Goal: Task Accomplishment & Management: Manage account settings

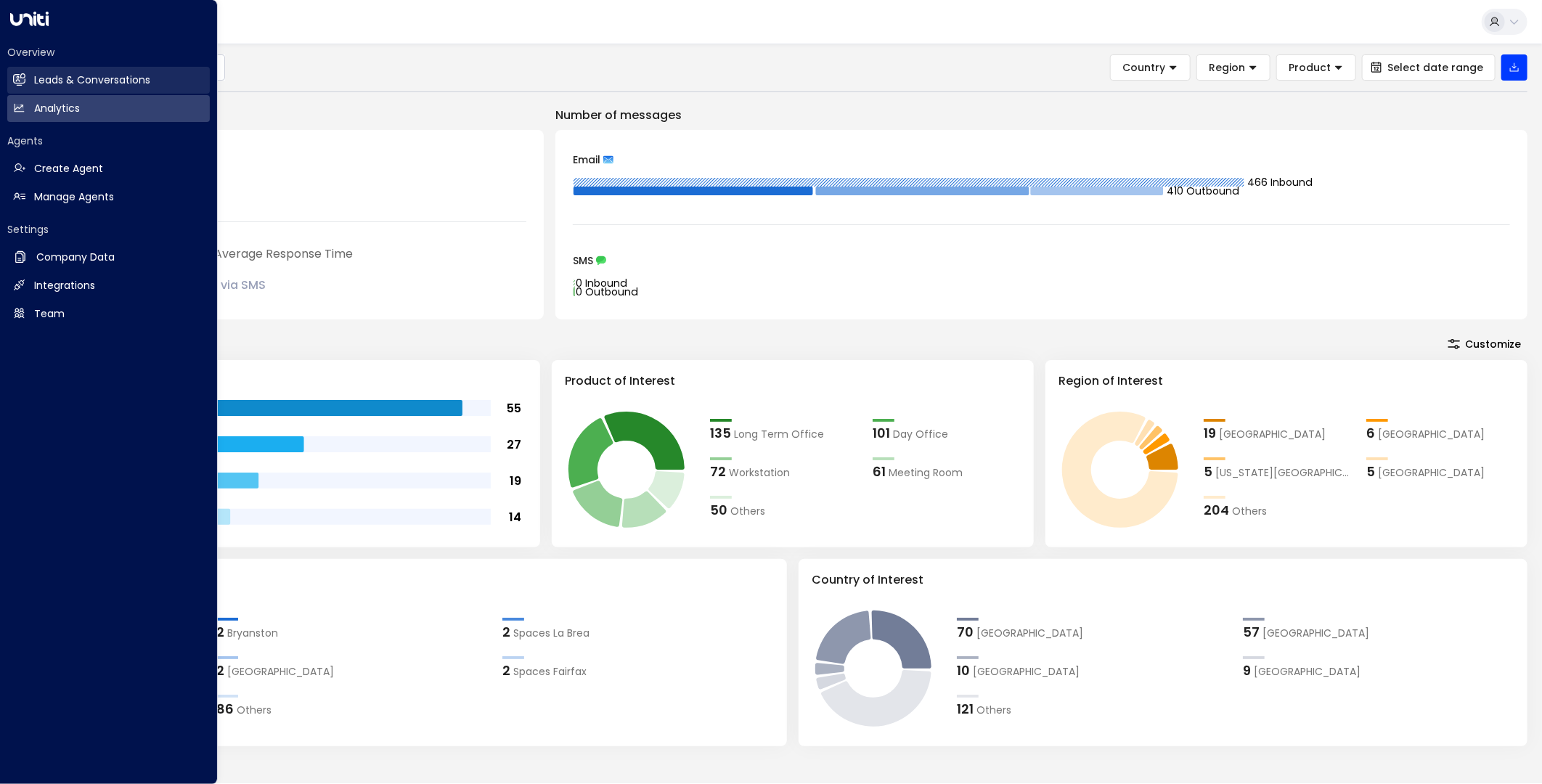
click at [34, 79] on h2 "Leads & Conversations" at bounding box center [92, 80] width 116 height 15
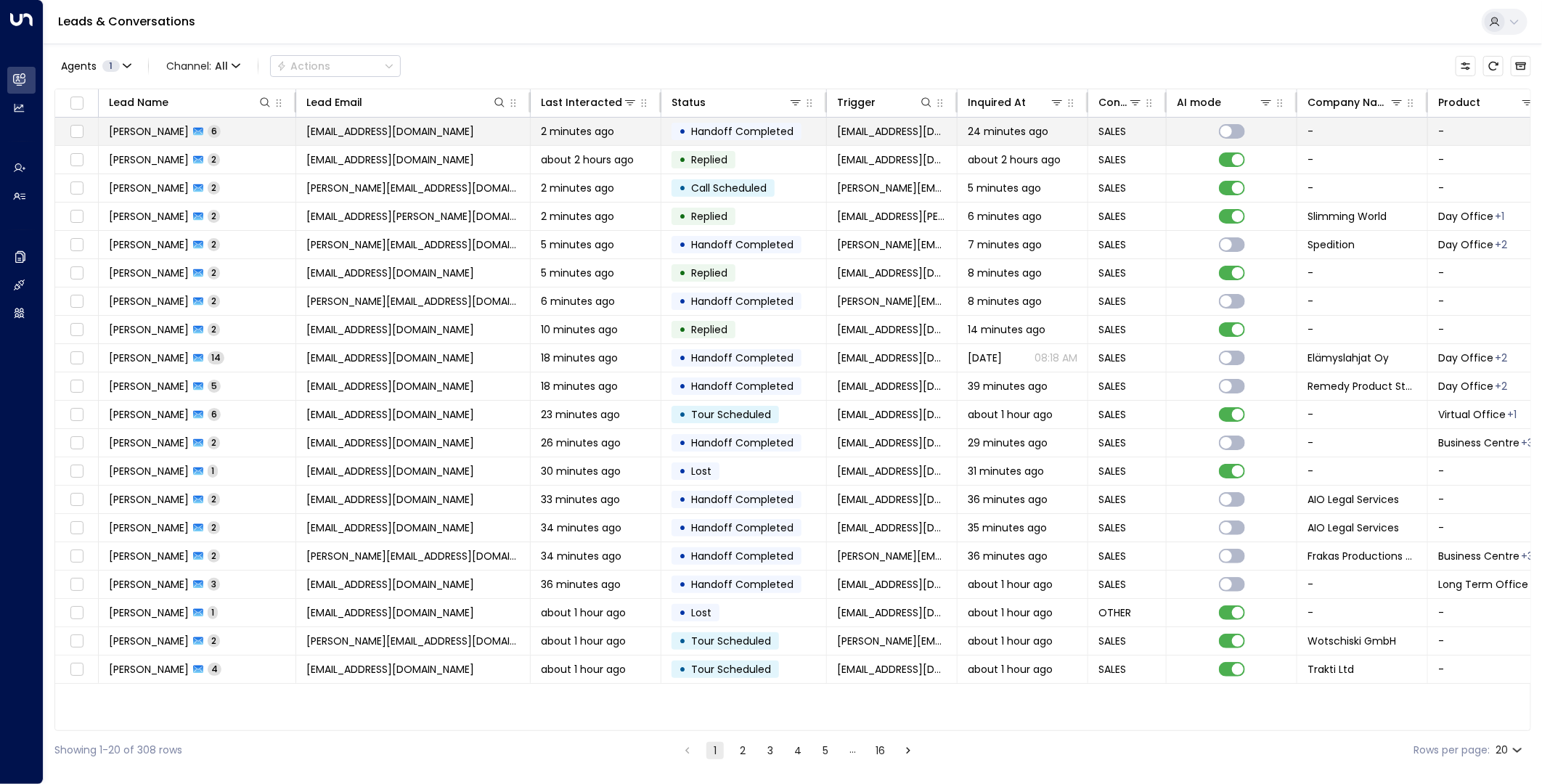
click at [409, 132] on span "[EMAIL_ADDRESS][DOMAIN_NAME]" at bounding box center [391, 131] width 168 height 14
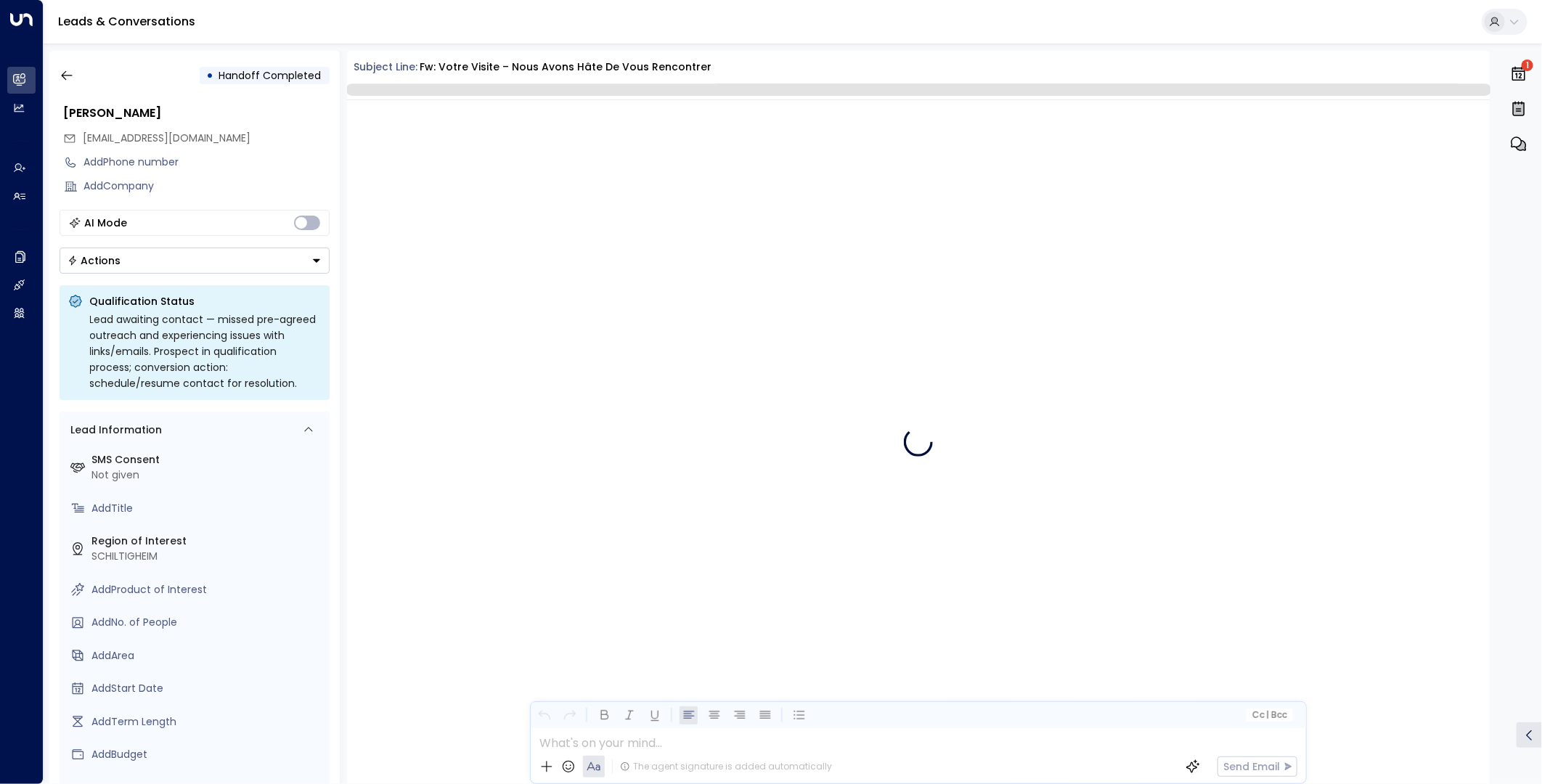
scroll to position [2880, 0]
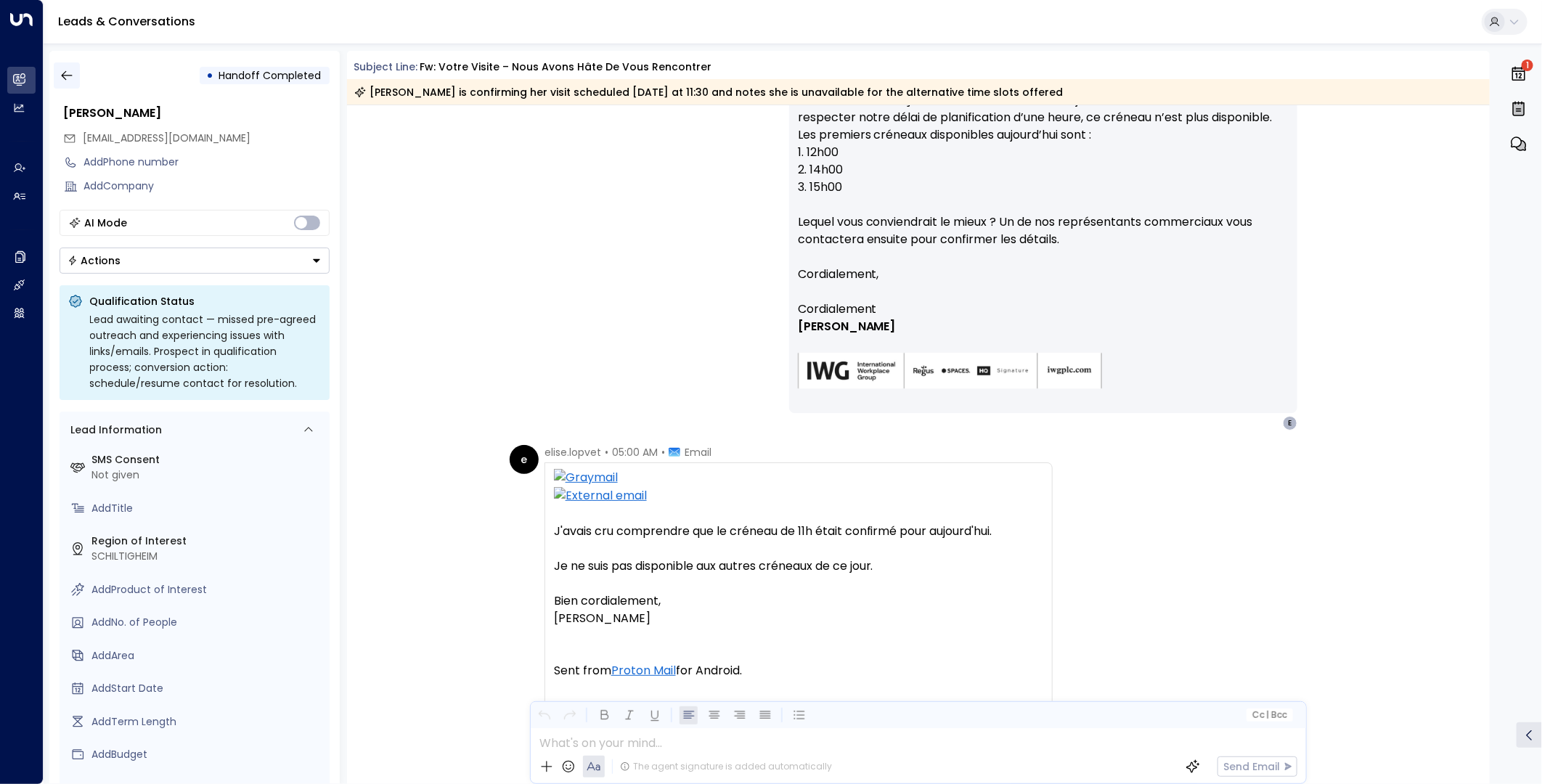
click at [73, 75] on icon "button" at bounding box center [66, 75] width 14 height 14
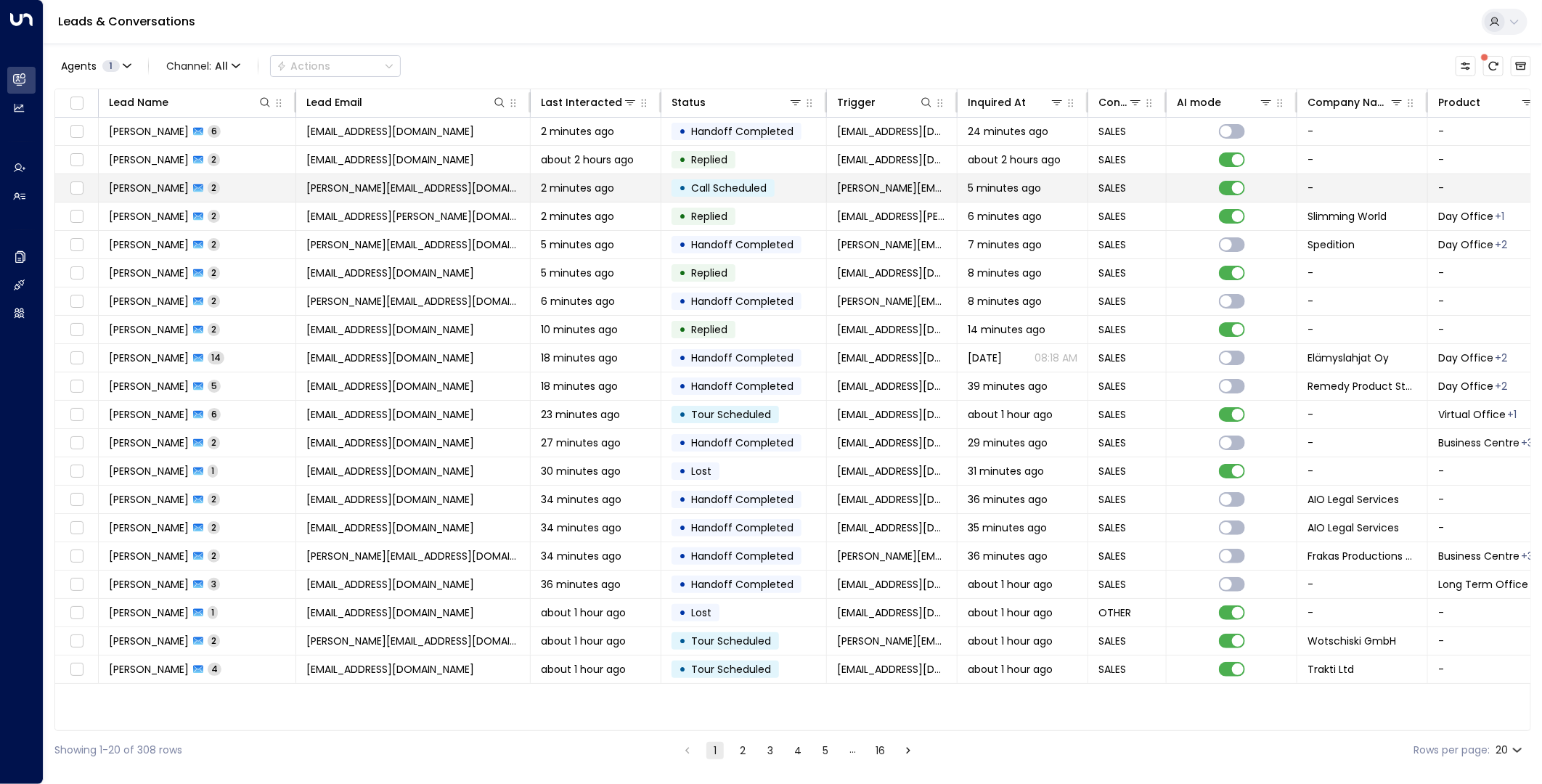
click at [404, 186] on span "[PERSON_NAME][EMAIL_ADDRESS][DOMAIN_NAME]" at bounding box center [413, 188] width 214 height 14
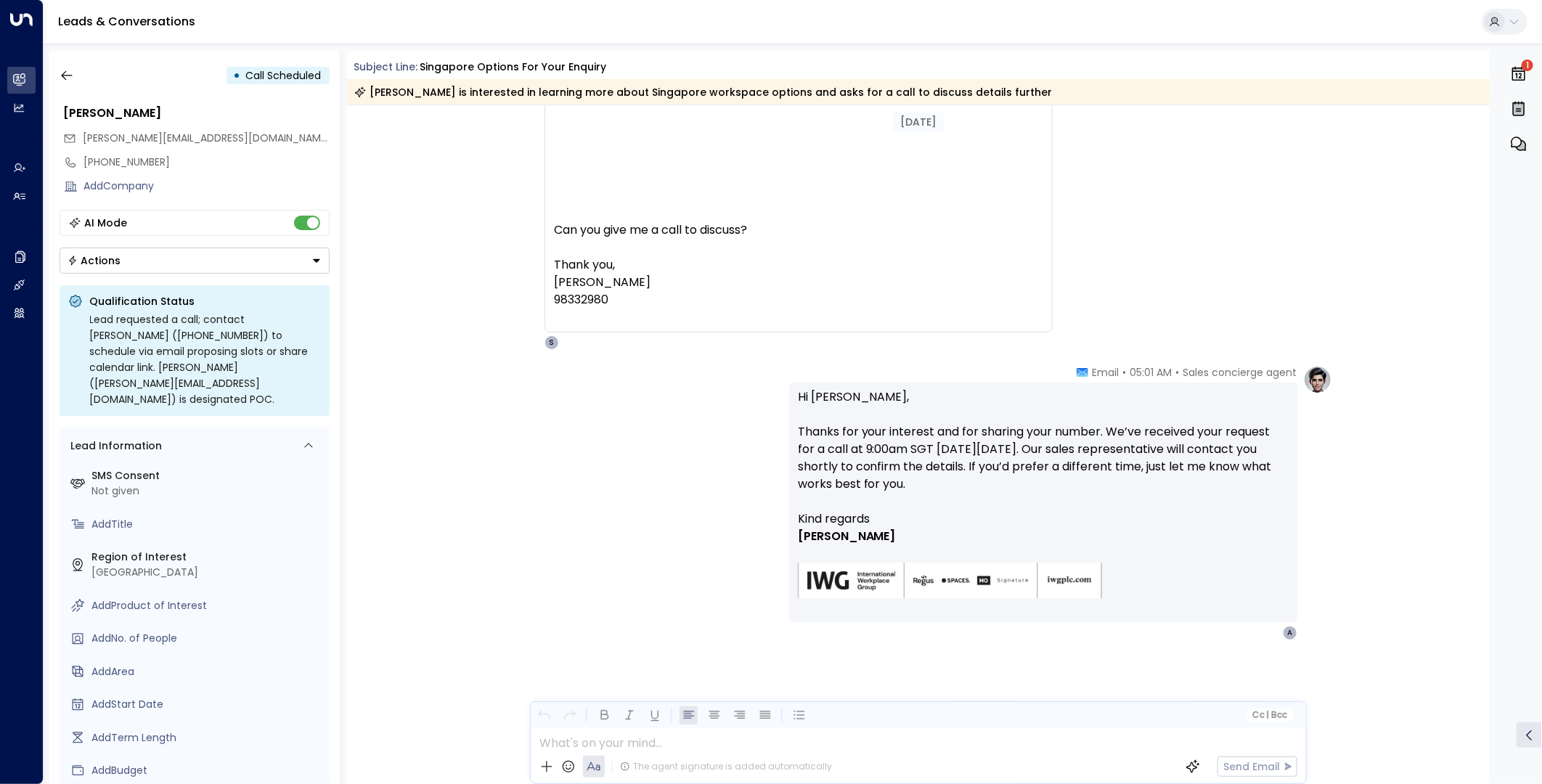
scroll to position [392, 0]
click at [74, 75] on icon "button" at bounding box center [66, 75] width 14 height 14
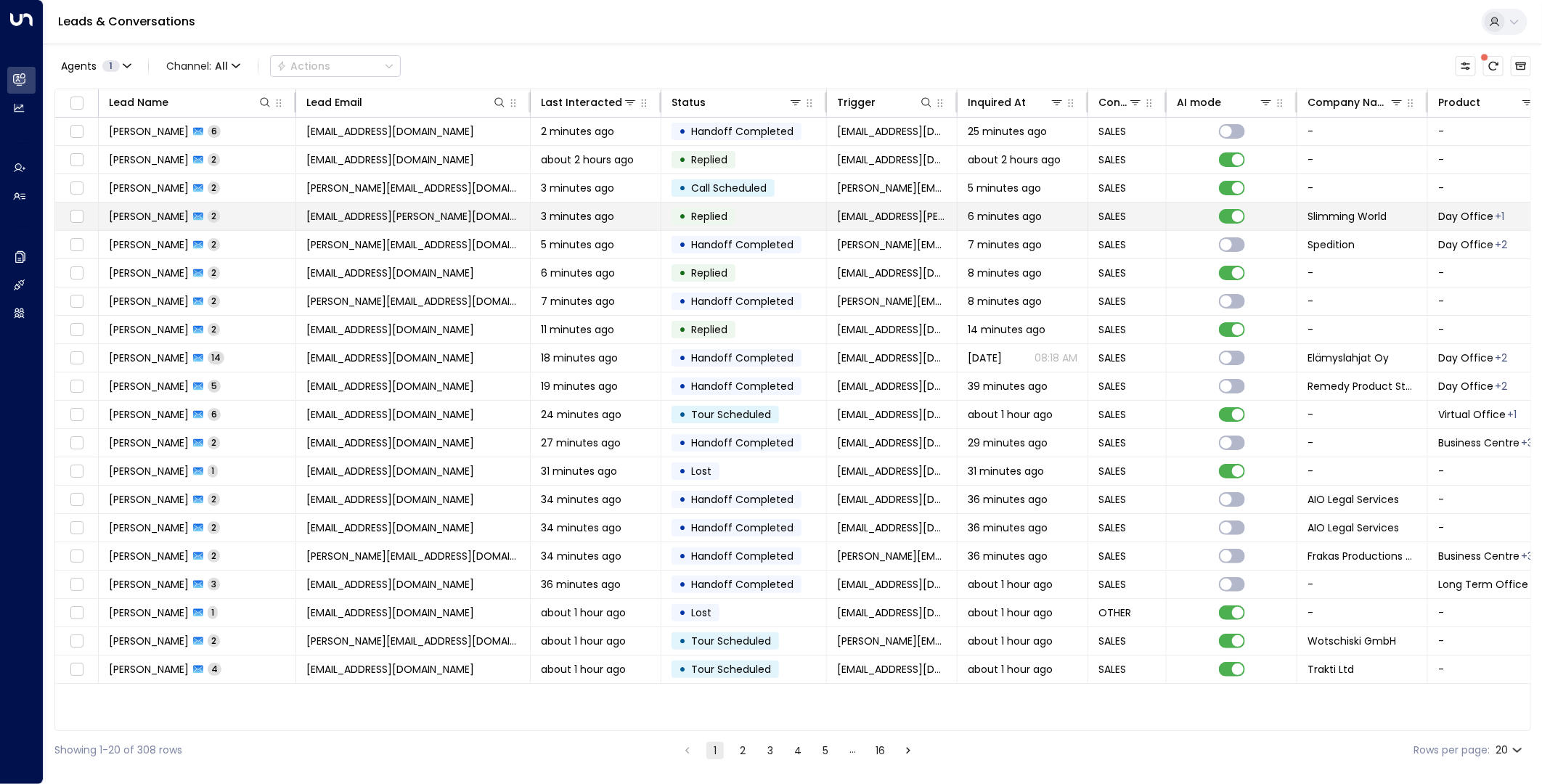
click at [456, 219] on span "[EMAIL_ADDRESS][PERSON_NAME][DOMAIN_NAME]" at bounding box center [413, 216] width 214 height 14
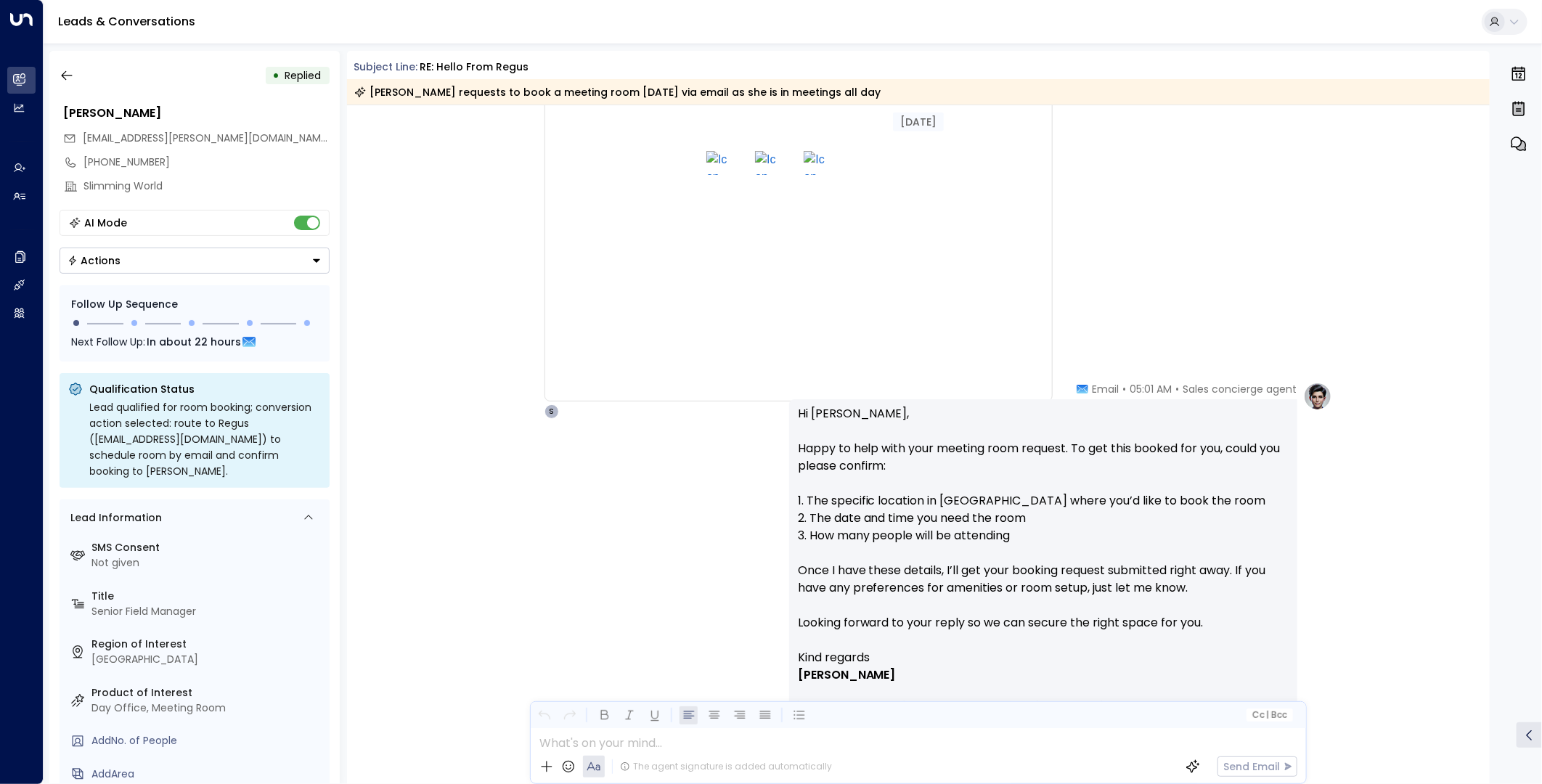
scroll to position [564, 0]
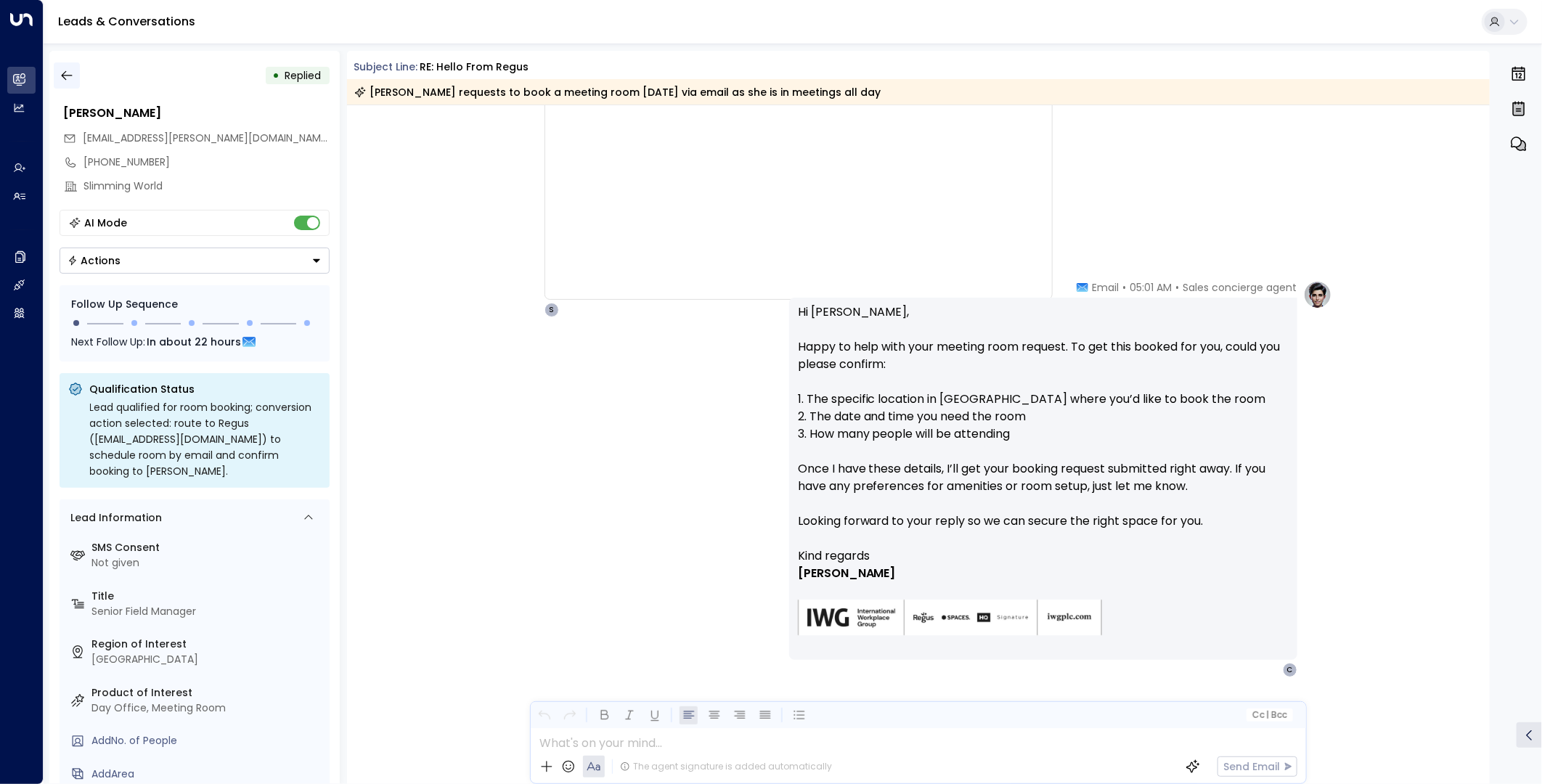
click at [60, 75] on icon "button" at bounding box center [66, 75] width 14 height 14
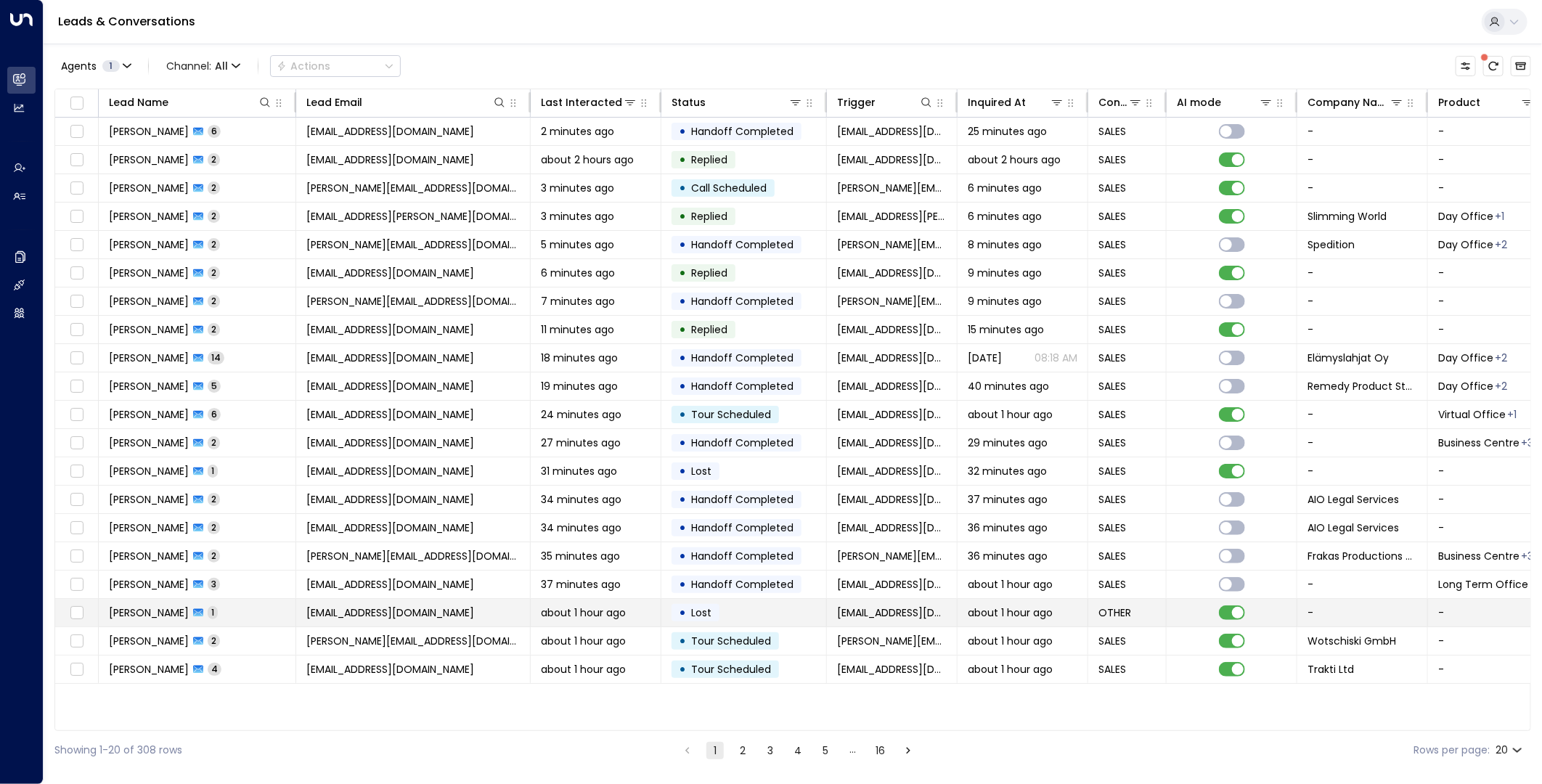
click at [453, 617] on td "[EMAIL_ADDRESS][DOMAIN_NAME]" at bounding box center [414, 612] width 235 height 28
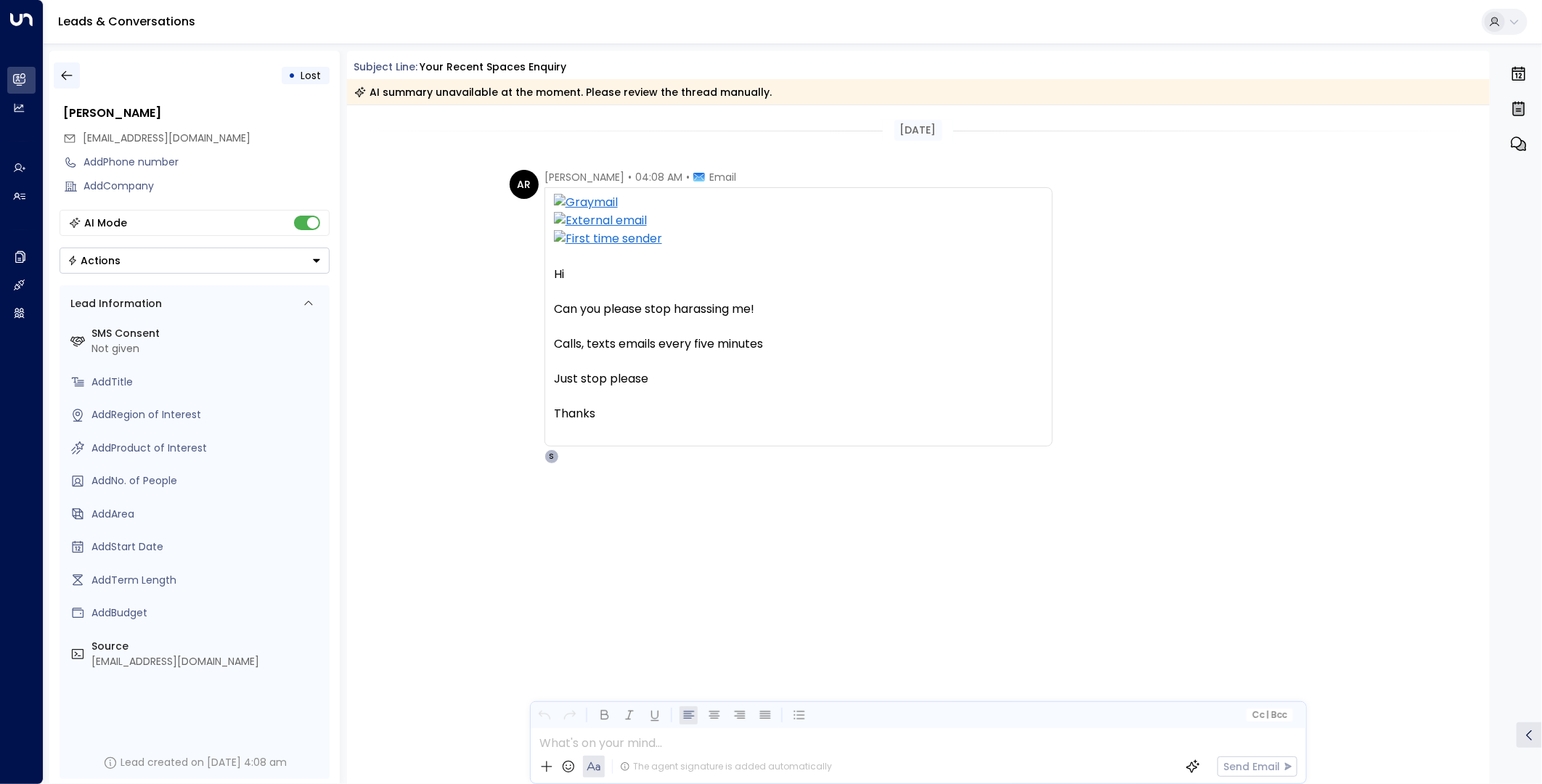
click at [74, 82] on icon "button" at bounding box center [66, 75] width 14 height 14
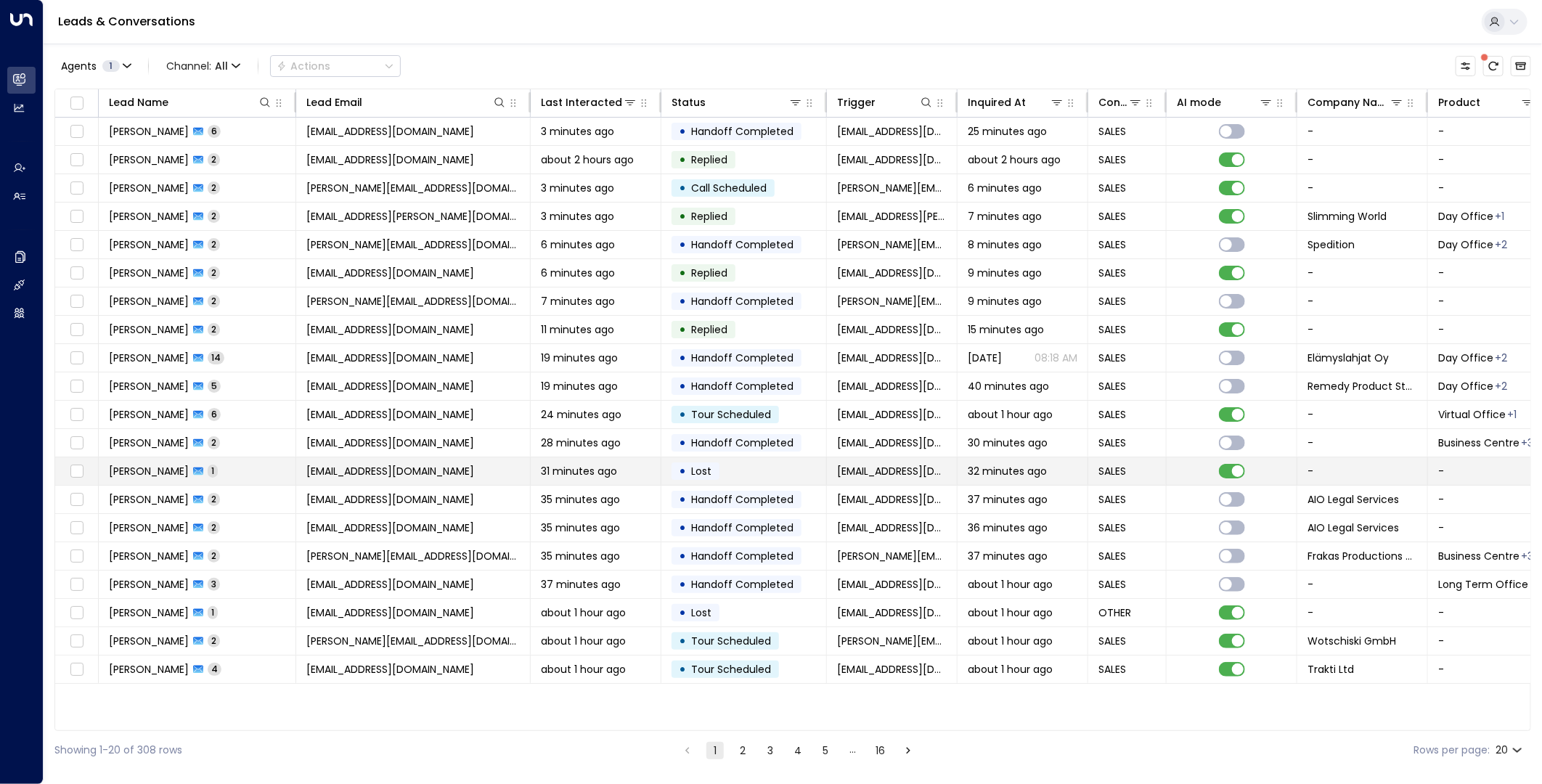
click at [507, 472] on td "[EMAIL_ADDRESS][DOMAIN_NAME]" at bounding box center [414, 471] width 235 height 28
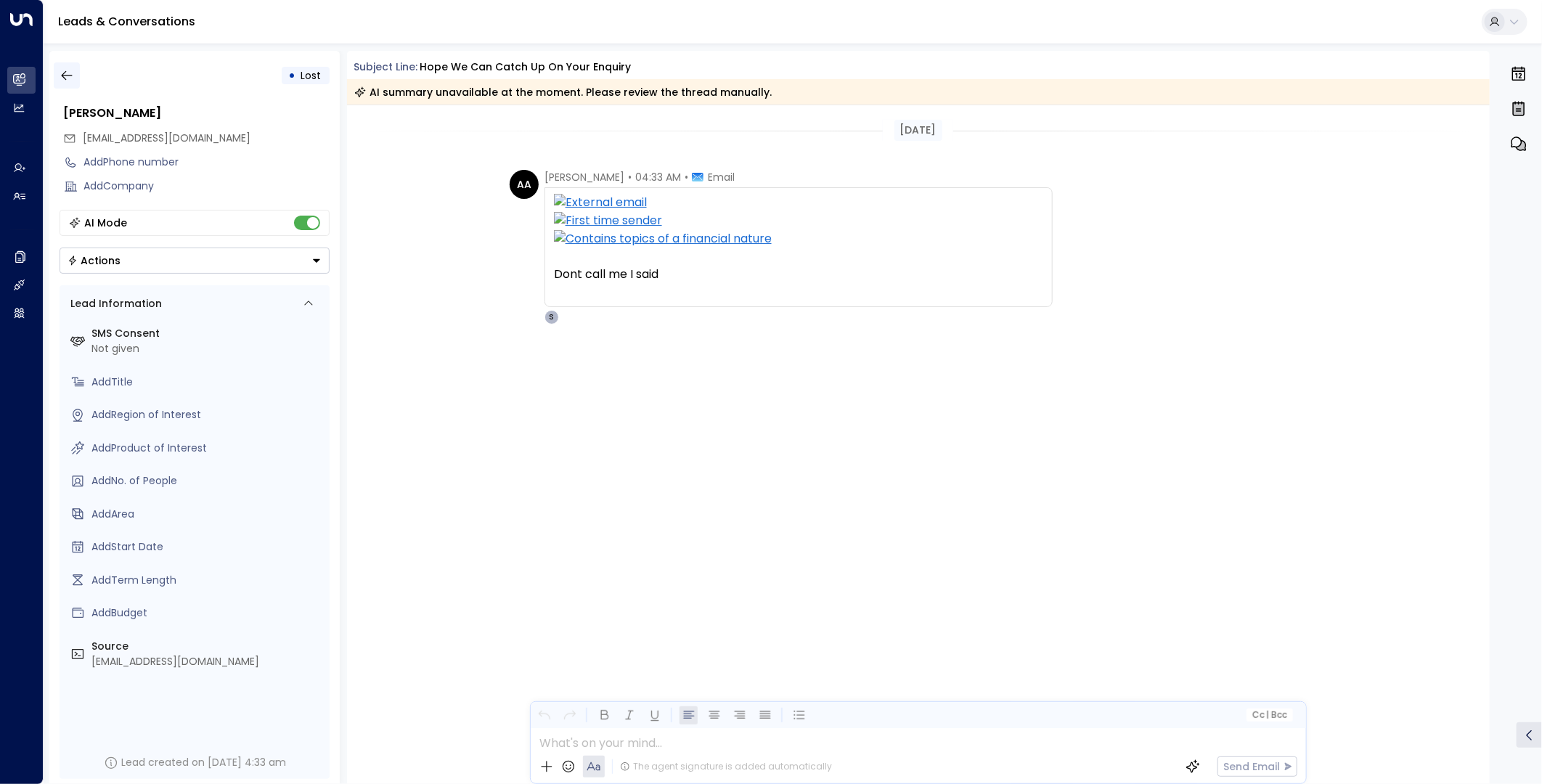
click at [74, 75] on icon "button" at bounding box center [66, 75] width 14 height 14
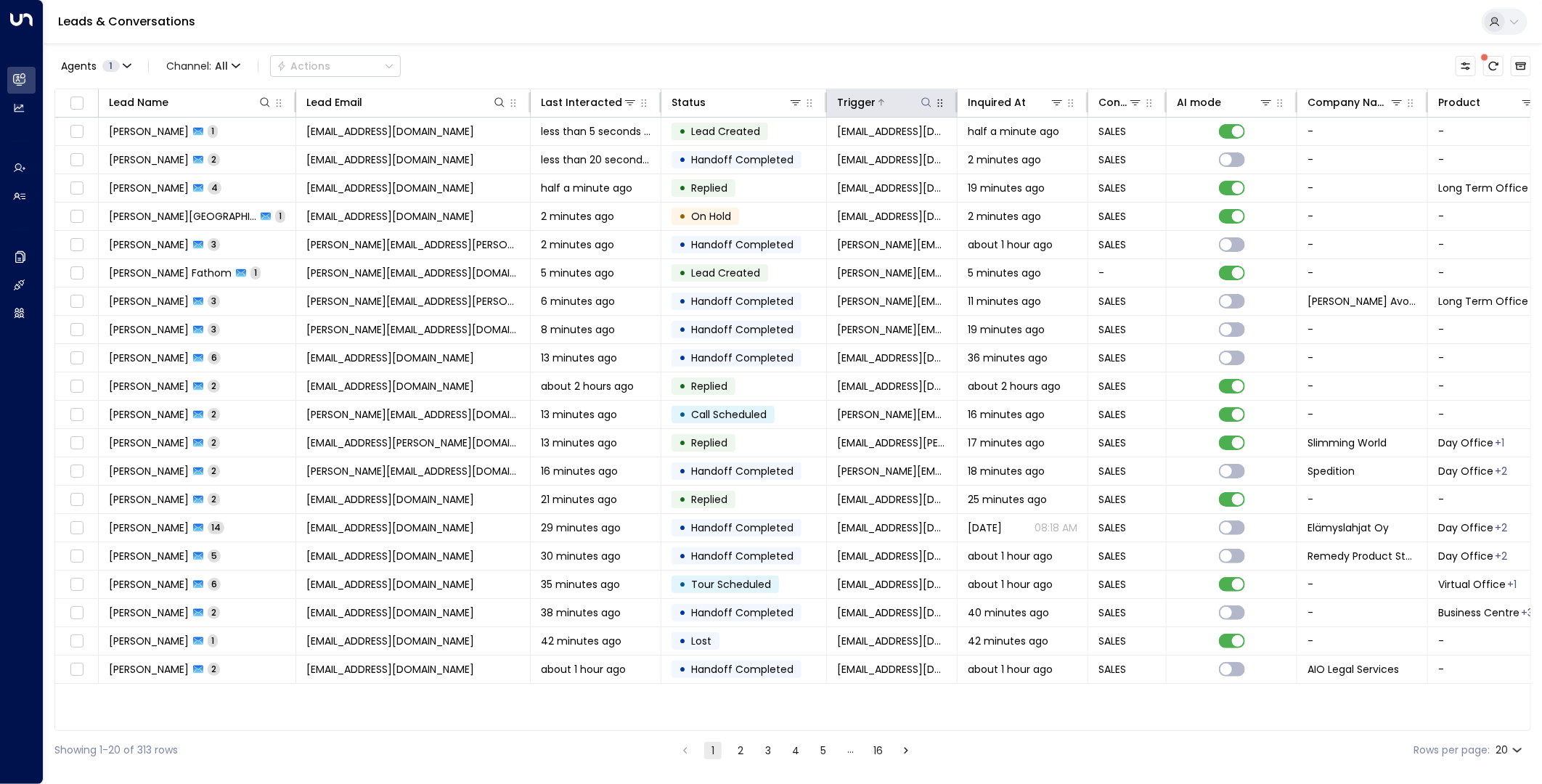
click at [926, 98] on icon at bounding box center [926, 101] width 9 height 9
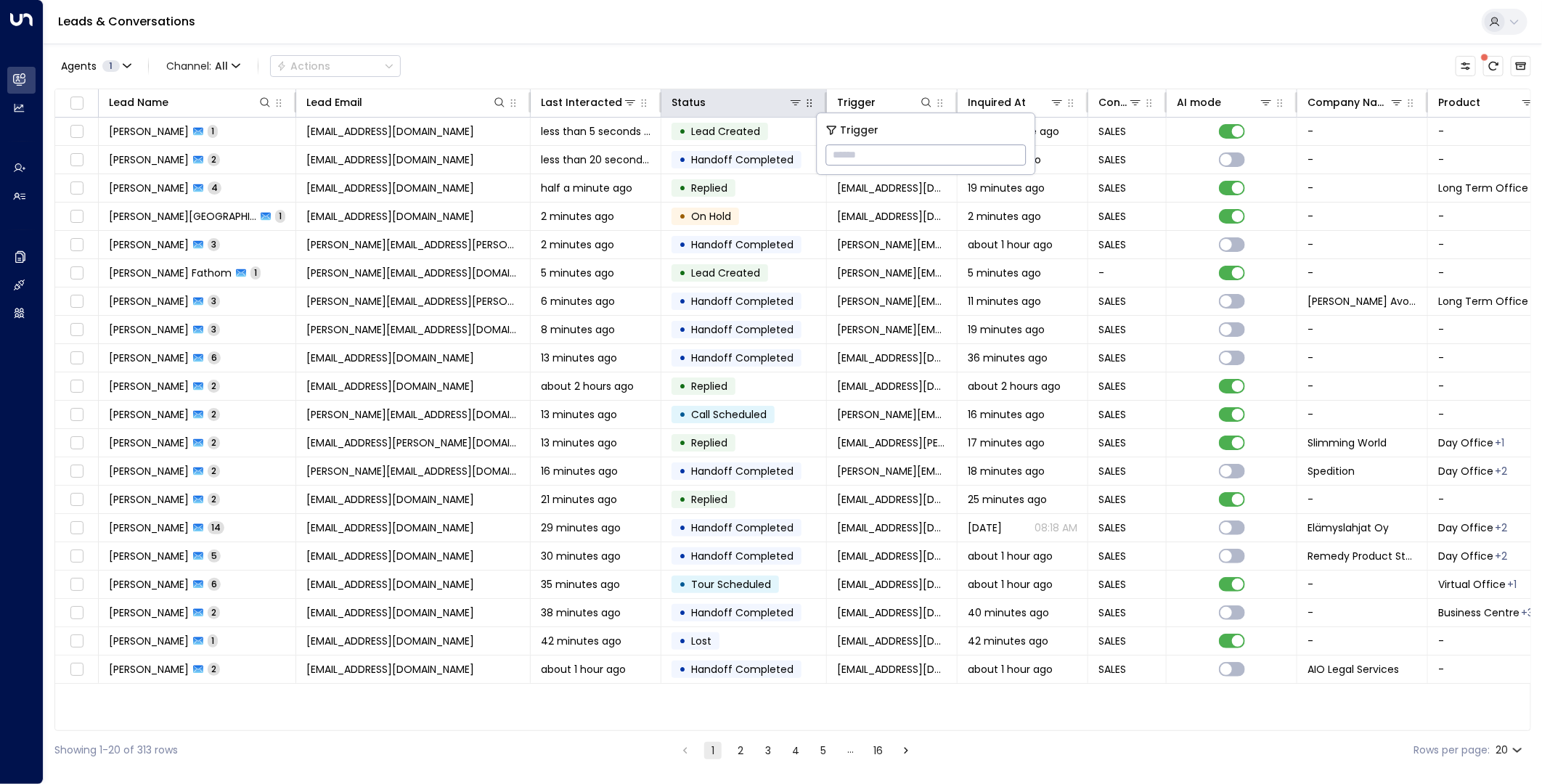
click at [808, 102] on icon "button" at bounding box center [810, 103] width 12 height 12
click at [794, 109] on button at bounding box center [795, 102] width 14 height 14
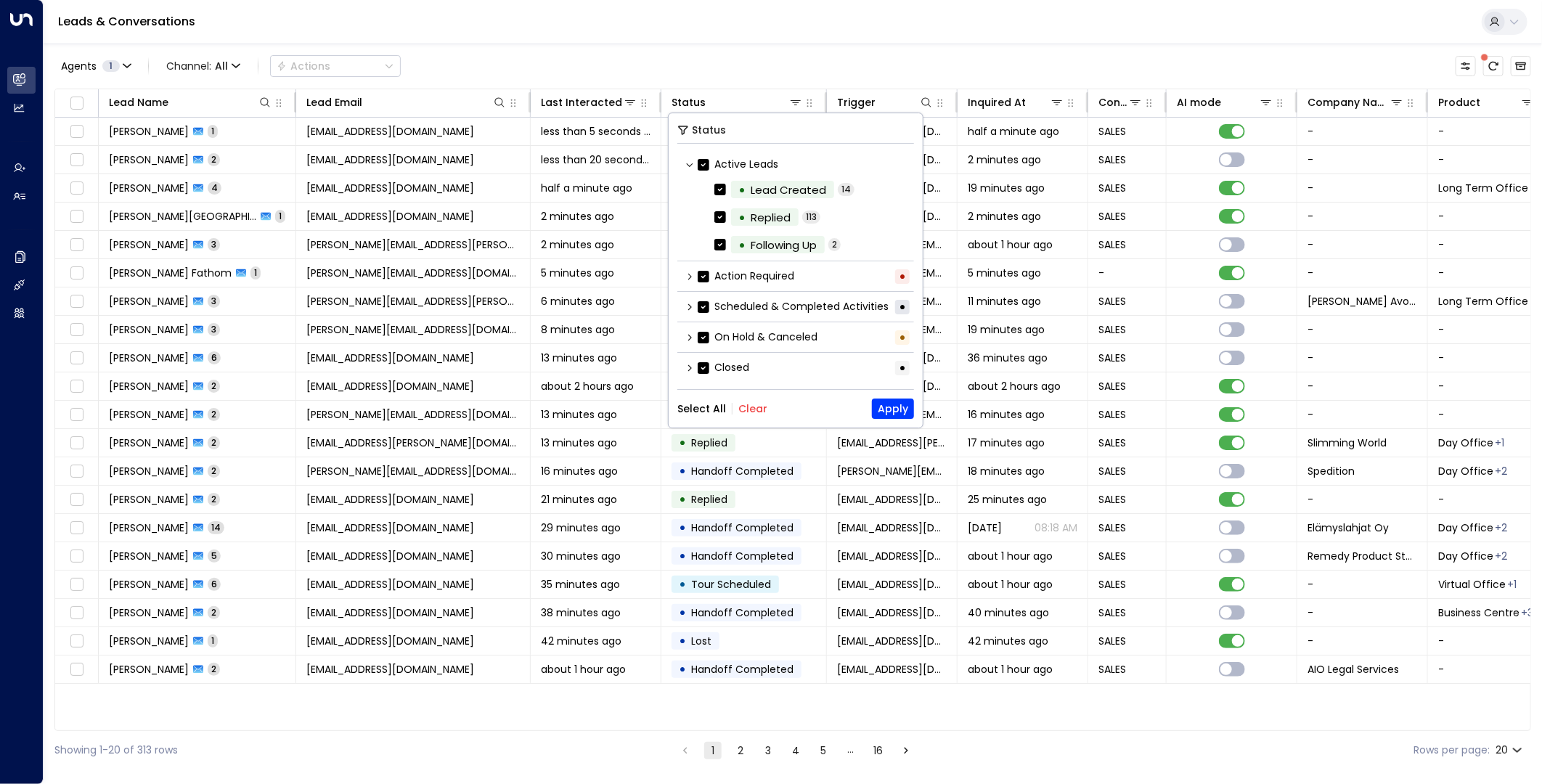
click at [748, 160] on label "Active Leads" at bounding box center [738, 164] width 80 height 15
click at [748, 405] on button "Clear" at bounding box center [753, 409] width 29 height 12
click at [691, 306] on icon at bounding box center [690, 307] width 3 height 7
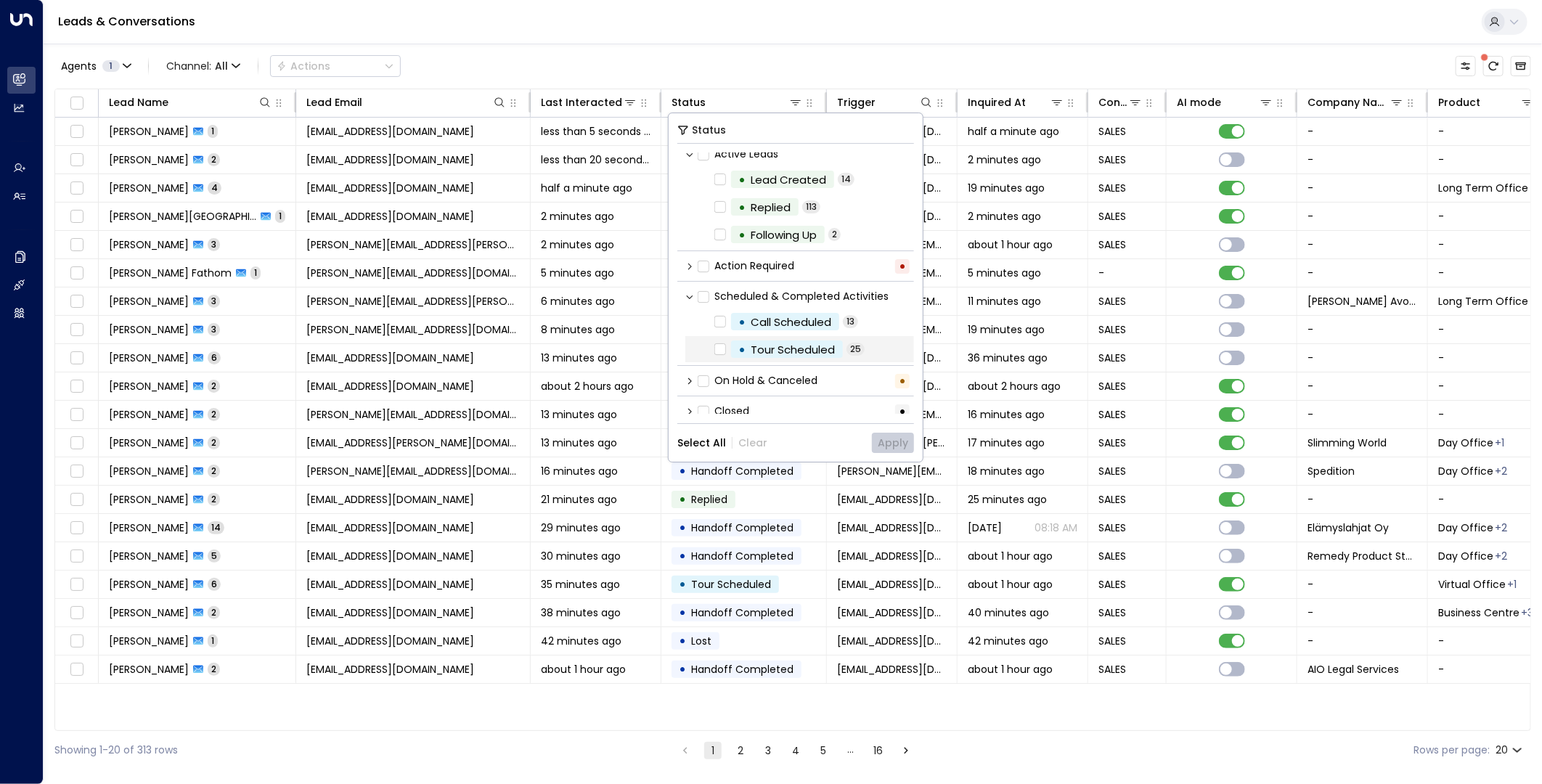
scroll to position [18, 0]
click at [882, 438] on button "Apply" at bounding box center [893, 442] width 42 height 20
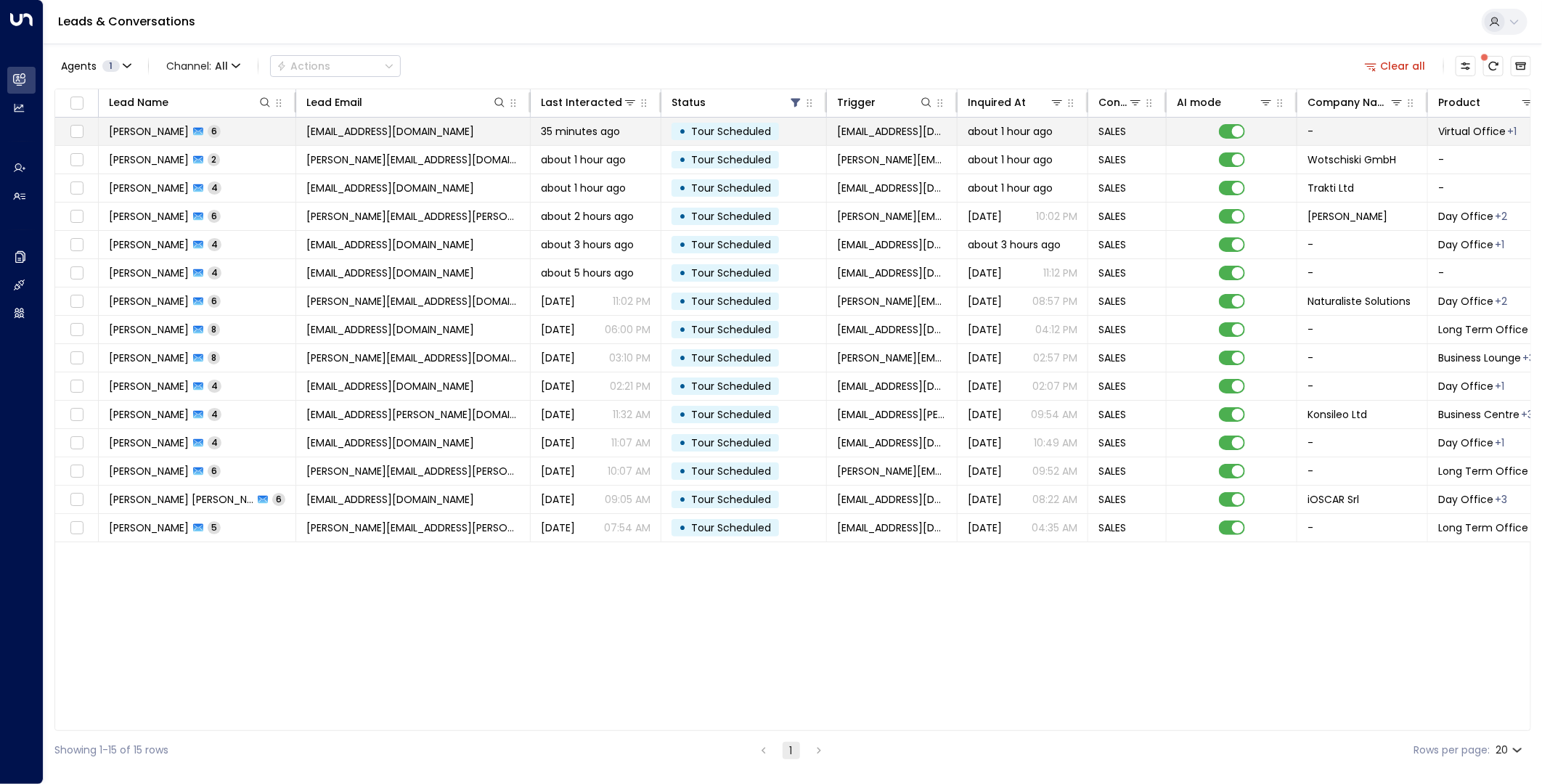
click at [614, 132] on span "35 minutes ago" at bounding box center [581, 131] width 79 height 14
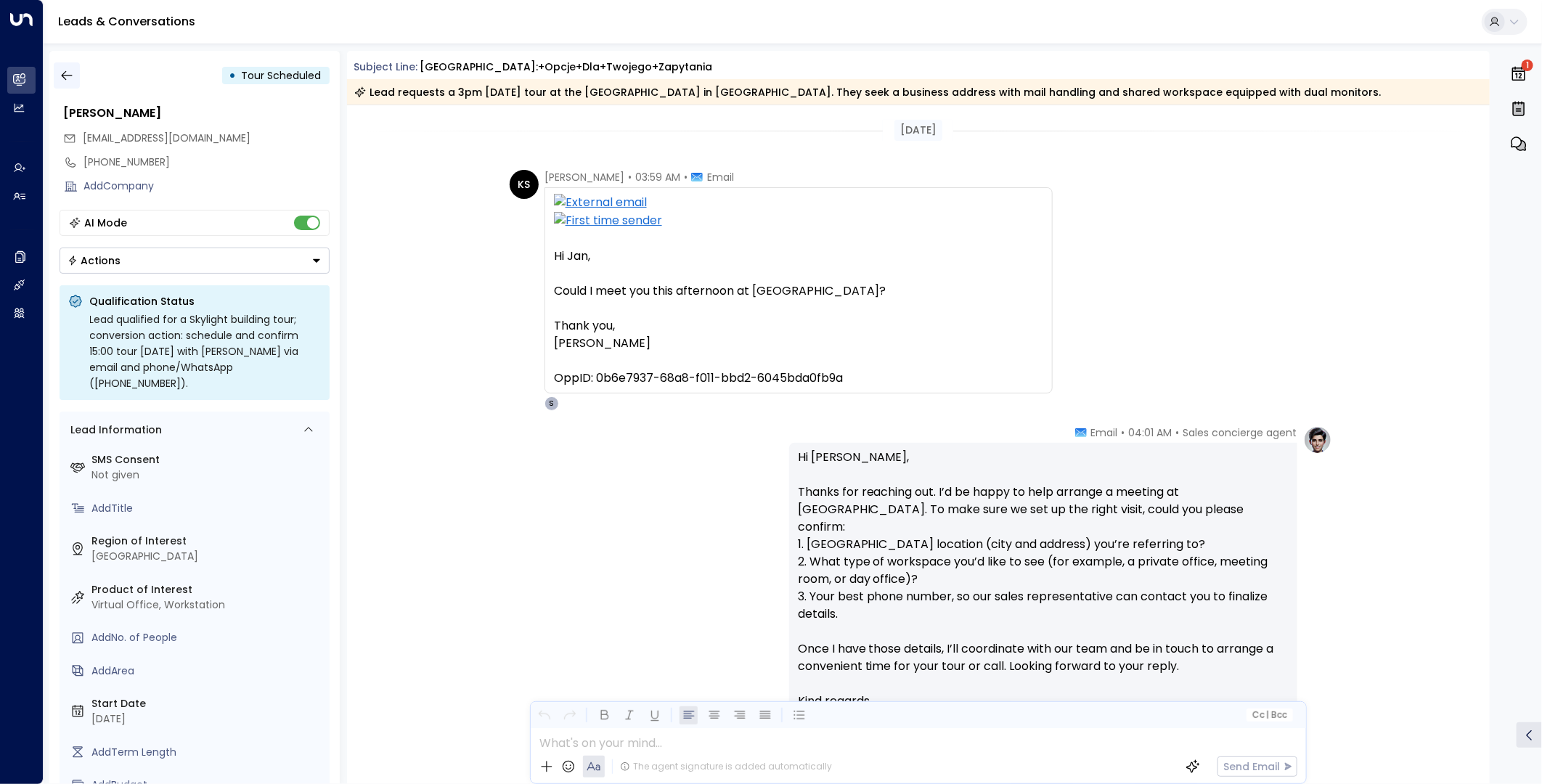
click at [60, 74] on icon "button" at bounding box center [66, 75] width 14 height 14
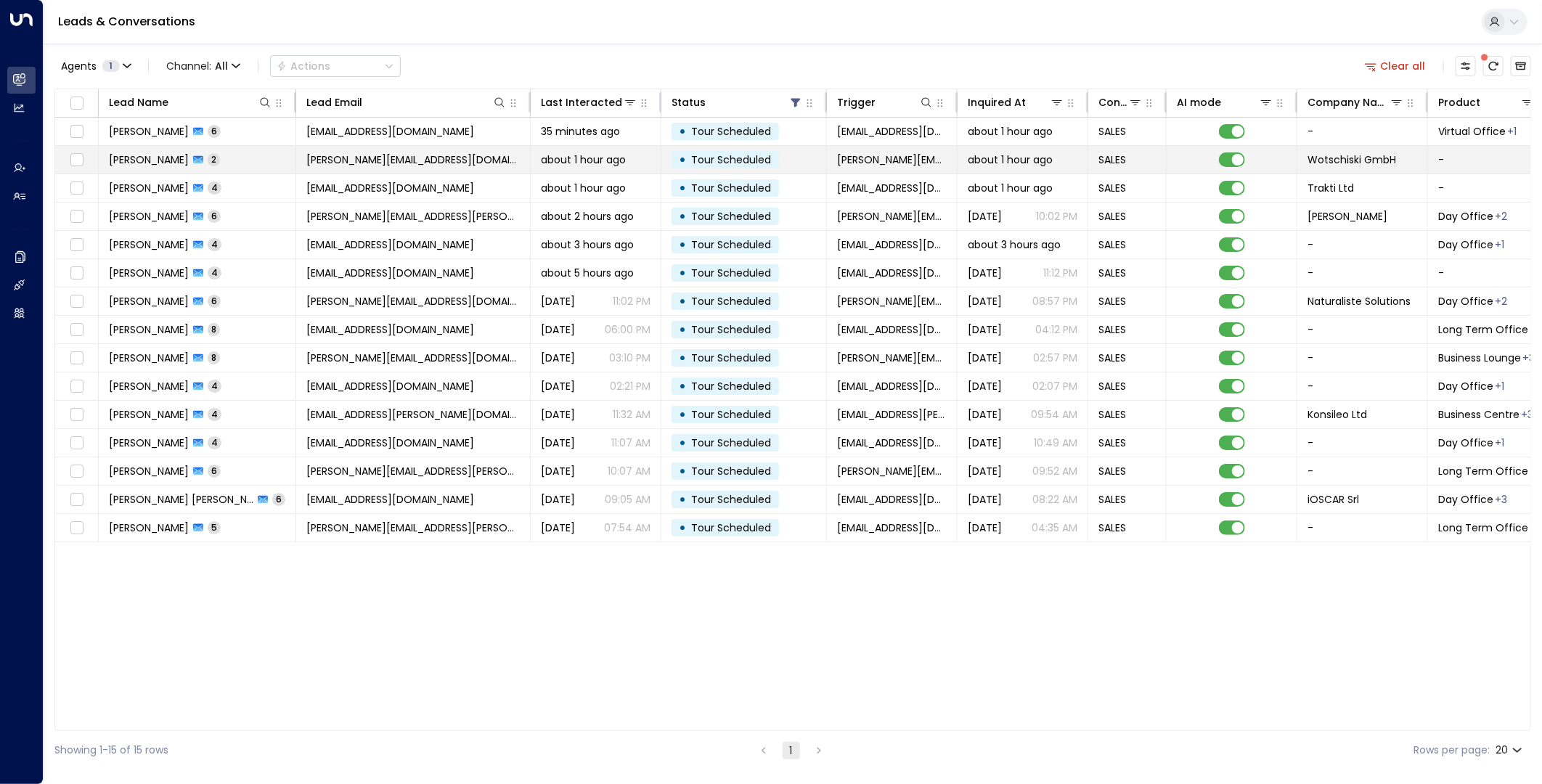
click at [422, 161] on span "[PERSON_NAME][EMAIL_ADDRESS][DOMAIN_NAME]" at bounding box center [413, 159] width 214 height 14
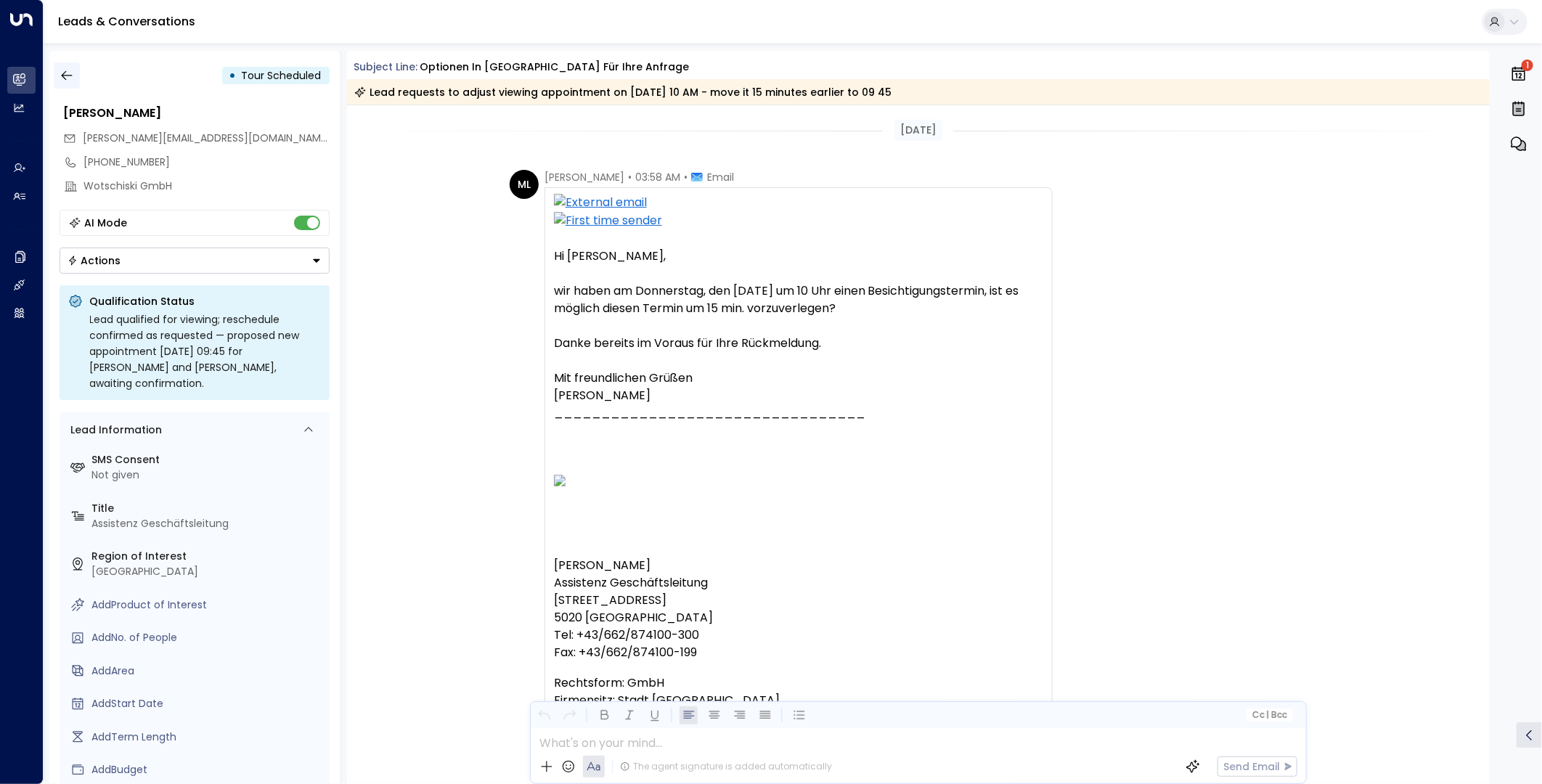
click at [71, 75] on icon "button" at bounding box center [66, 75] width 14 height 14
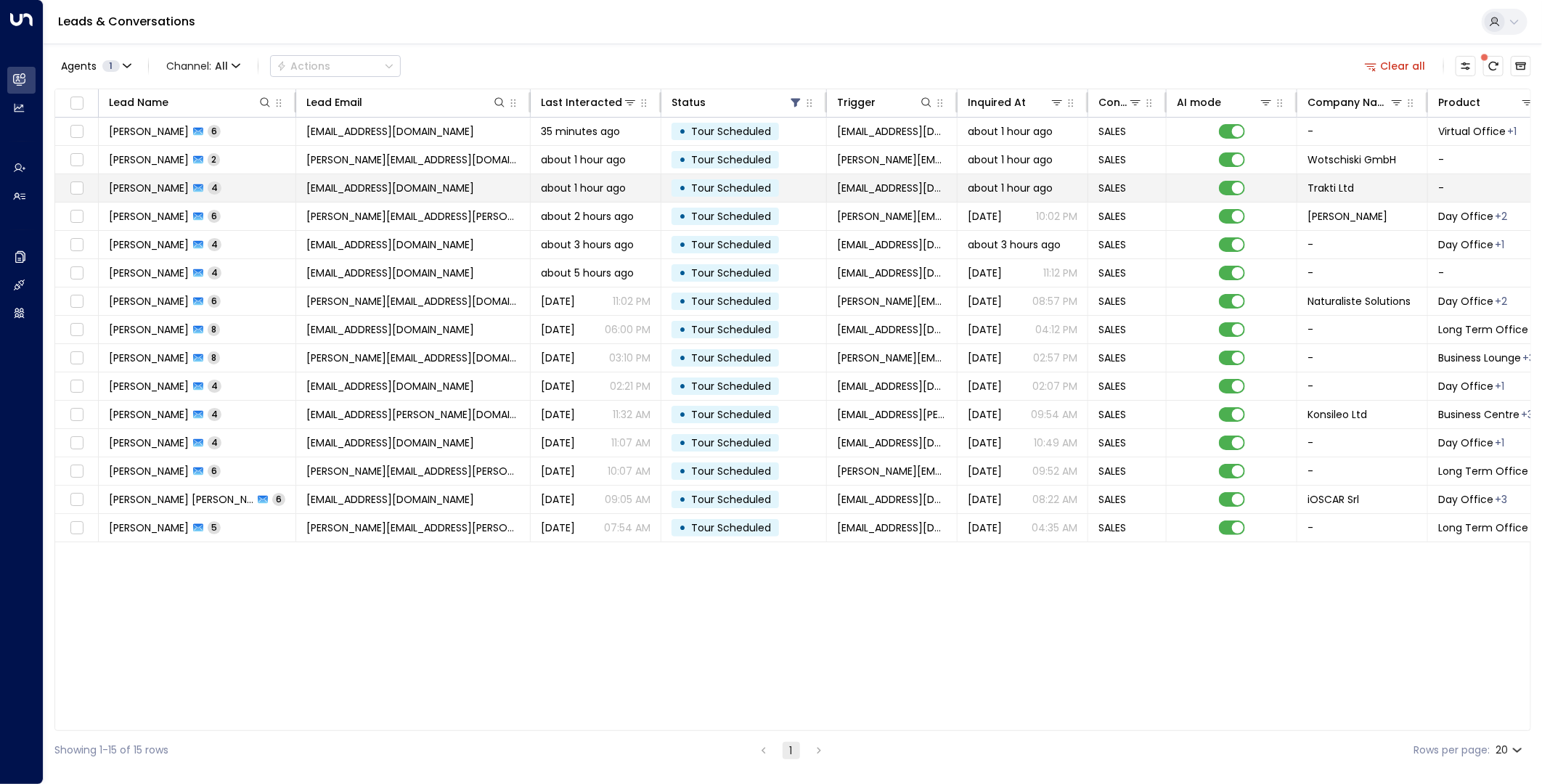
click at [369, 188] on span "[EMAIL_ADDRESS][DOMAIN_NAME]" at bounding box center [391, 188] width 168 height 14
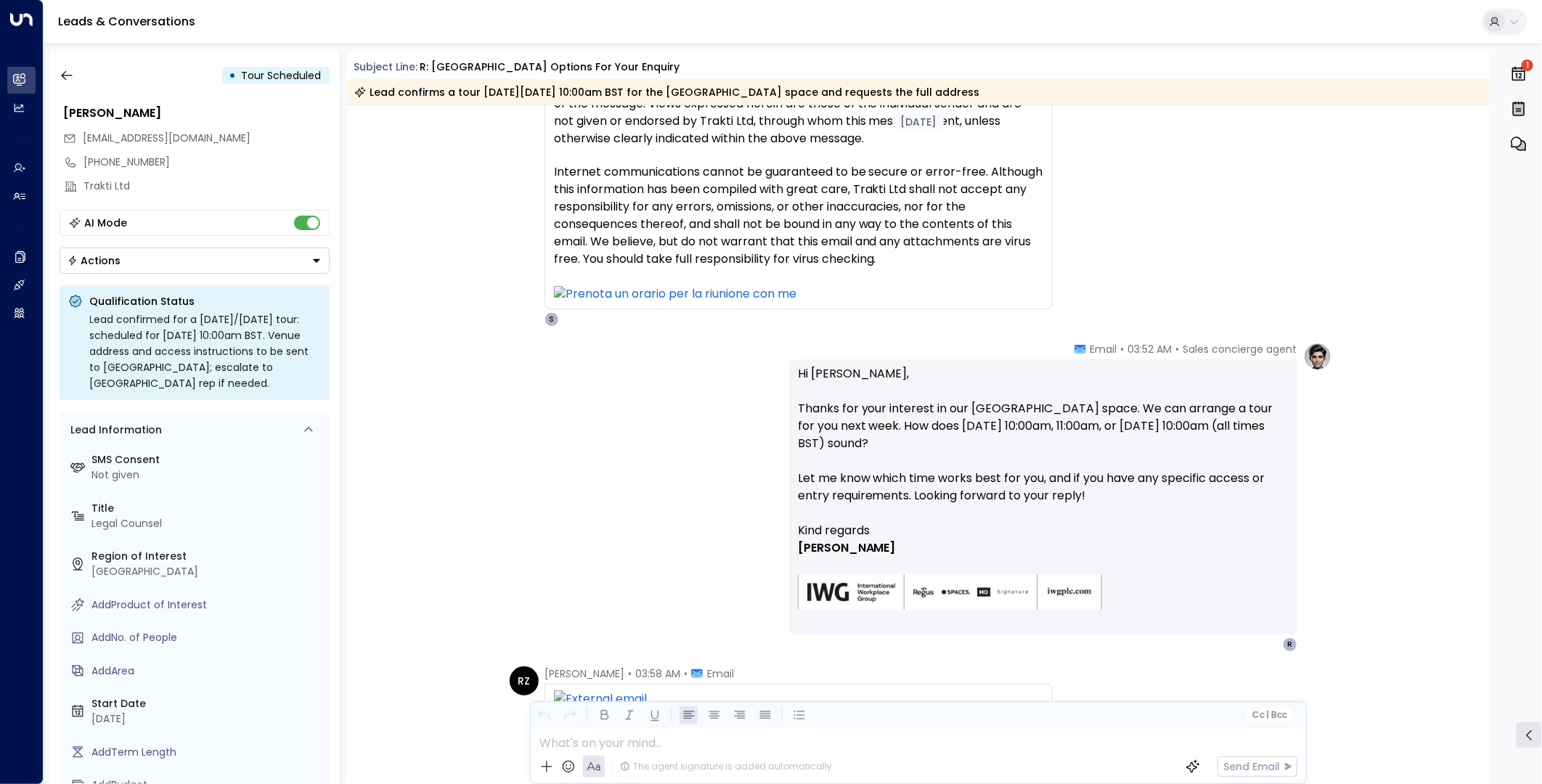
scroll to position [967, 0]
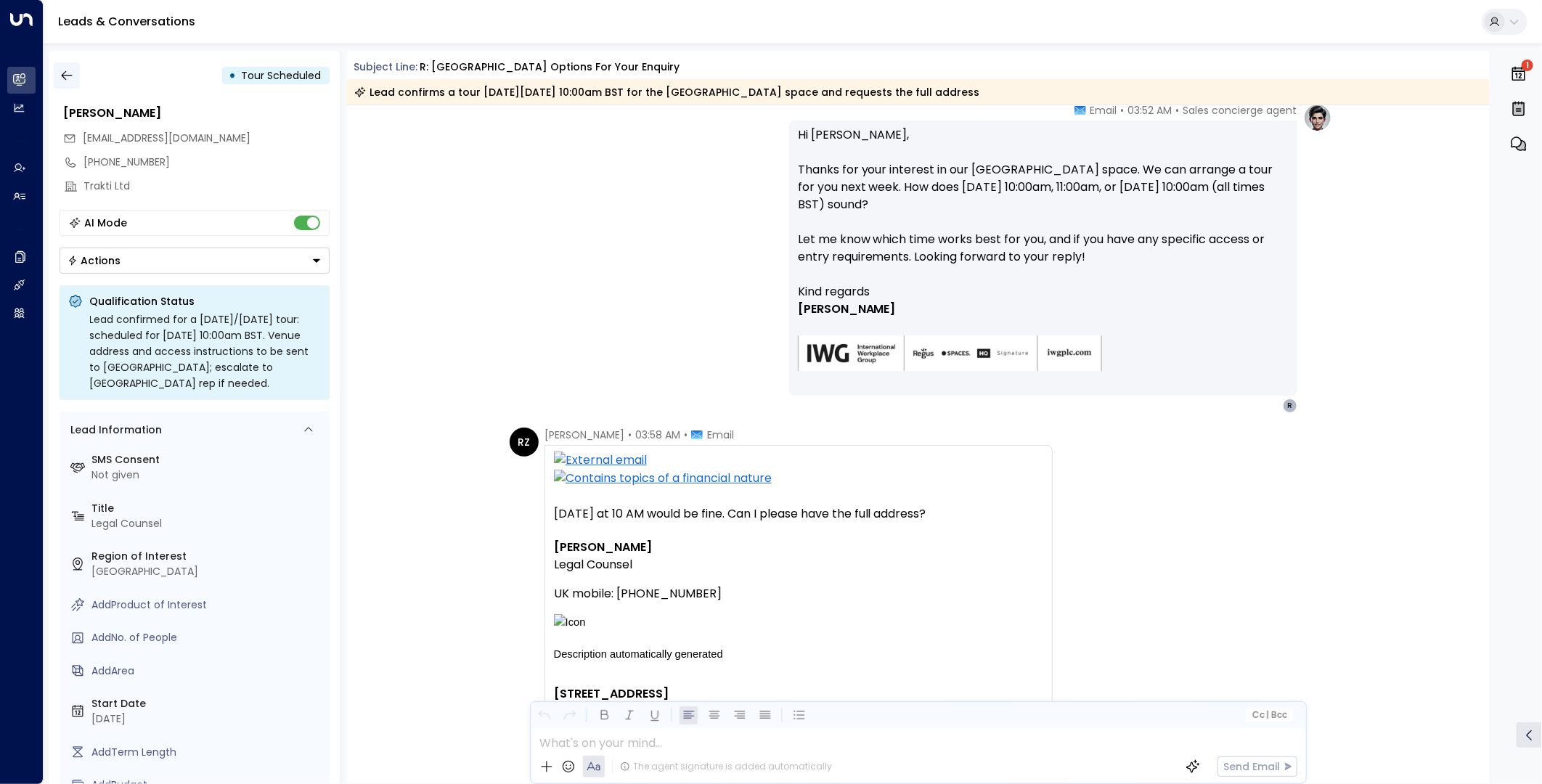
click at [60, 74] on icon "button" at bounding box center [66, 75] width 14 height 14
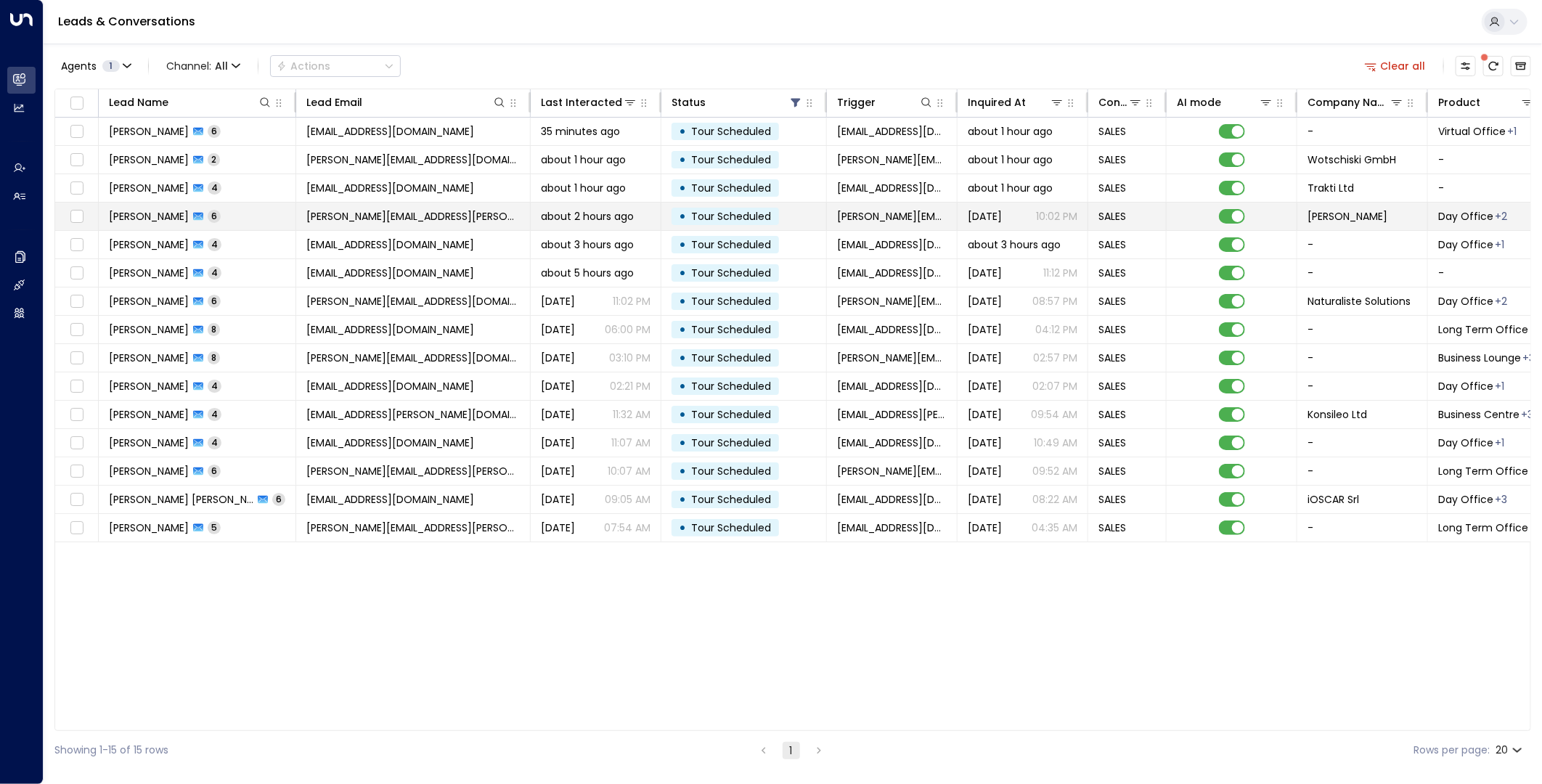
click at [256, 220] on td "[PERSON_NAME] 6" at bounding box center [198, 216] width 198 height 28
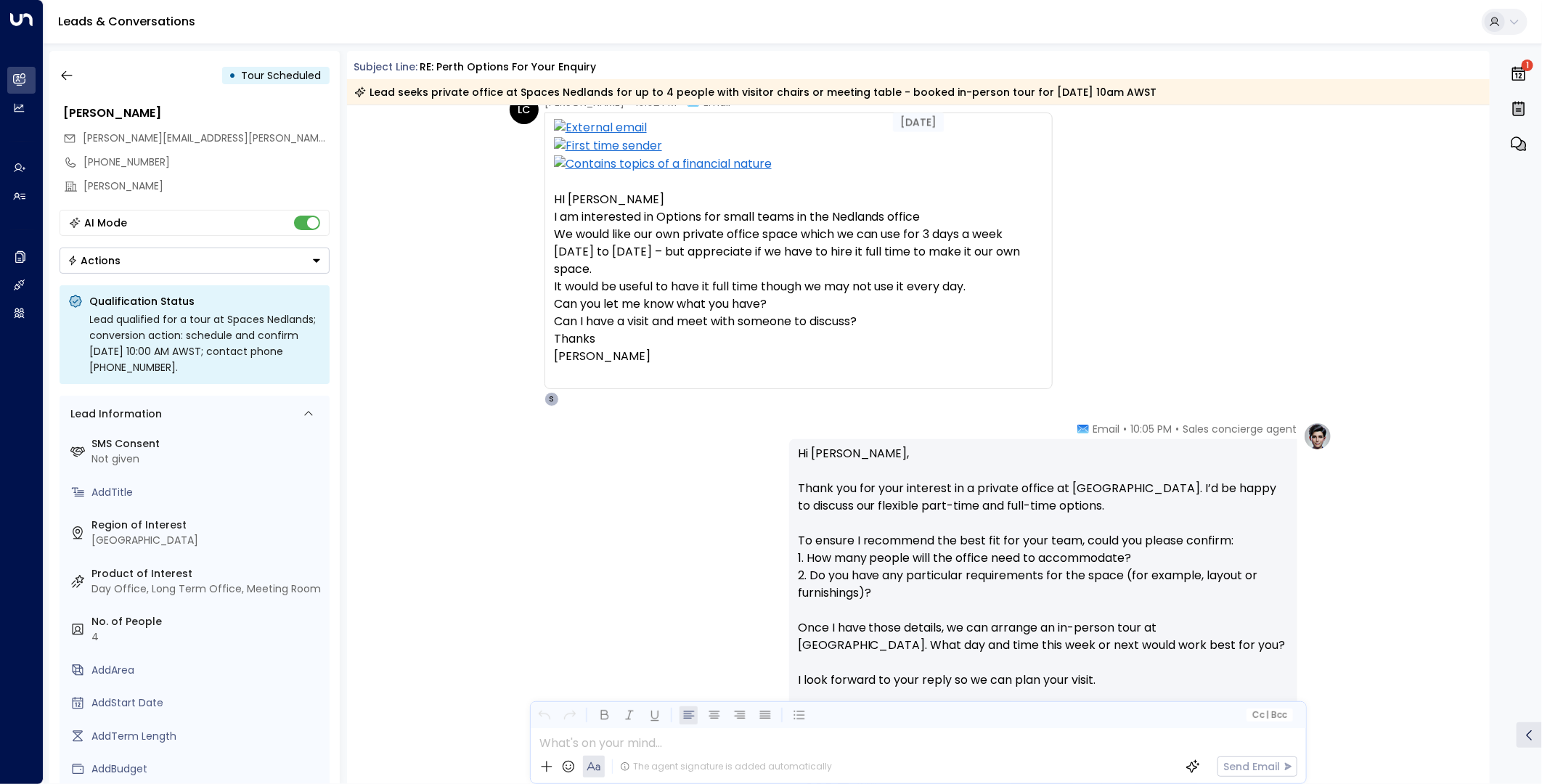
scroll to position [67, 0]
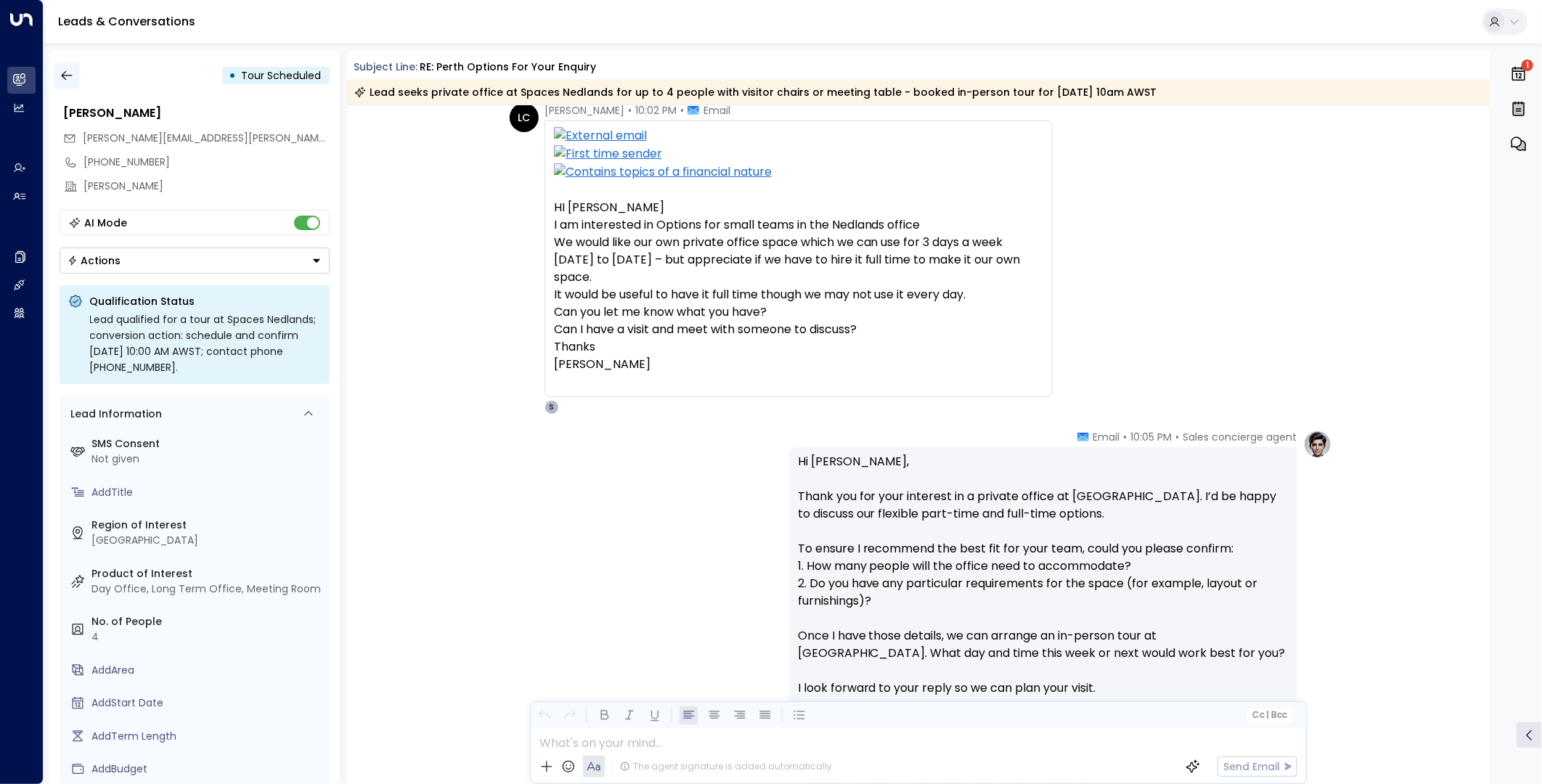
click at [67, 75] on icon "button" at bounding box center [66, 75] width 14 height 14
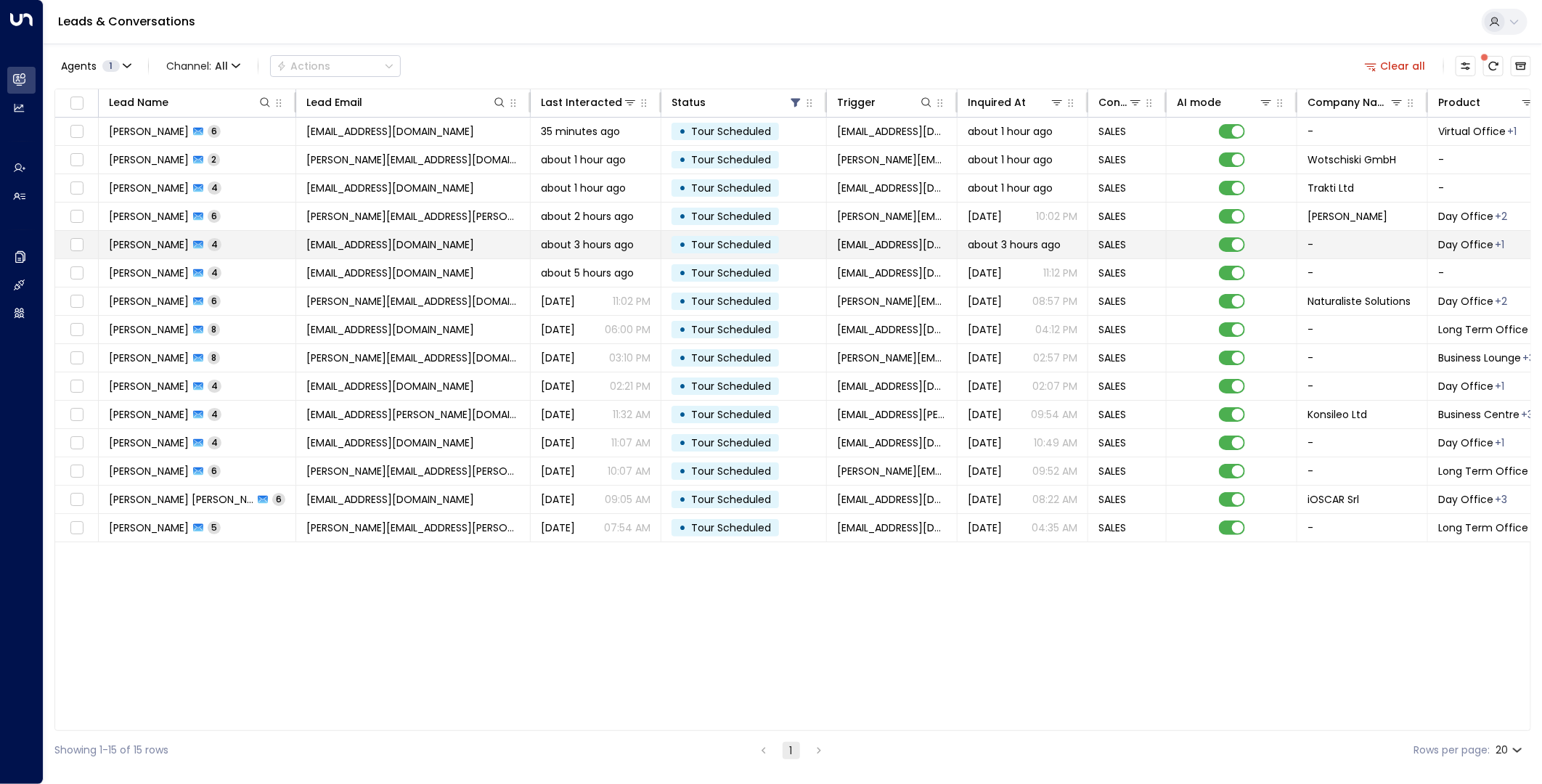
click at [208, 248] on span "4" at bounding box center [215, 244] width 13 height 13
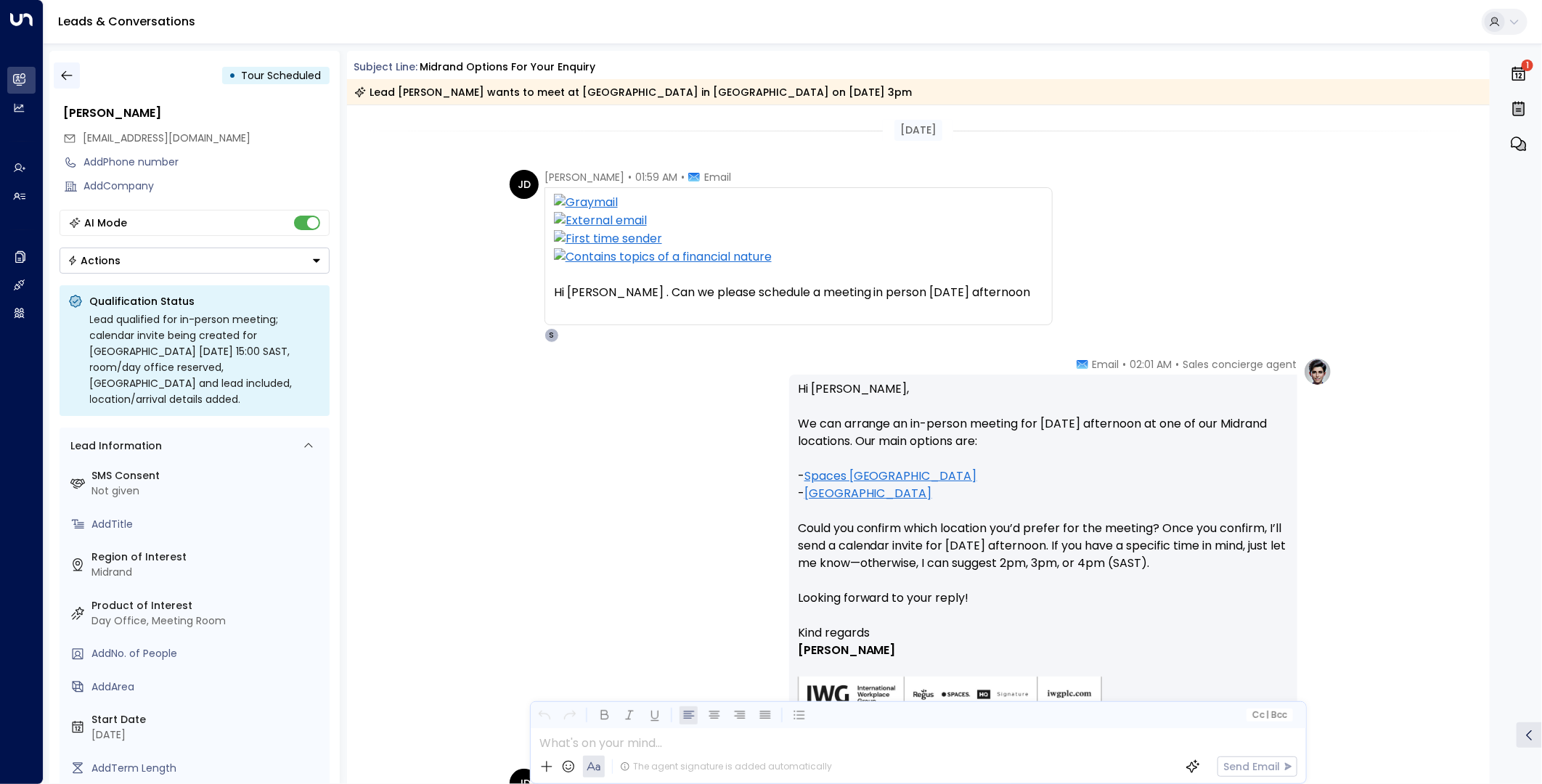
click at [63, 75] on icon "button" at bounding box center [66, 75] width 14 height 14
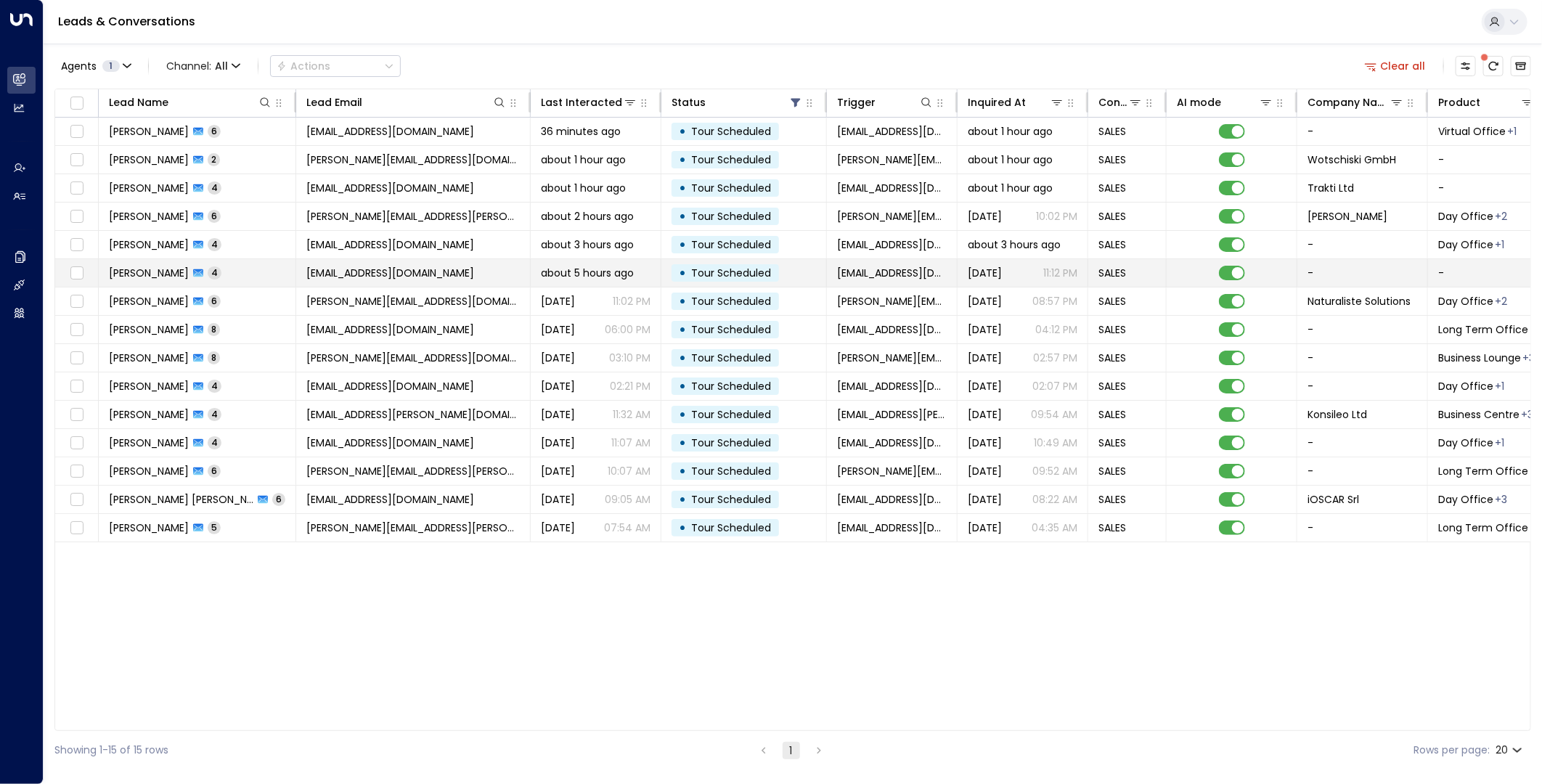
click at [339, 264] on td "[EMAIL_ADDRESS][DOMAIN_NAME]" at bounding box center [414, 272] width 235 height 28
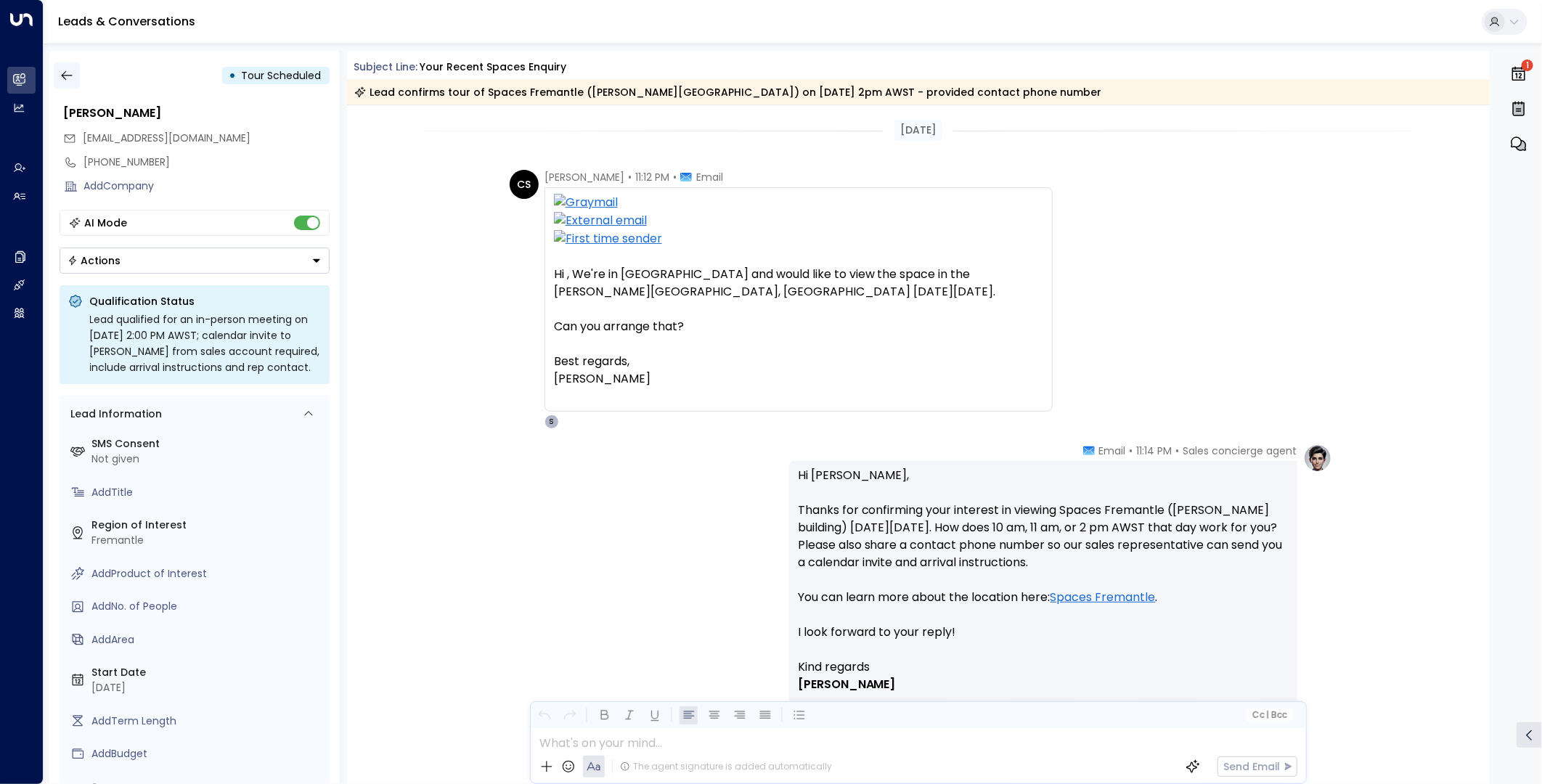
click at [61, 77] on icon "button" at bounding box center [66, 75] width 14 height 14
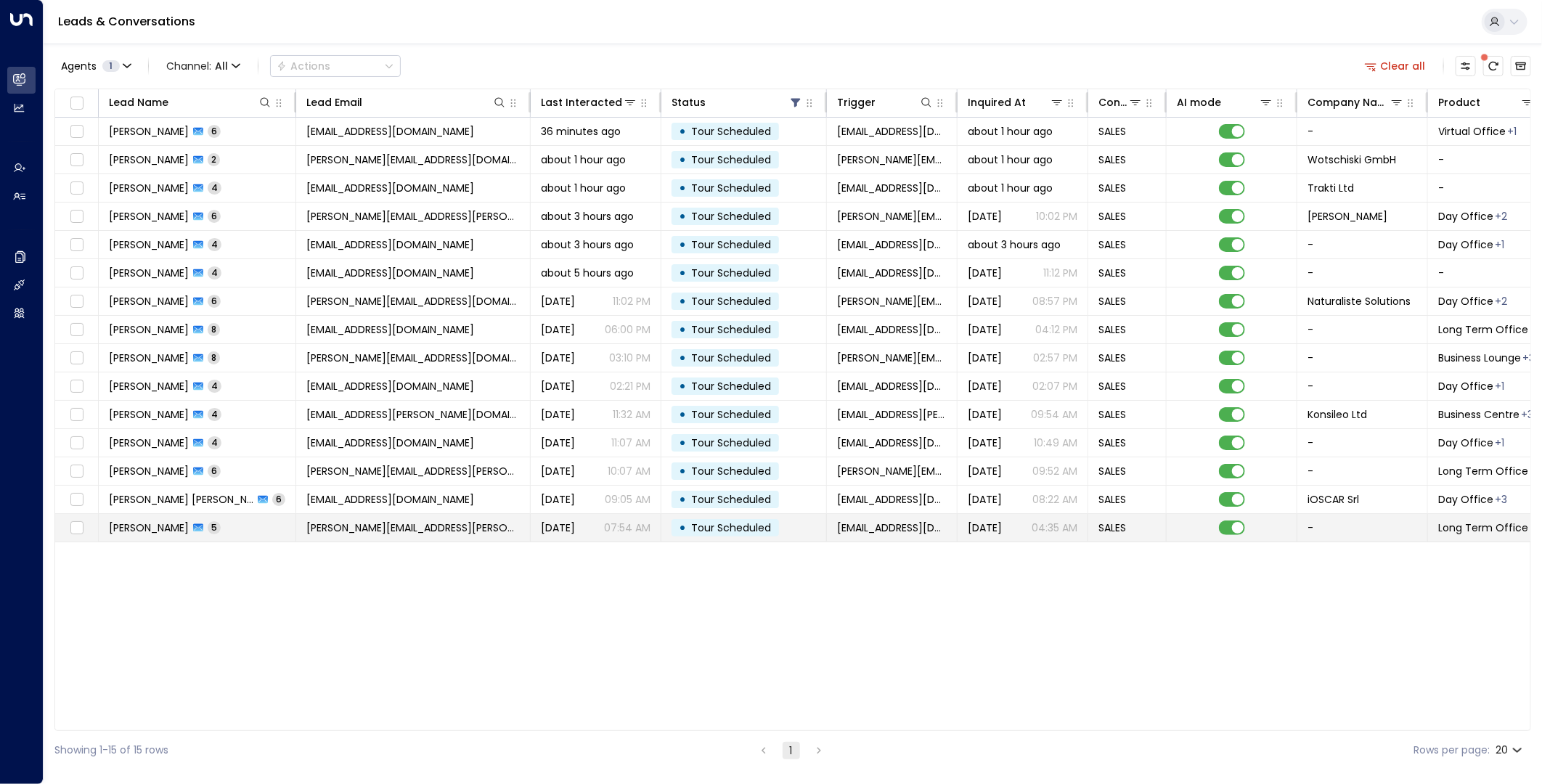
click at [432, 528] on span "[PERSON_NAME][EMAIL_ADDRESS][PERSON_NAME][DOMAIN_NAME]" at bounding box center [413, 527] width 214 height 14
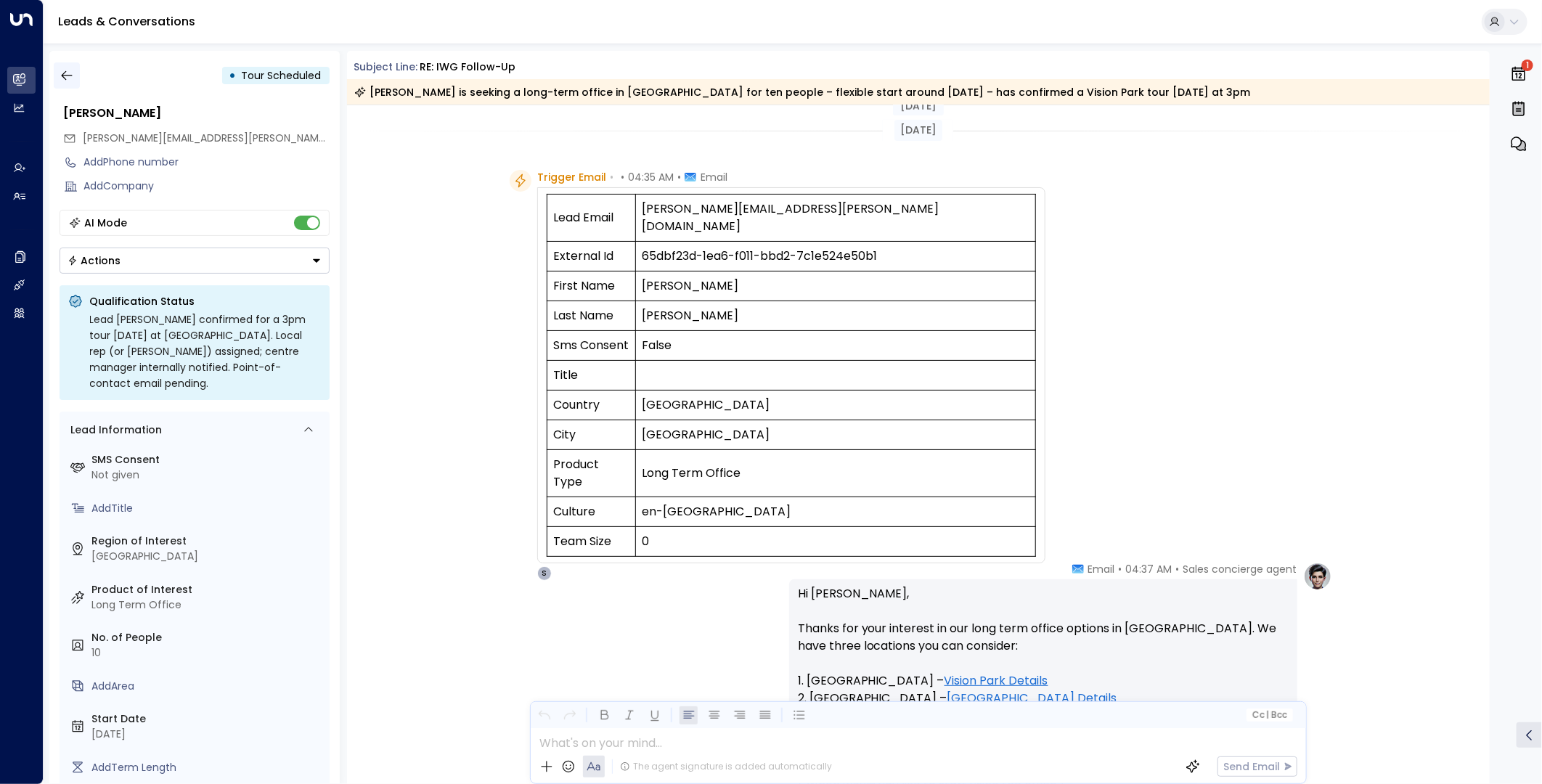
click at [65, 76] on icon "button" at bounding box center [66, 75] width 14 height 14
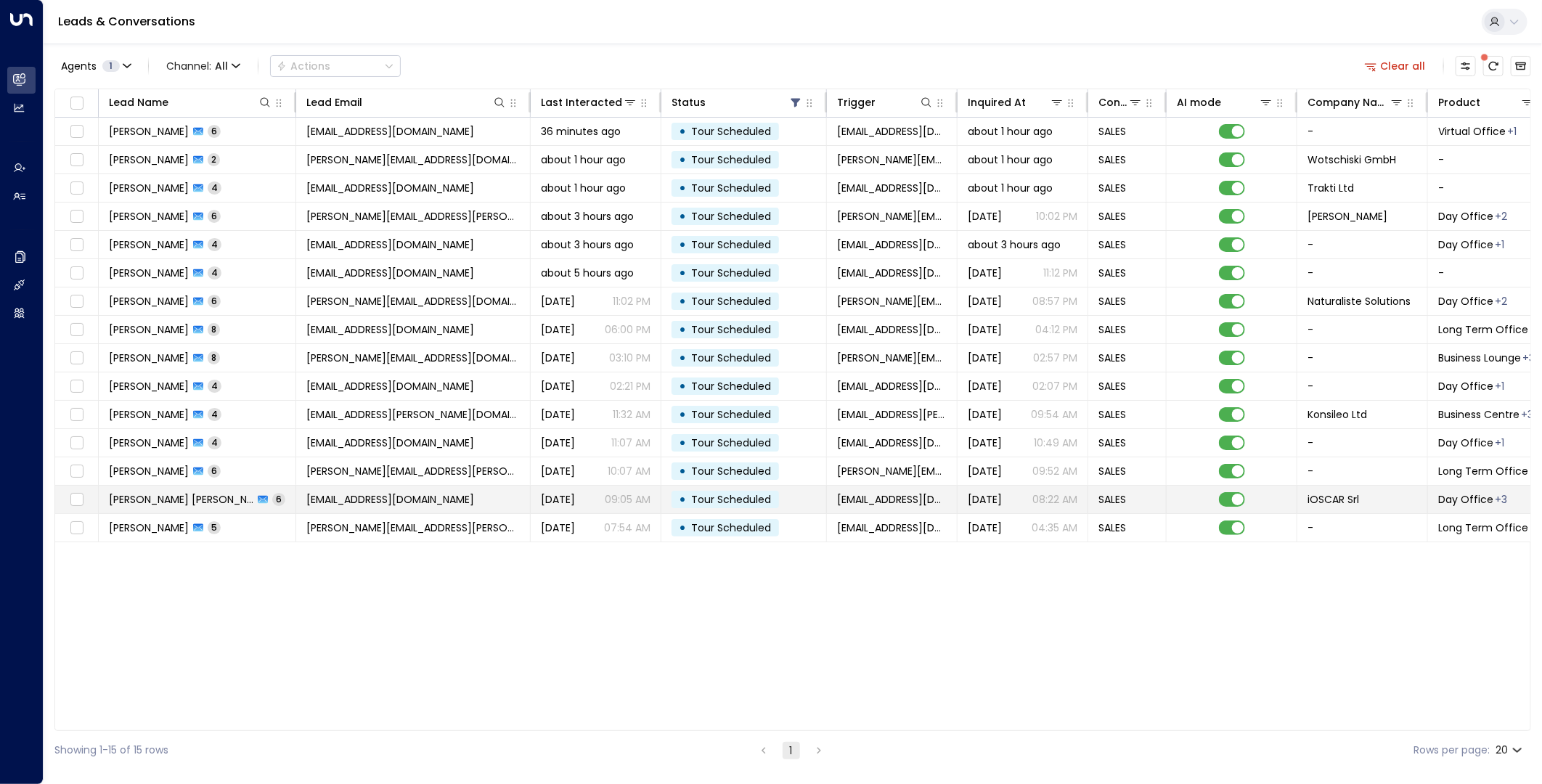
click at [366, 504] on span "[EMAIL_ADDRESS][DOMAIN_NAME]" at bounding box center [391, 498] width 168 height 14
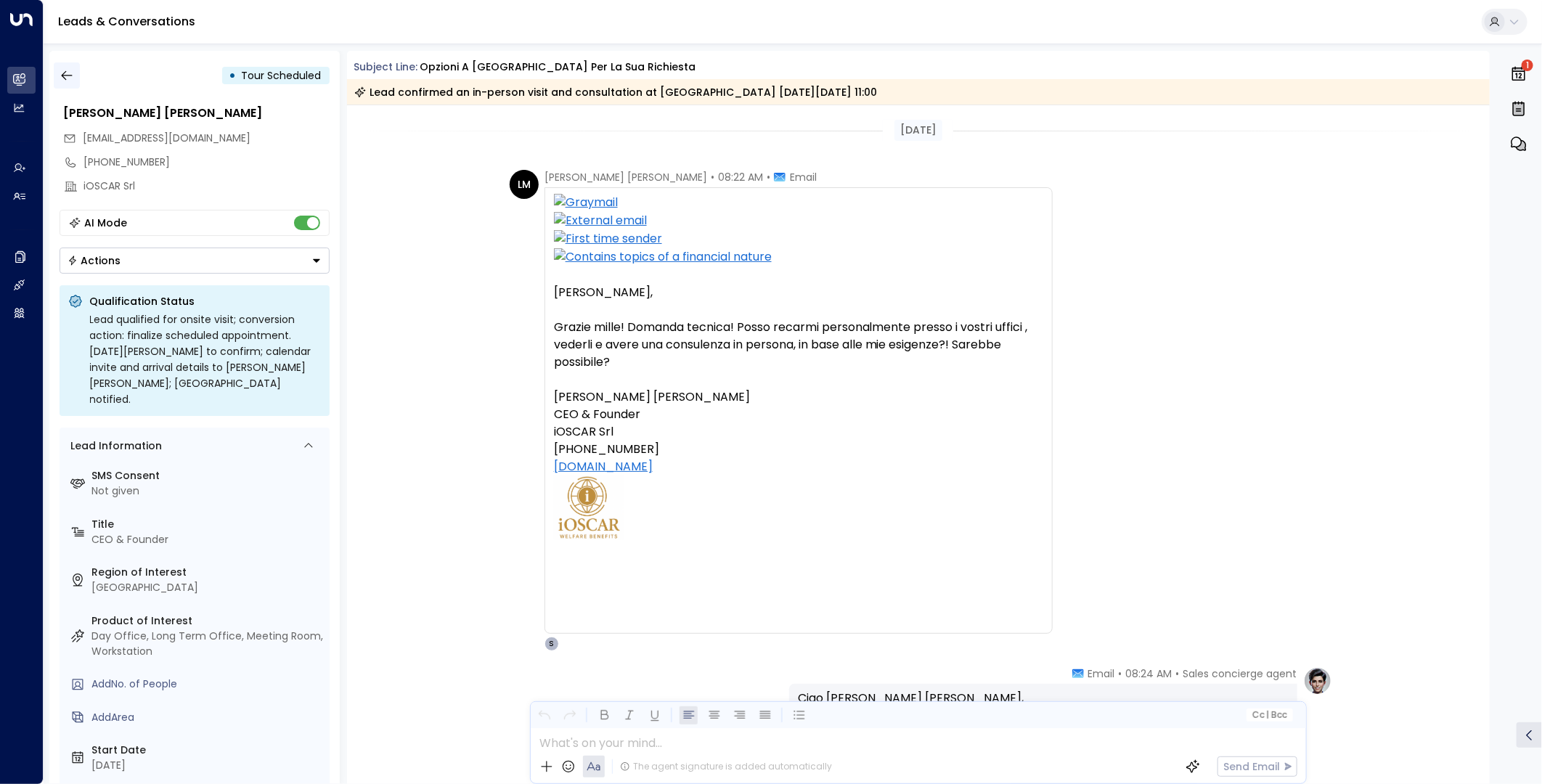
click at [63, 70] on icon "button" at bounding box center [66, 75] width 14 height 14
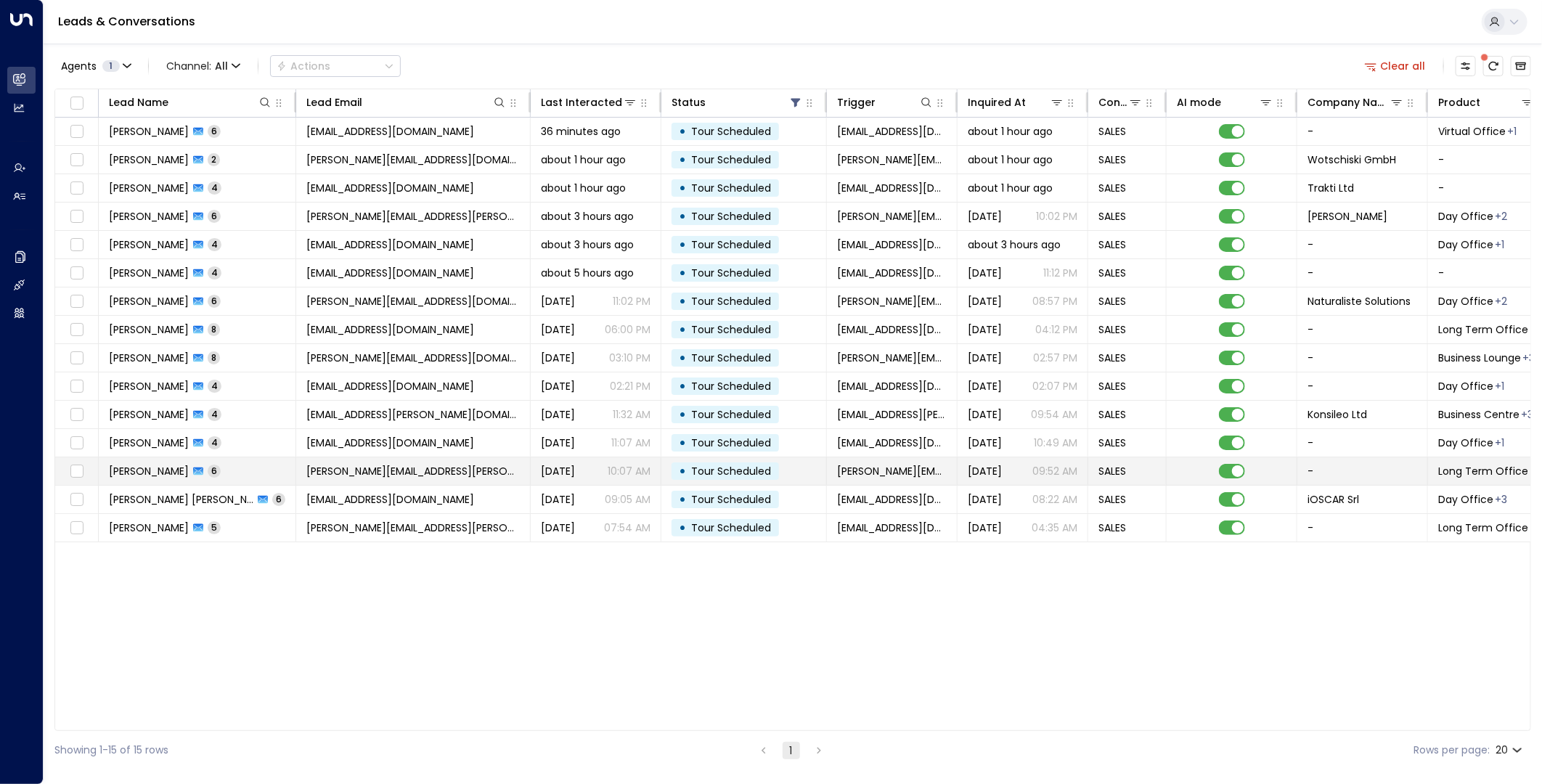
click at [332, 470] on span "[PERSON_NAME][EMAIL_ADDRESS][PERSON_NAME][DOMAIN_NAME]" at bounding box center [413, 471] width 214 height 14
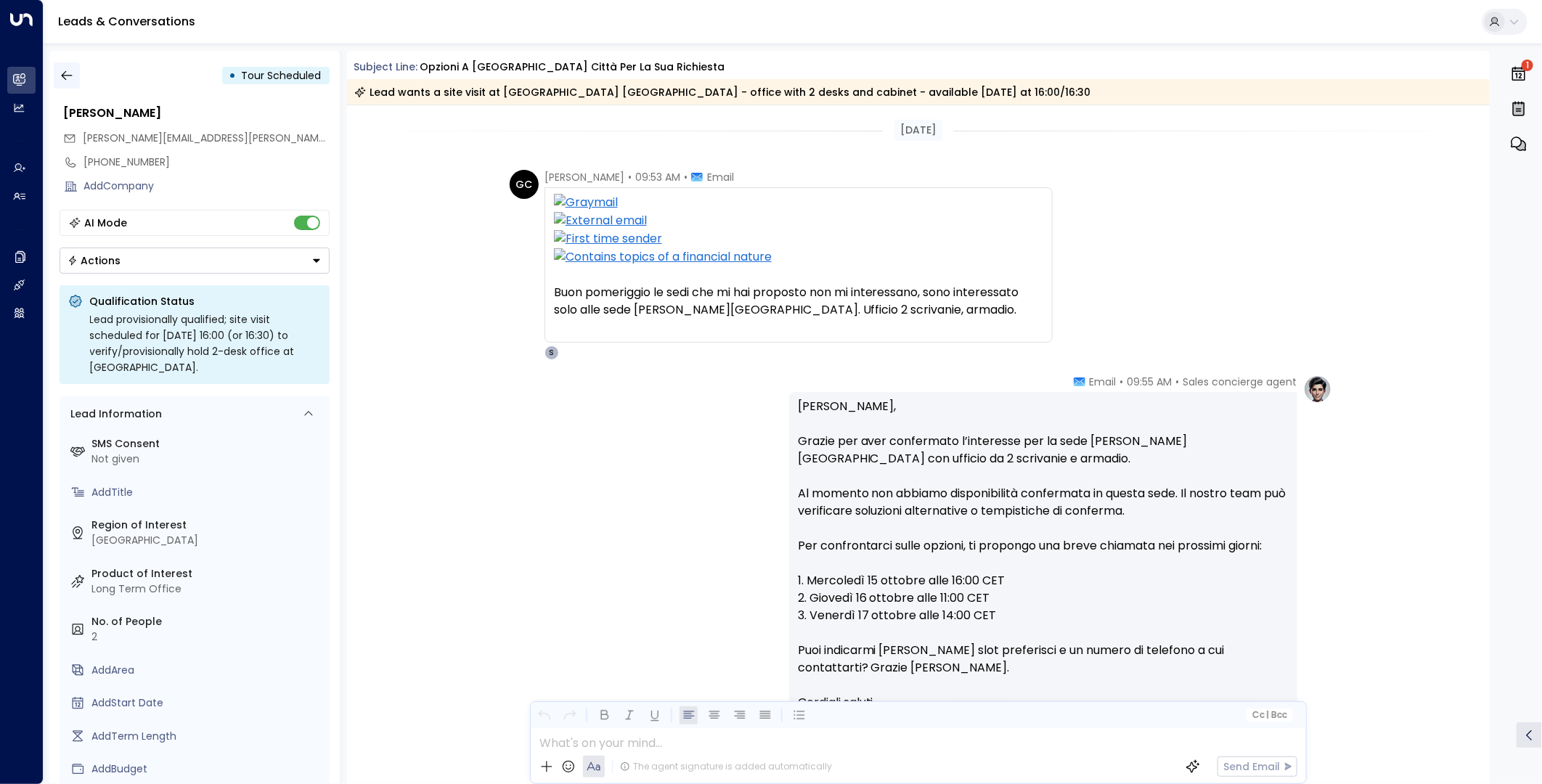
click at [66, 70] on icon "button" at bounding box center [66, 75] width 14 height 14
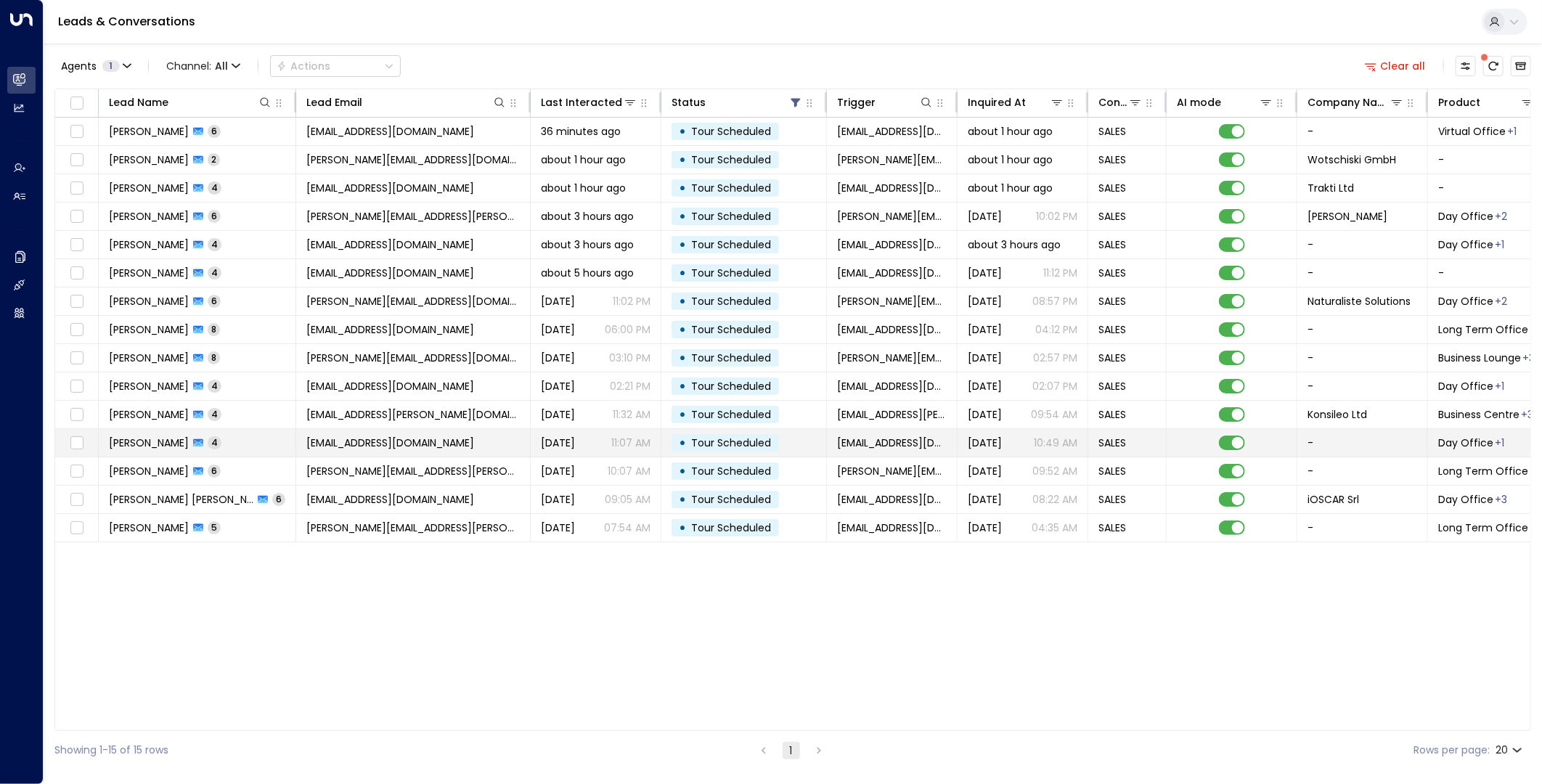
click at [250, 436] on td "[PERSON_NAME] 4" at bounding box center [198, 442] width 198 height 28
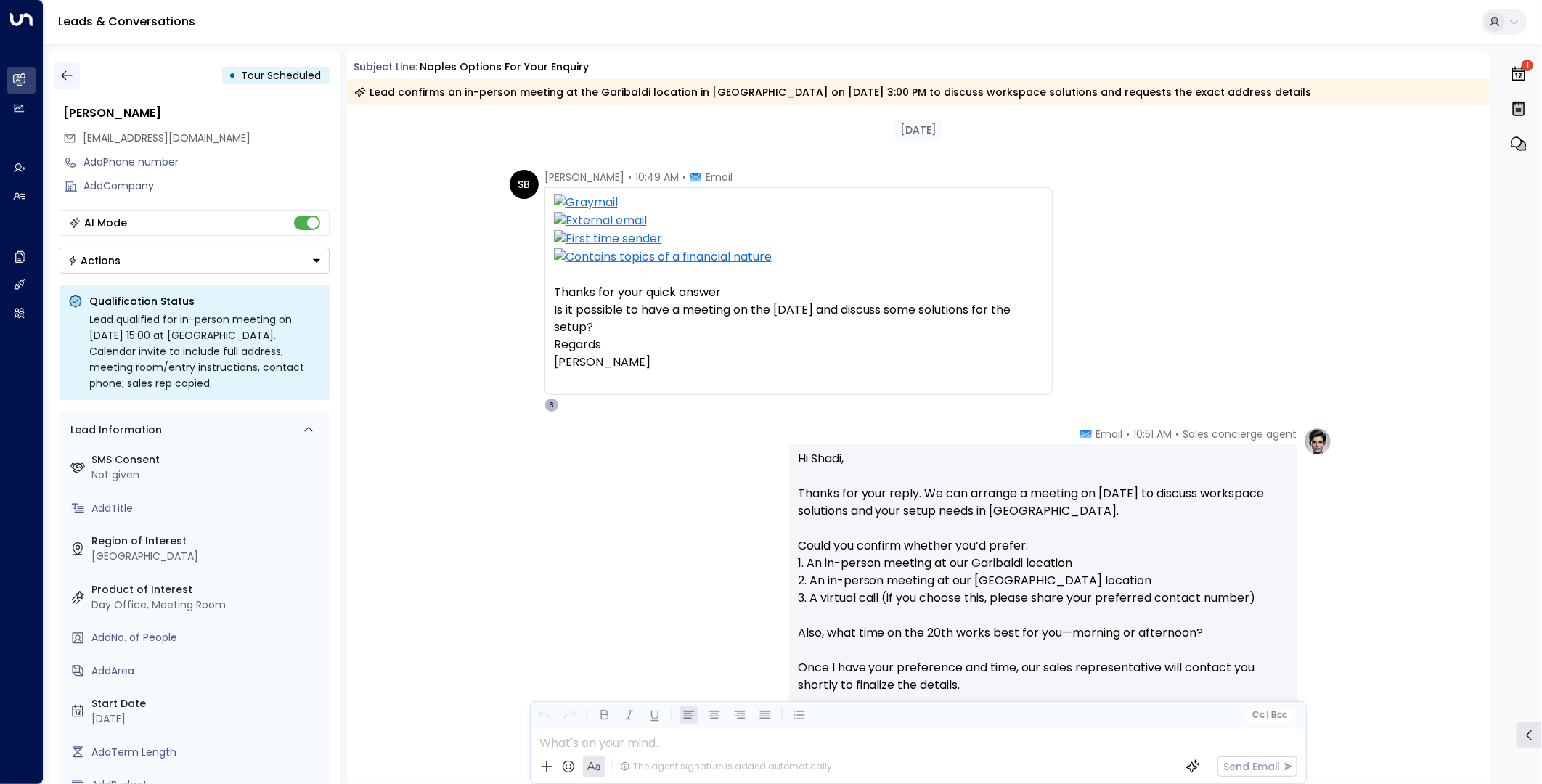
click at [61, 71] on icon "button" at bounding box center [66, 75] width 14 height 14
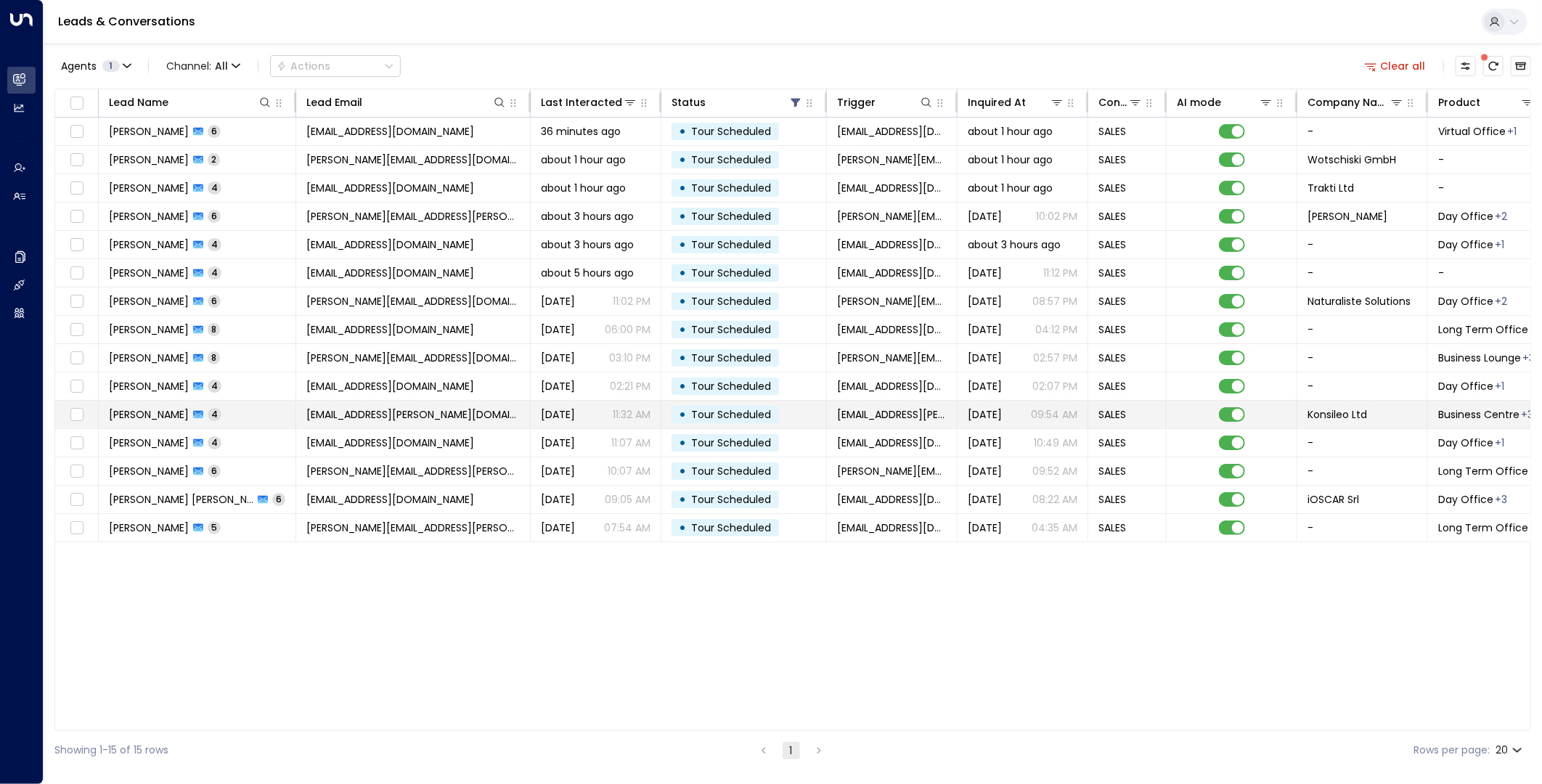
click at [189, 411] on span "[PERSON_NAME]" at bounding box center [148, 414] width 80 height 14
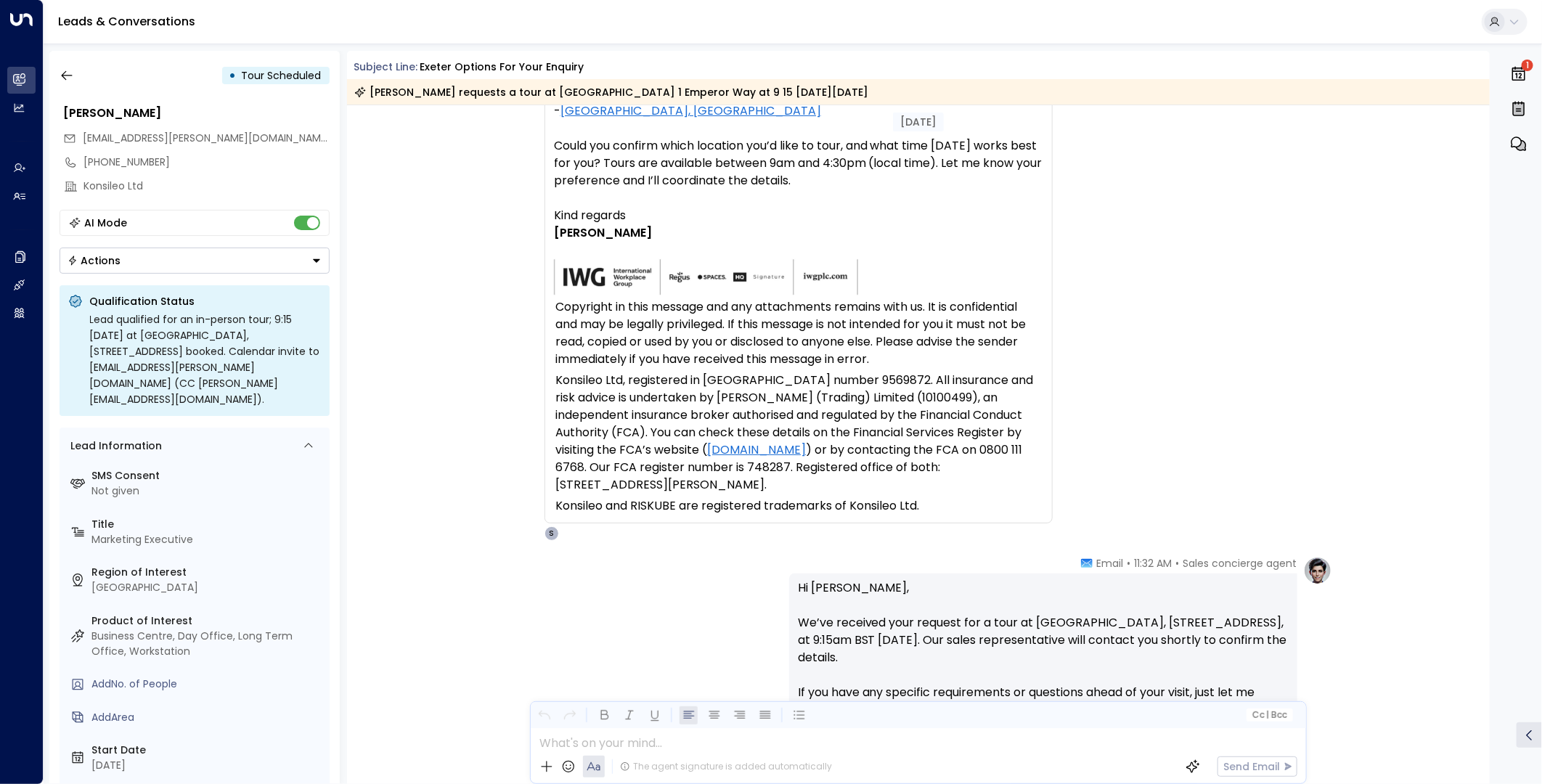
scroll to position [10954, 0]
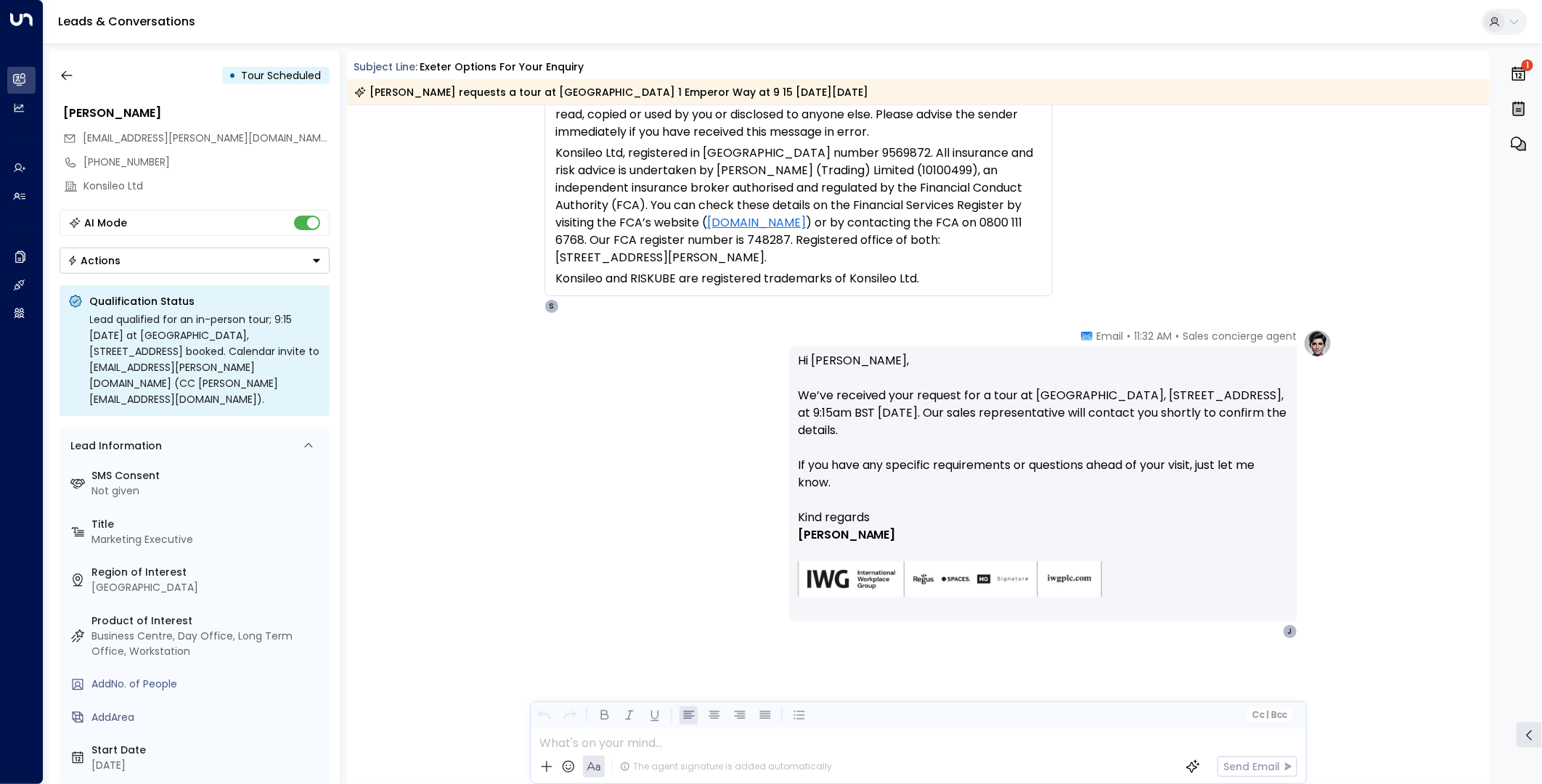
drag, startPoint x: 585, startPoint y: 67, endPoint x: 422, endPoint y: 67, distance: 163.0
click at [422, 67] on div "Subject Line: [GEOGRAPHIC_DATA] options for your enquiry" at bounding box center [923, 67] width 1136 height 15
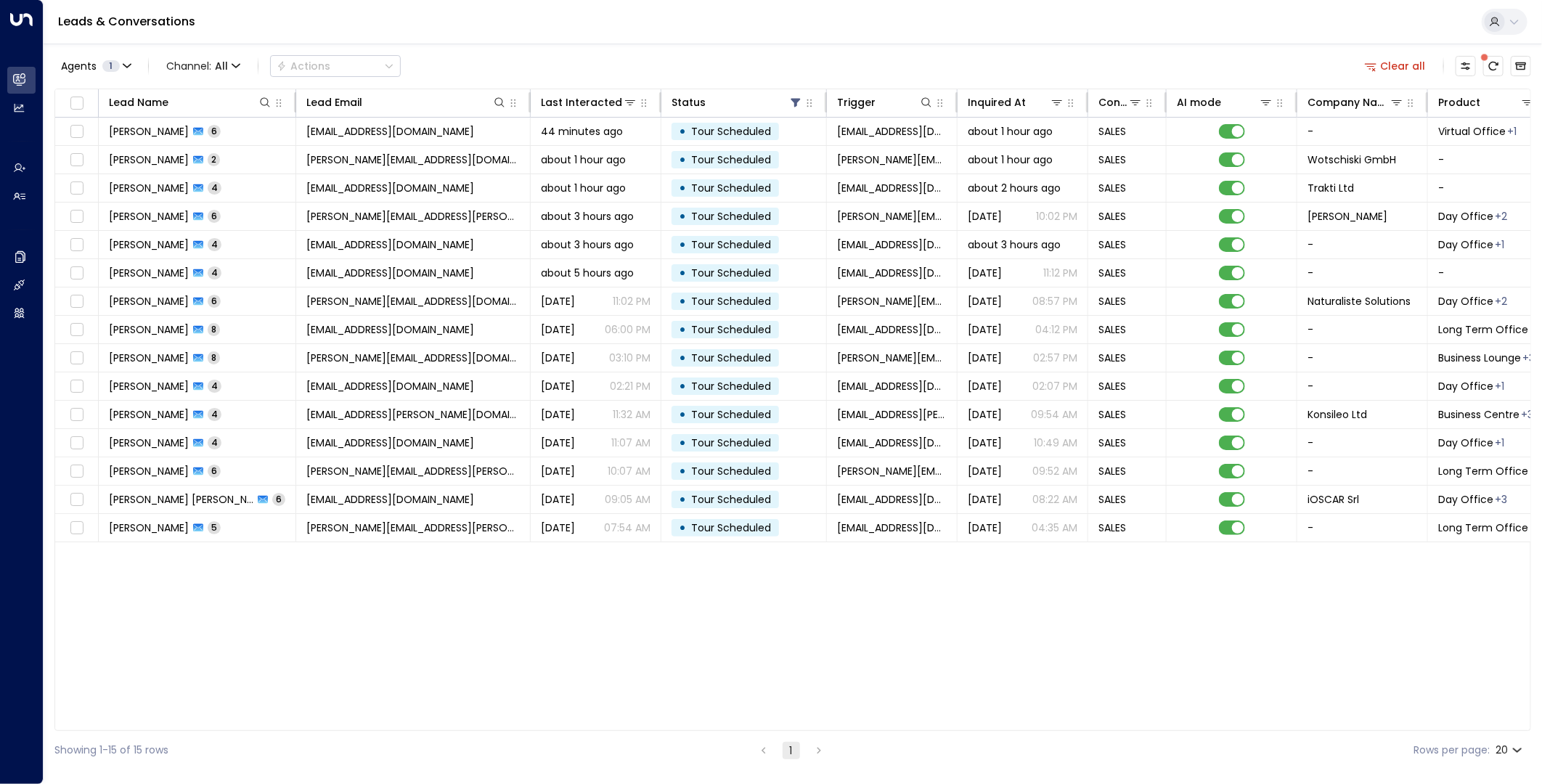
drag, startPoint x: 1411, startPoint y: 64, endPoint x: 717, endPoint y: 49, distance: 694.2
click at [1411, 64] on button "Clear all" at bounding box center [1395, 66] width 73 height 20
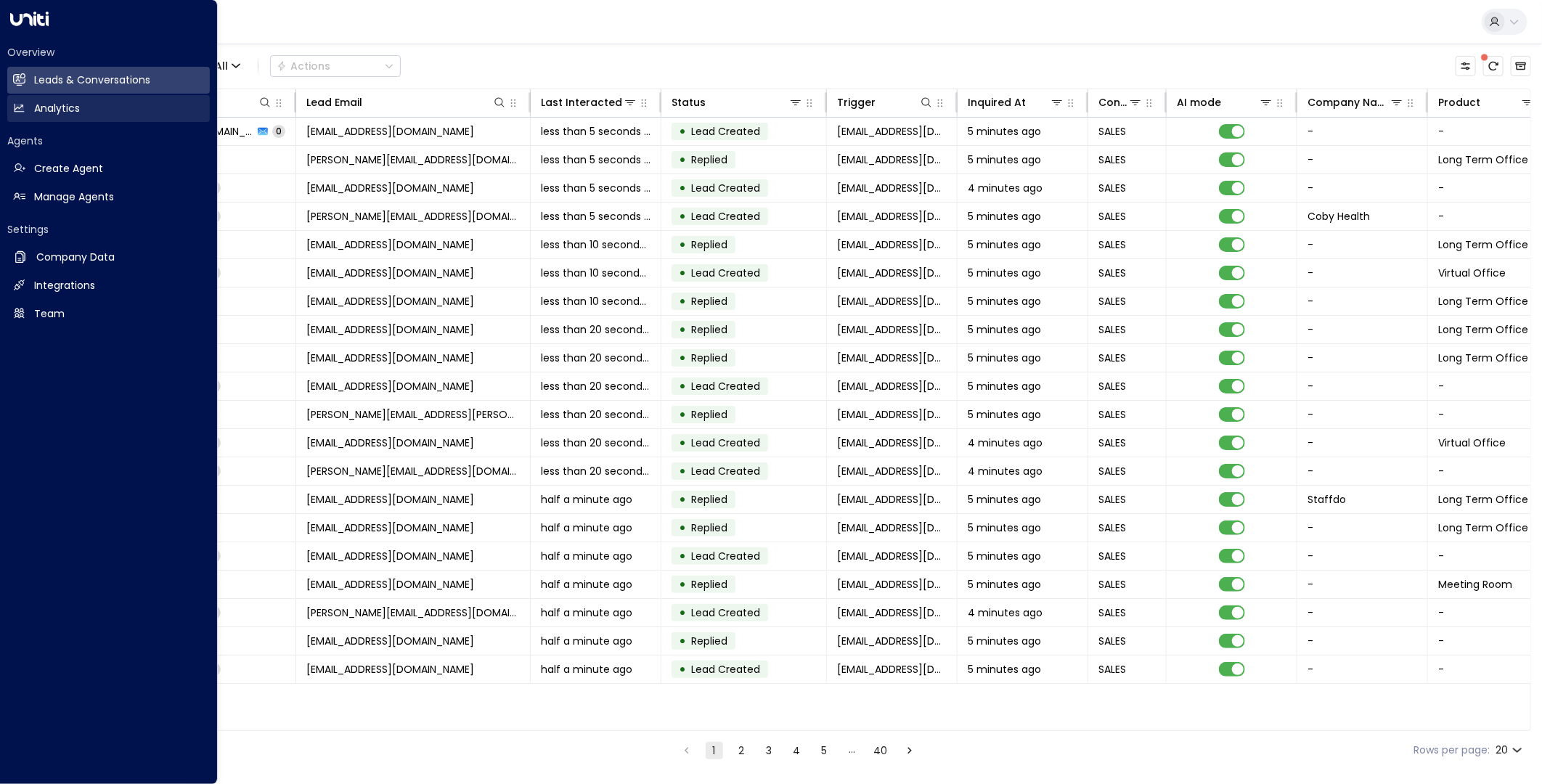
click at [25, 111] on link "Analytics Analytics" at bounding box center [109, 109] width 203 height 27
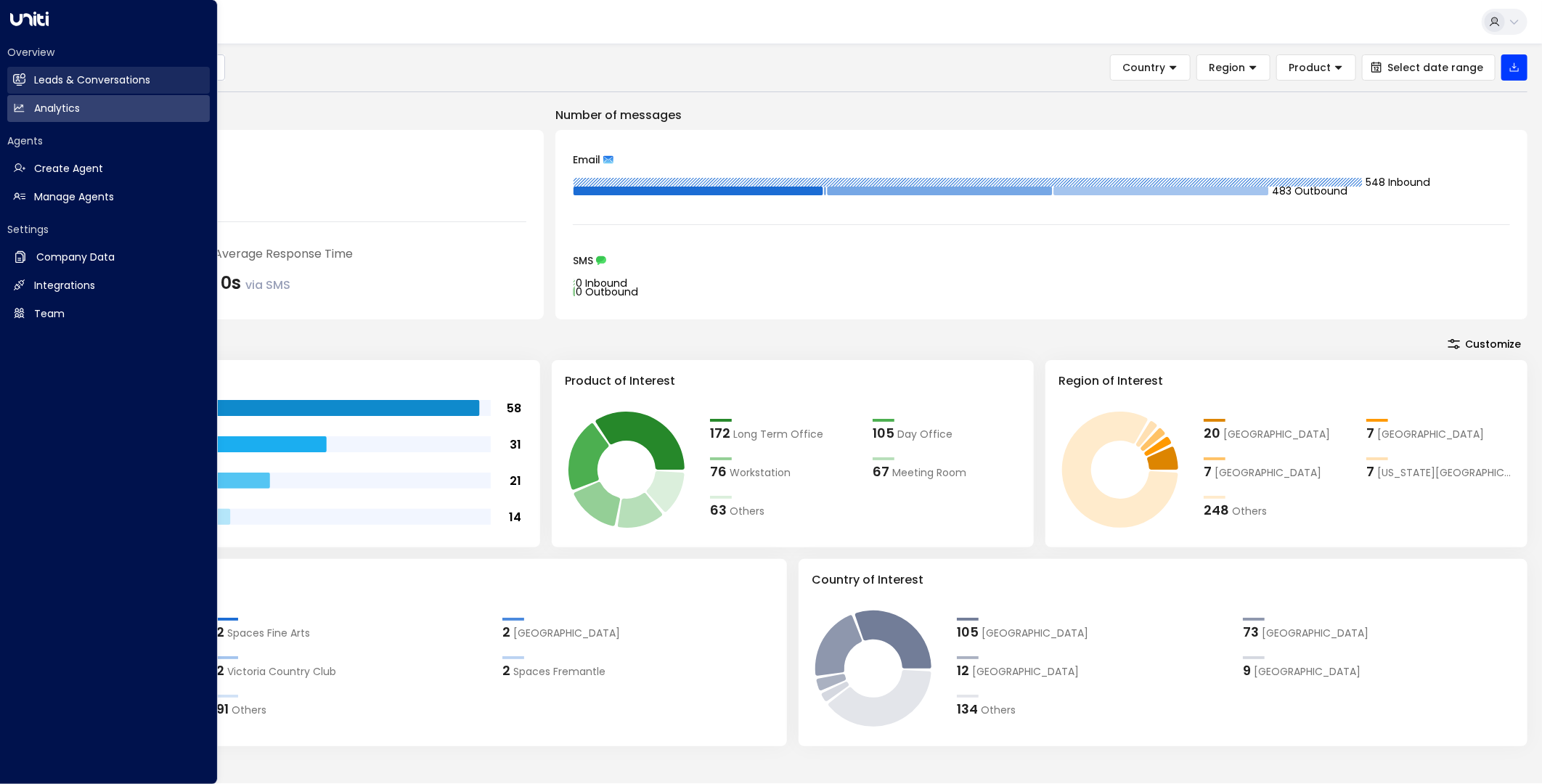
click at [27, 80] on link "Leads & Conversations Leads & Conversations" at bounding box center [109, 80] width 203 height 27
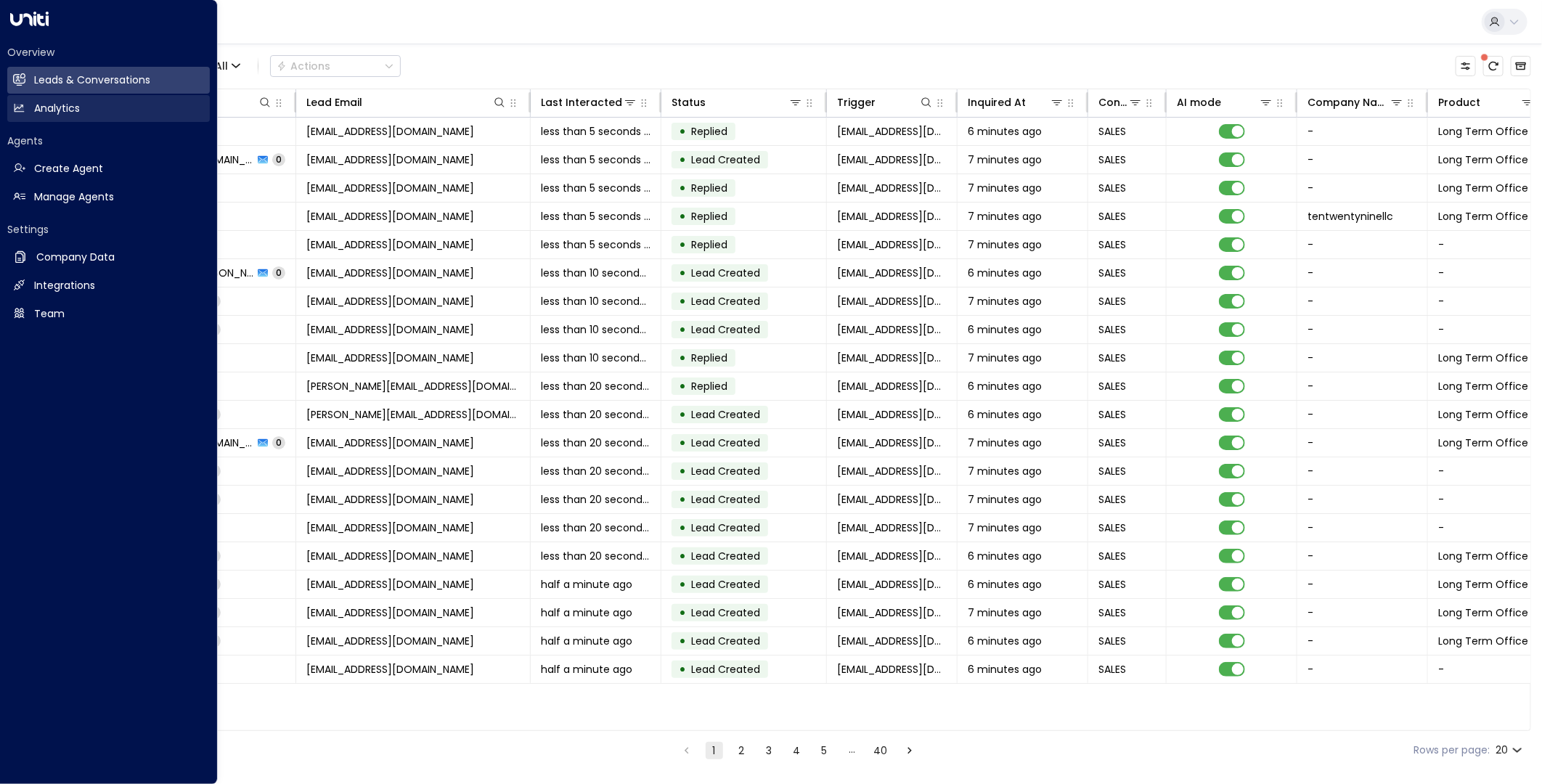
drag, startPoint x: 28, startPoint y: 109, endPoint x: 3, endPoint y: 143, distance: 42.2
click at [28, 109] on link "Analytics Analytics" at bounding box center [109, 109] width 203 height 27
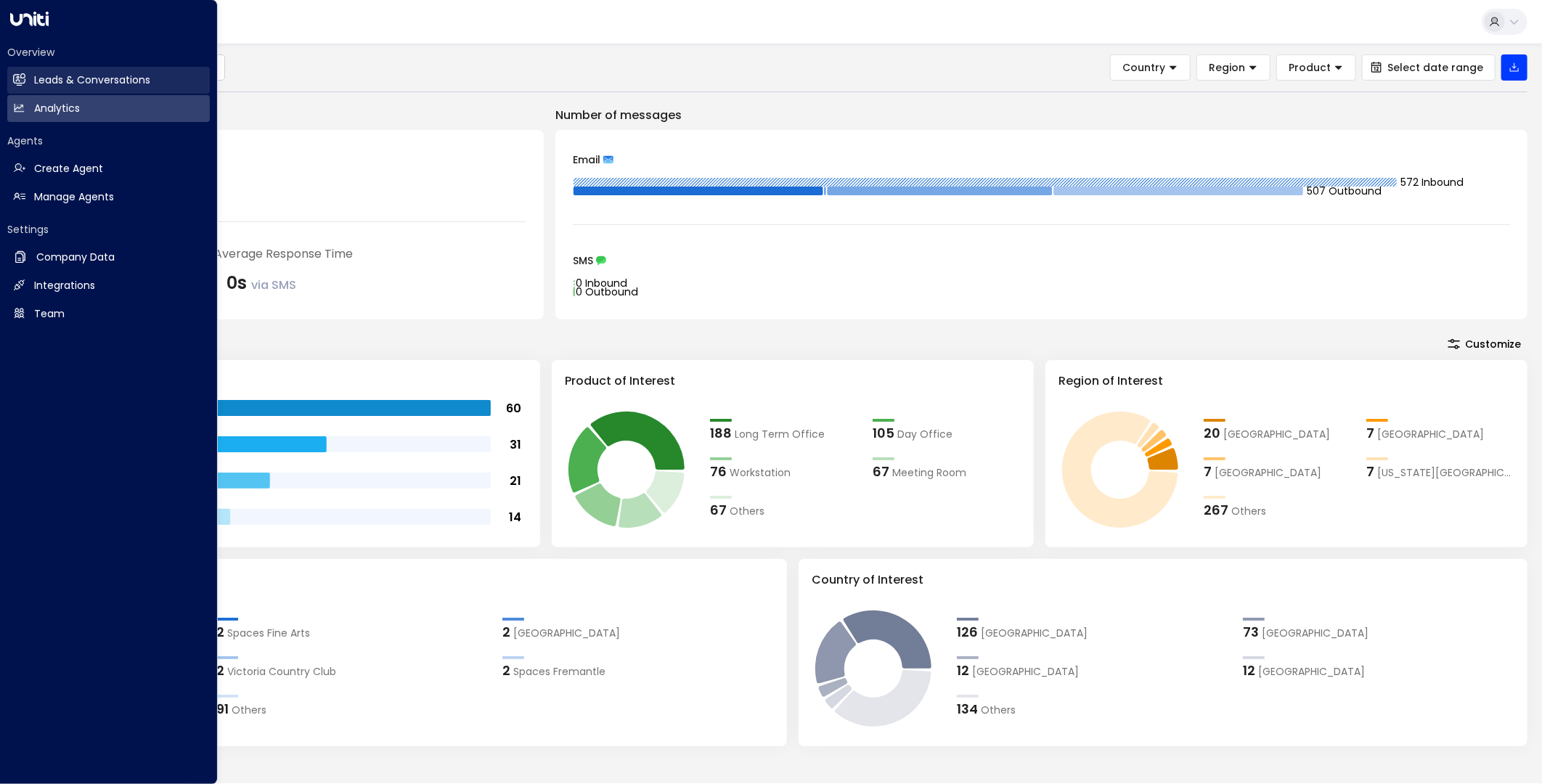
drag, startPoint x: 30, startPoint y: 83, endPoint x: 23, endPoint y: 95, distance: 13.9
click at [30, 83] on link "Leads & Conversations Leads & Conversations" at bounding box center [109, 80] width 203 height 27
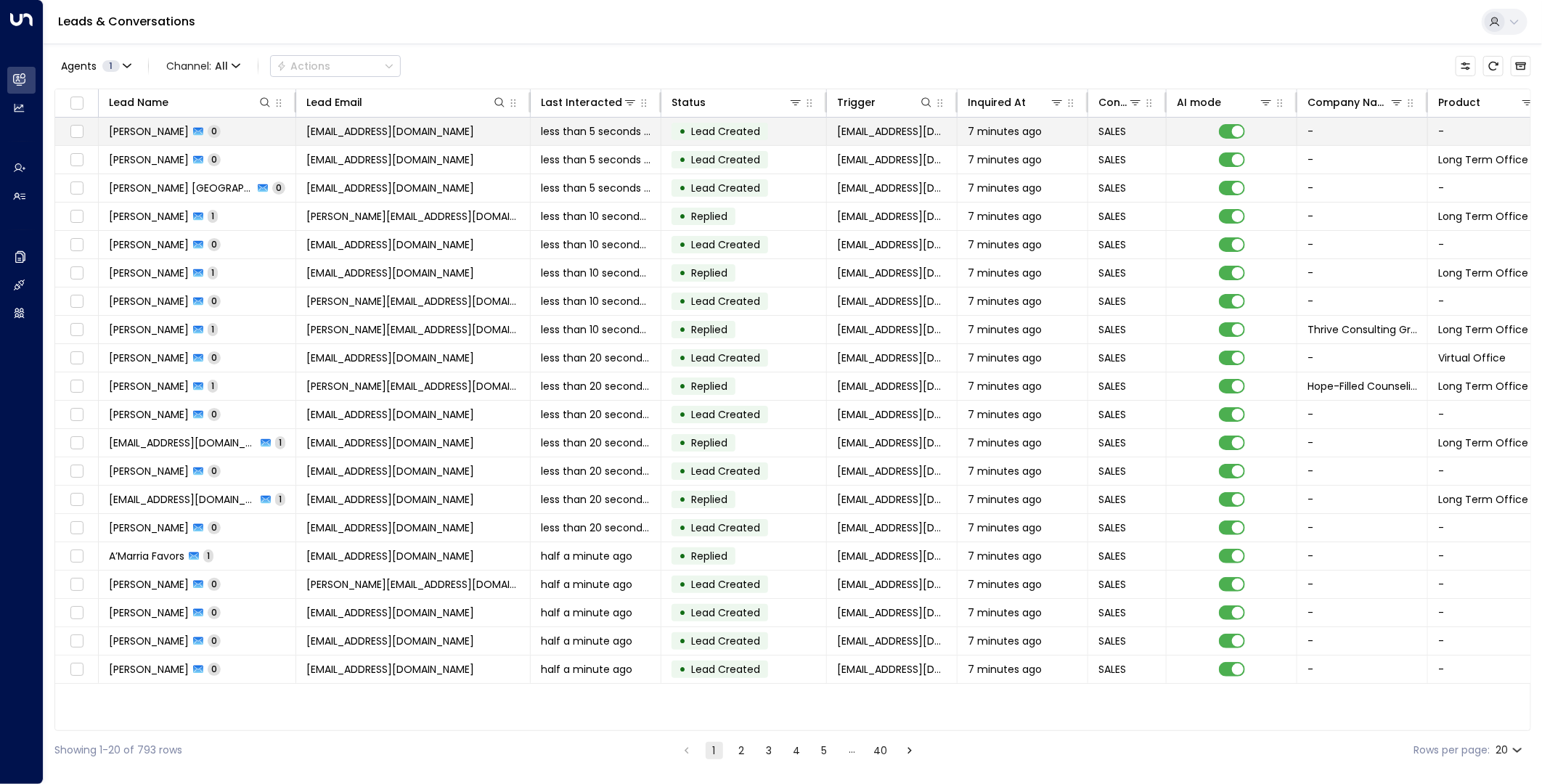
click at [241, 135] on td "Eileen McChrystal 0" at bounding box center [198, 131] width 198 height 28
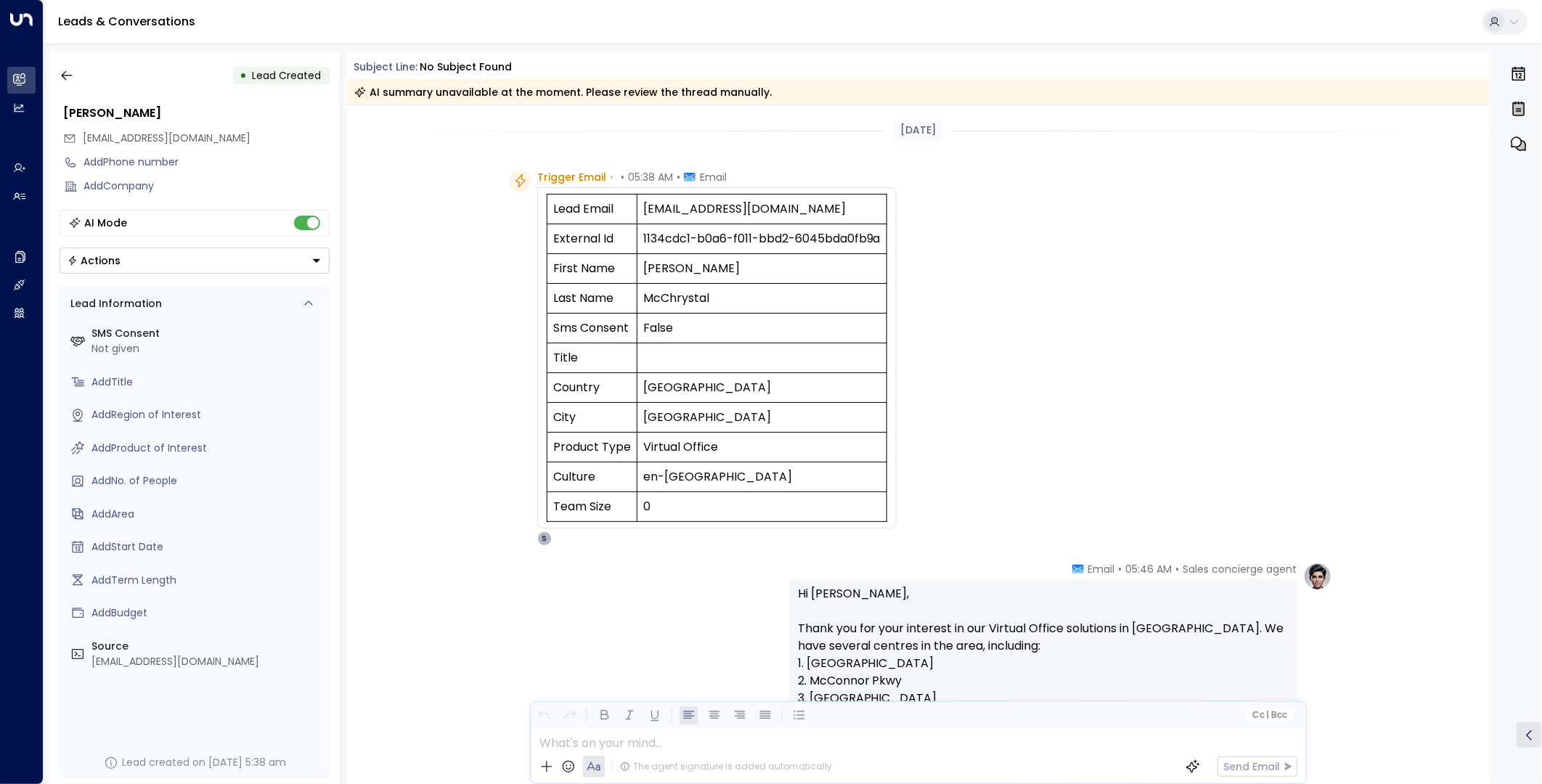
scroll to position [389, 0]
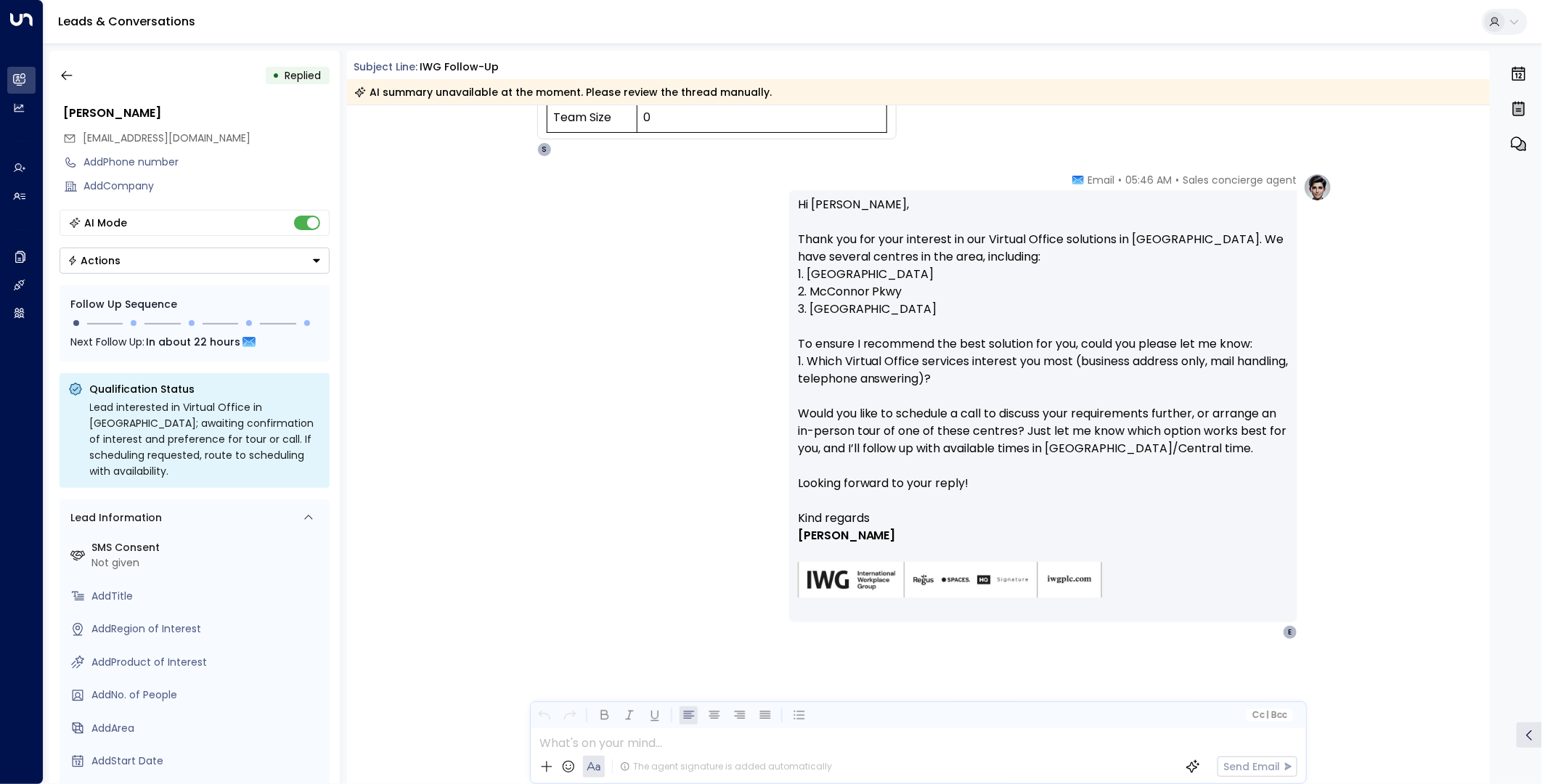
click at [74, 75] on button "button" at bounding box center [66, 75] width 26 height 26
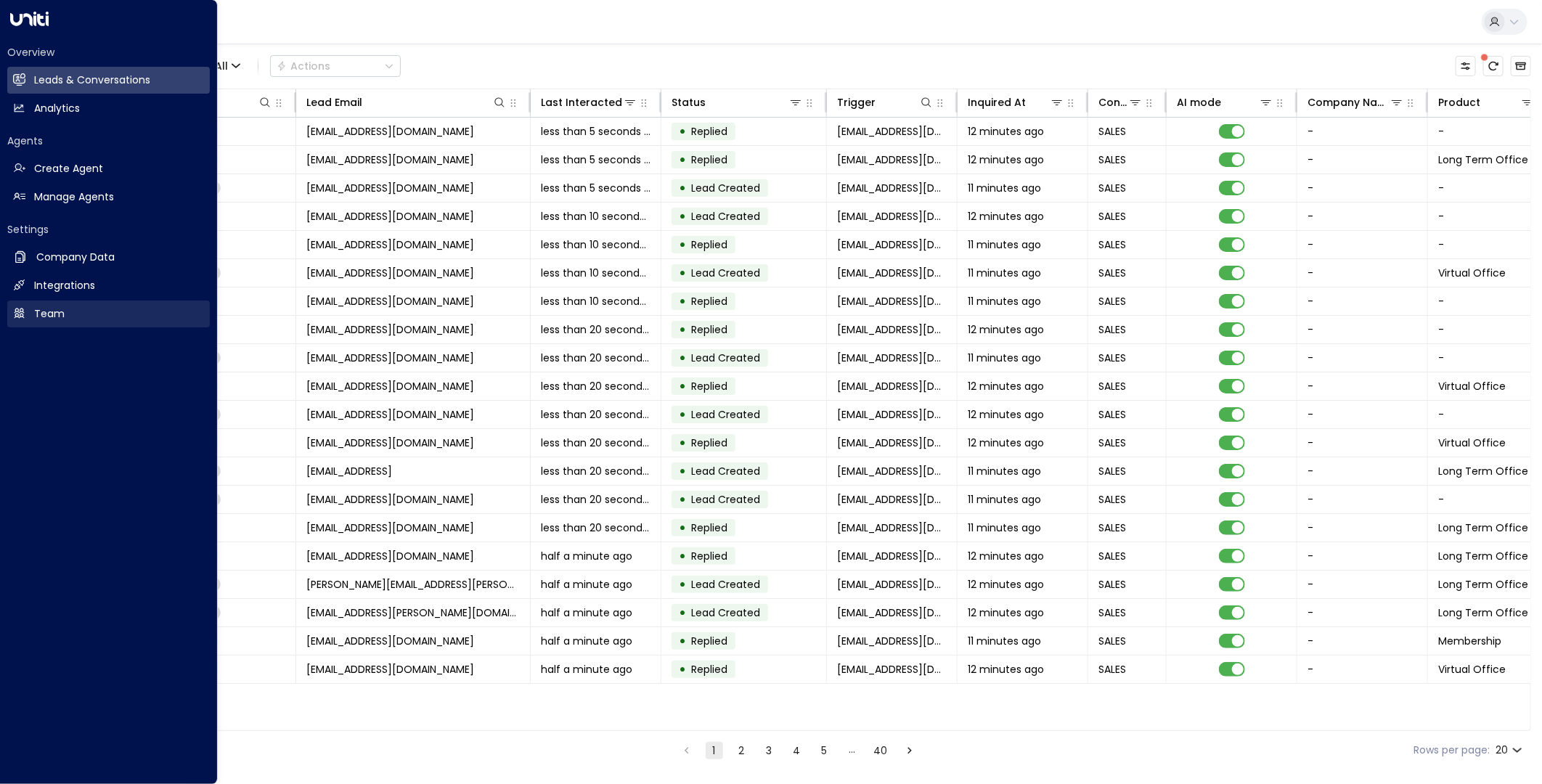
click at [30, 317] on link "Team Team" at bounding box center [109, 314] width 203 height 27
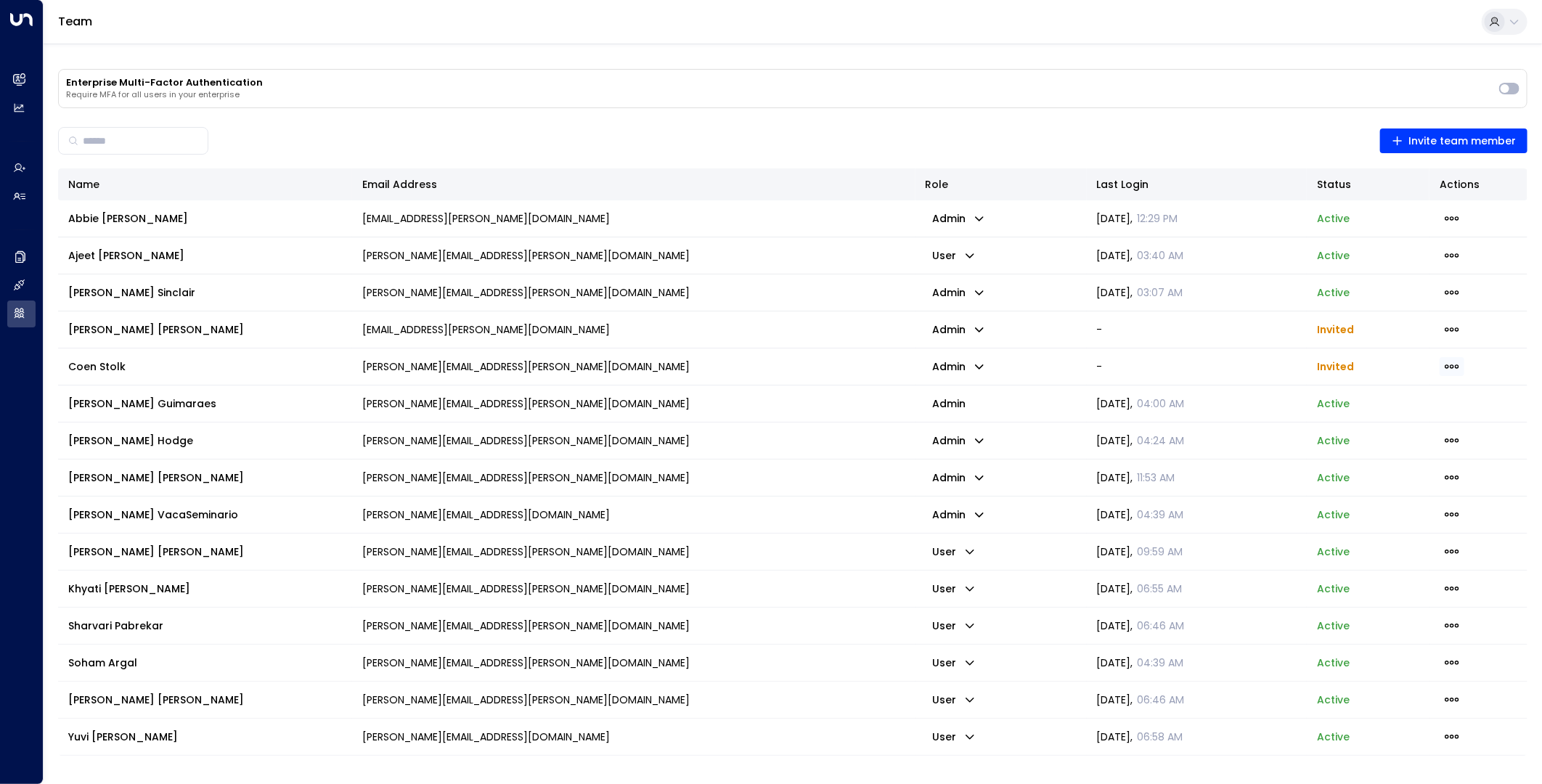
click at [1448, 363] on icon "button" at bounding box center [1451, 366] width 16 height 16
click at [1434, 390] on span "Resend Invite" at bounding box center [1419, 396] width 70 height 15
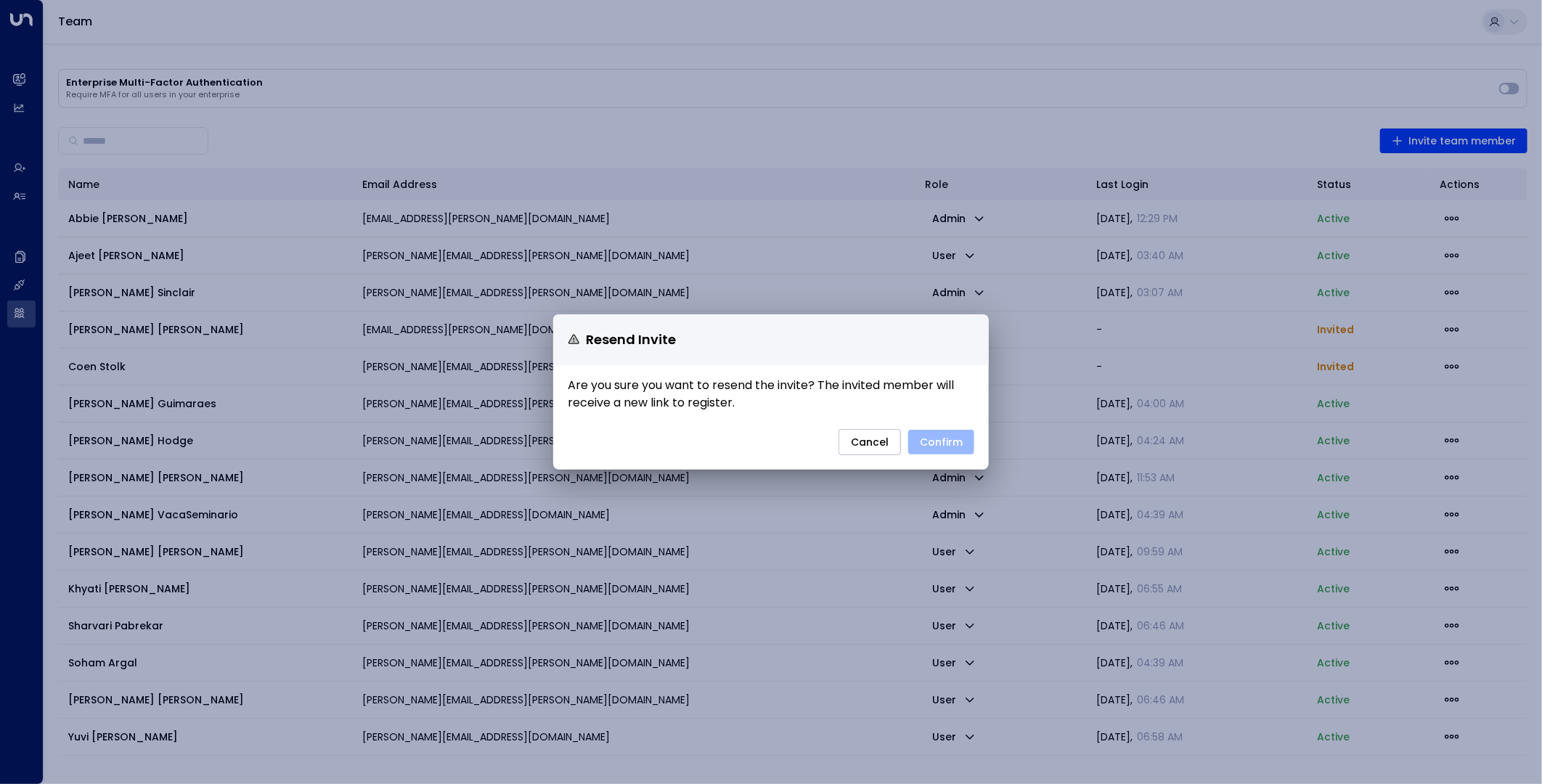
click at [962, 443] on button "Confirm" at bounding box center [941, 441] width 66 height 24
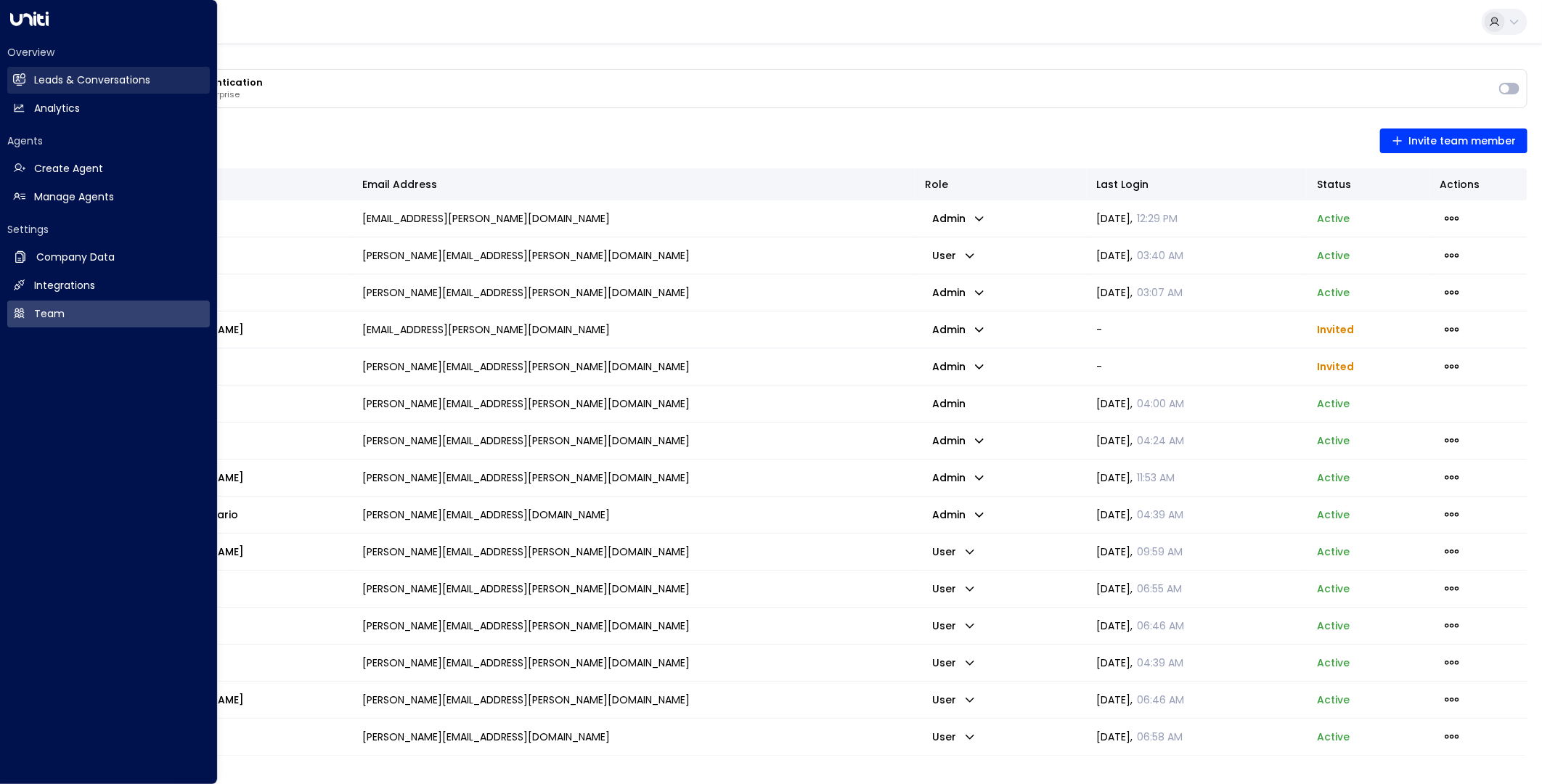
click at [31, 80] on link "Leads & Conversations Leads & Conversations" at bounding box center [109, 80] width 203 height 27
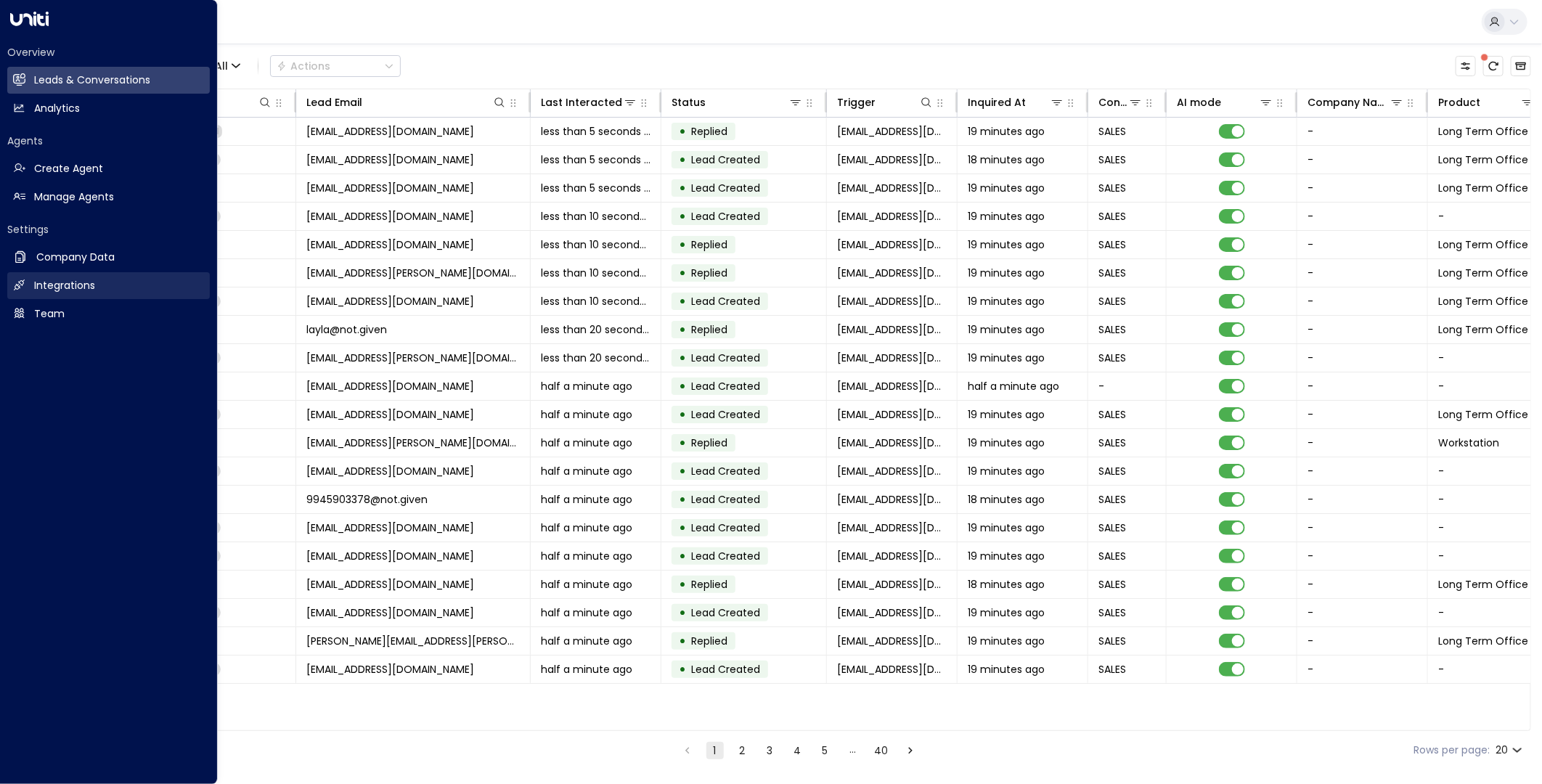
click at [85, 291] on h2 "Integrations" at bounding box center [65, 286] width 61 height 15
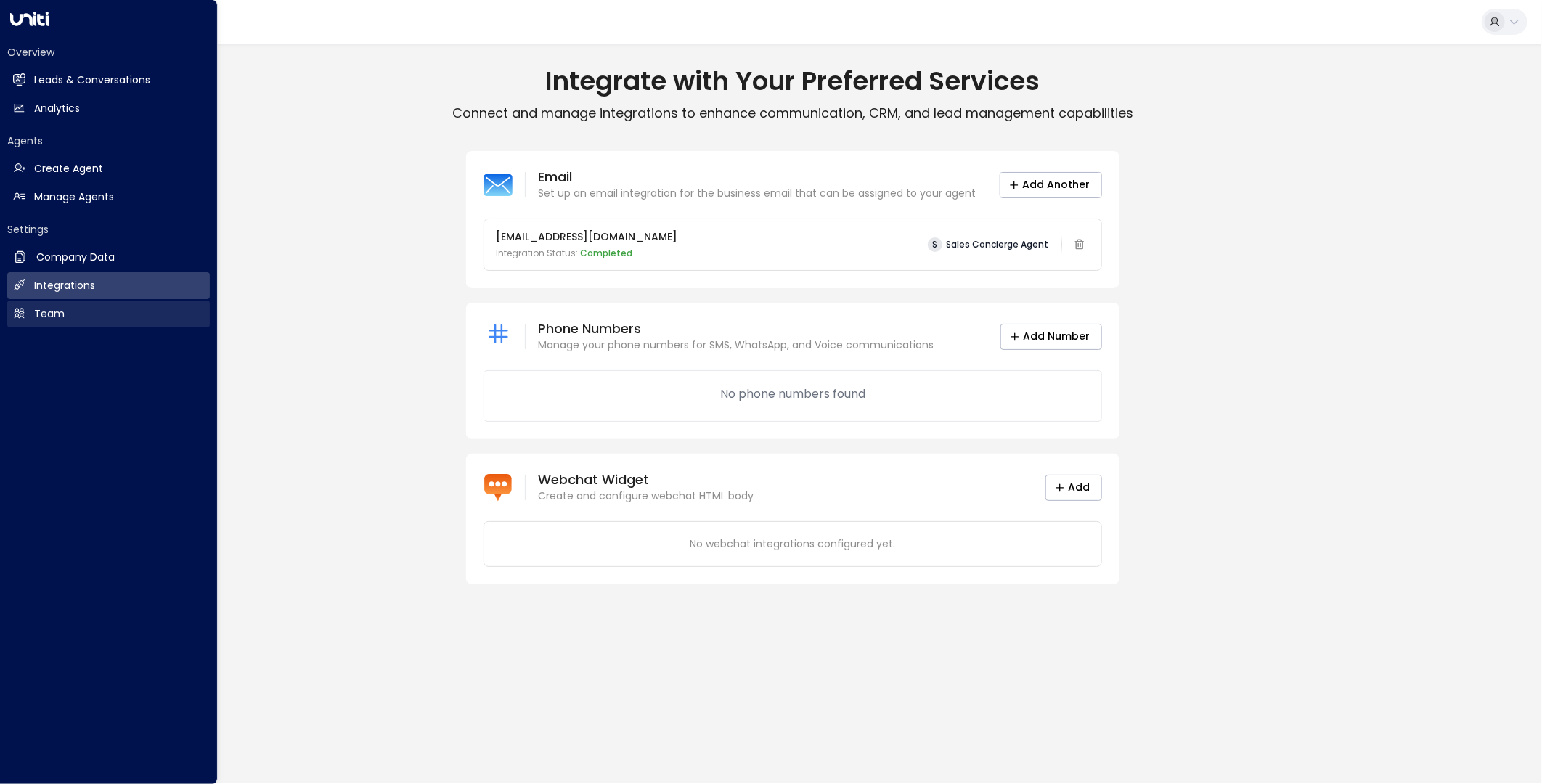
click at [76, 312] on link "Team Team" at bounding box center [109, 314] width 203 height 27
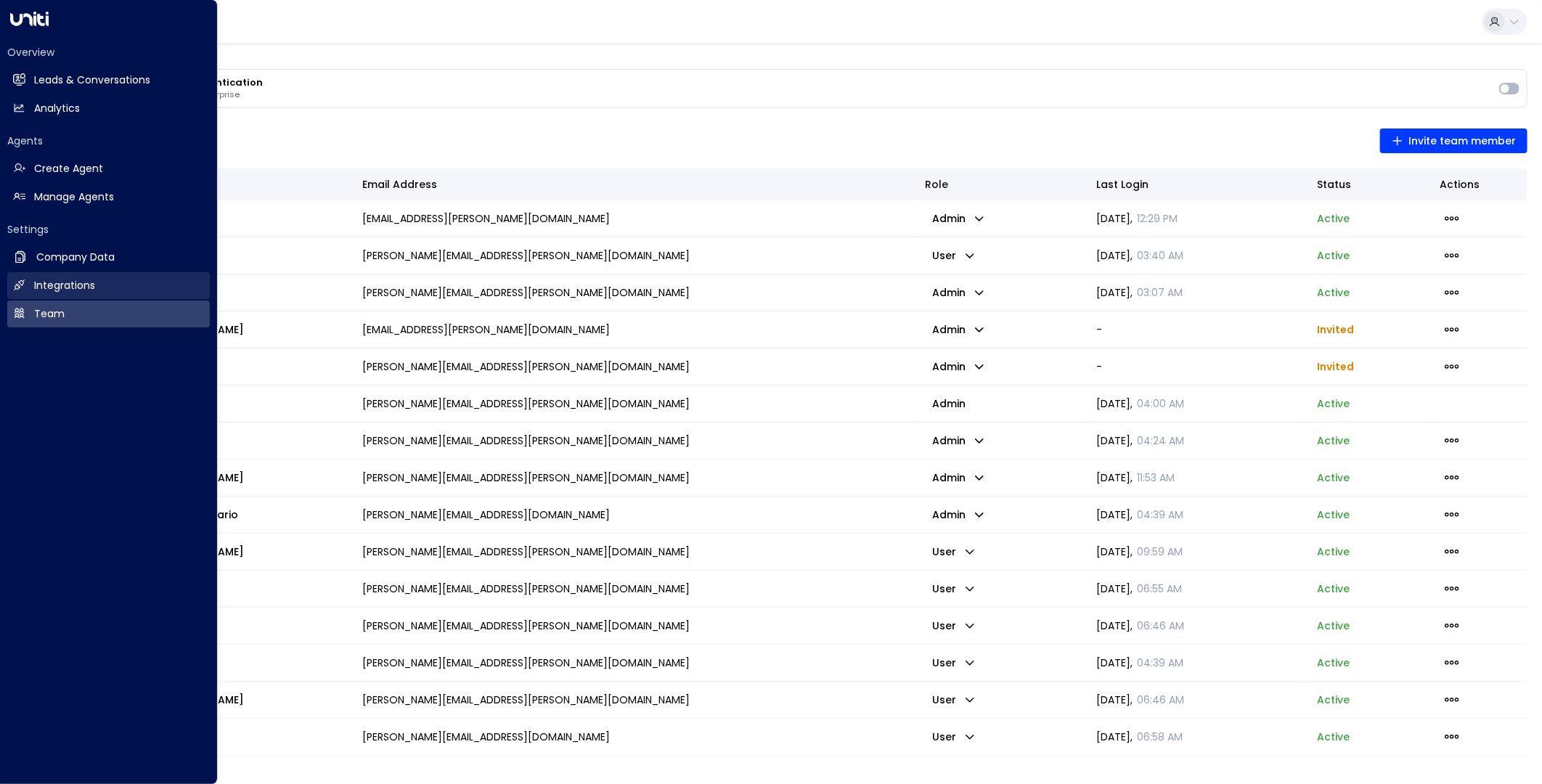
click at [82, 281] on h2 "Integrations" at bounding box center [65, 286] width 61 height 15
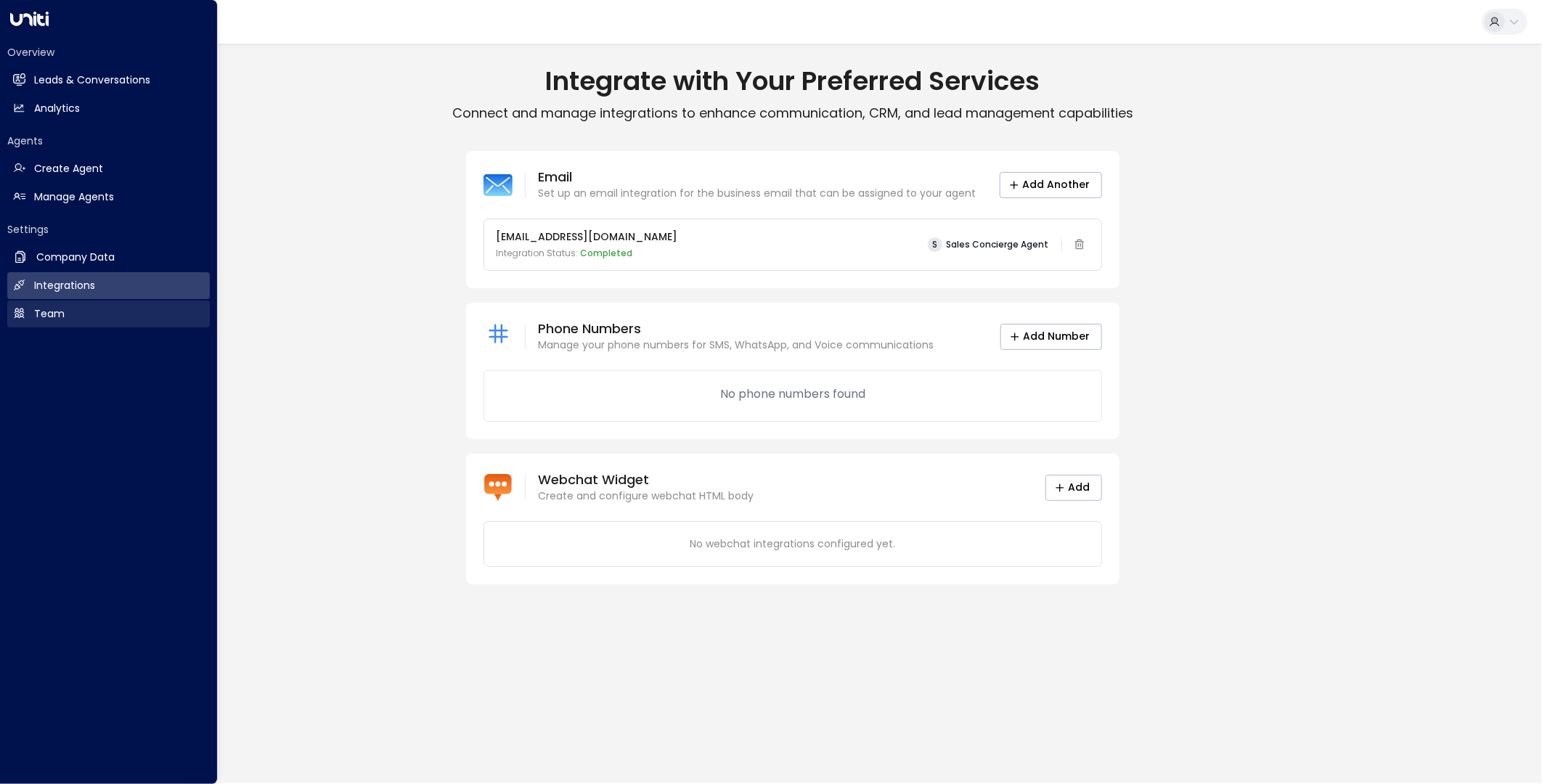
click at [63, 307] on link "Team Team" at bounding box center [109, 314] width 203 height 27
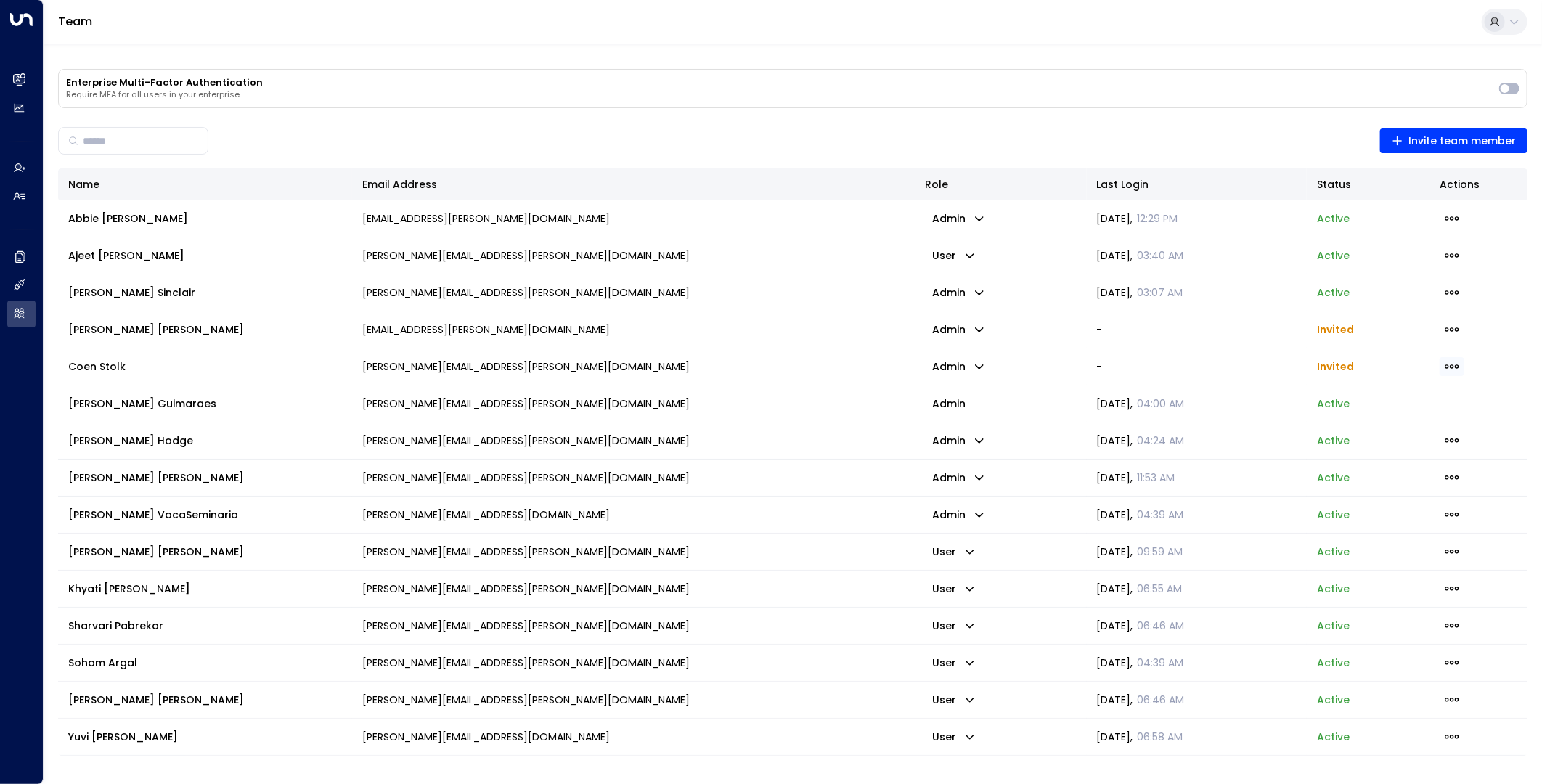
click at [1449, 363] on icon "button" at bounding box center [1451, 366] width 16 height 16
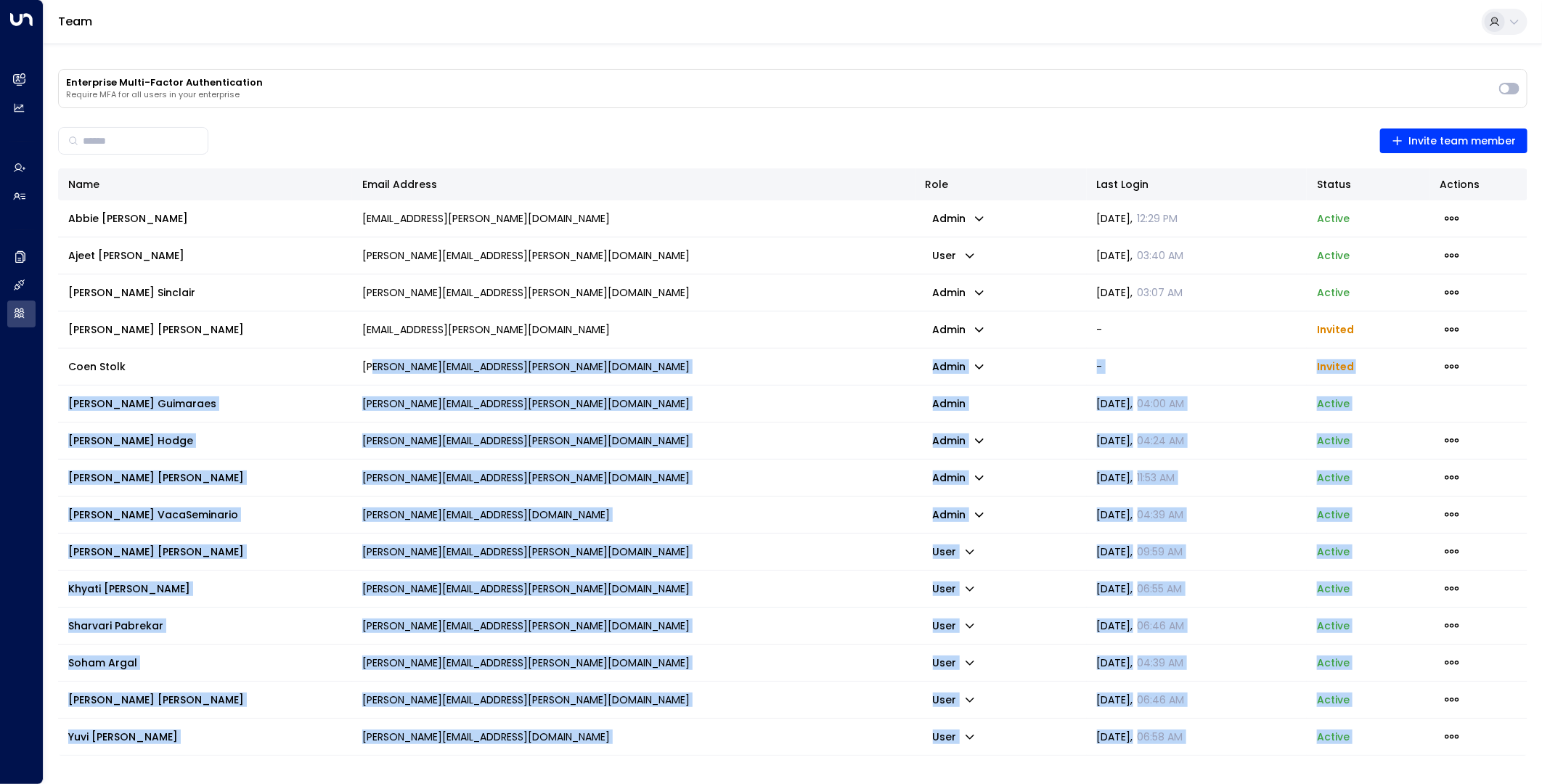
drag, startPoint x: 487, startPoint y: 361, endPoint x: 372, endPoint y: 365, distance: 115.1
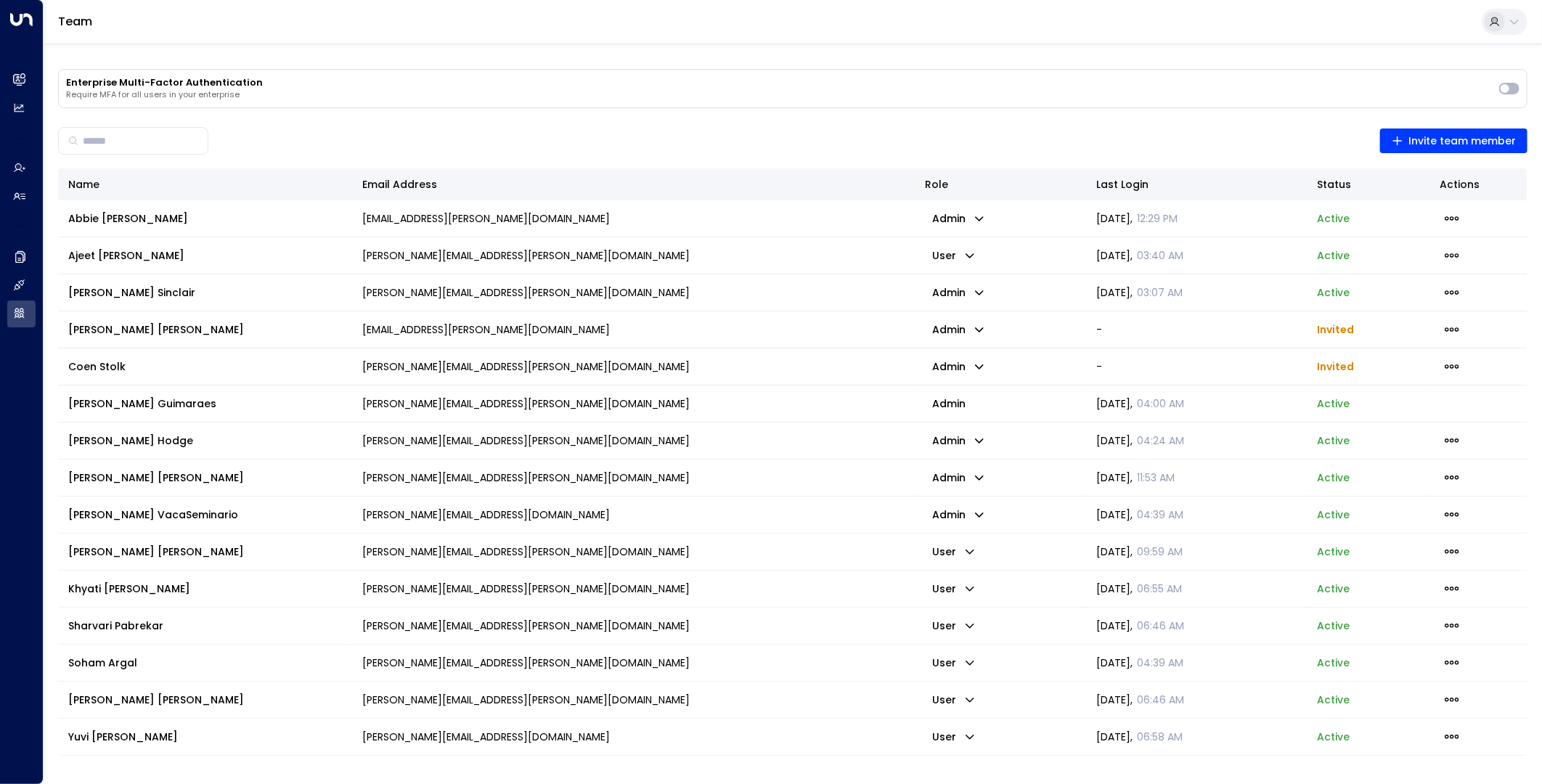
drag, startPoint x: 372, startPoint y: 365, endPoint x: 362, endPoint y: 367, distance: 10.2
click at [362, 367] on p "coen.stolk@regus.com" at bounding box center [525, 366] width 328 height 14
click at [371, 367] on p "coen.stolk@regus.com" at bounding box center [525, 366] width 328 height 14
drag, startPoint x: 480, startPoint y: 367, endPoint x: 364, endPoint y: 370, distance: 116.0
click at [364, 370] on td "coen.stolk@regus.com" at bounding box center [634, 366] width 563 height 36
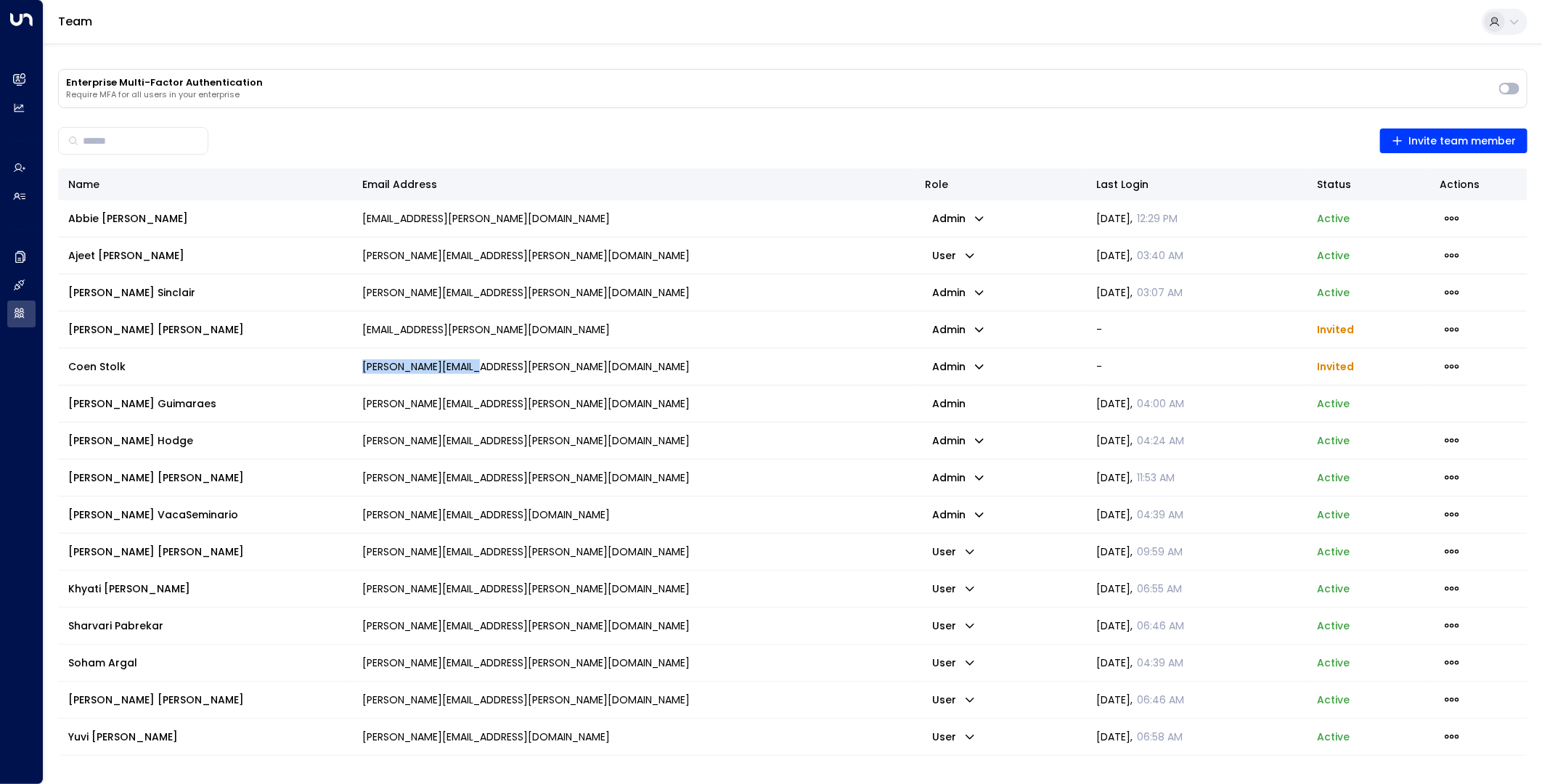
copy p "coen.stolk@regus.com"
click at [1455, 367] on icon "button" at bounding box center [1451, 366] width 16 height 16
click at [1435, 426] on span "Delete Invite" at bounding box center [1416, 423] width 65 height 15
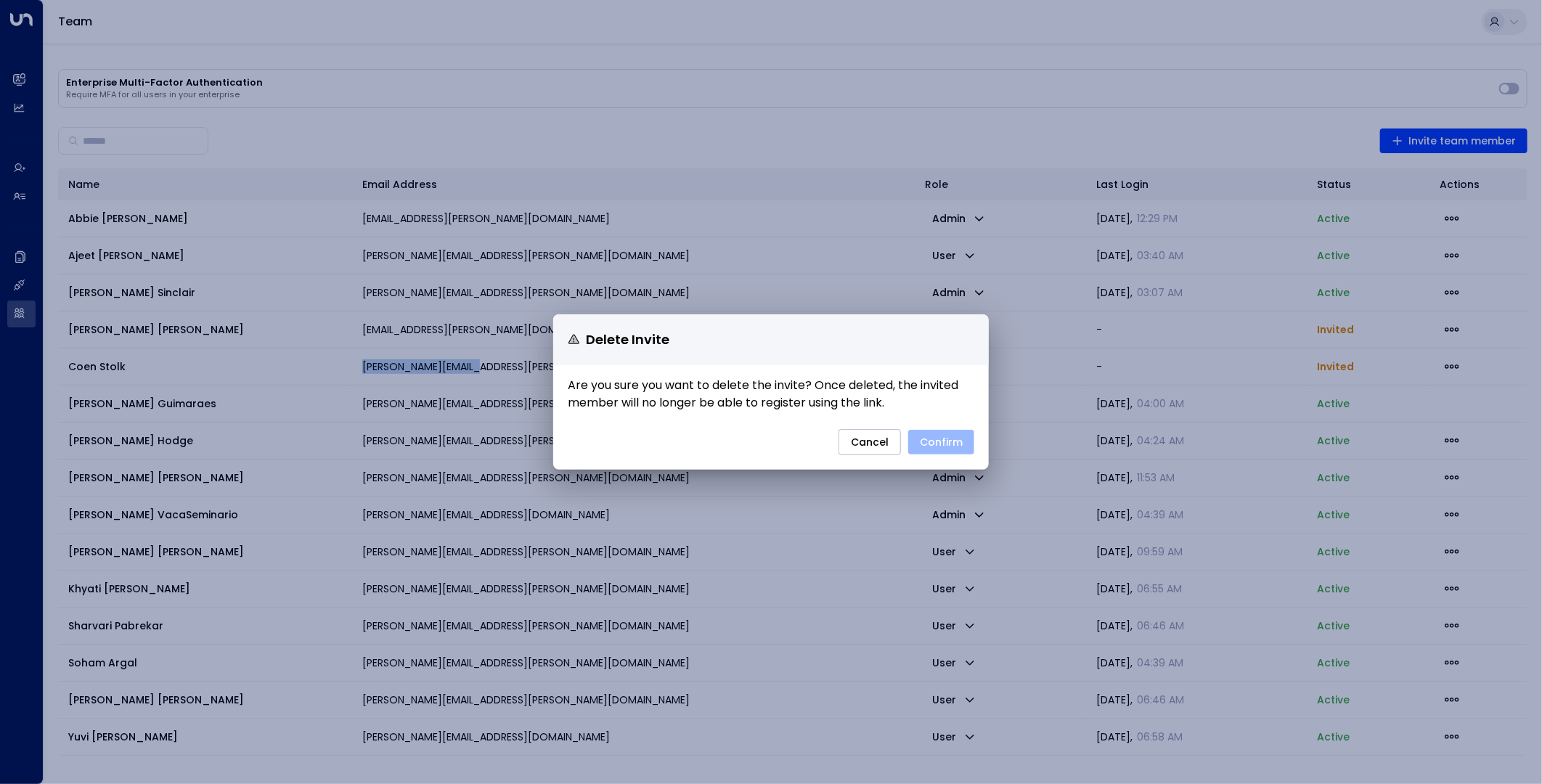
click at [960, 436] on button "Confirm" at bounding box center [941, 441] width 66 height 24
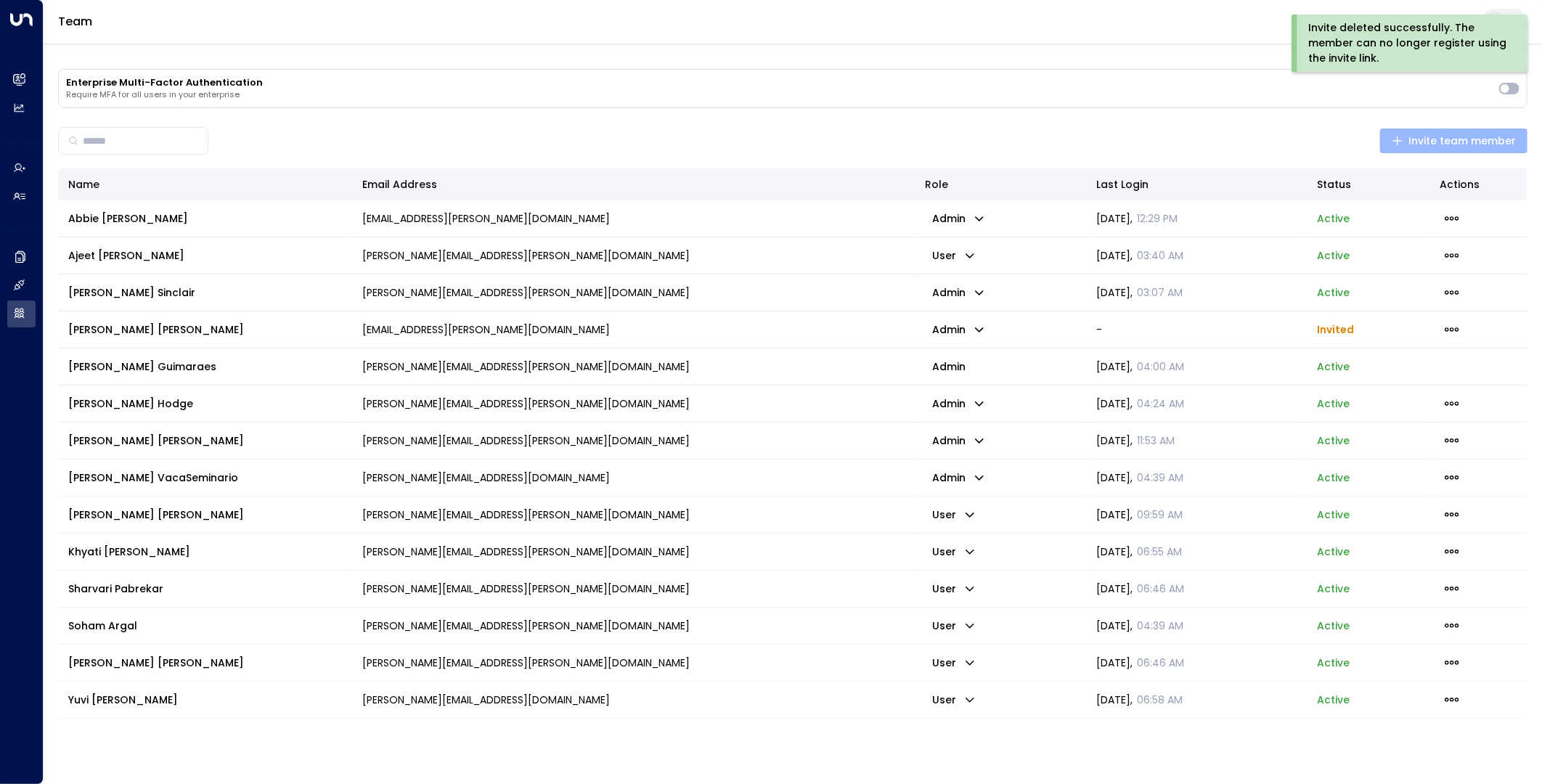
click at [1450, 133] on span "Invite team member" at bounding box center [1454, 142] width 125 height 18
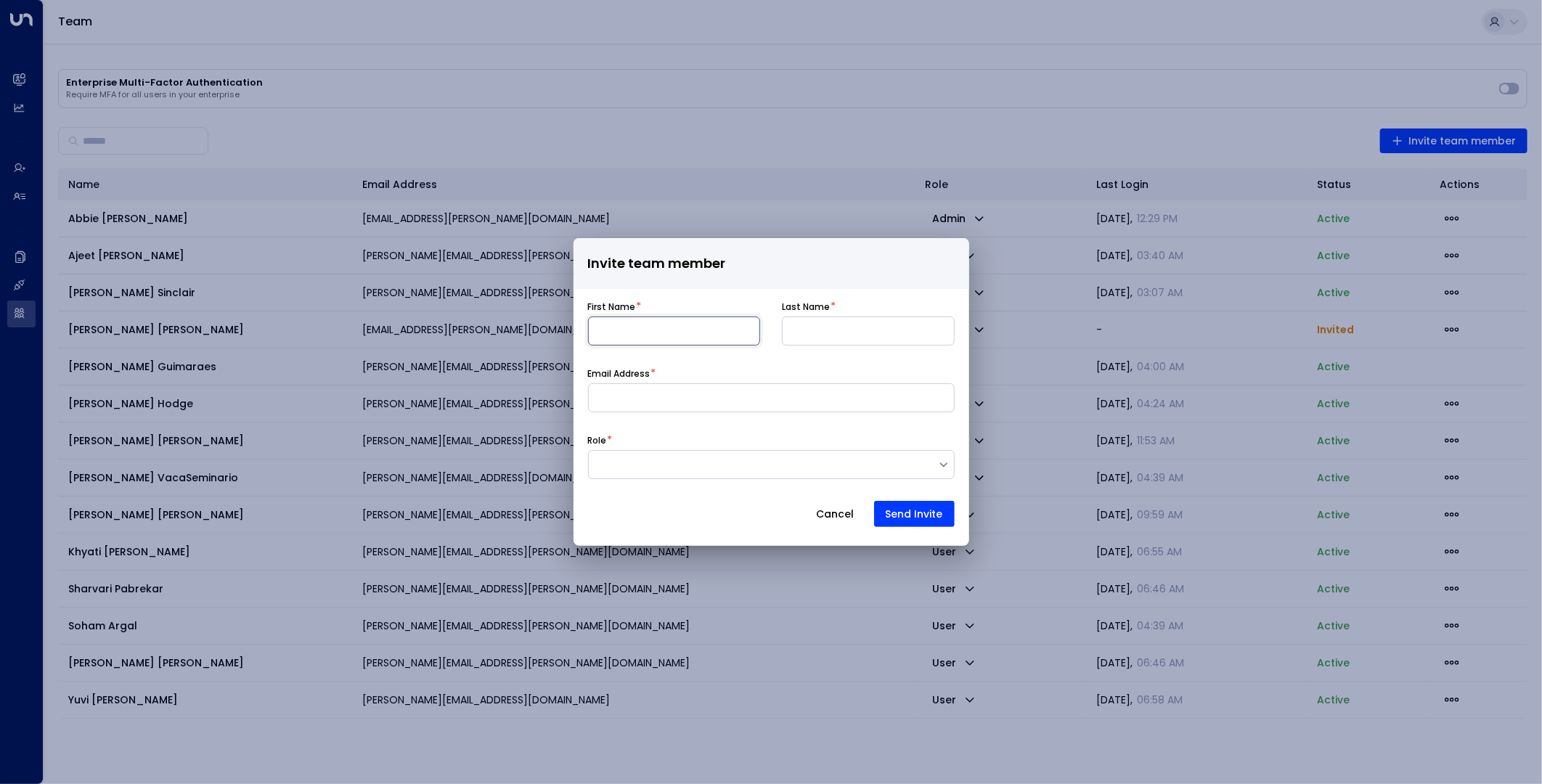
click at [675, 338] on input at bounding box center [675, 331] width 173 height 29
type input "****"
click at [862, 338] on input at bounding box center [868, 331] width 173 height 29
type input "*****"
click at [797, 380] on div "Email Address *" at bounding box center [772, 389] width 367 height 45
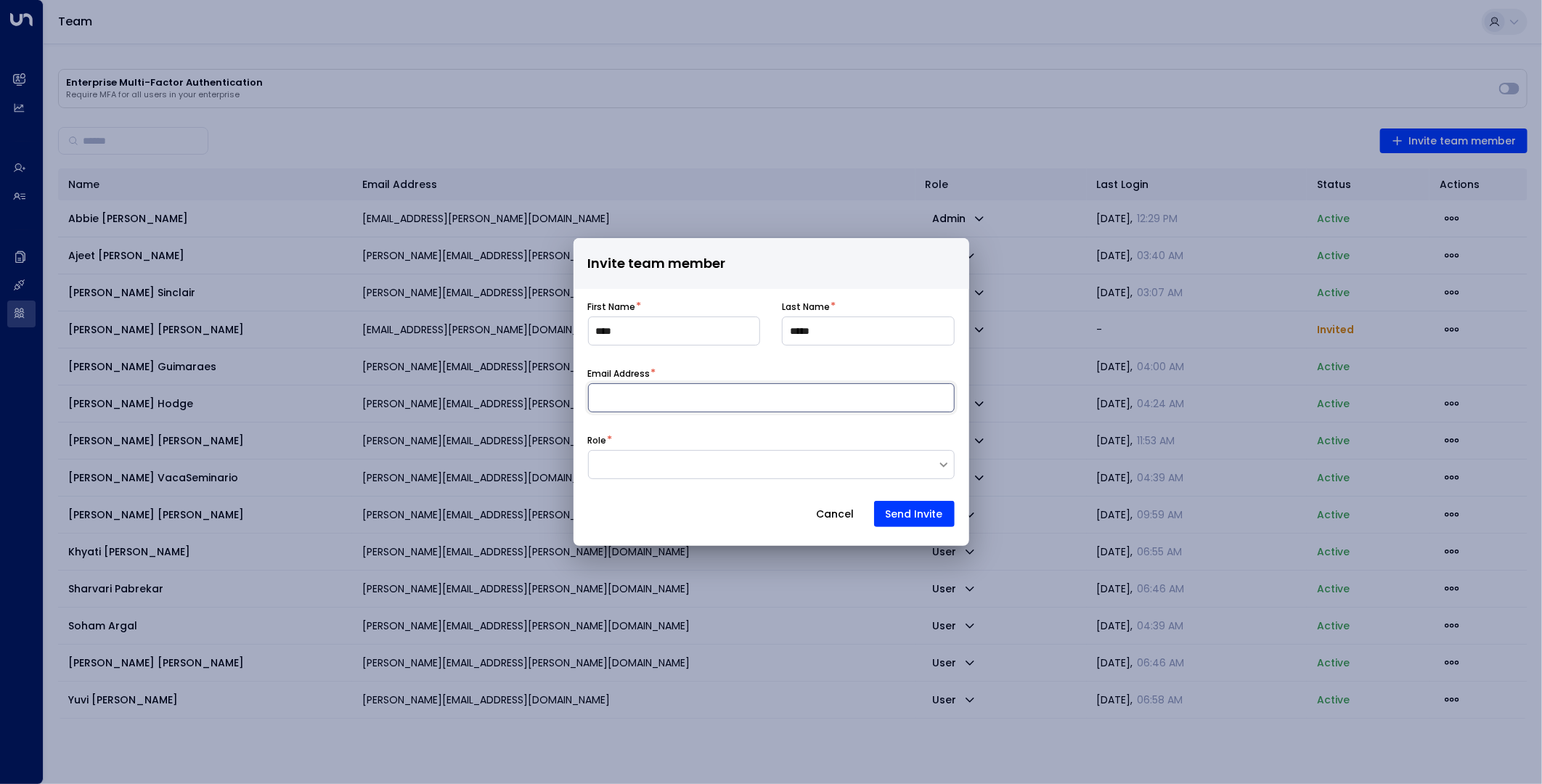
click at [789, 389] on input at bounding box center [772, 397] width 367 height 29
paste input "**********"
click at [597, 396] on input "**********" at bounding box center [772, 397] width 367 height 29
type input "**********"
click at [651, 454] on div at bounding box center [772, 464] width 367 height 29
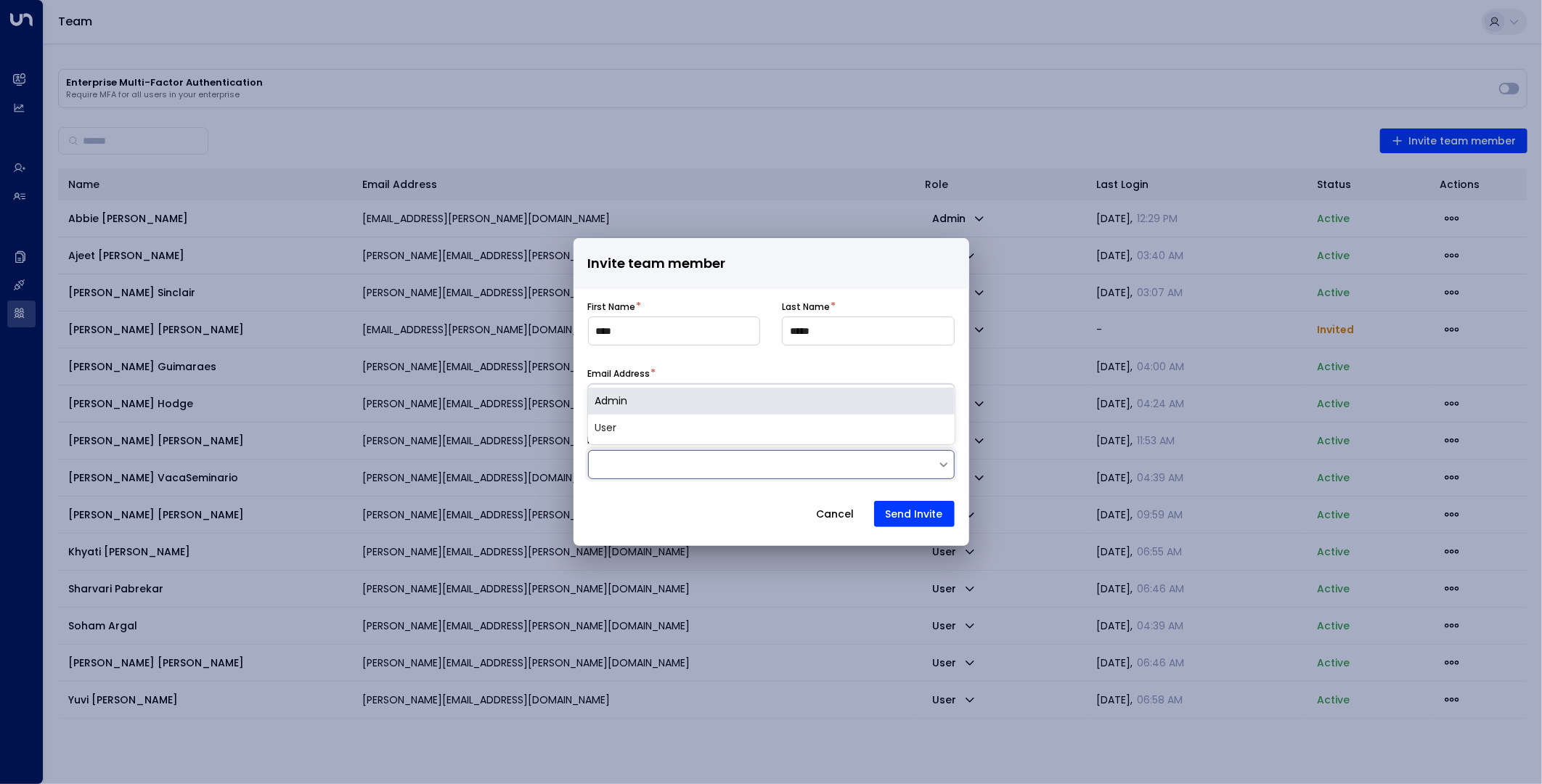
click at [649, 400] on div "Admin" at bounding box center [772, 401] width 367 height 27
click at [913, 512] on button "Send Invite" at bounding box center [914, 513] width 80 height 26
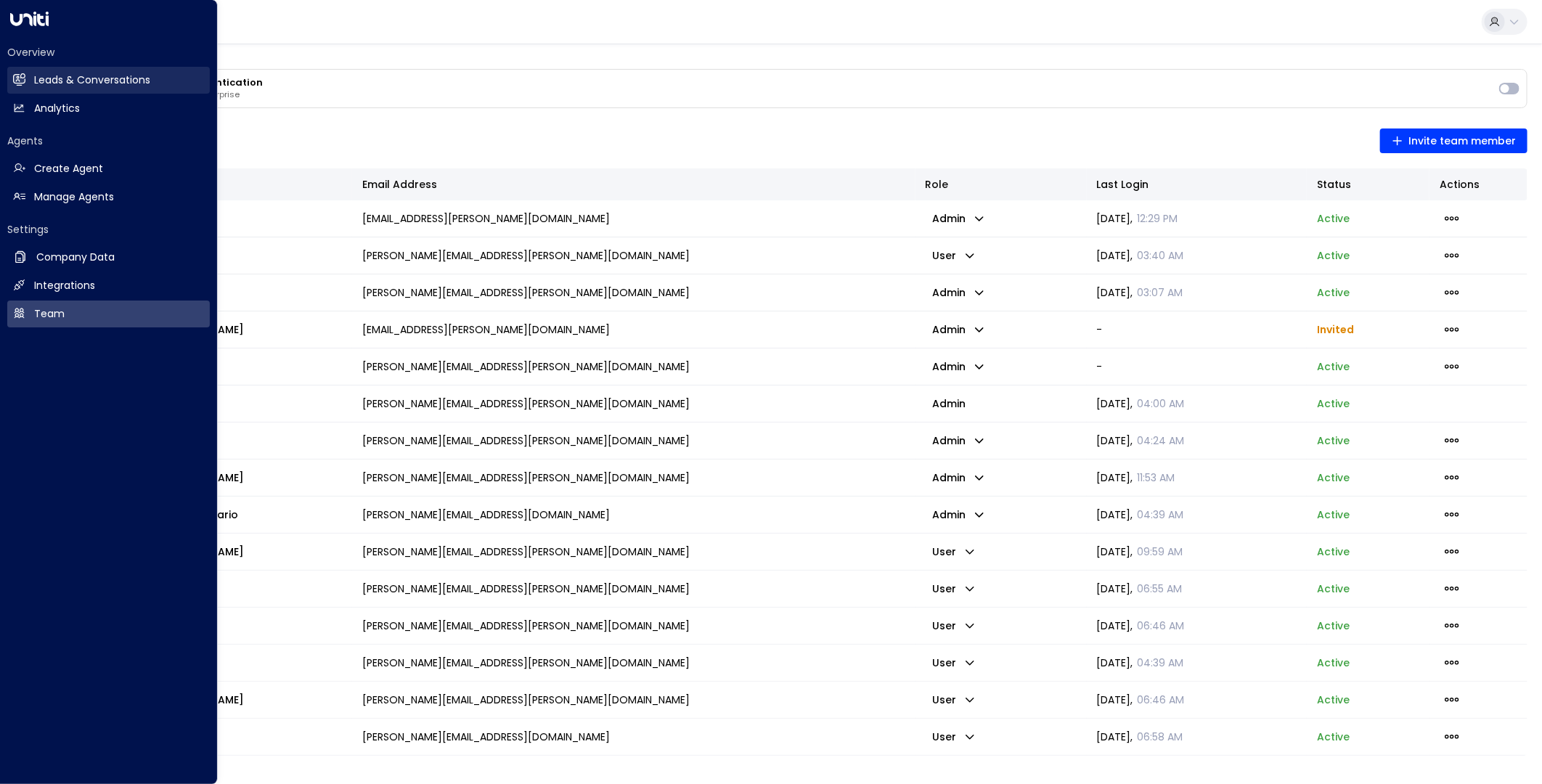
click at [49, 80] on h2 "Leads & Conversations" at bounding box center [92, 80] width 116 height 15
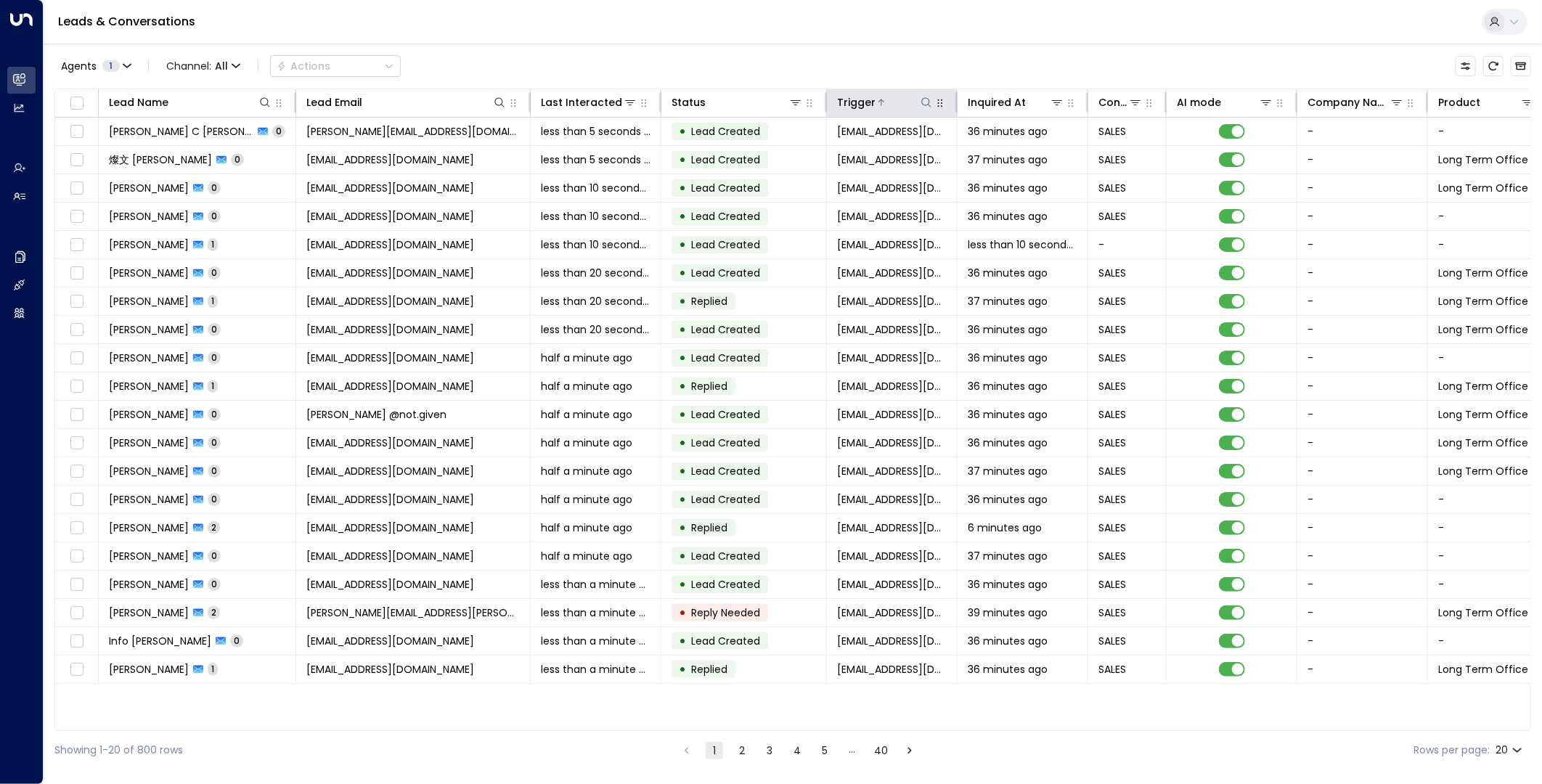
click at [929, 100] on icon at bounding box center [927, 102] width 12 height 12
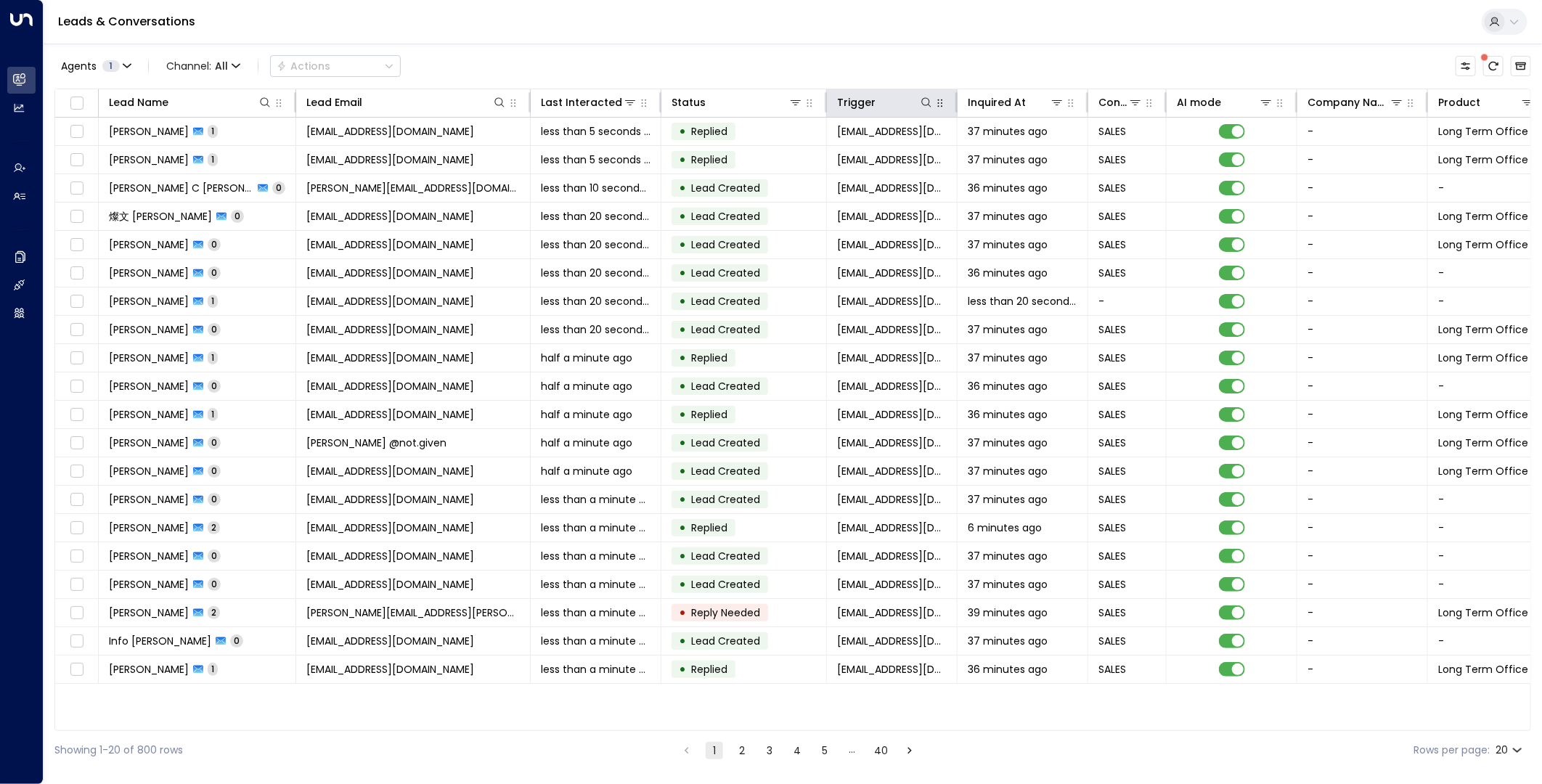
click at [938, 106] on icon "button" at bounding box center [940, 104] width 5 height 8
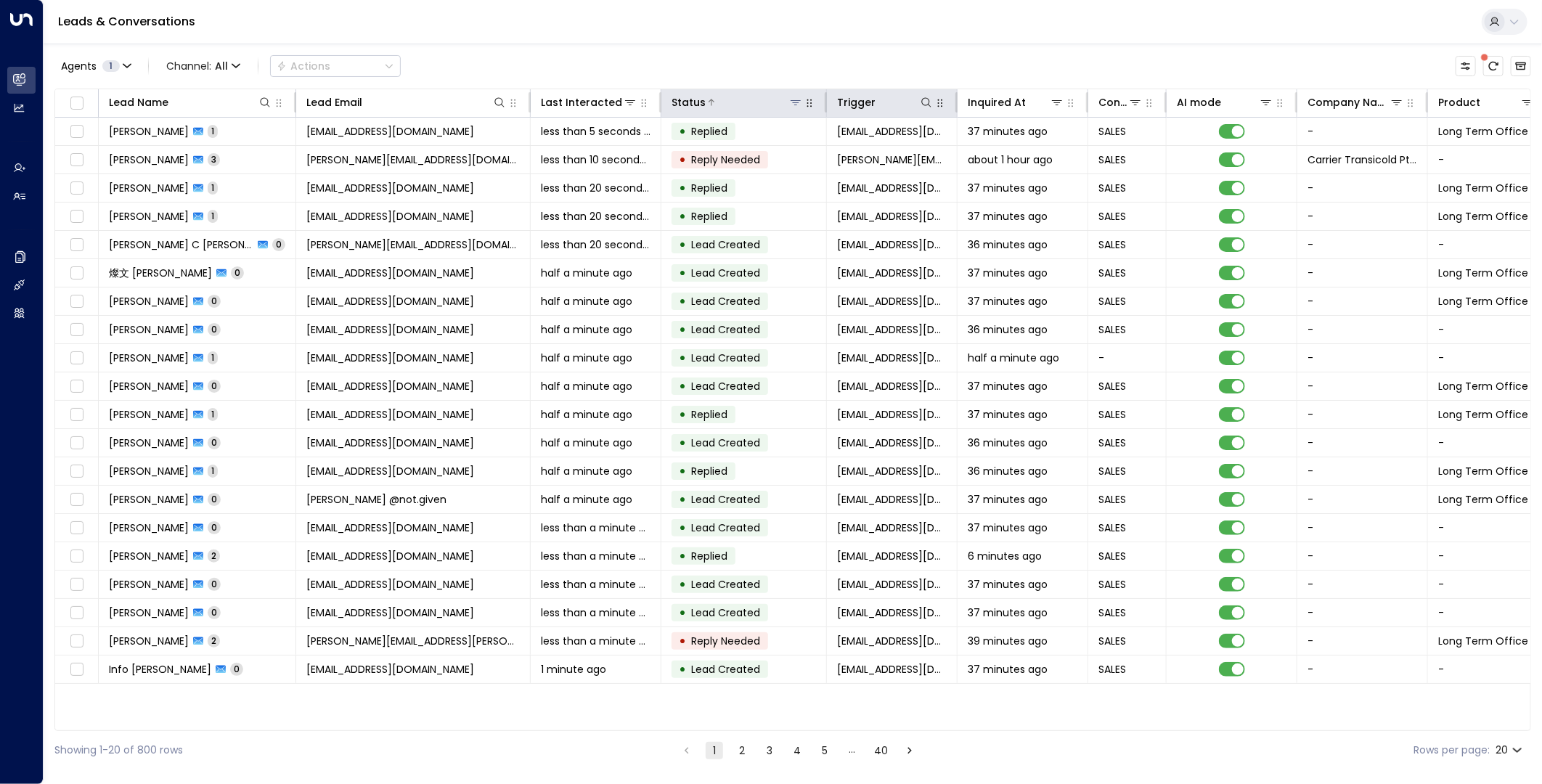
click at [801, 106] on icon at bounding box center [796, 102] width 12 height 12
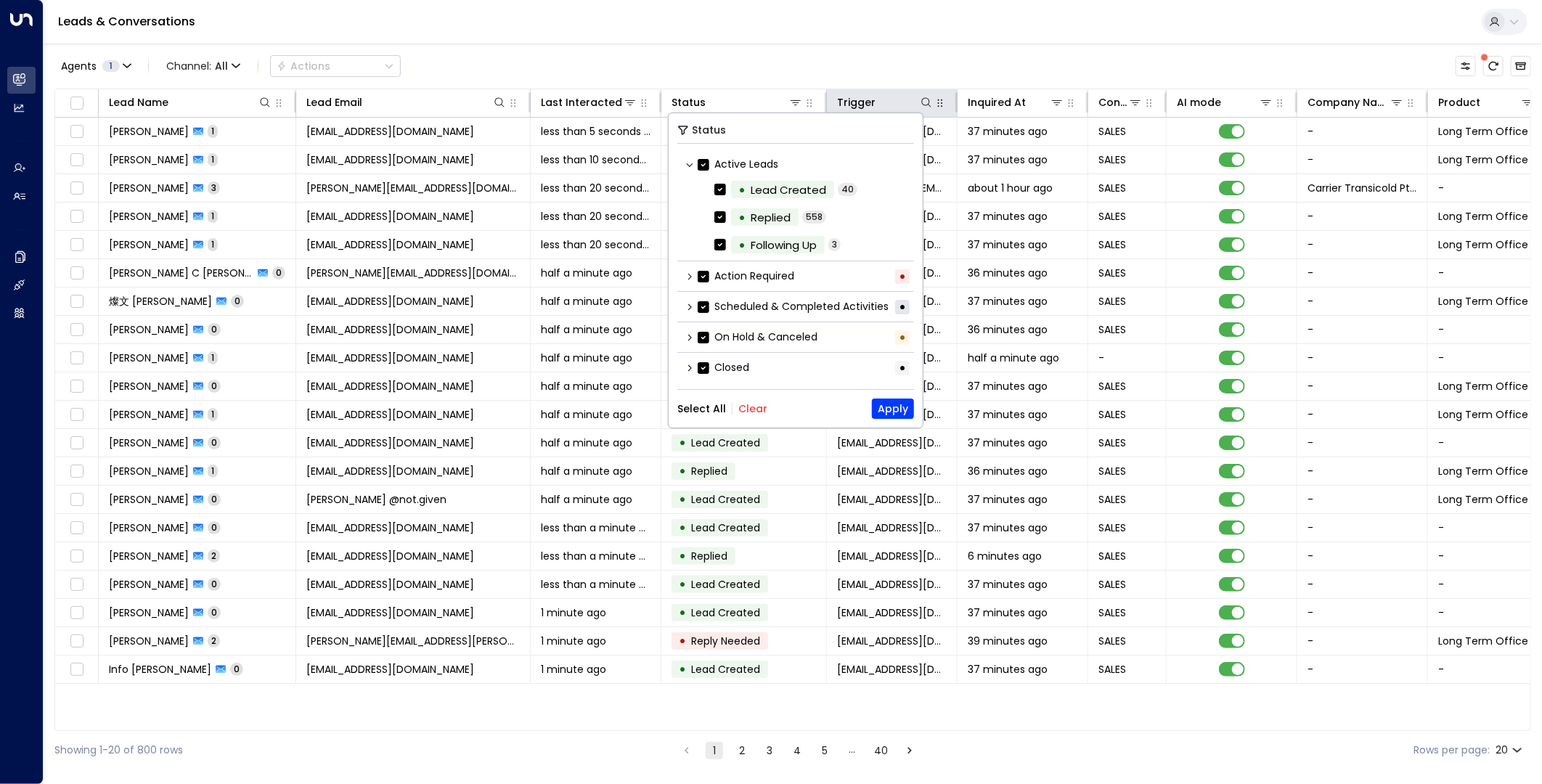
click at [750, 408] on button "Clear" at bounding box center [753, 409] width 29 height 12
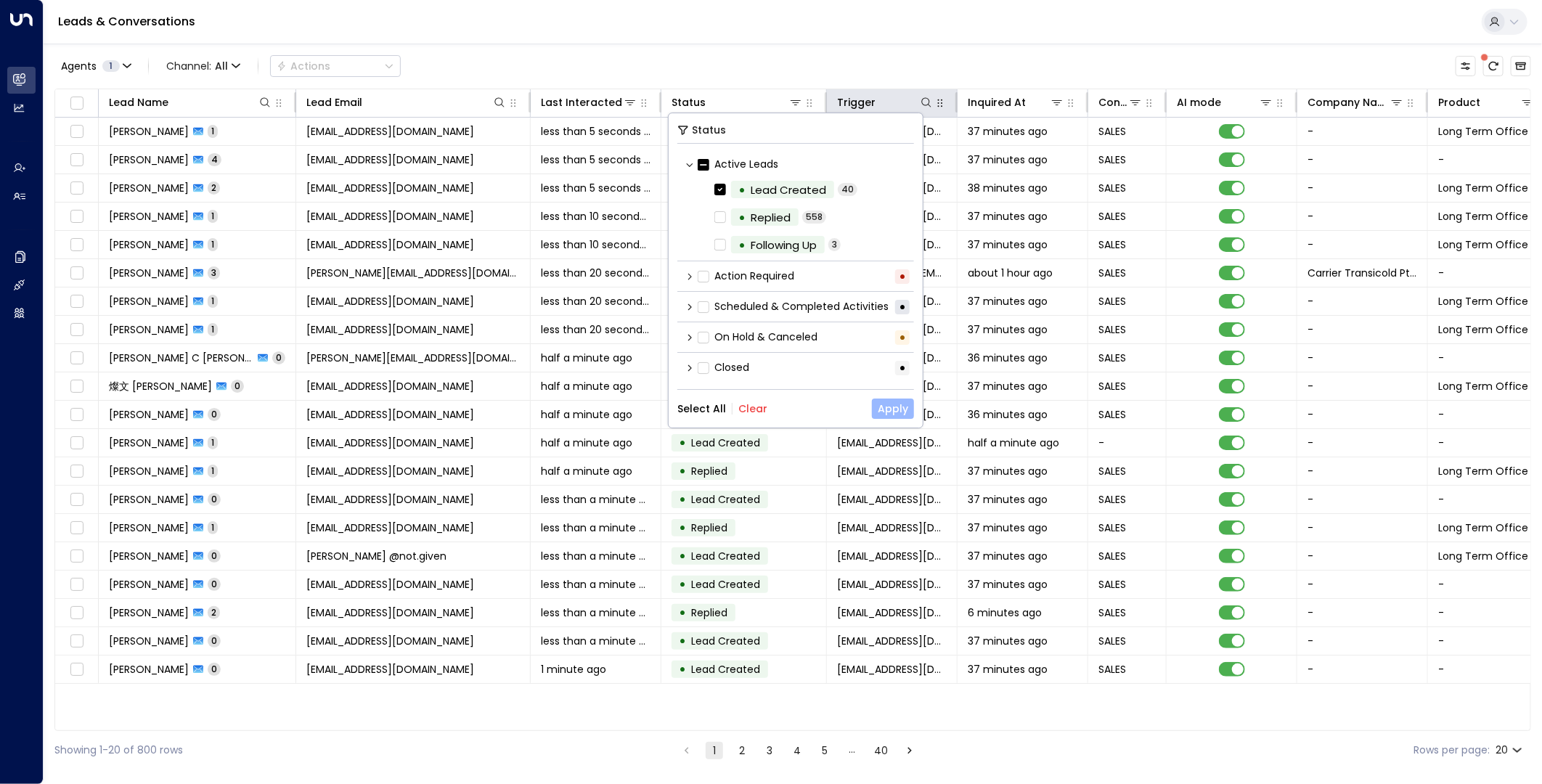
click at [898, 411] on button "Apply" at bounding box center [893, 409] width 42 height 20
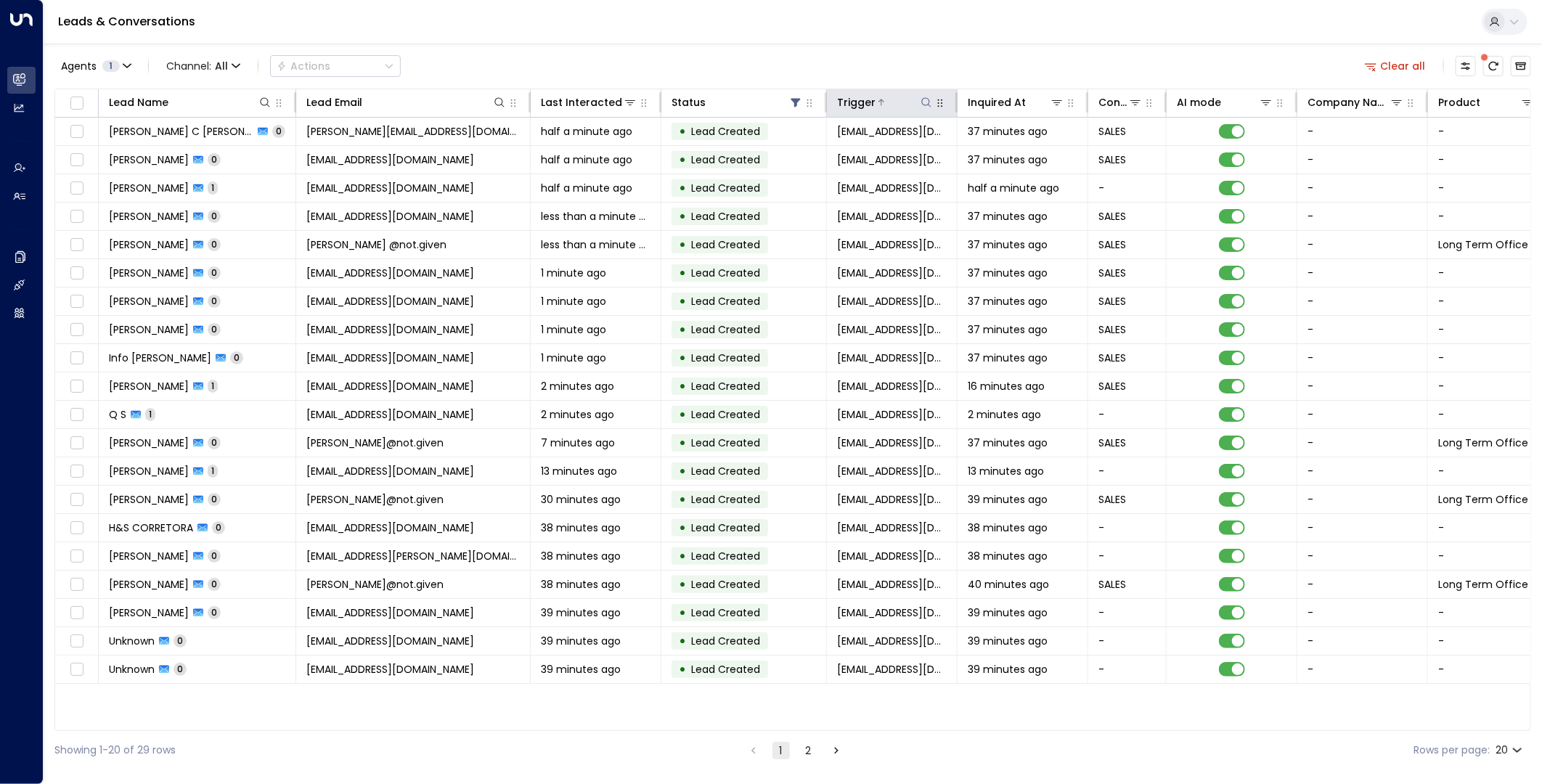
click at [877, 103] on icon at bounding box center [882, 102] width 8 height 8
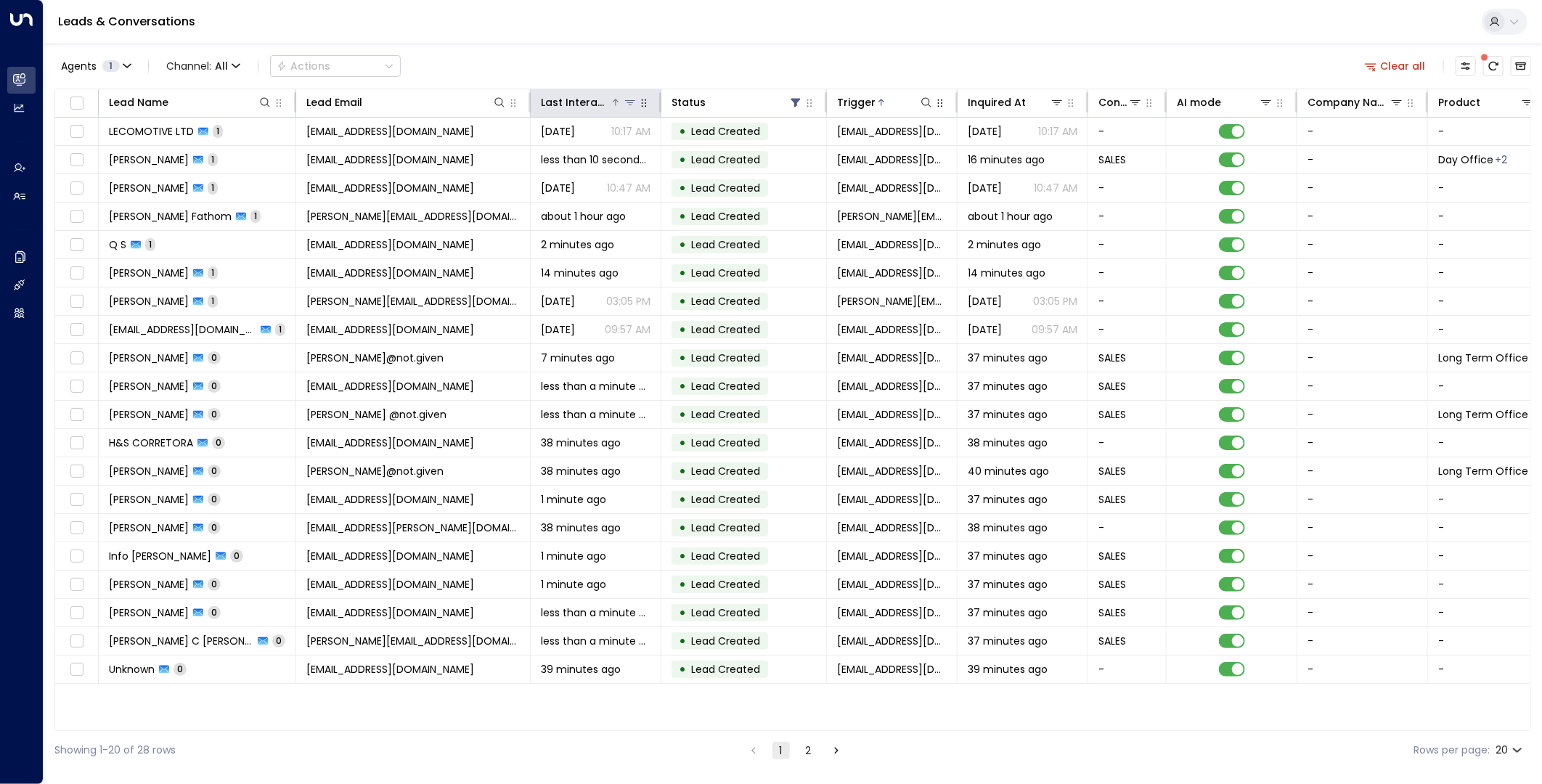
click at [633, 106] on icon at bounding box center [630, 102] width 12 height 12
click at [577, 160] on span "Select Date" at bounding box center [565, 159] width 60 height 12
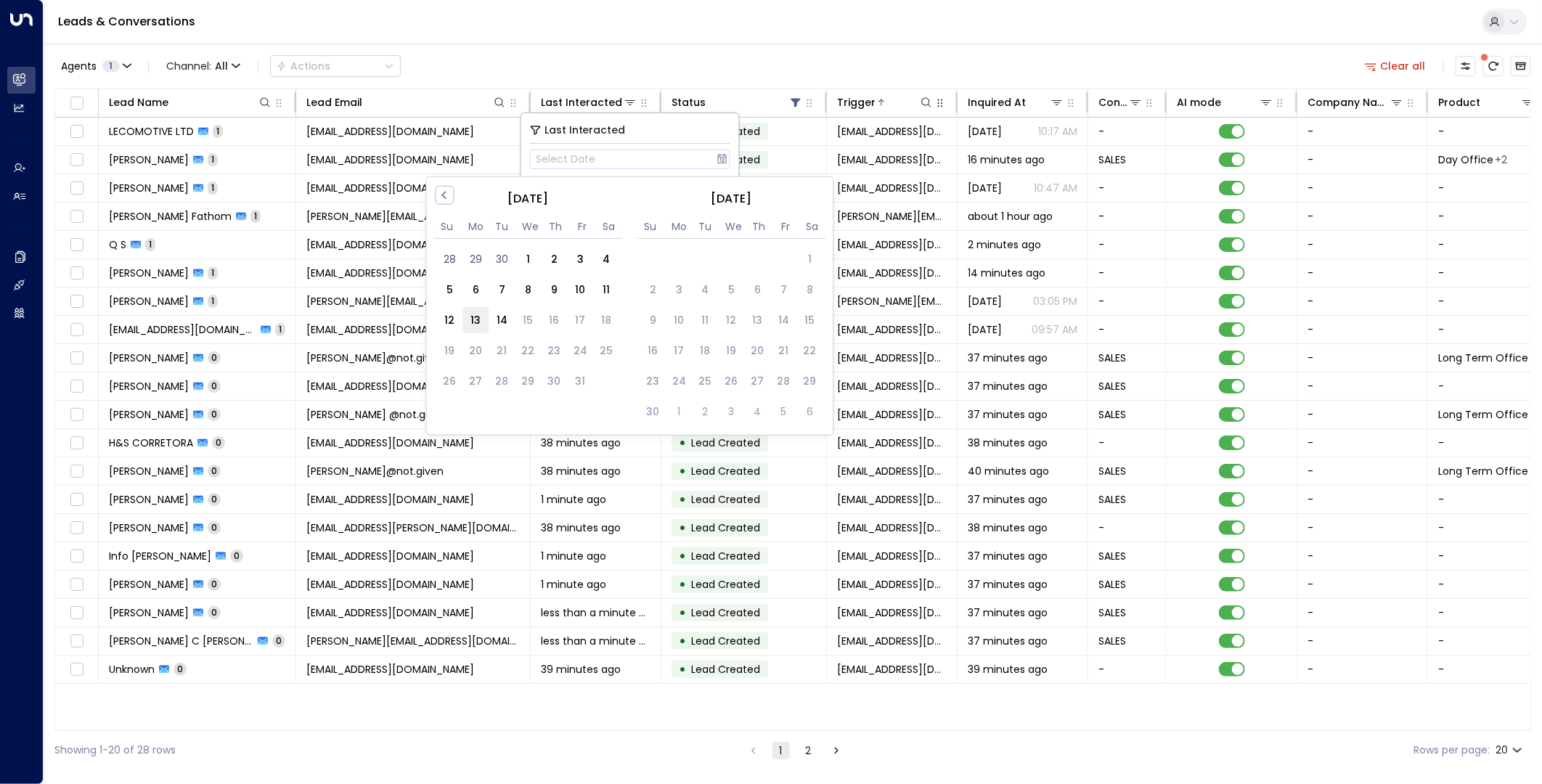
click at [476, 320] on div "13" at bounding box center [476, 320] width 26 height 26
click at [635, 127] on div "Last Interacted" at bounding box center [630, 131] width 200 height 17
click at [663, 160] on button "[DATE]" at bounding box center [630, 158] width 200 height 19
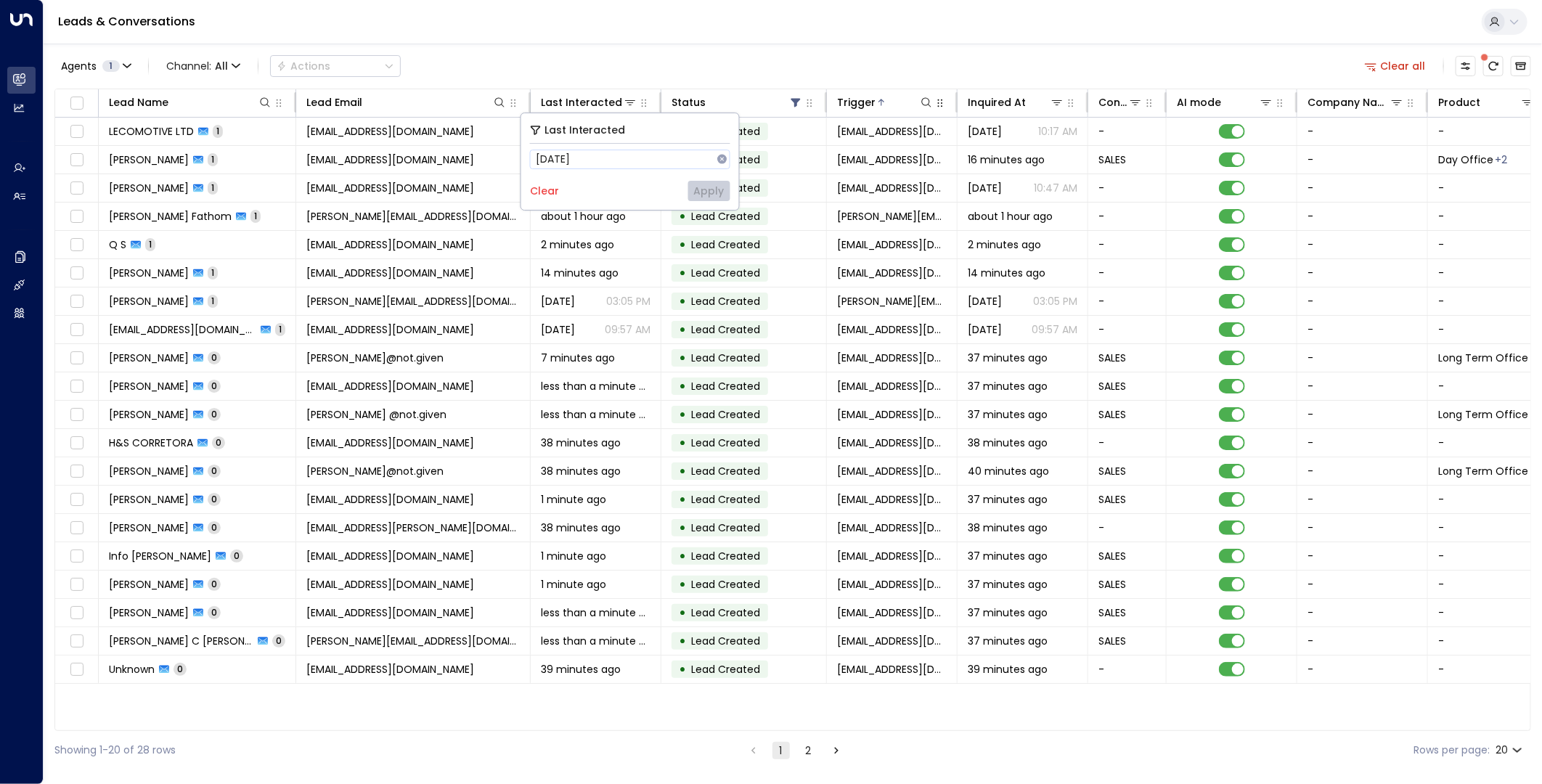
click at [603, 171] on div "Last Interacted 10/13/2025 Clear Apply" at bounding box center [630, 161] width 218 height 96
click at [610, 155] on button "[DATE]" at bounding box center [630, 158] width 200 height 19
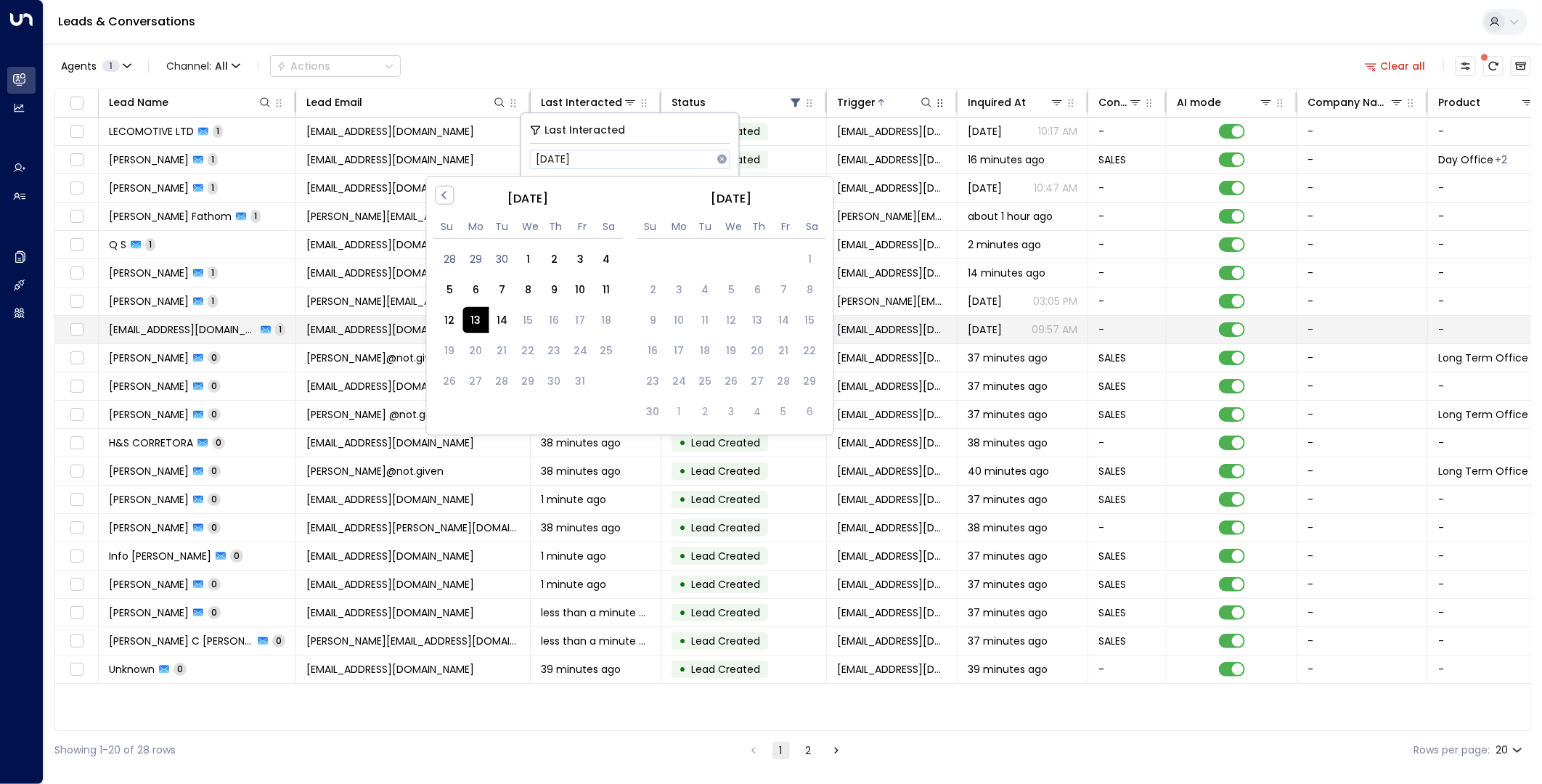
click at [483, 321] on div "13" at bounding box center [476, 320] width 26 height 26
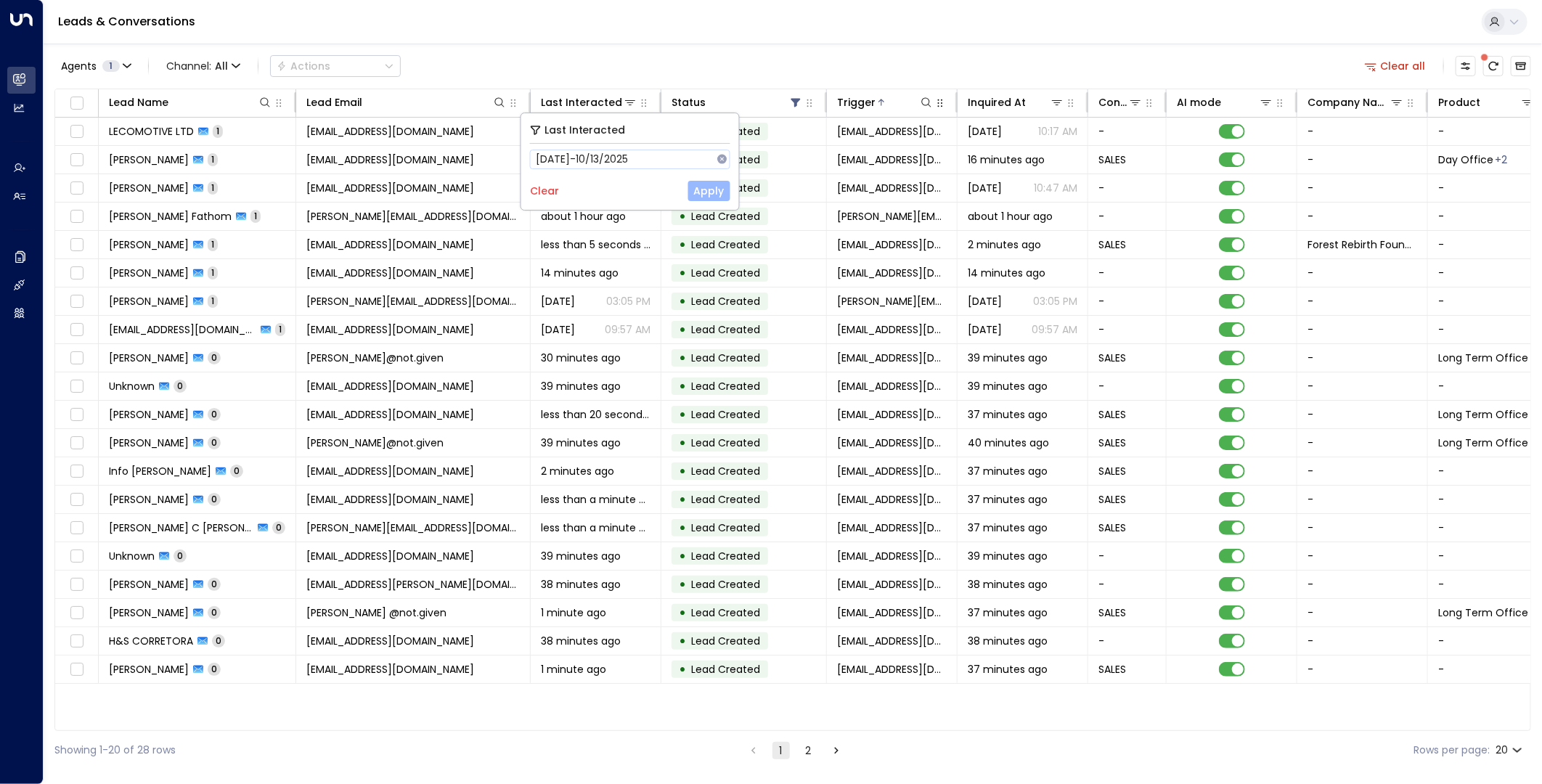
click at [711, 185] on button "Apply" at bounding box center [709, 191] width 42 height 20
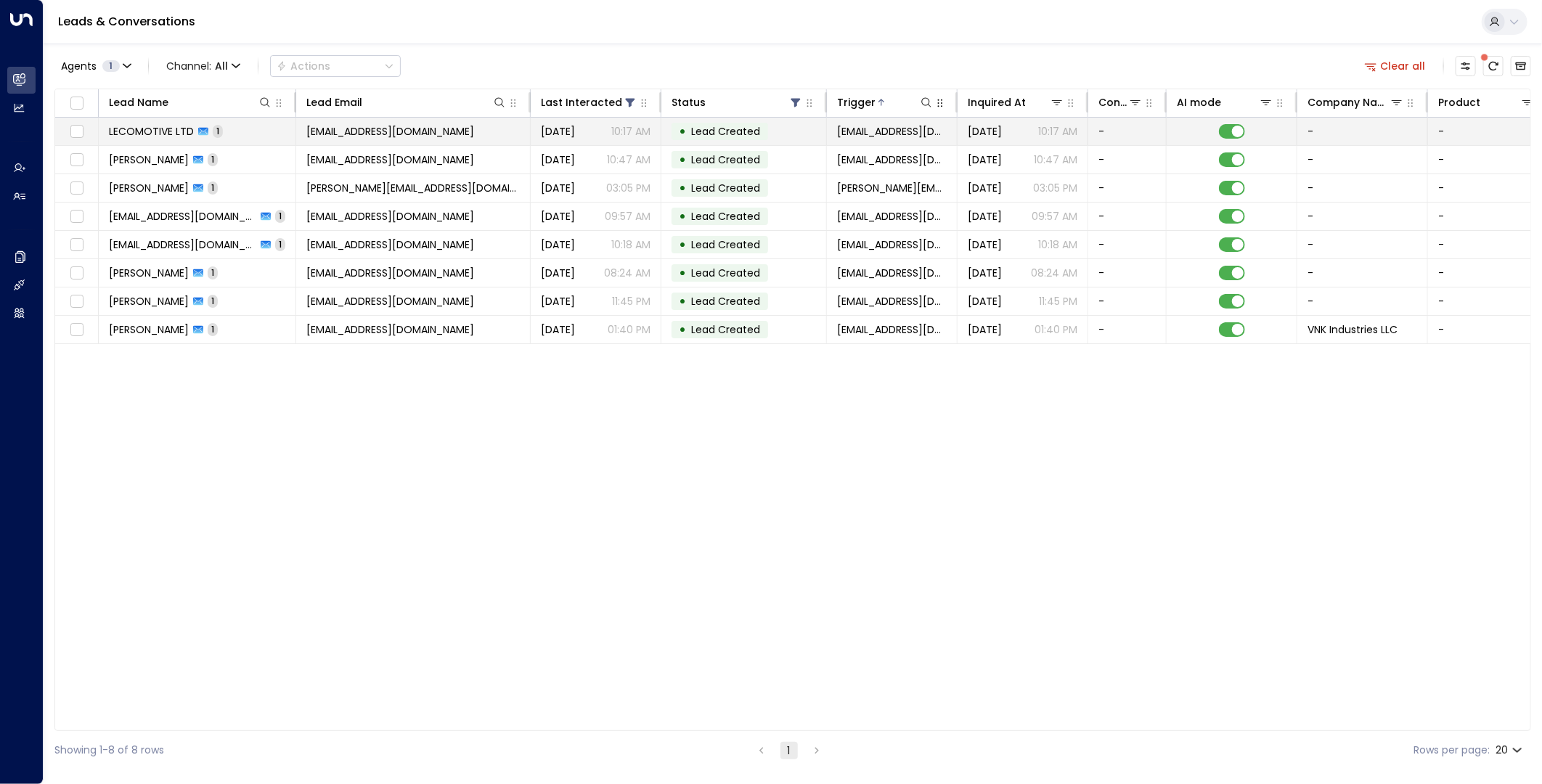
click at [394, 127] on span "admin@lecomotive.com" at bounding box center [391, 131] width 168 height 14
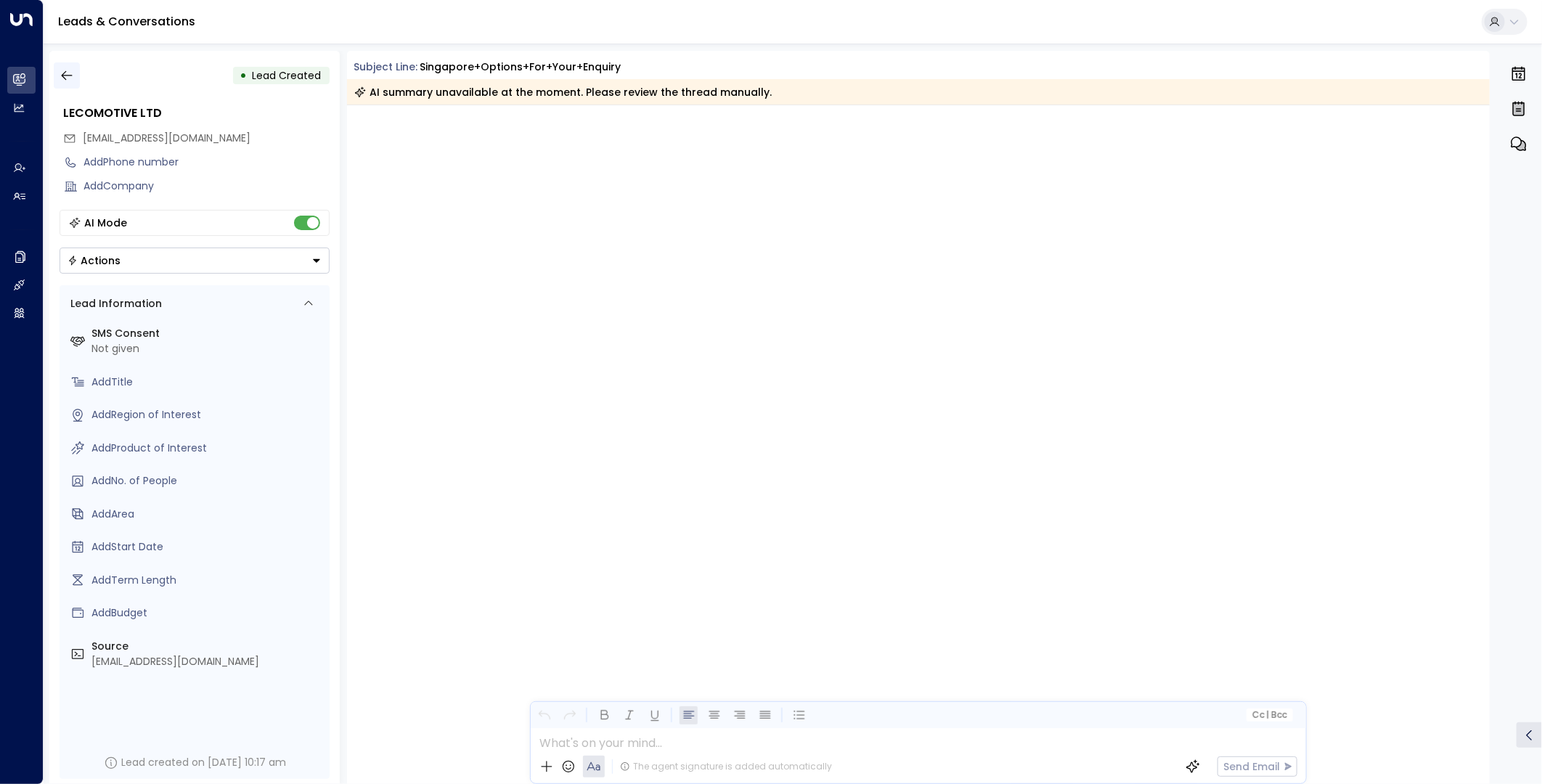
click at [60, 69] on icon "button" at bounding box center [66, 75] width 14 height 14
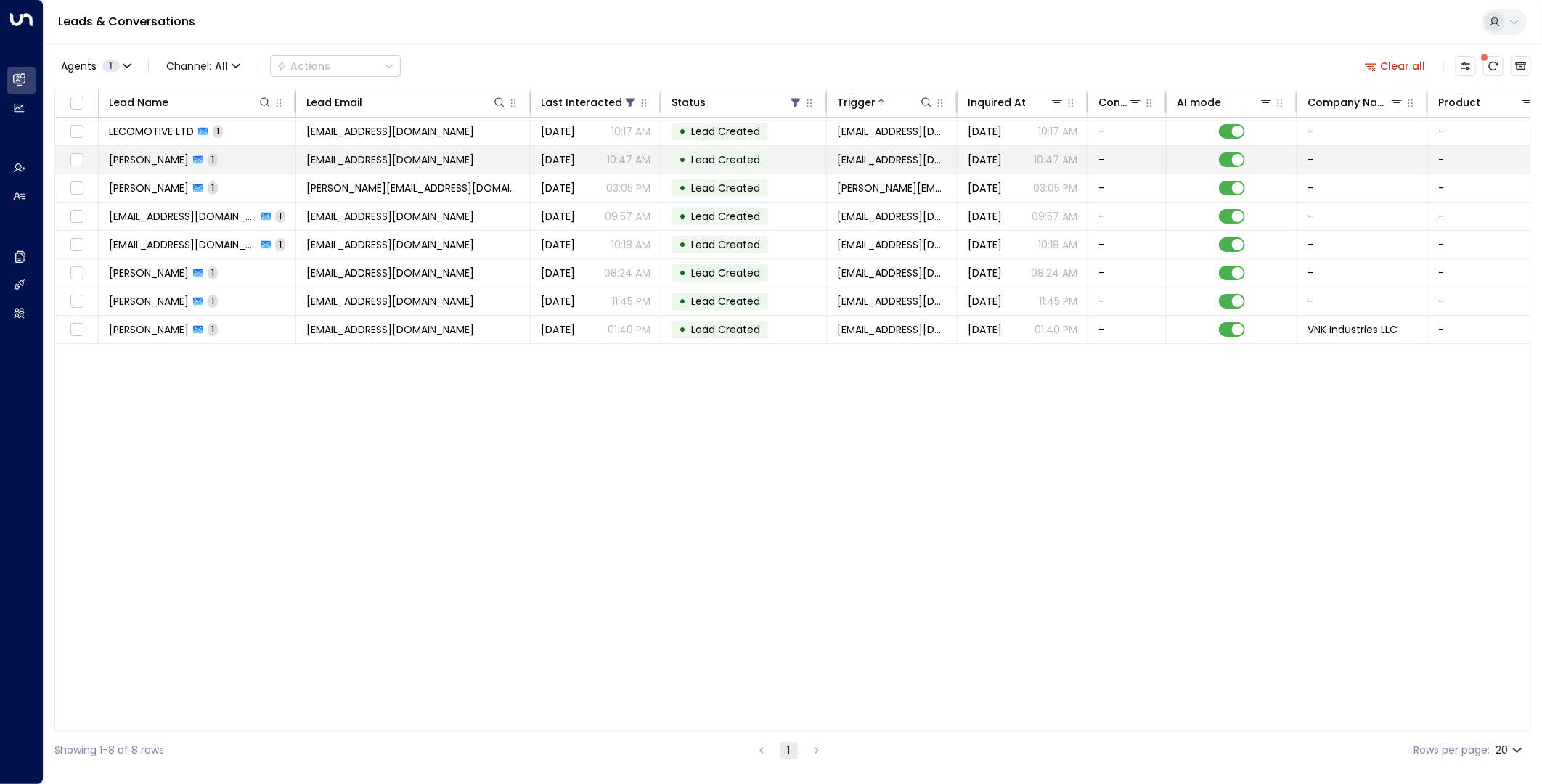
click at [300, 149] on td "andreabergaglio25@gmail.com" at bounding box center [414, 159] width 235 height 28
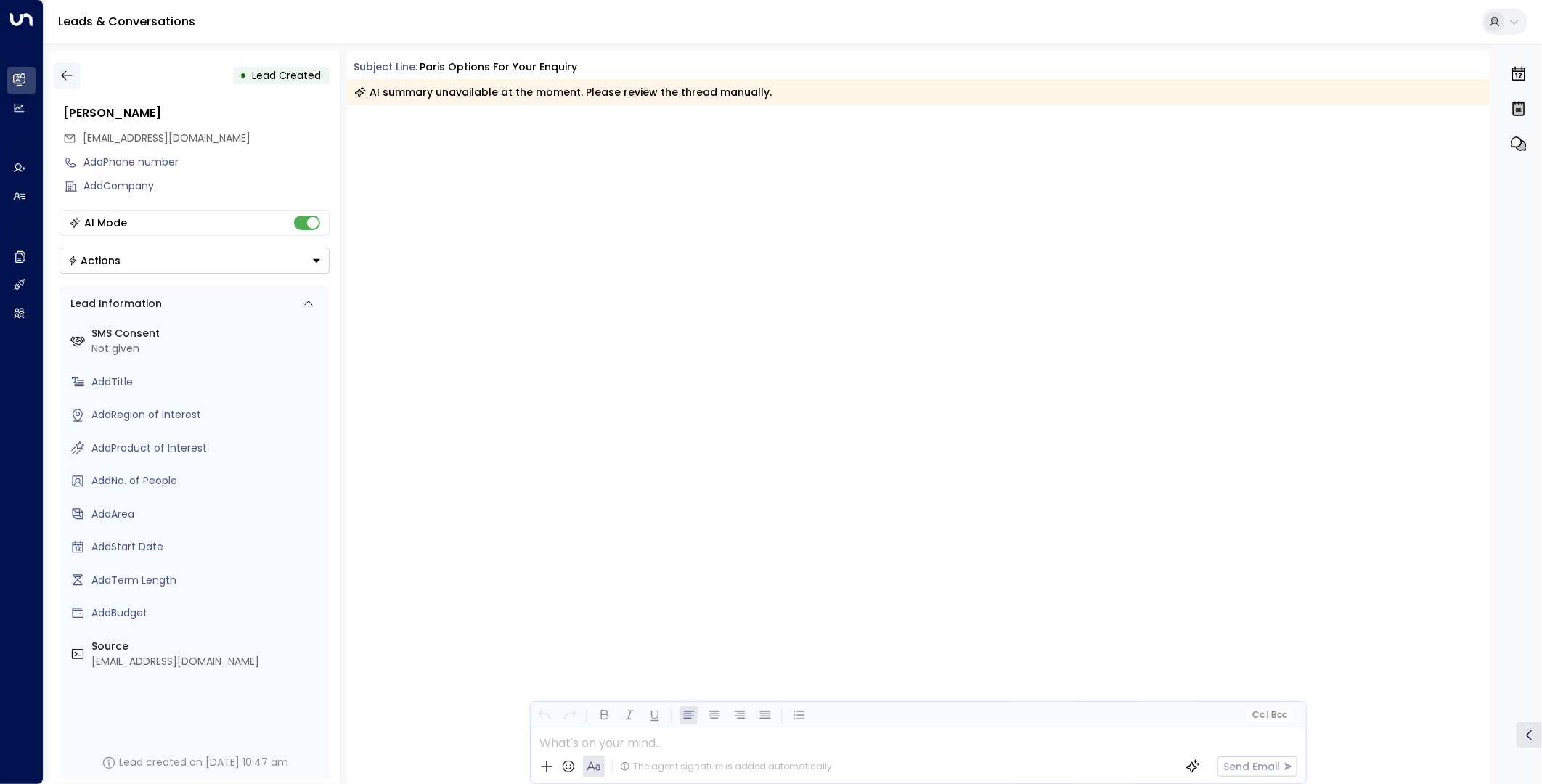
click at [60, 68] on icon "button" at bounding box center [66, 75] width 14 height 14
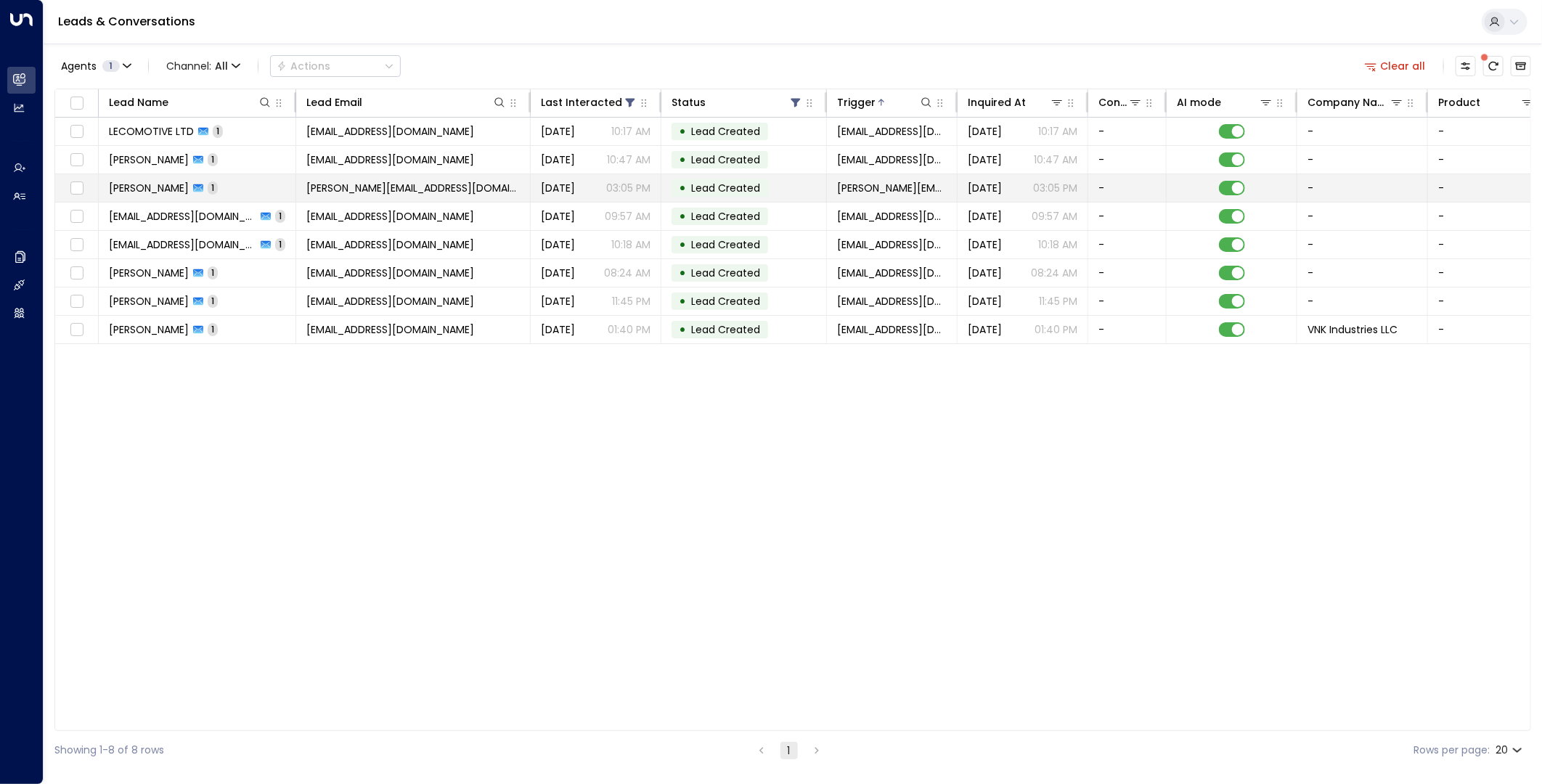
click at [308, 193] on span "prasanna@datahaven.xyz" at bounding box center [413, 188] width 214 height 14
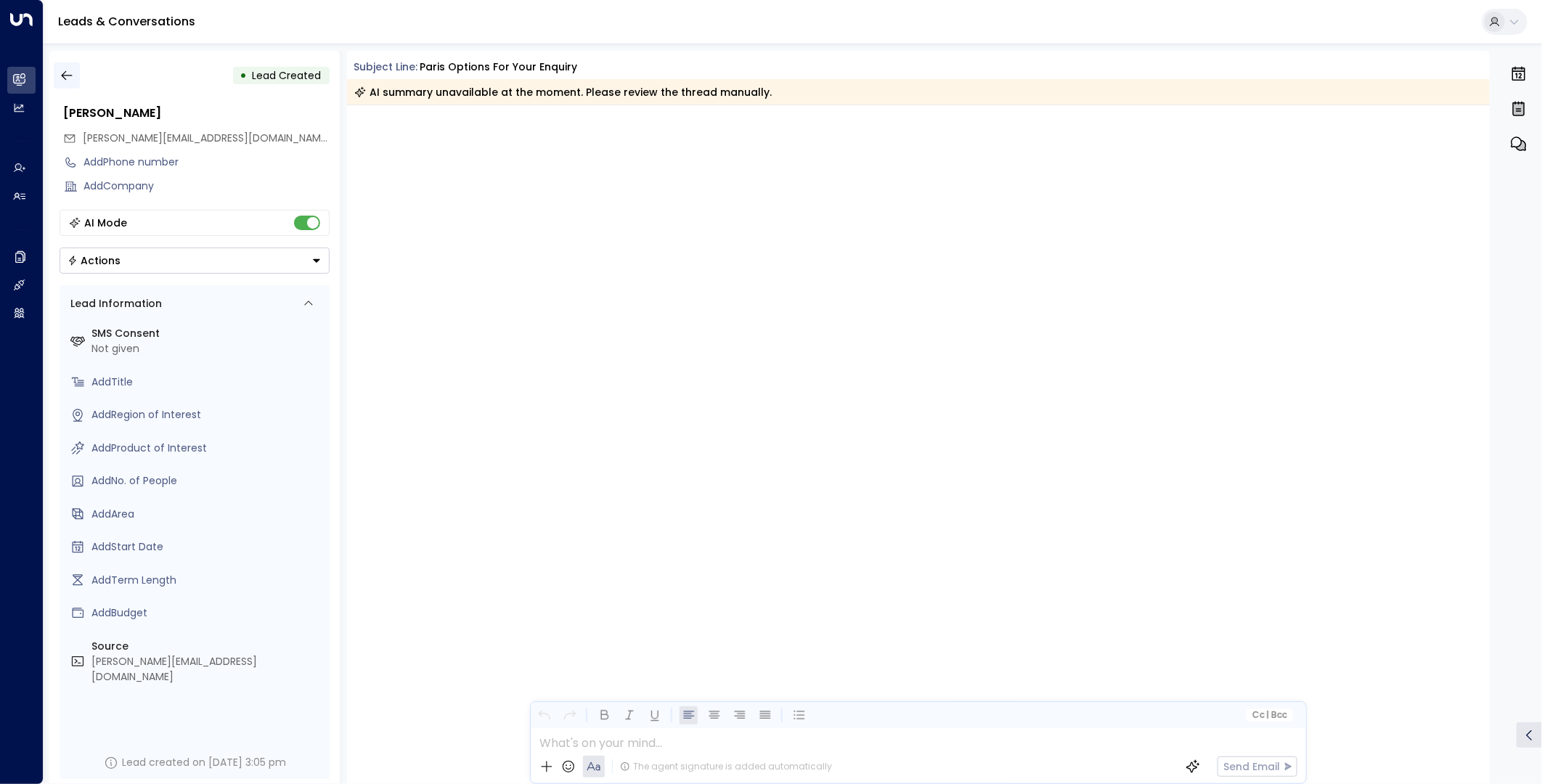
click at [67, 77] on icon "button" at bounding box center [66, 75] width 14 height 14
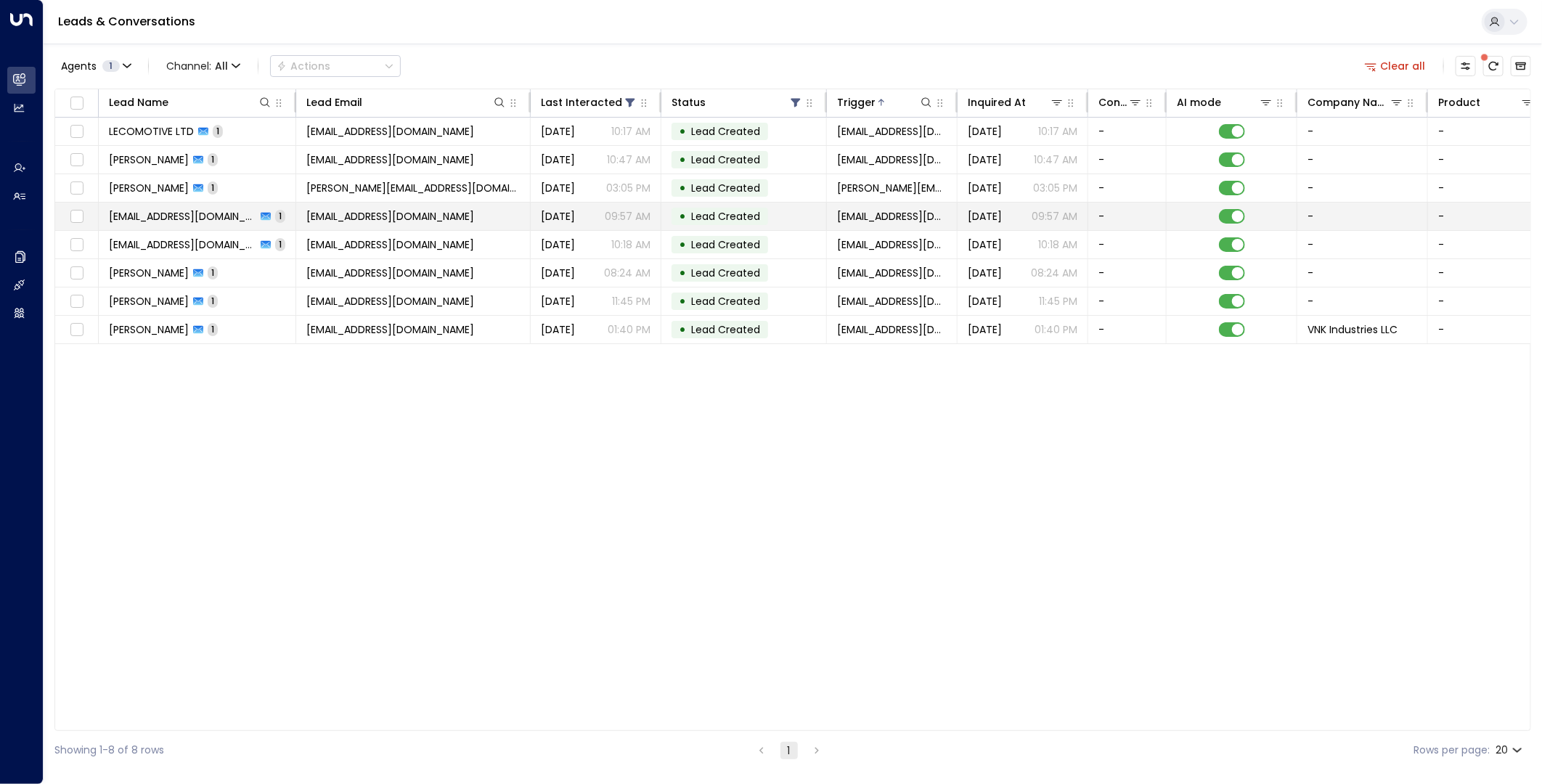
click at [329, 220] on span "quarantine@messaging.microsoft.com" at bounding box center [391, 216] width 168 height 14
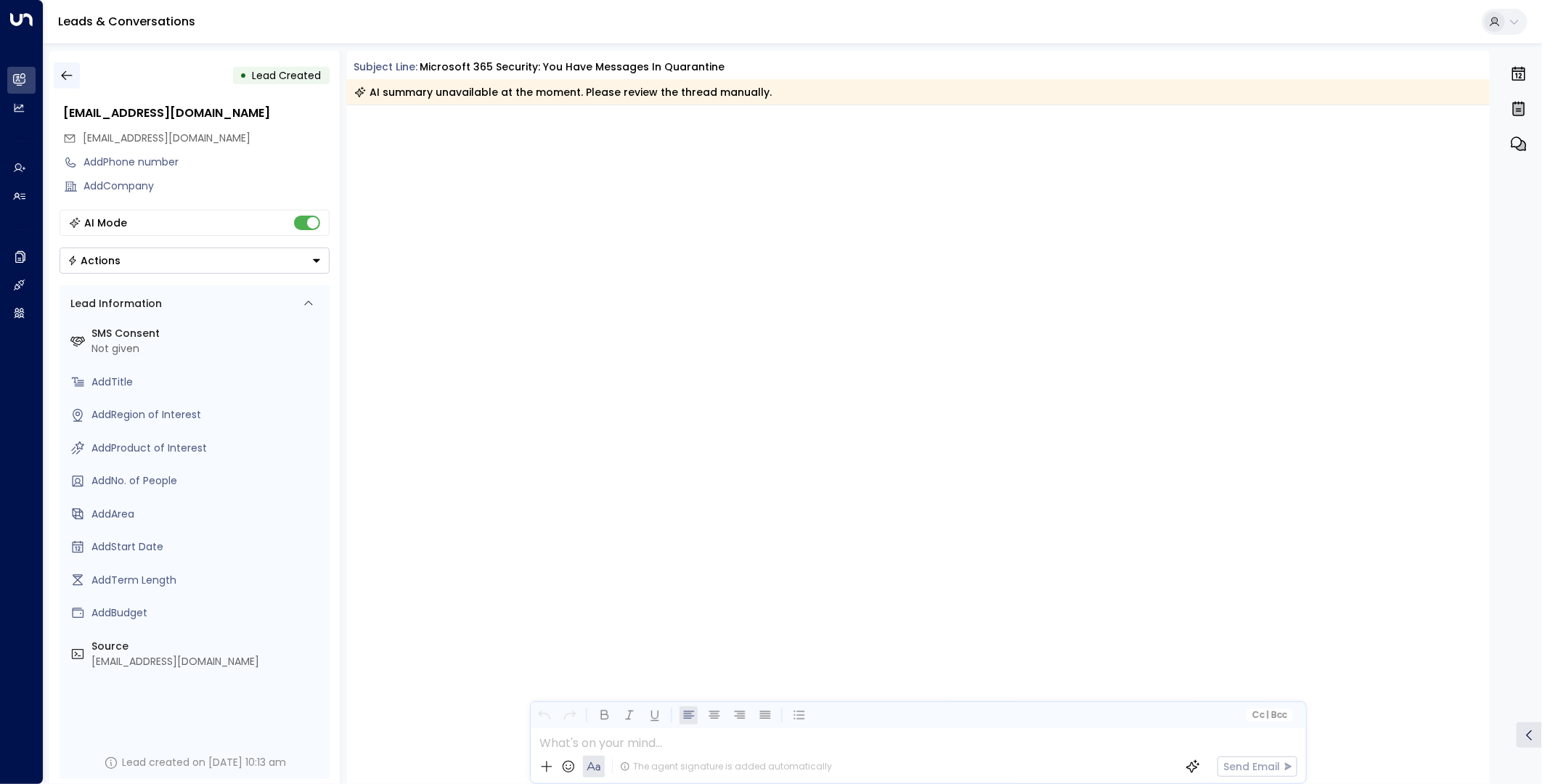
click at [61, 67] on button "button" at bounding box center [66, 75] width 26 height 26
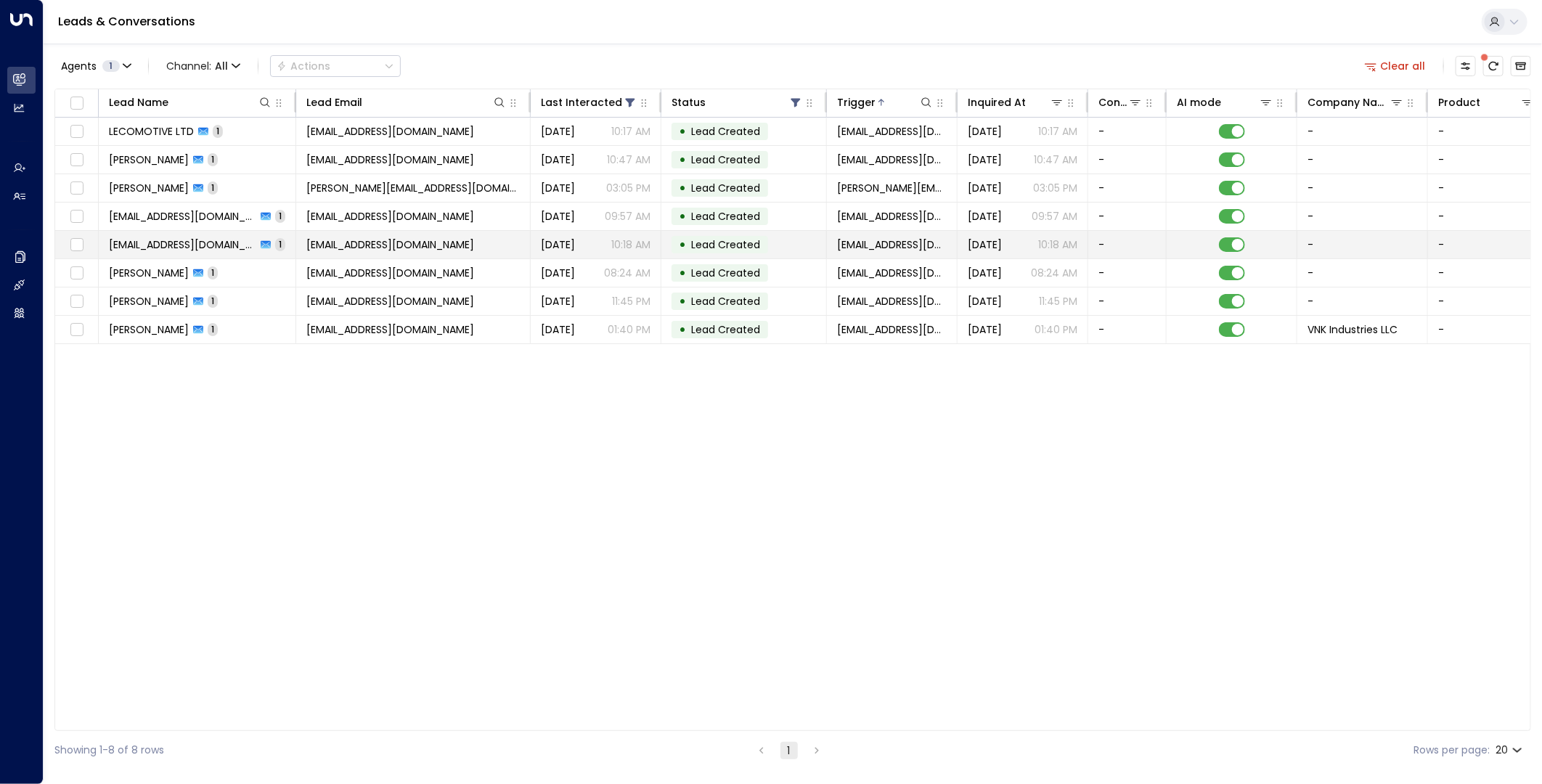
click at [476, 255] on td "stella@boudicaentertainment.com" at bounding box center [414, 245] width 235 height 28
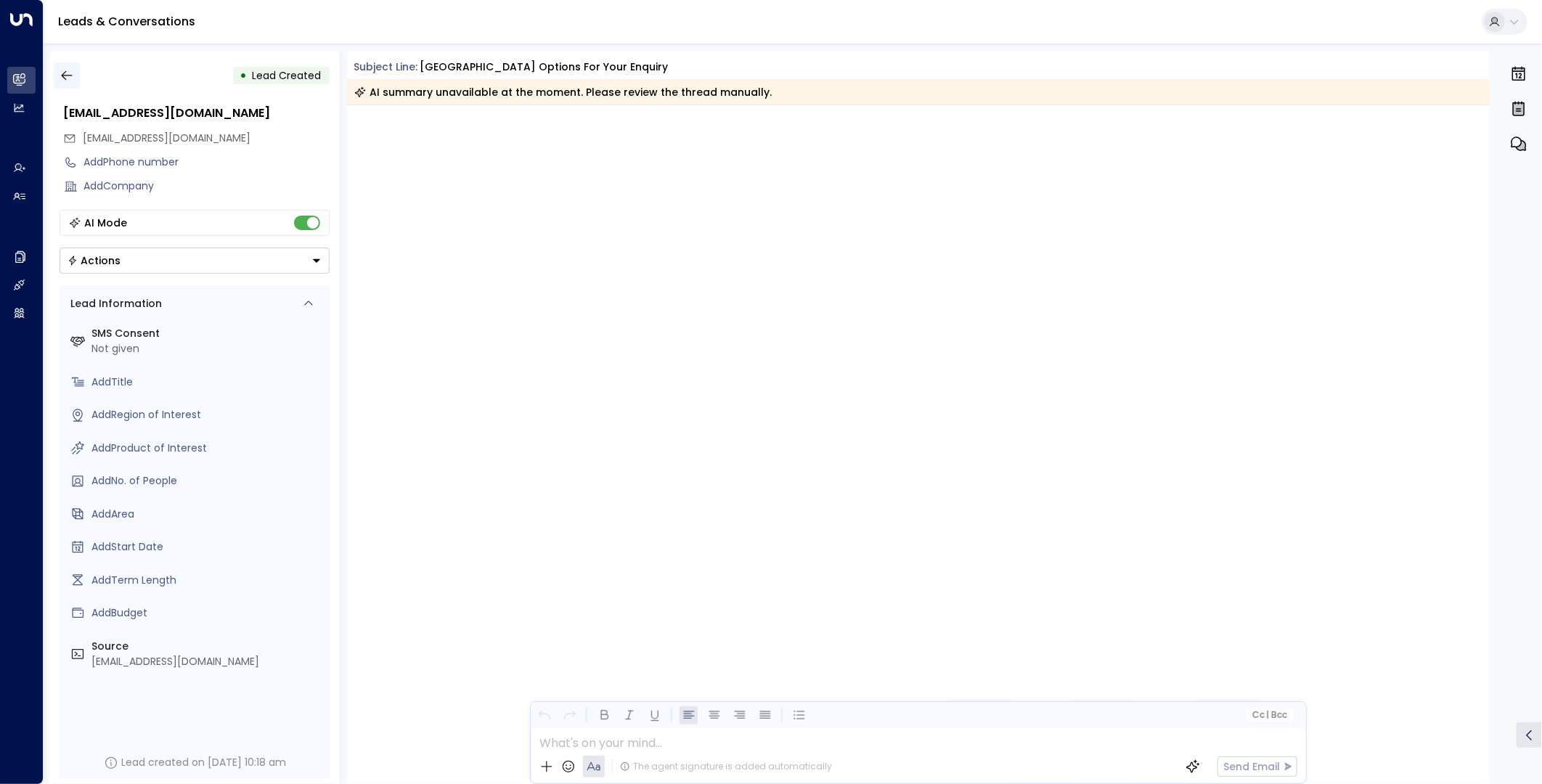
click at [70, 79] on icon "button" at bounding box center [66, 75] width 14 height 14
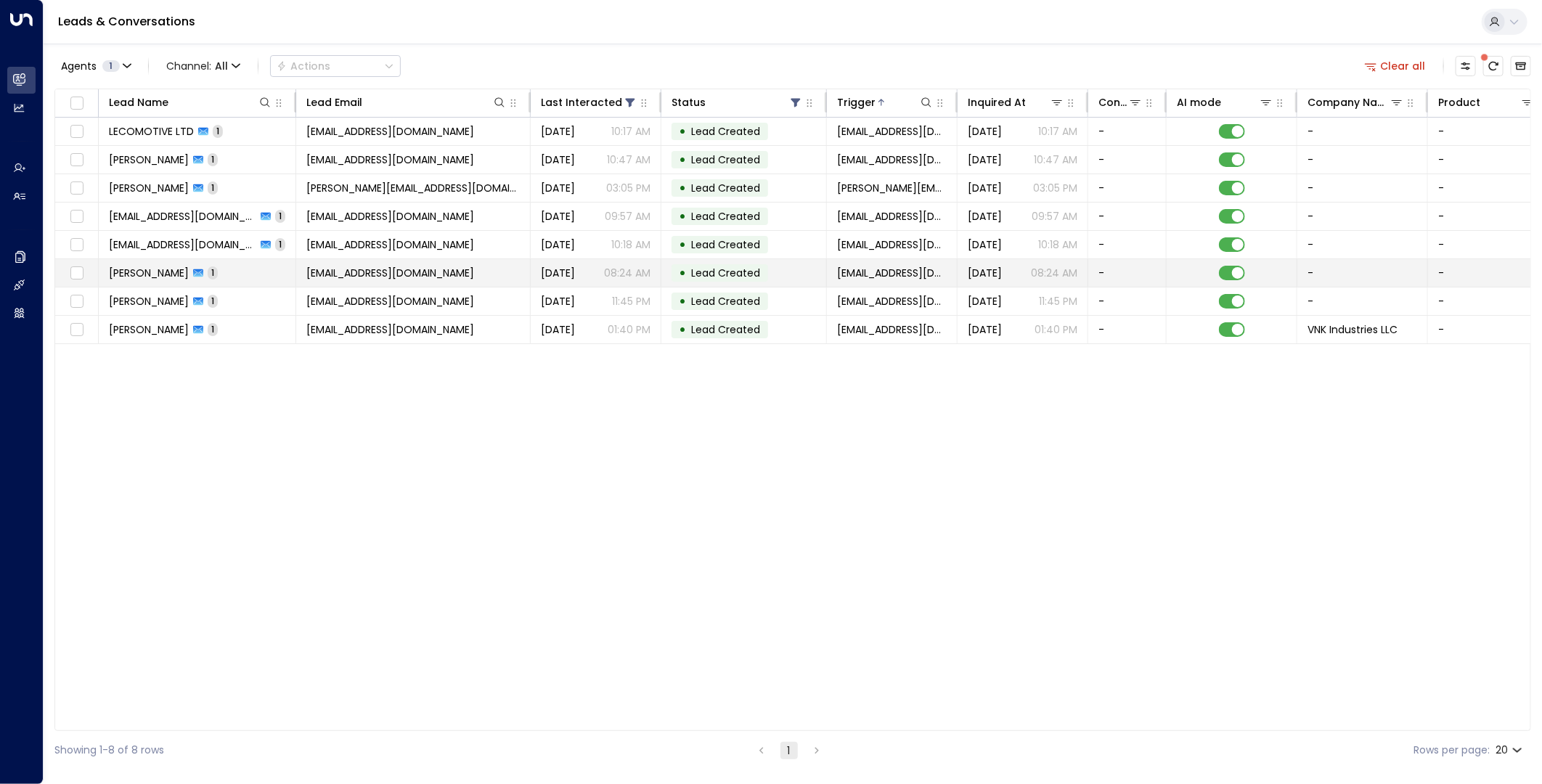
click at [400, 269] on span "store@role-players.shop" at bounding box center [391, 272] width 168 height 14
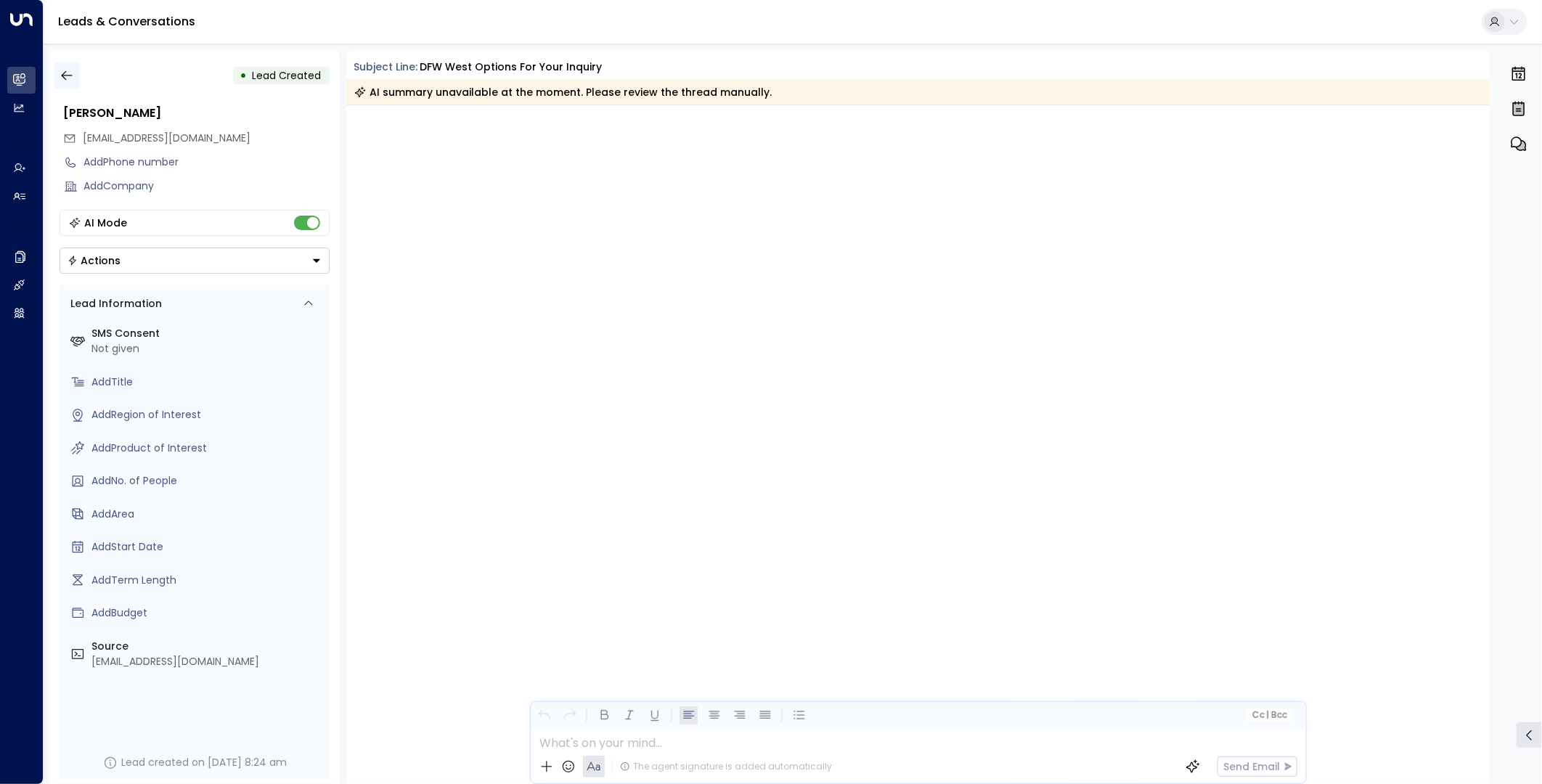
click at [69, 80] on icon "button" at bounding box center [66, 75] width 14 height 14
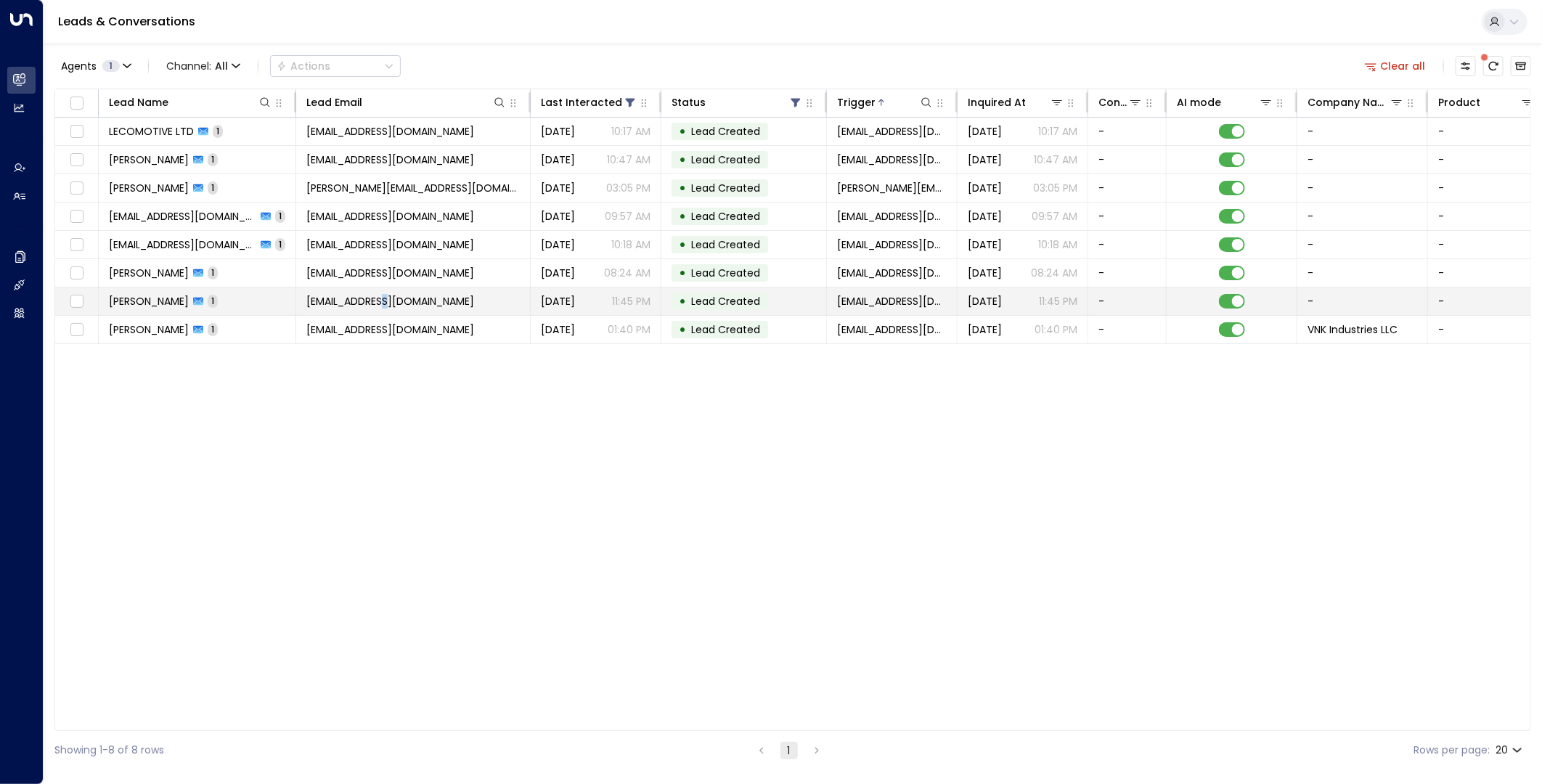
click at [374, 302] on span "totalfixcapetown@gmail.com" at bounding box center [391, 301] width 168 height 14
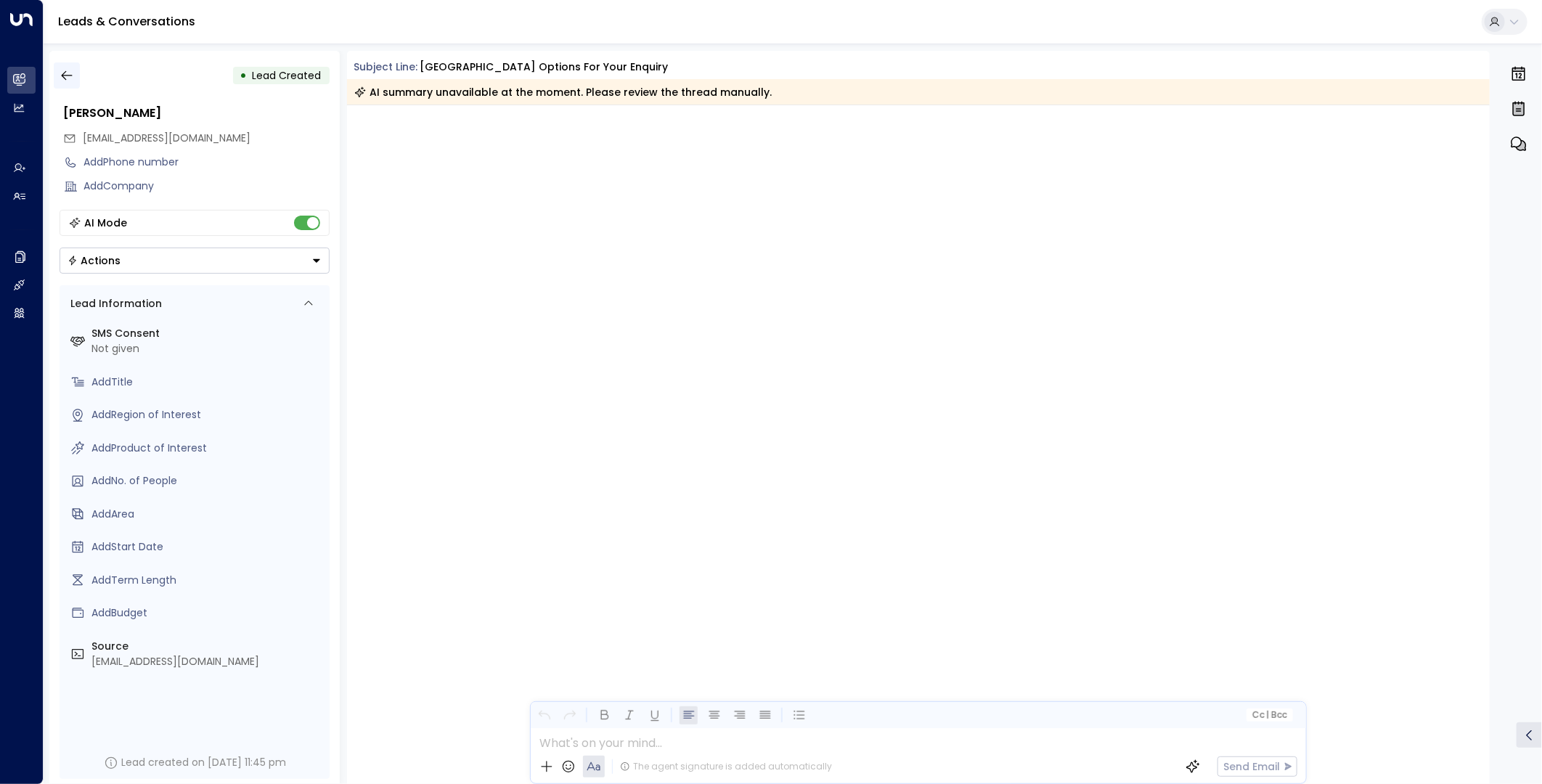
click at [63, 75] on icon "button" at bounding box center [66, 75] width 14 height 14
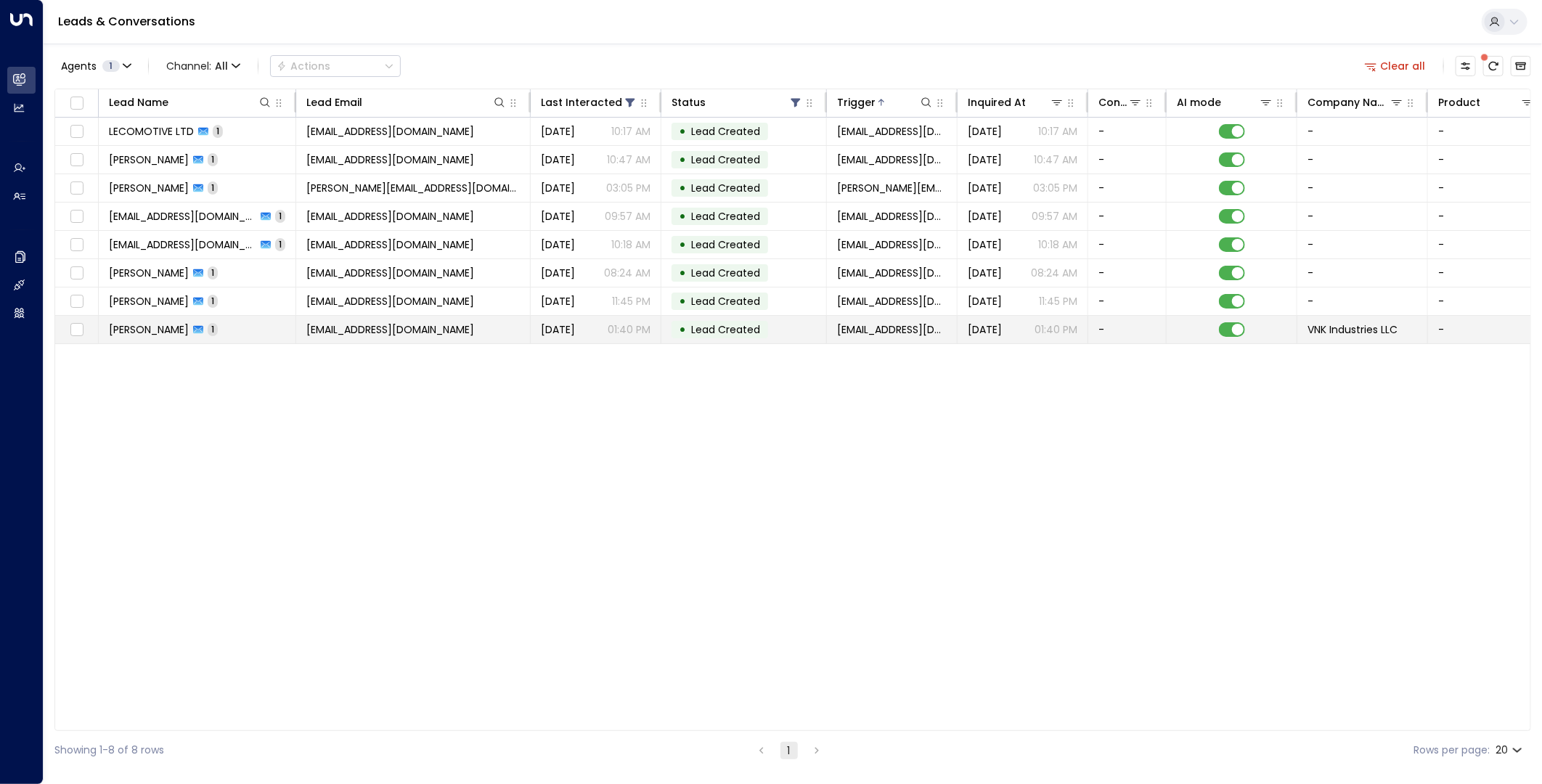
click at [454, 322] on span "vxtimpanaro@vnkindustriesllc.com" at bounding box center [391, 329] width 168 height 14
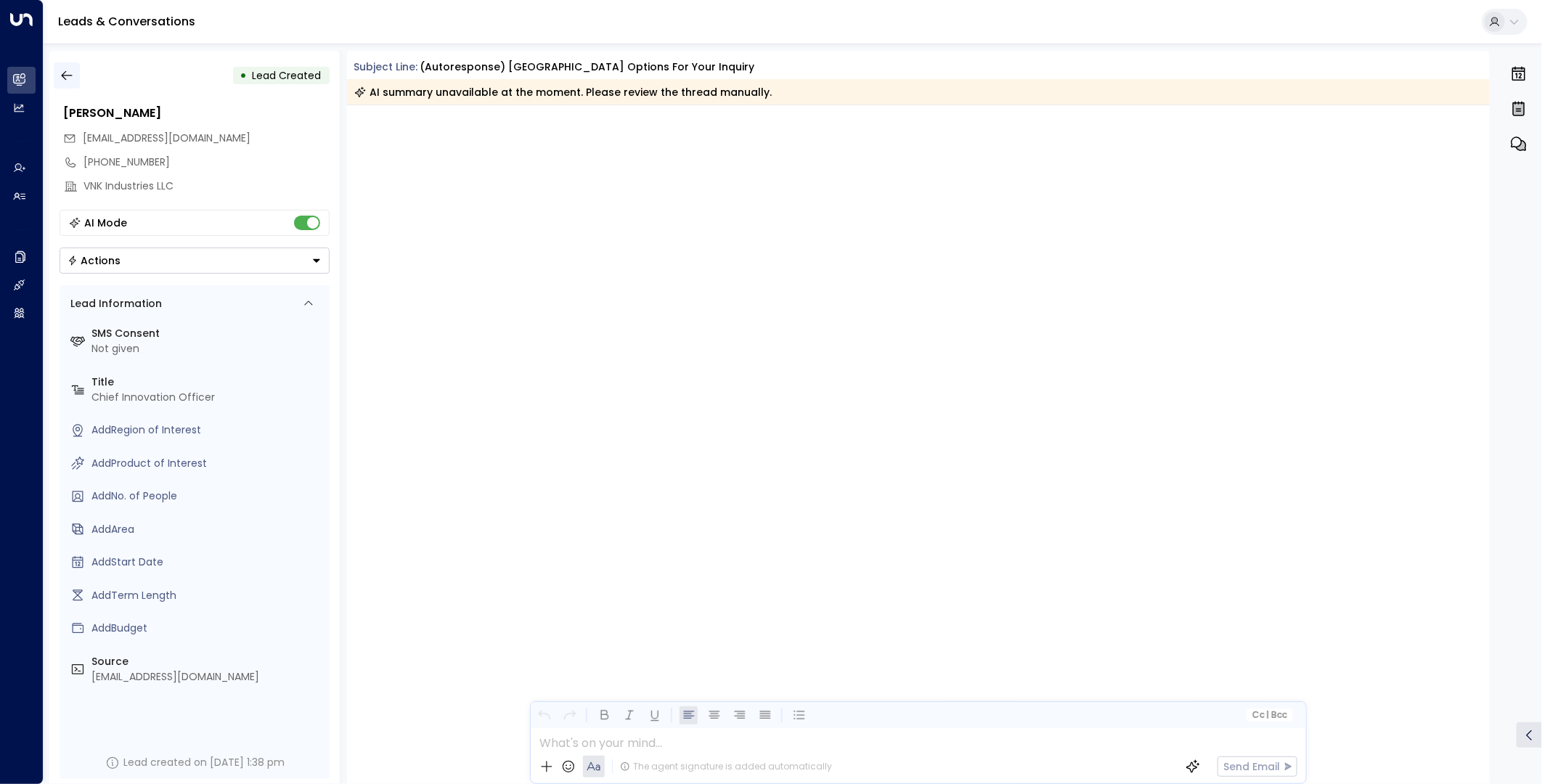
click at [68, 74] on icon "button" at bounding box center [66, 75] width 14 height 14
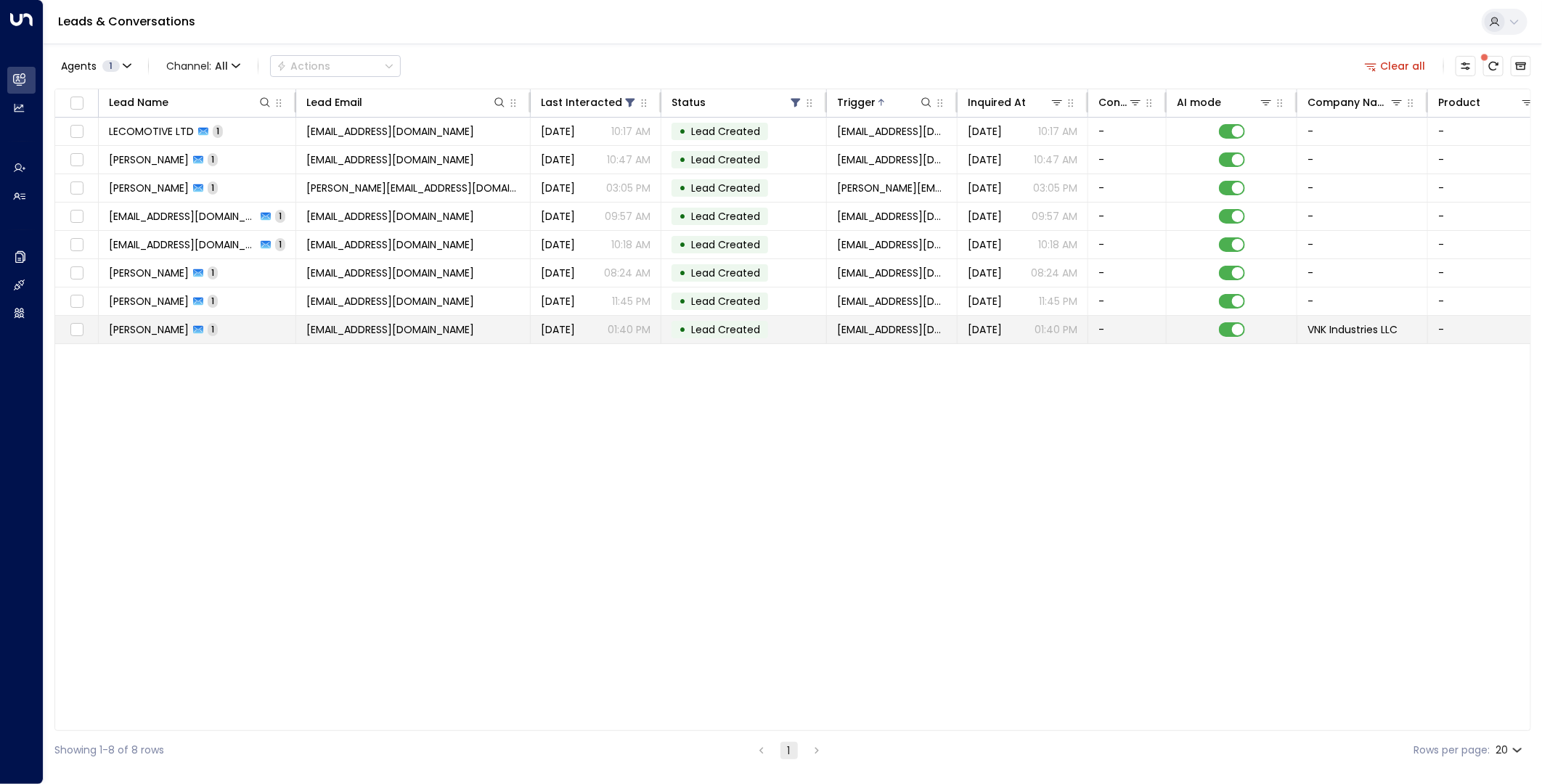
drag, startPoint x: 507, startPoint y: 333, endPoint x: 308, endPoint y: 334, distance: 199.0
click at [308, 334] on td "vxtimpanaro@vnkindustriesllc.com" at bounding box center [414, 329] width 235 height 28
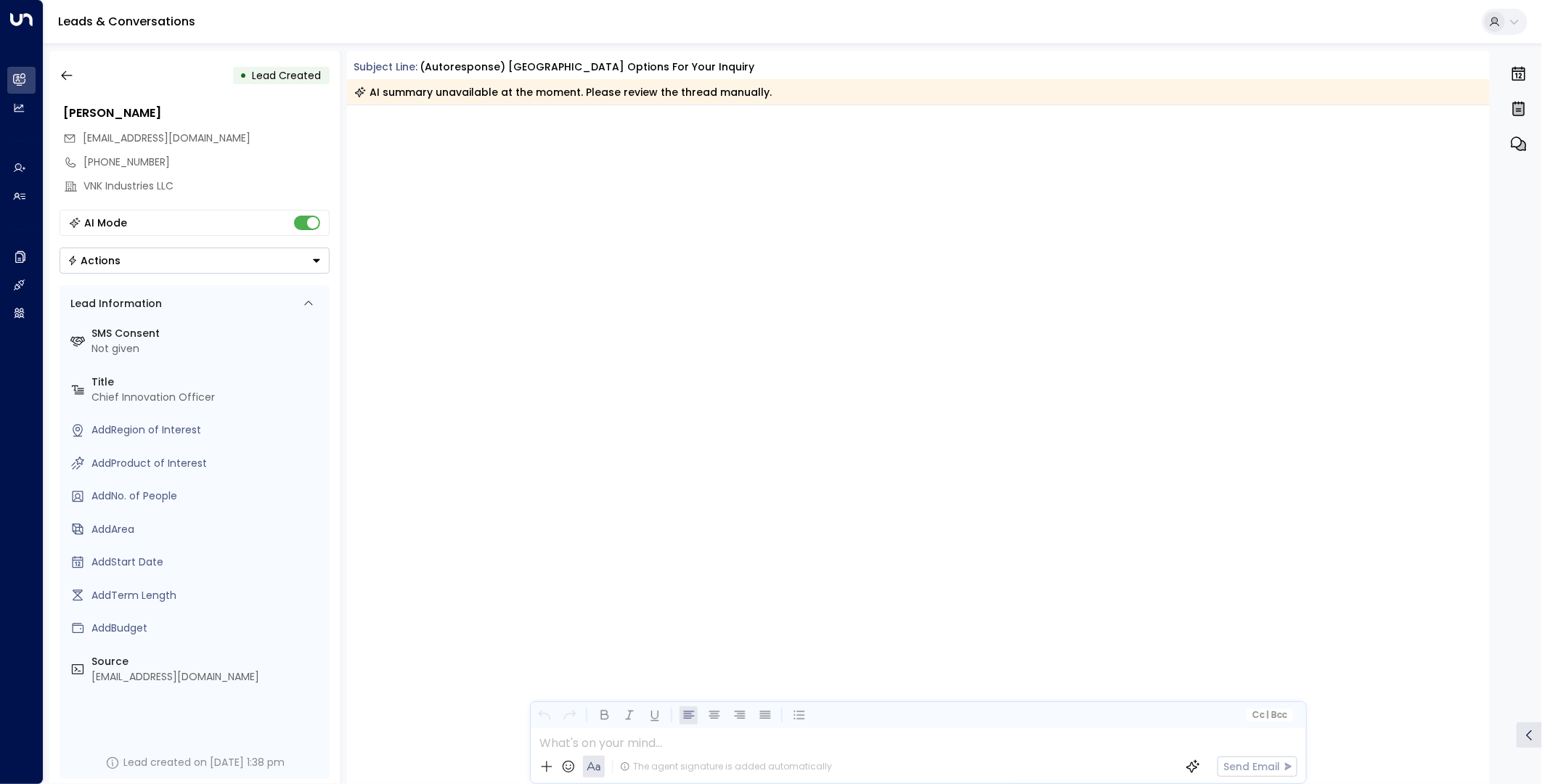
drag, startPoint x: 162, startPoint y: 143, endPoint x: 75, endPoint y: 143, distance: 87.0
click at [75, 143] on div "vxtimpanaro@vnkindustriesllc.com" at bounding box center [196, 138] width 266 height 24
copy span "vxtimpanaro@vnkindustriesllc.com"
click at [67, 75] on icon "button" at bounding box center [66, 75] width 14 height 14
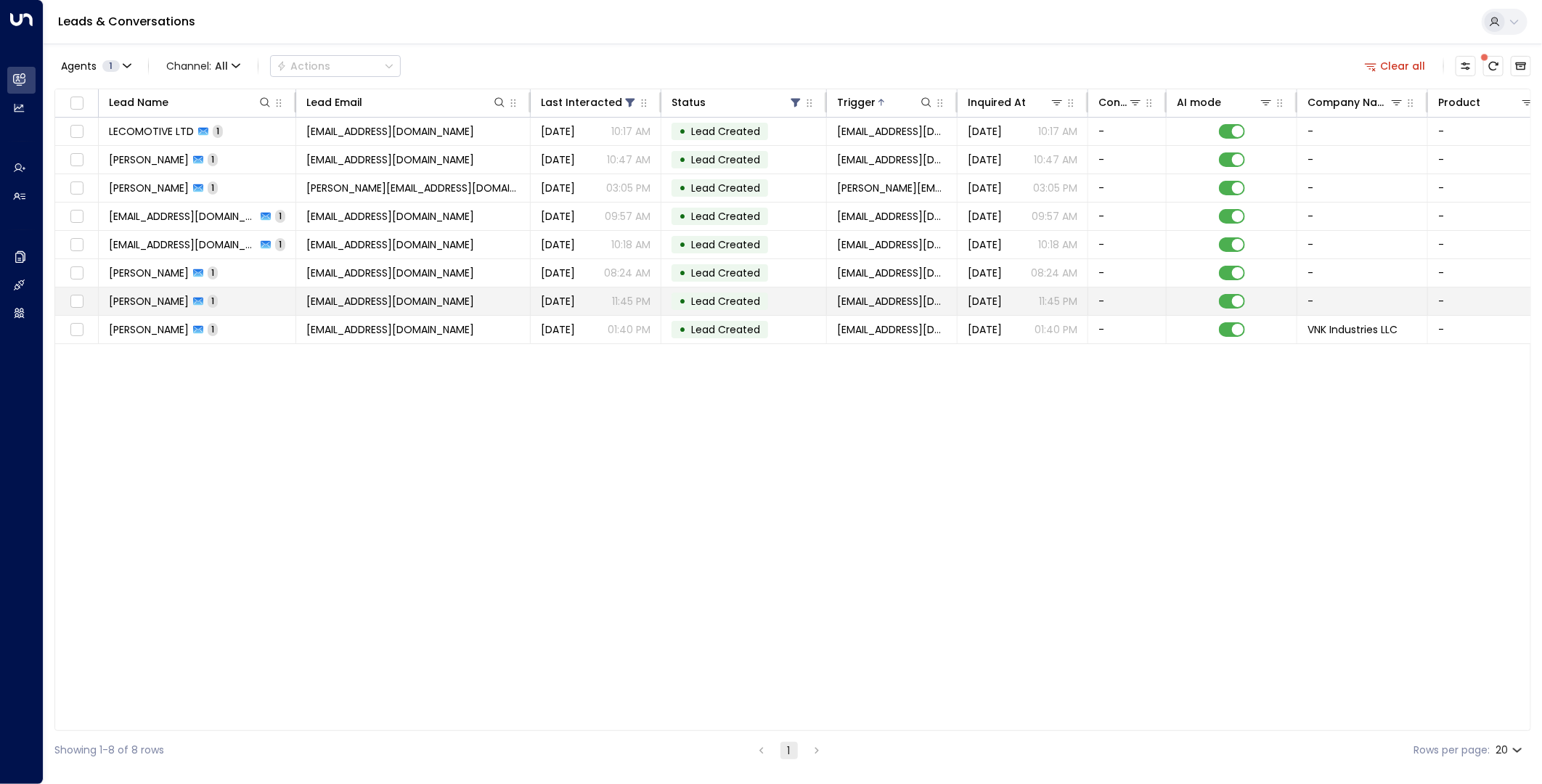
drag, startPoint x: 476, startPoint y: 306, endPoint x: 305, endPoint y: 302, distance: 171.0
click at [305, 302] on td "totalfixcapetown@gmail.com" at bounding box center [414, 301] width 235 height 28
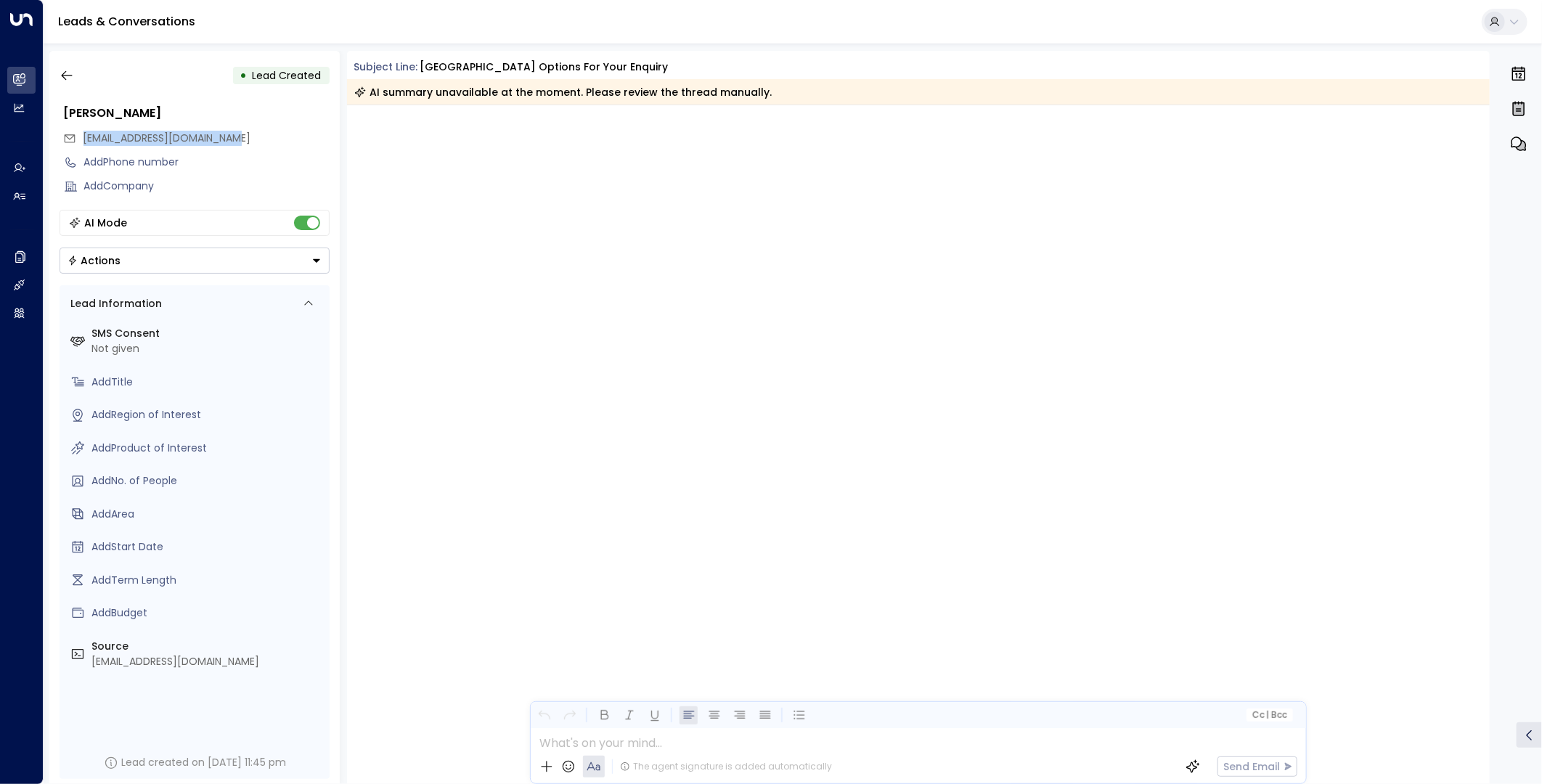
drag, startPoint x: 238, startPoint y: 127, endPoint x: 83, endPoint y: 126, distance: 155.0
click at [83, 126] on div "totalfixcapetown@gmail.com" at bounding box center [196, 138] width 266 height 24
copy span "totalfixcapetown@gmail.com"
click at [70, 80] on icon "button" at bounding box center [66, 75] width 14 height 14
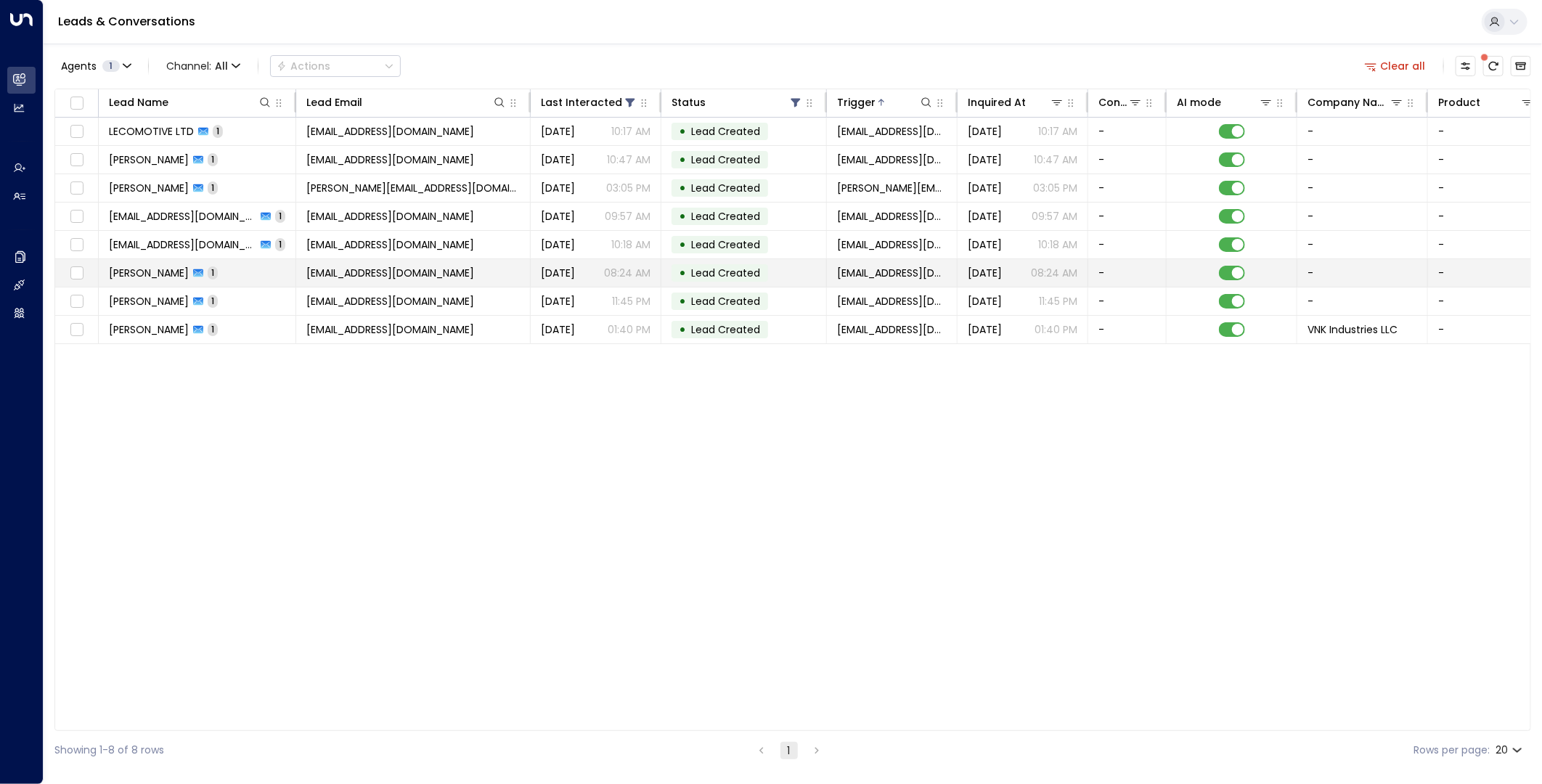
click at [404, 271] on span "store@role-players.shop" at bounding box center [391, 272] width 168 height 14
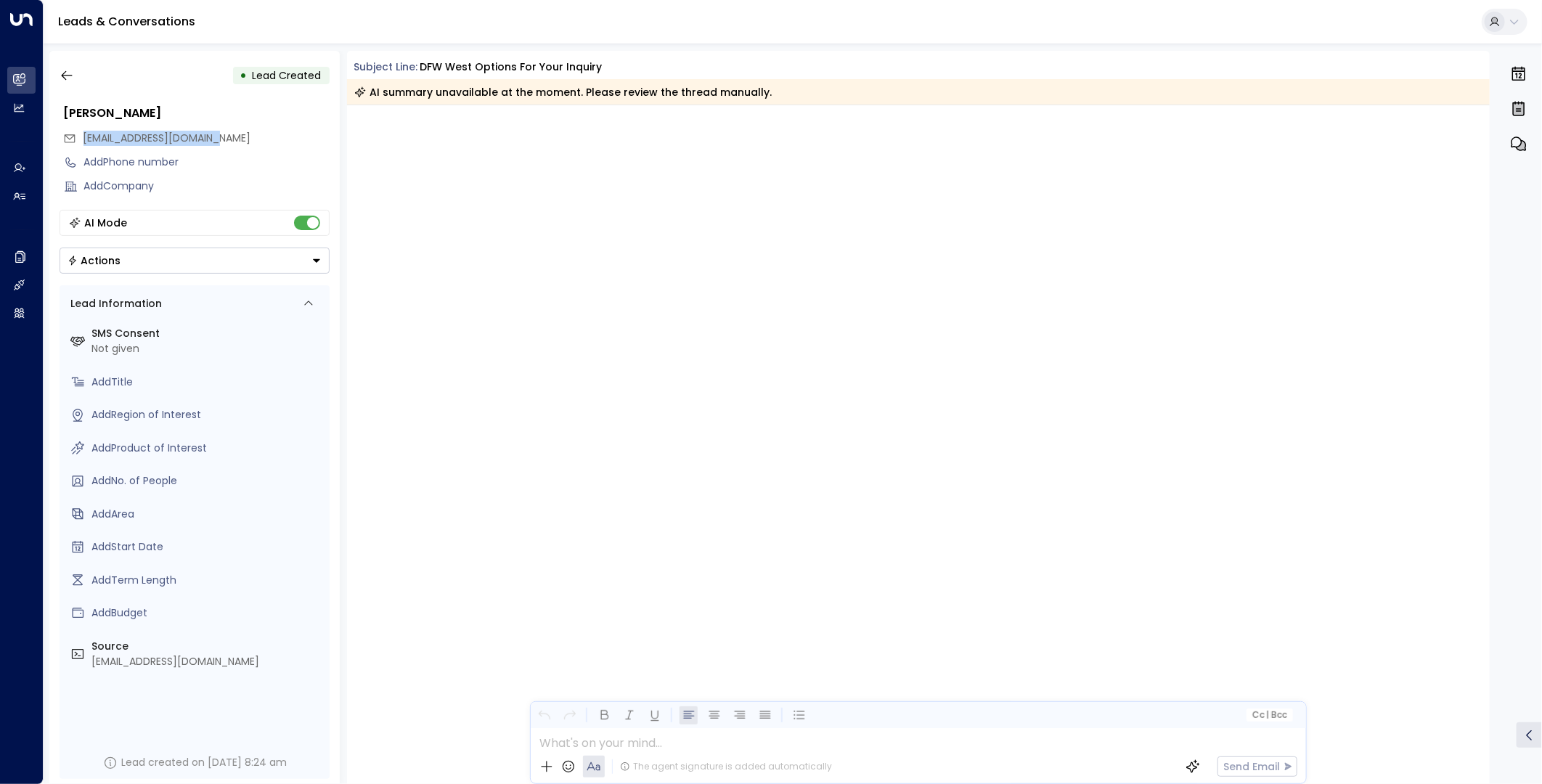
drag, startPoint x: 236, startPoint y: 141, endPoint x: 78, endPoint y: 142, distance: 158.0
click at [78, 142] on div "store@role-players.shop" at bounding box center [196, 138] width 266 height 24
copy span "store@role-players.shop"
click at [68, 74] on icon "button" at bounding box center [66, 75] width 14 height 14
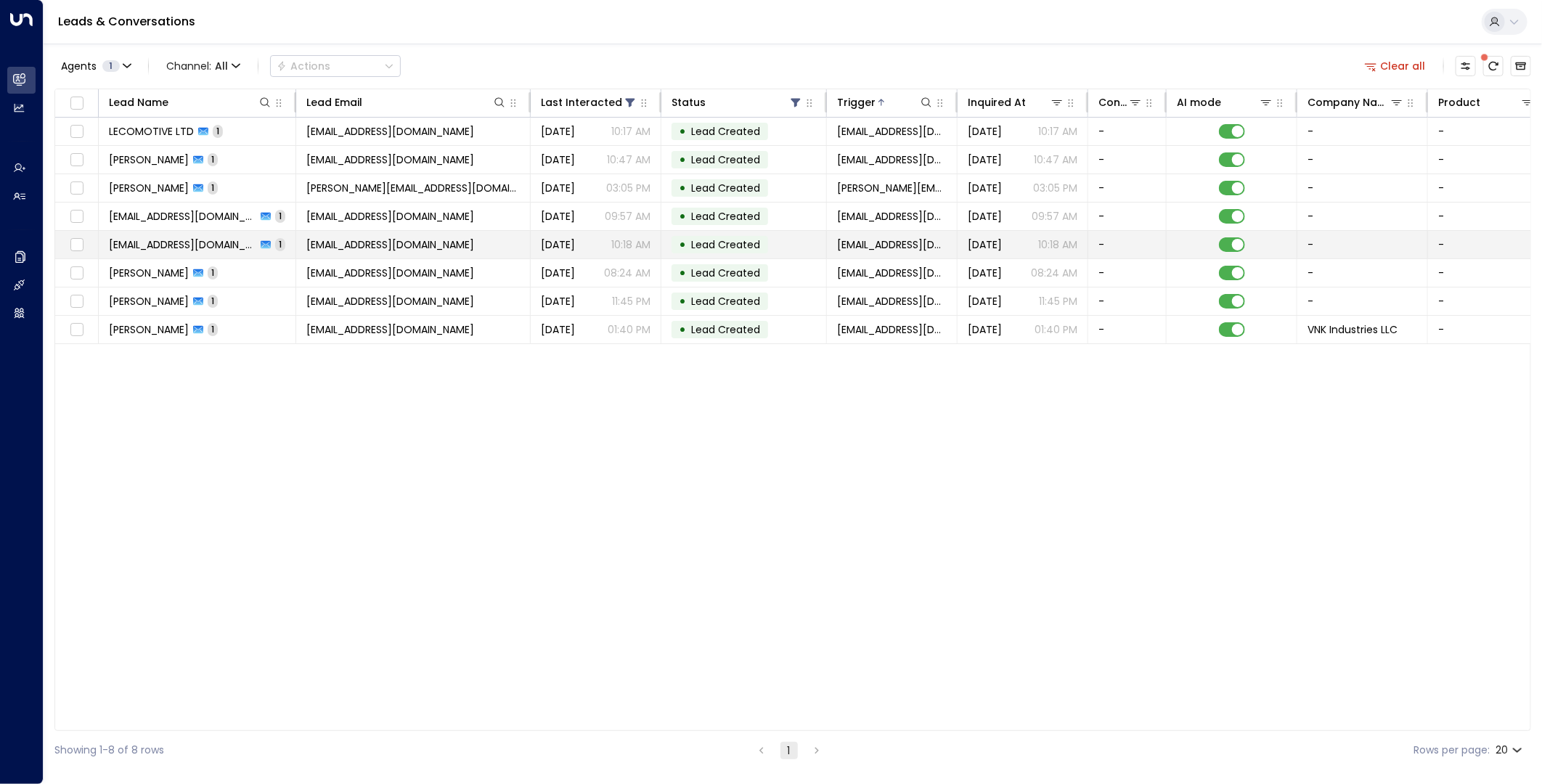
drag, startPoint x: 448, startPoint y: 247, endPoint x: 308, endPoint y: 248, distance: 140.0
click at [308, 248] on td "stella@boudicaentertainment.com" at bounding box center [414, 245] width 235 height 28
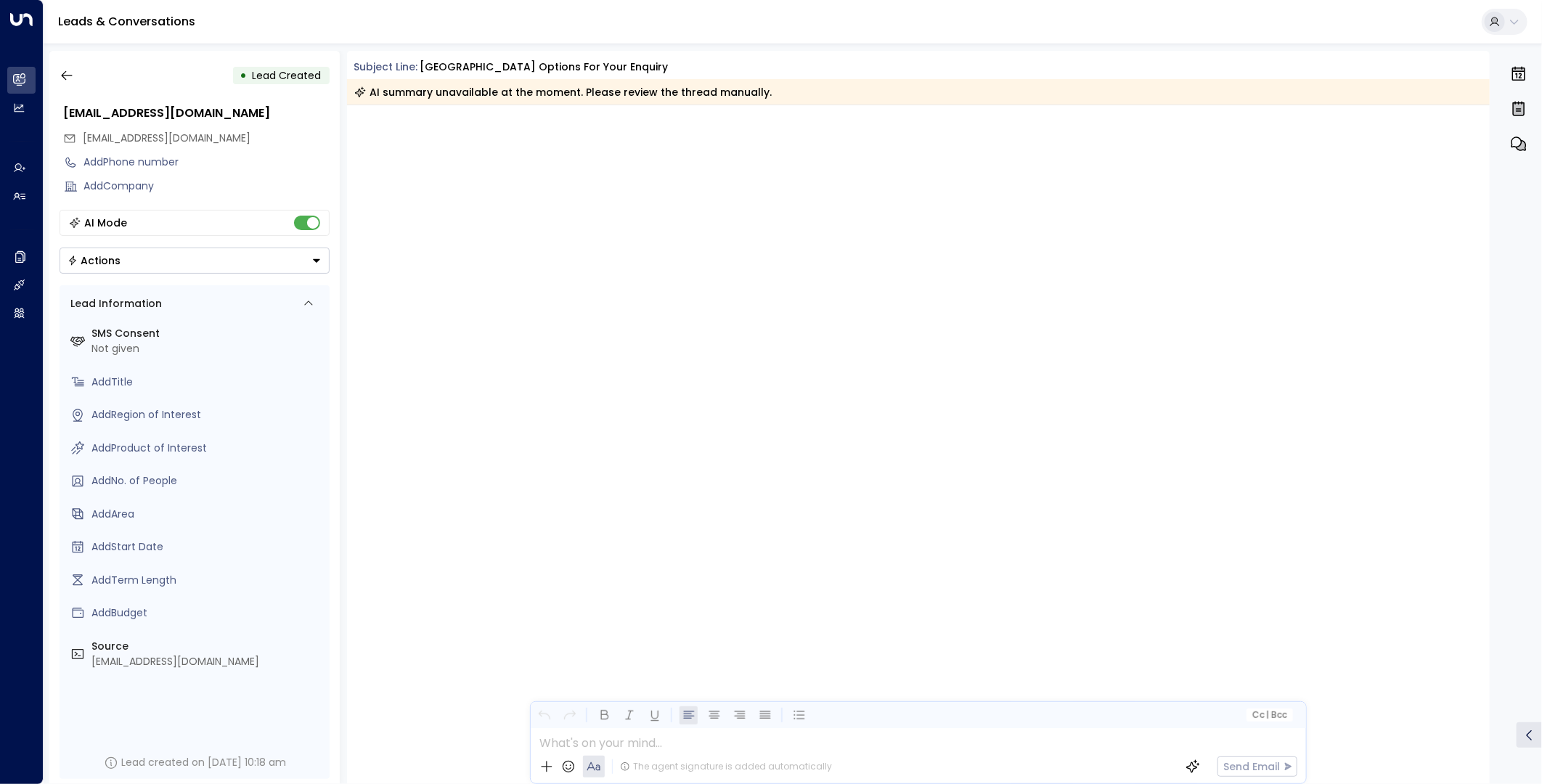
drag, startPoint x: 147, startPoint y: 143, endPoint x: 75, endPoint y: 142, distance: 72.0
click at [75, 142] on div "stella@boudicaentertainment.com" at bounding box center [196, 138] width 266 height 24
click at [63, 74] on icon "button" at bounding box center [66, 75] width 11 height 9
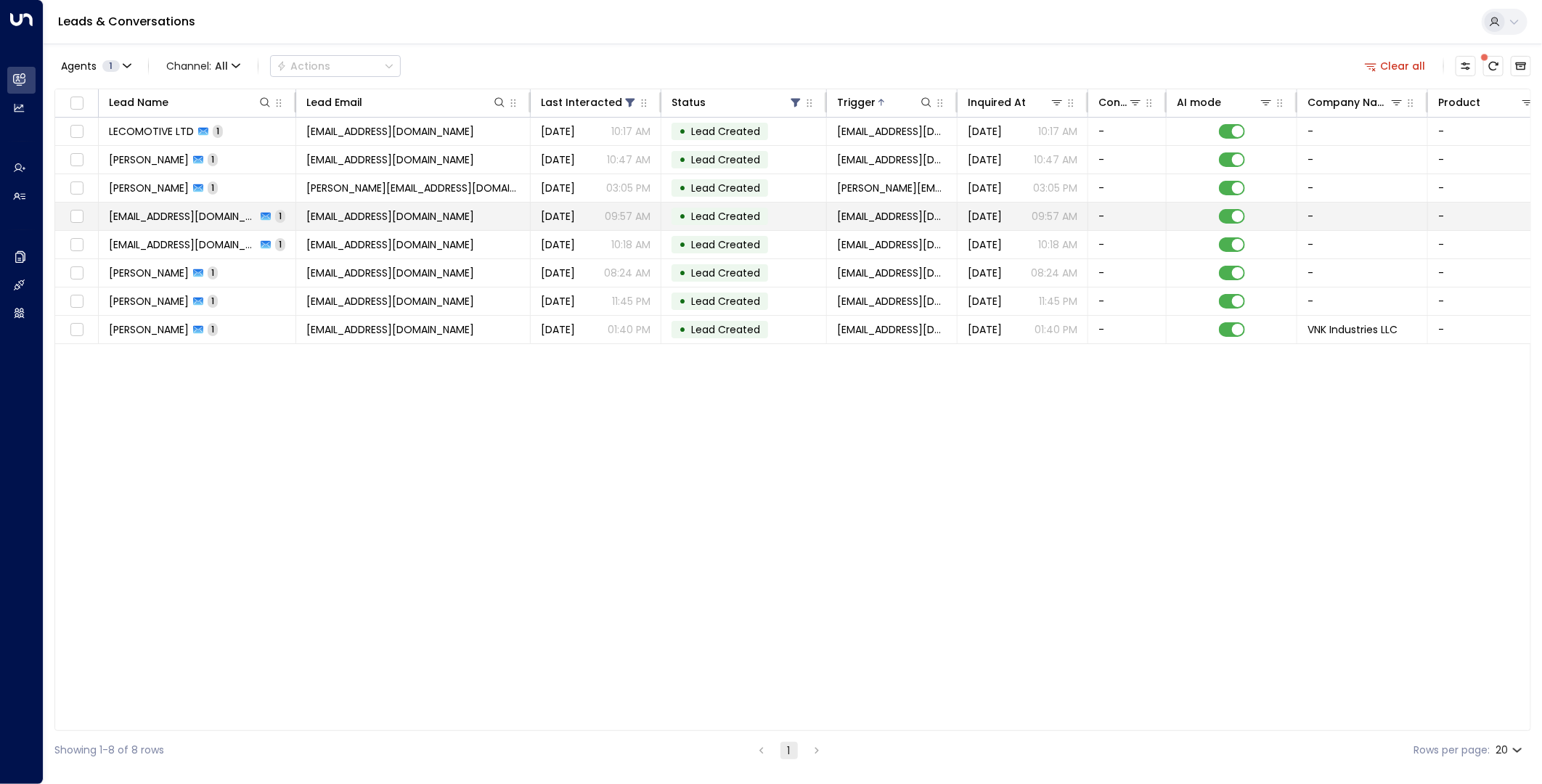
click at [440, 219] on span "quarantine@messaging.microsoft.com" at bounding box center [391, 216] width 168 height 14
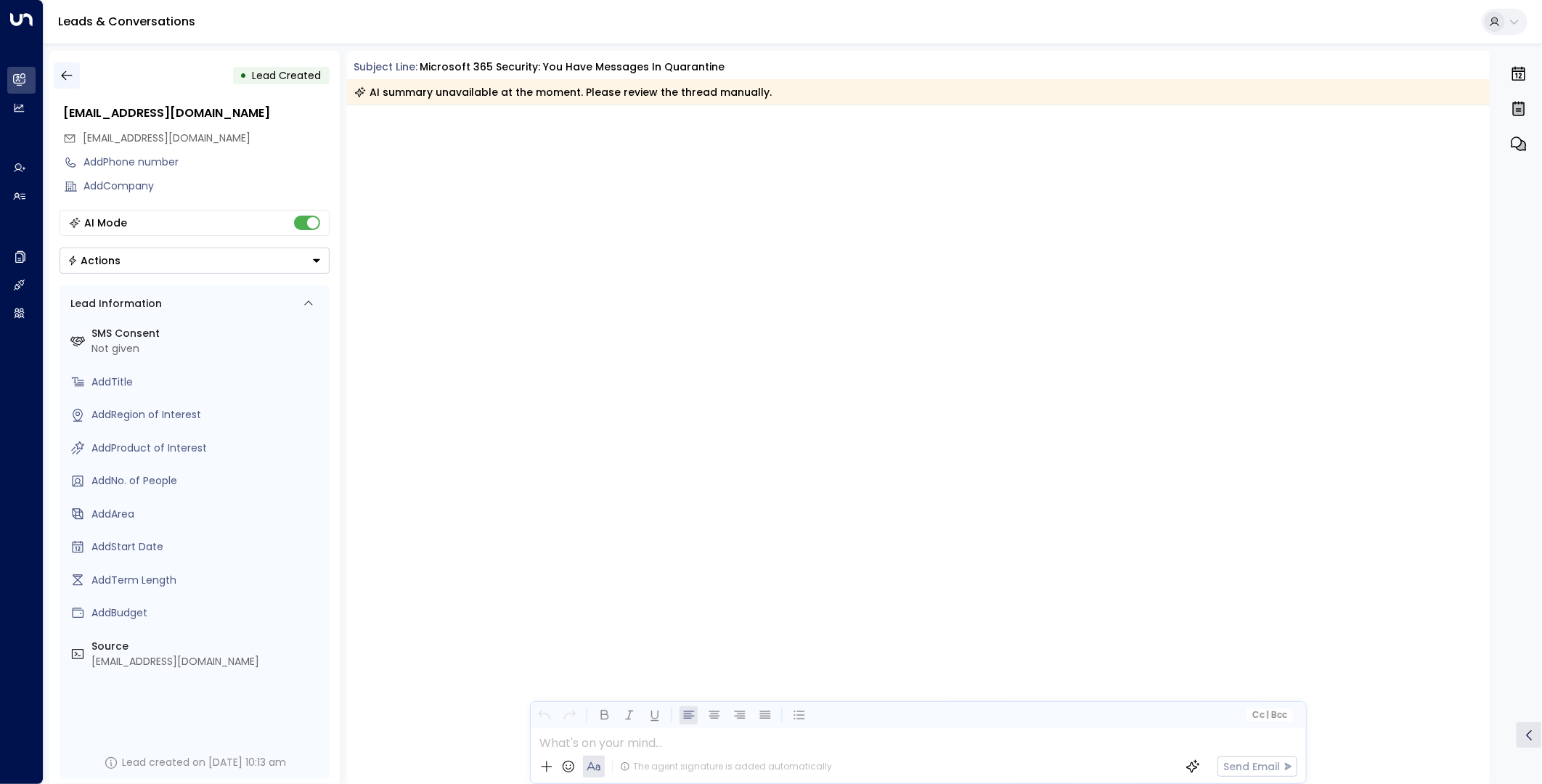
click at [68, 75] on icon "button" at bounding box center [66, 75] width 11 height 9
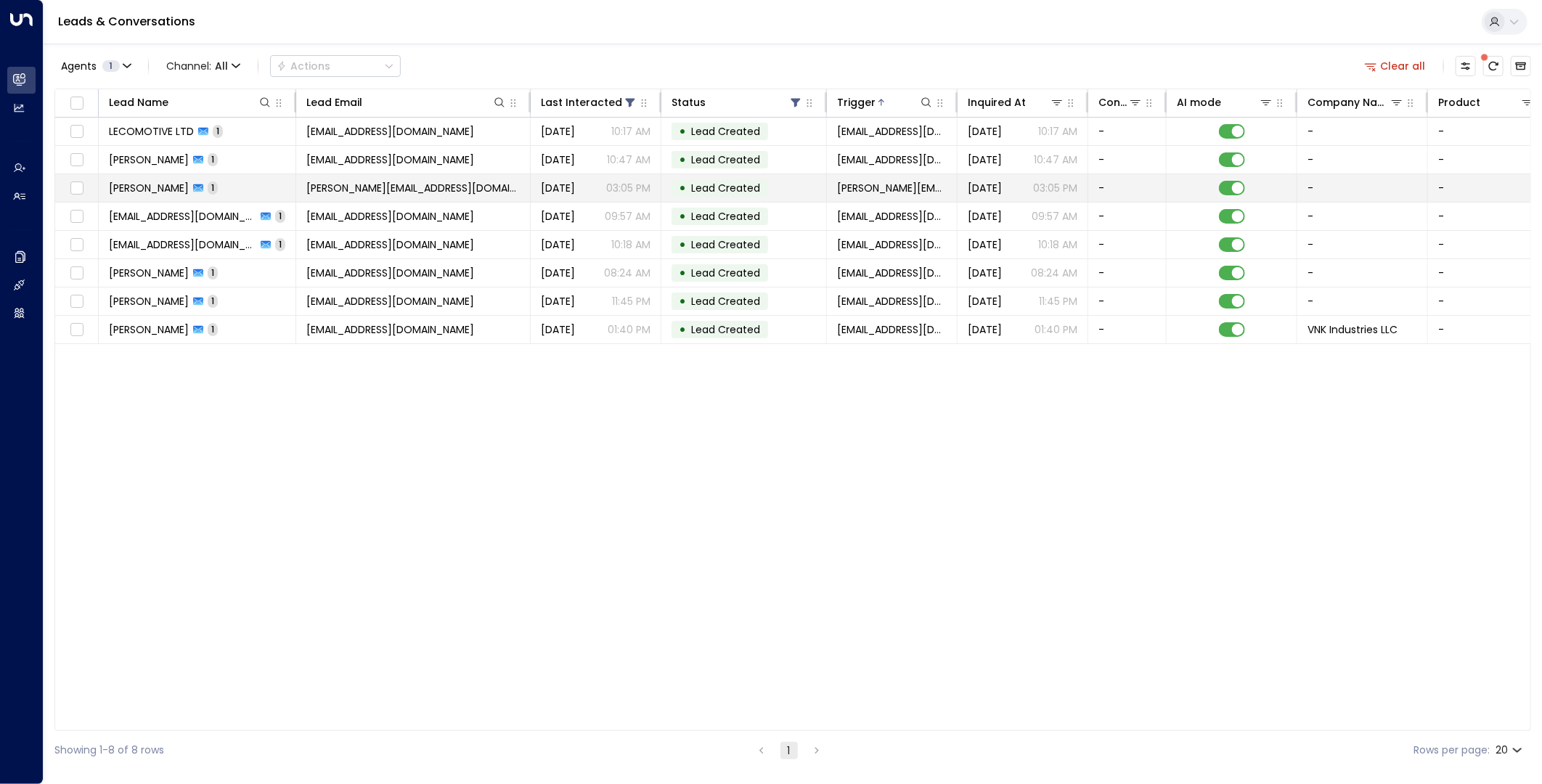
click at [329, 186] on span "prasanna@datahaven.xyz" at bounding box center [413, 188] width 214 height 14
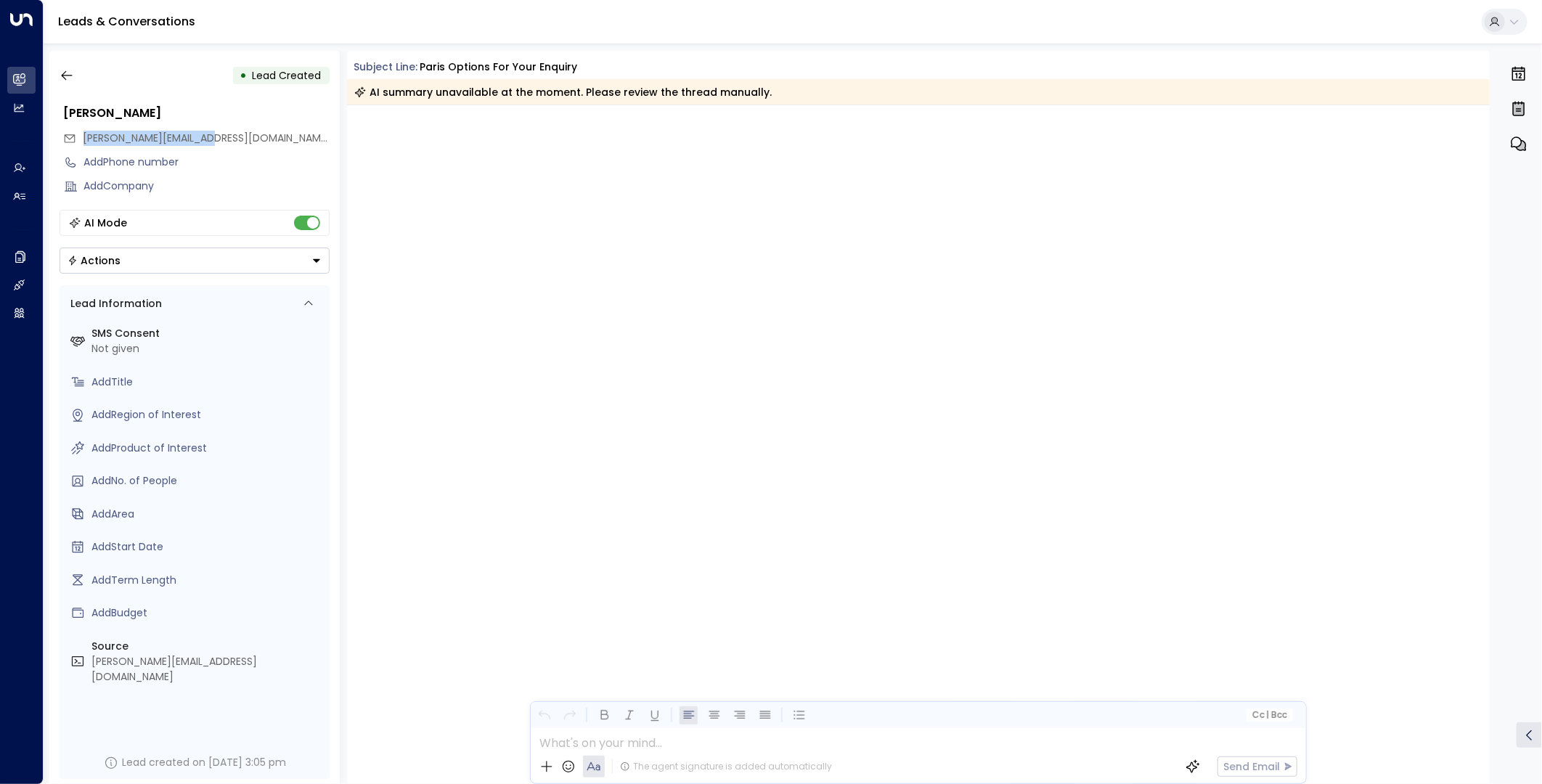
drag, startPoint x: 228, startPoint y: 135, endPoint x: 85, endPoint y: 140, distance: 143.1
click at [85, 140] on div "prasanna@datahaven.xyz" at bounding box center [196, 138] width 266 height 24
copy span "prasanna@datahaven.xyz"
click at [60, 75] on icon "button" at bounding box center [66, 75] width 14 height 14
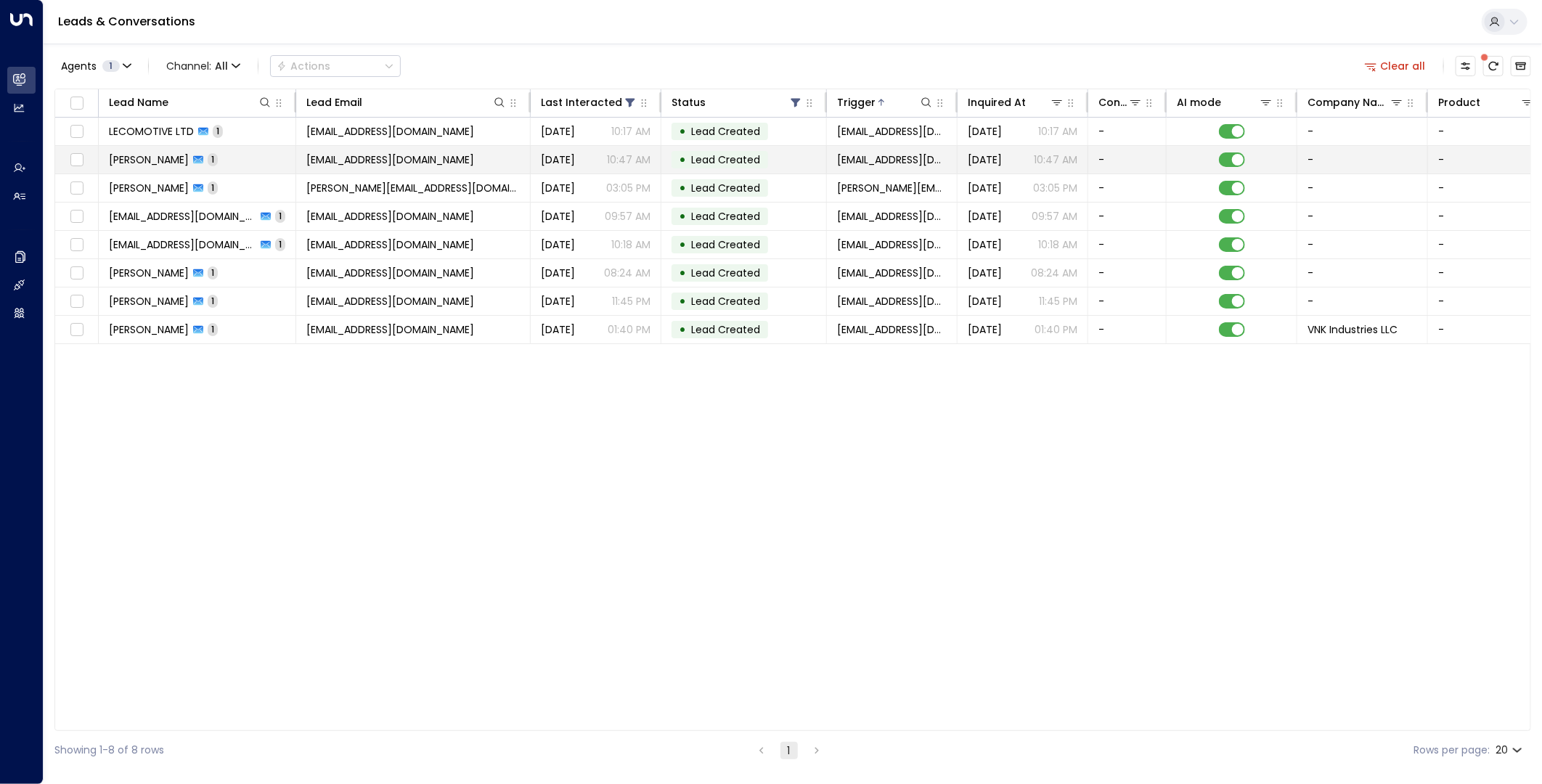
click at [242, 155] on td "Andrea Bergaglio 1" at bounding box center [198, 159] width 198 height 28
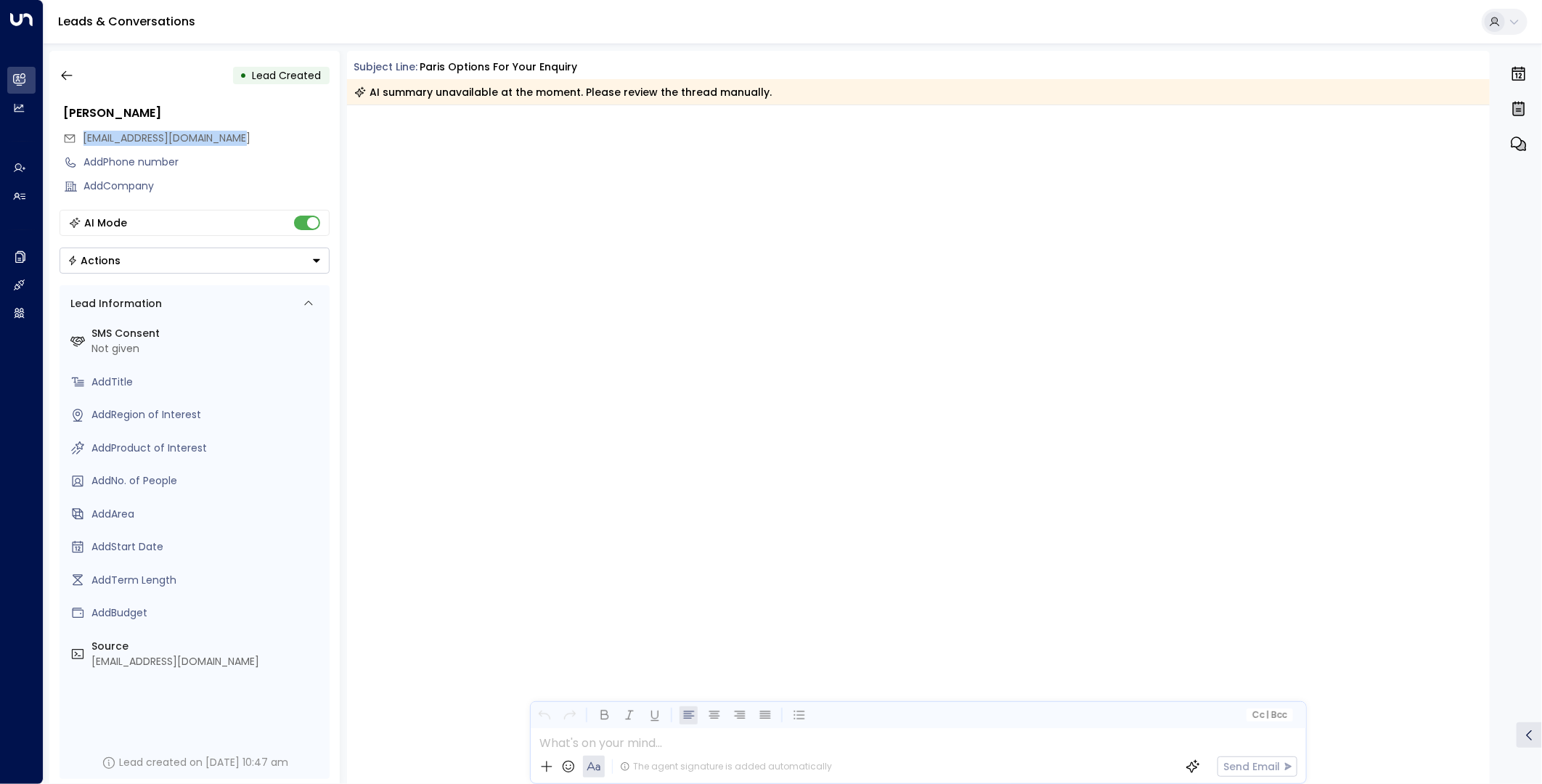
drag, startPoint x: 139, startPoint y: 133, endPoint x: 84, endPoint y: 133, distance: 55.0
click at [84, 133] on div "andreabergaglio25@gmail.com" at bounding box center [196, 138] width 266 height 24
click at [68, 71] on icon "button" at bounding box center [66, 75] width 14 height 14
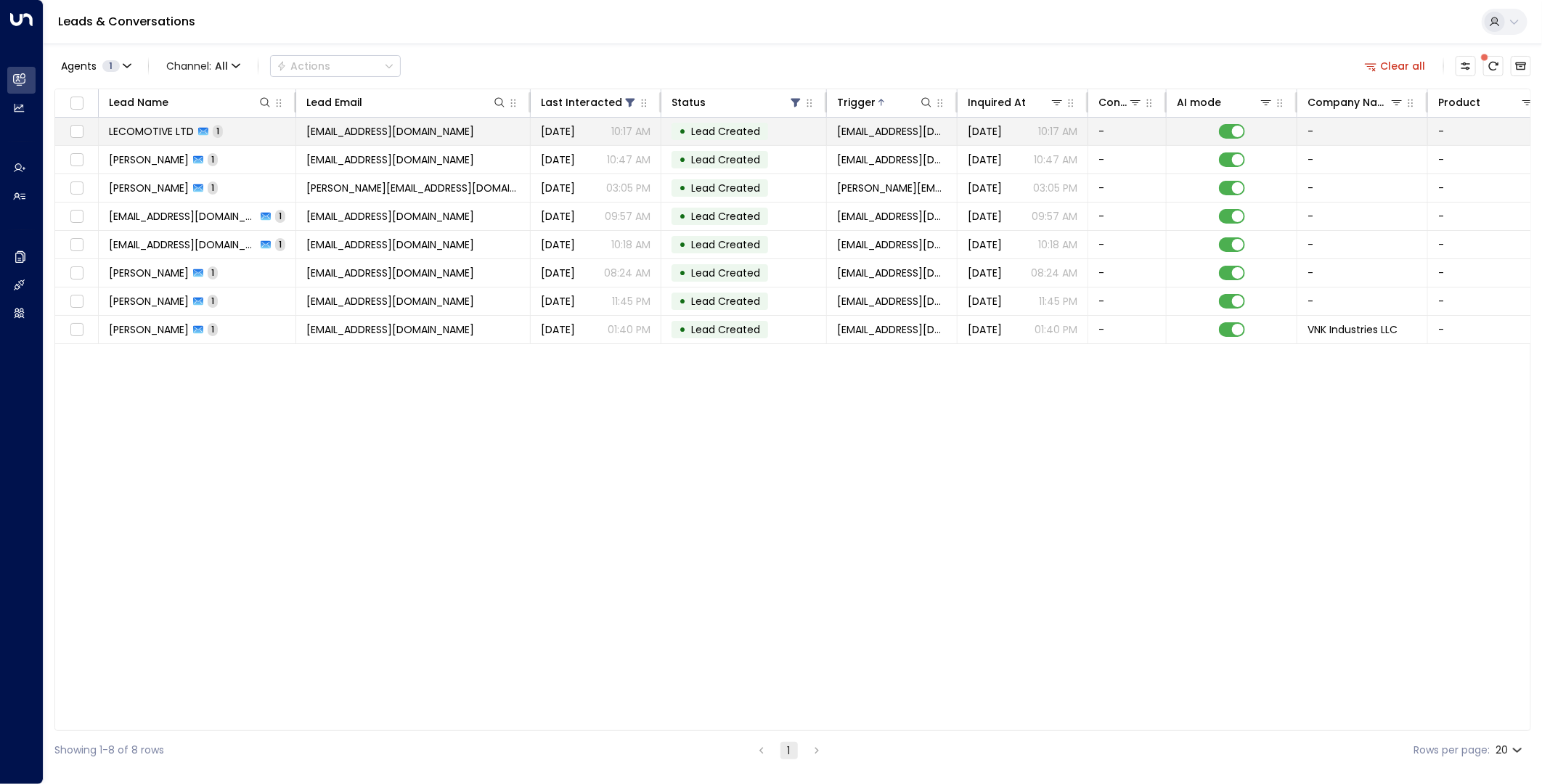
click at [199, 135] on icon at bounding box center [204, 132] width 10 height 10
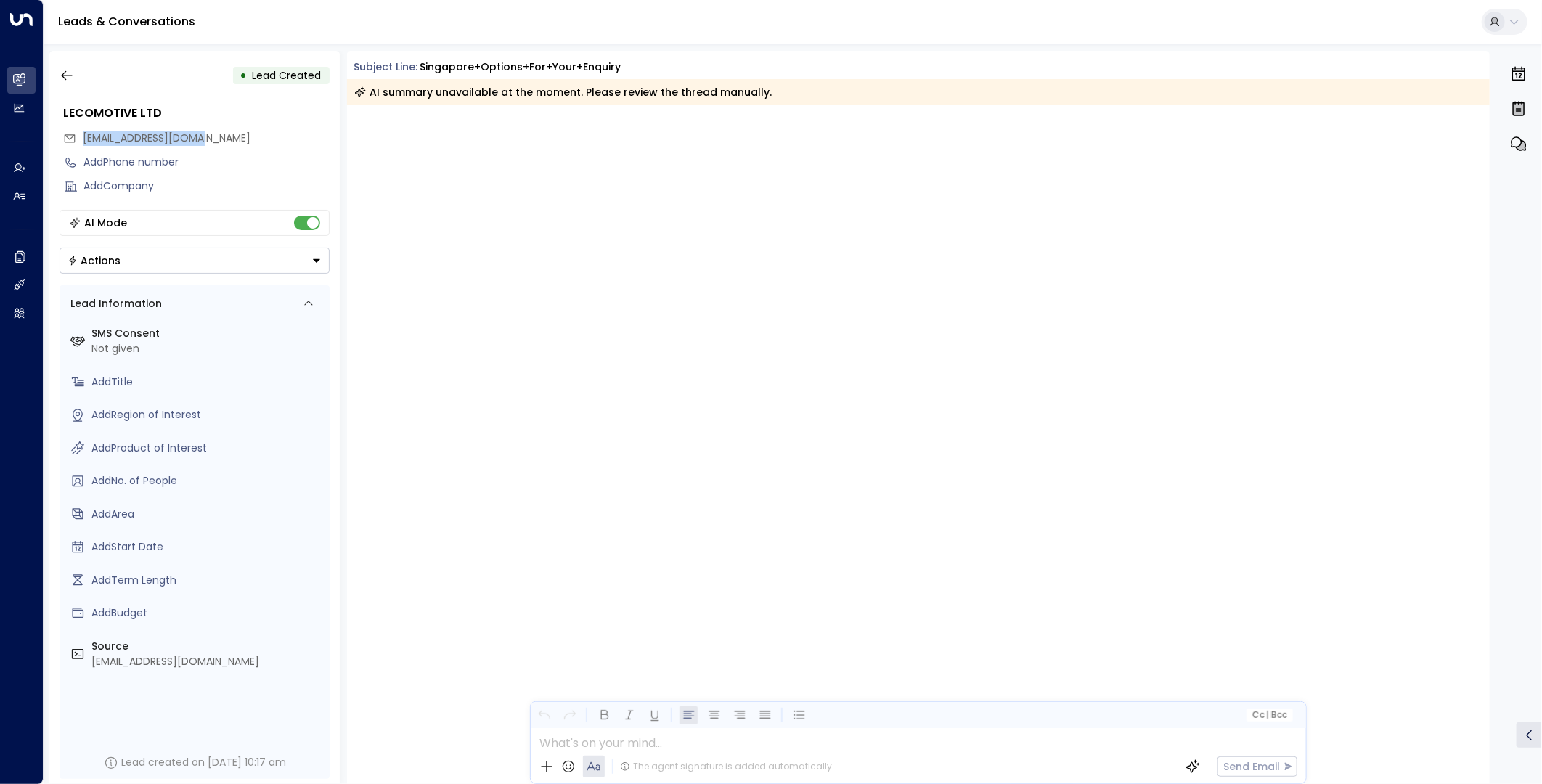
drag, startPoint x: 211, startPoint y: 139, endPoint x: 85, endPoint y: 142, distance: 126.0
click at [85, 142] on div "admin@lecomotive.com" at bounding box center [196, 138] width 266 height 24
copy span "admin@lecomotive.com"
click at [68, 75] on icon "button" at bounding box center [66, 75] width 14 height 14
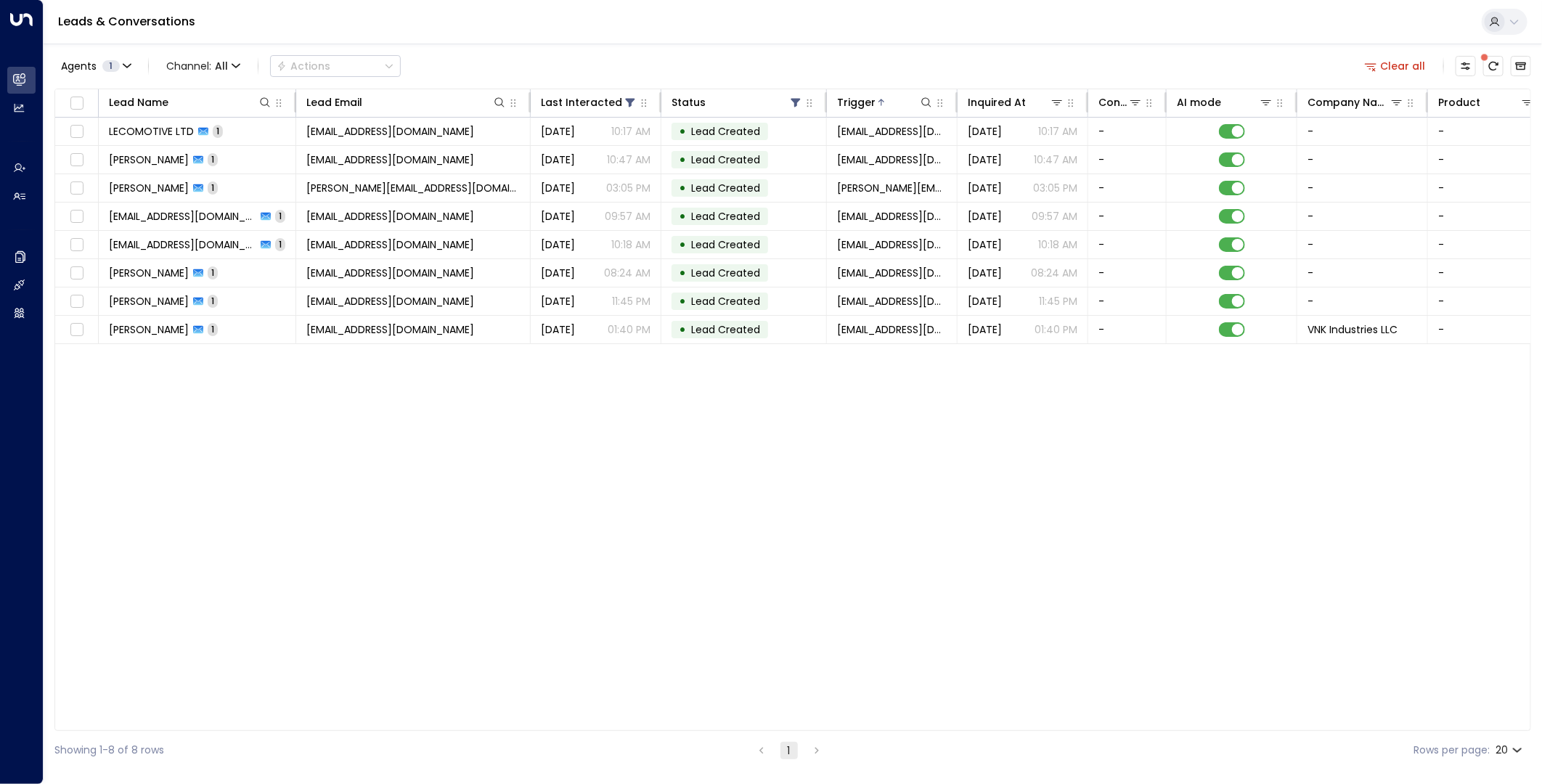
click at [1419, 70] on button "Clear all" at bounding box center [1395, 66] width 73 height 20
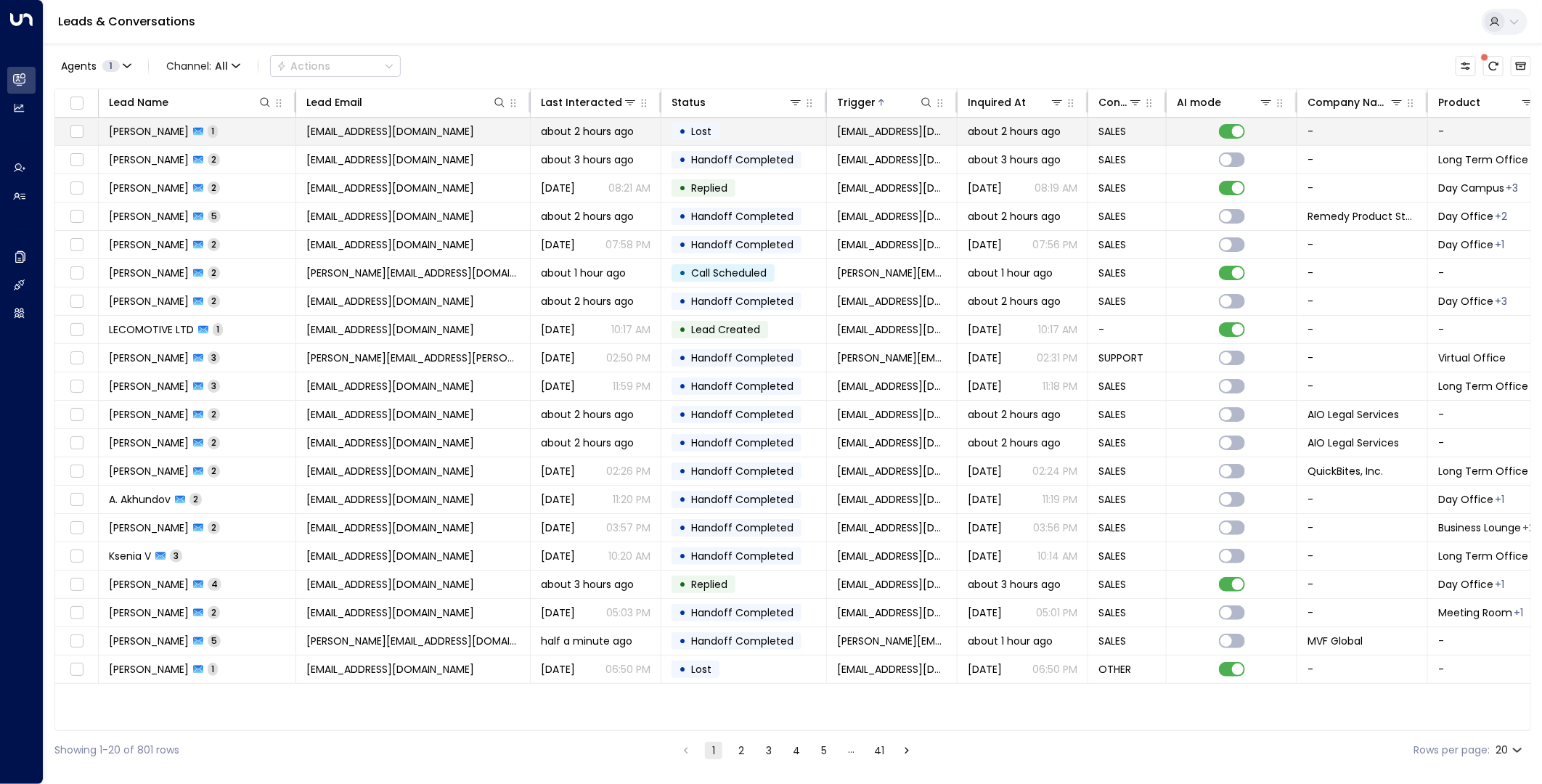
click at [362, 127] on span "[EMAIL_ADDRESS][DOMAIN_NAME]" at bounding box center [391, 131] width 168 height 14
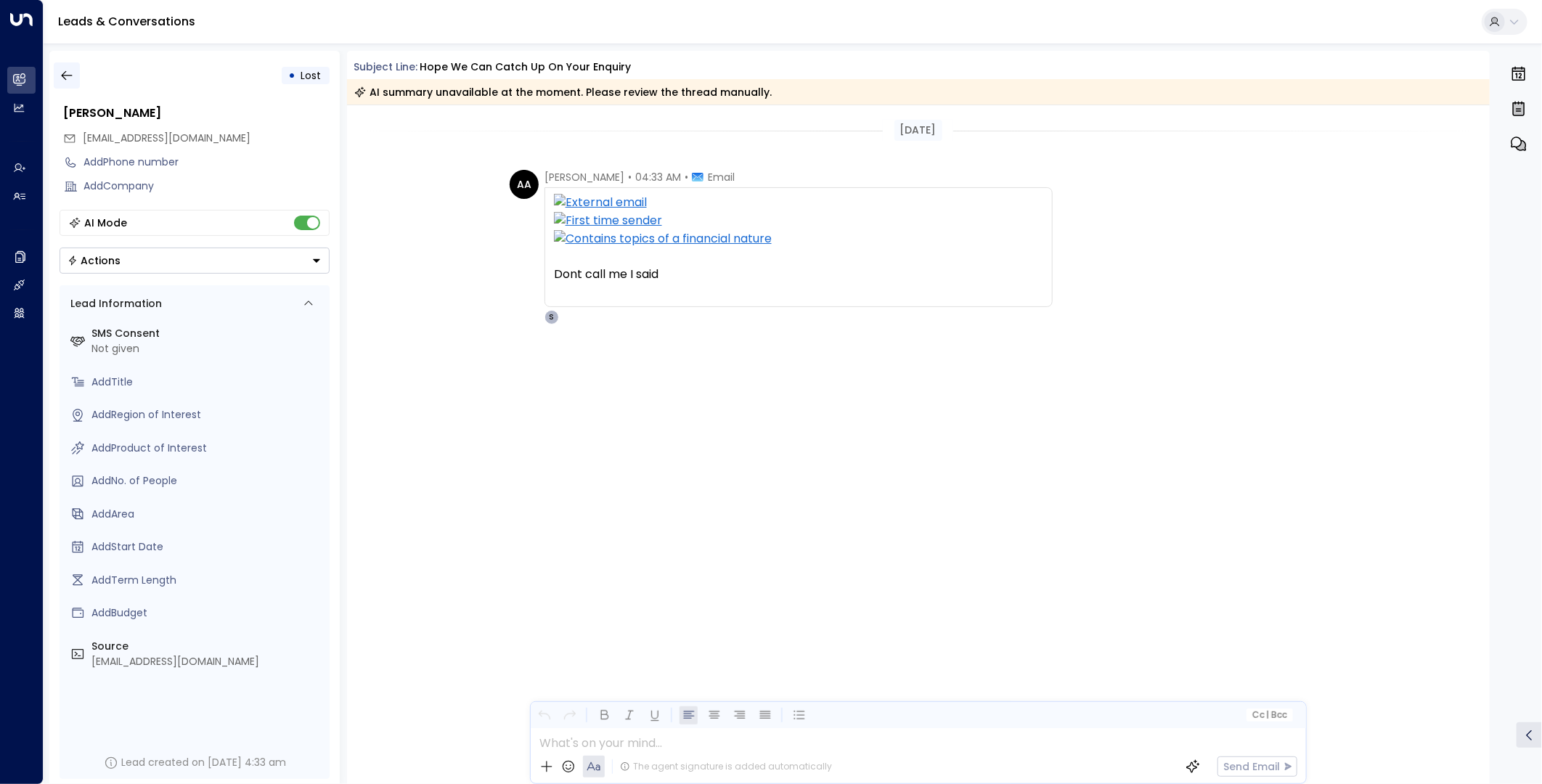
click at [66, 75] on icon "button" at bounding box center [66, 75] width 14 height 14
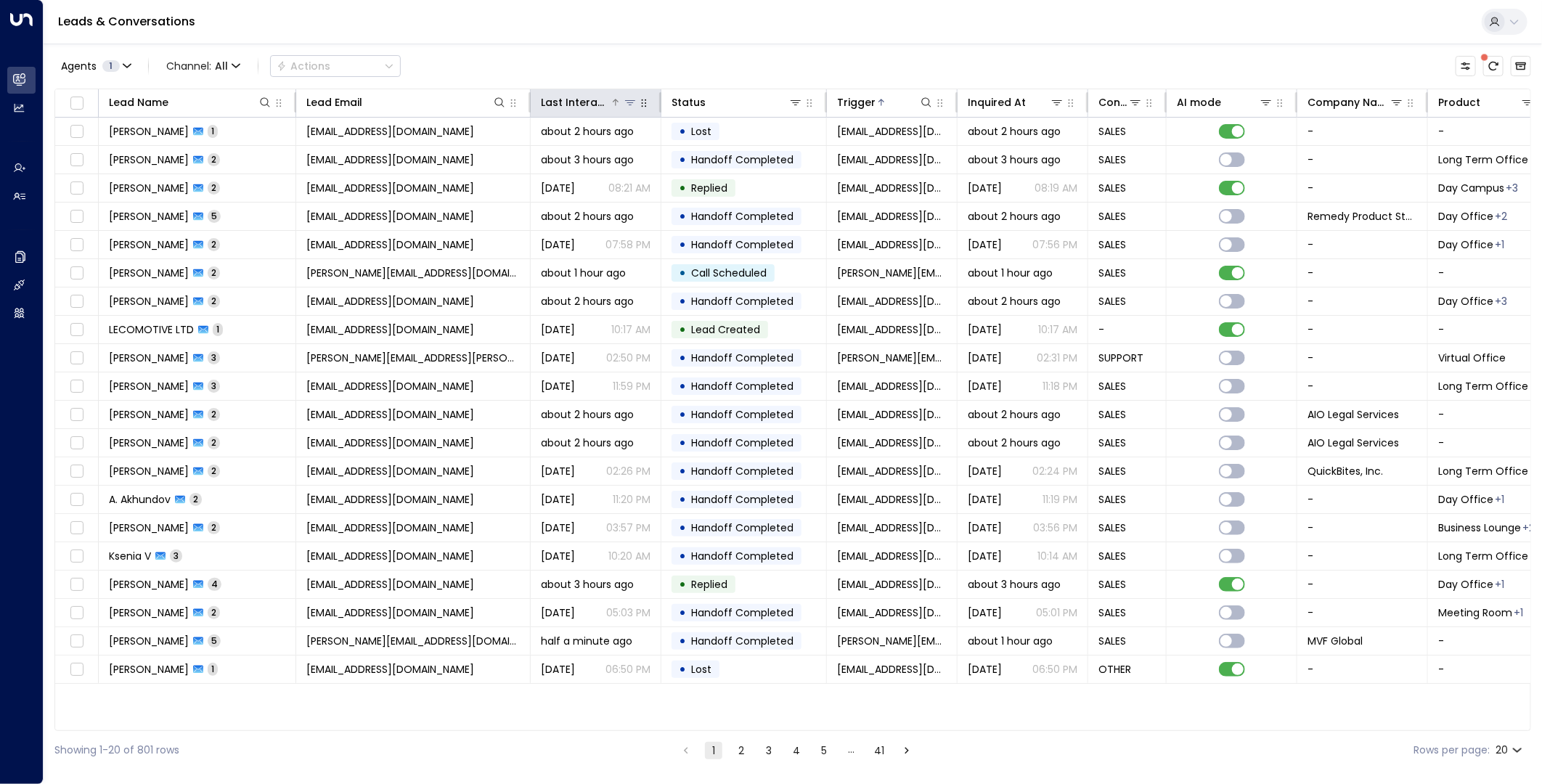
click at [622, 103] on div at bounding box center [624, 102] width 28 height 14
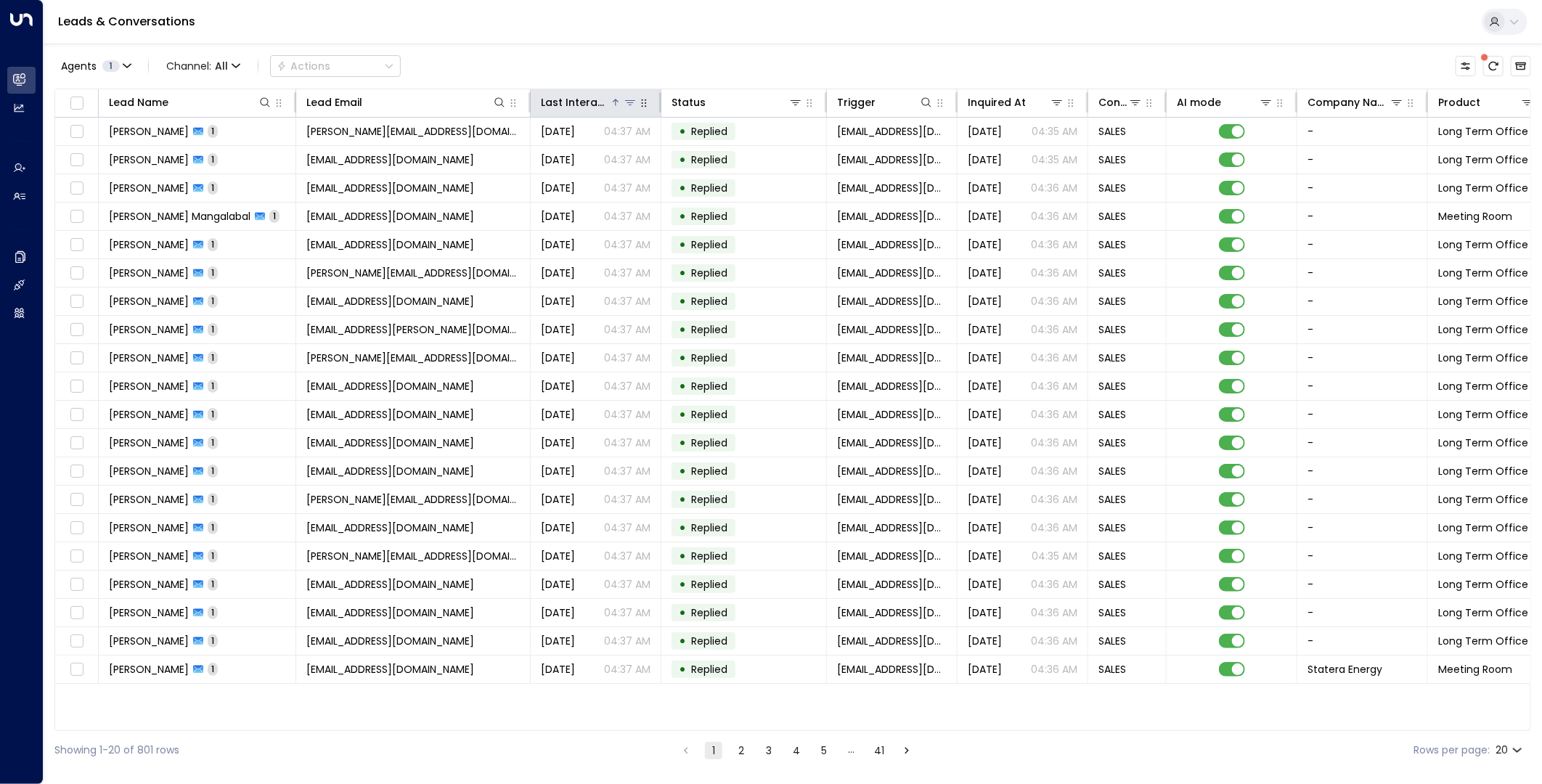
click at [618, 104] on icon at bounding box center [616, 102] width 8 height 8
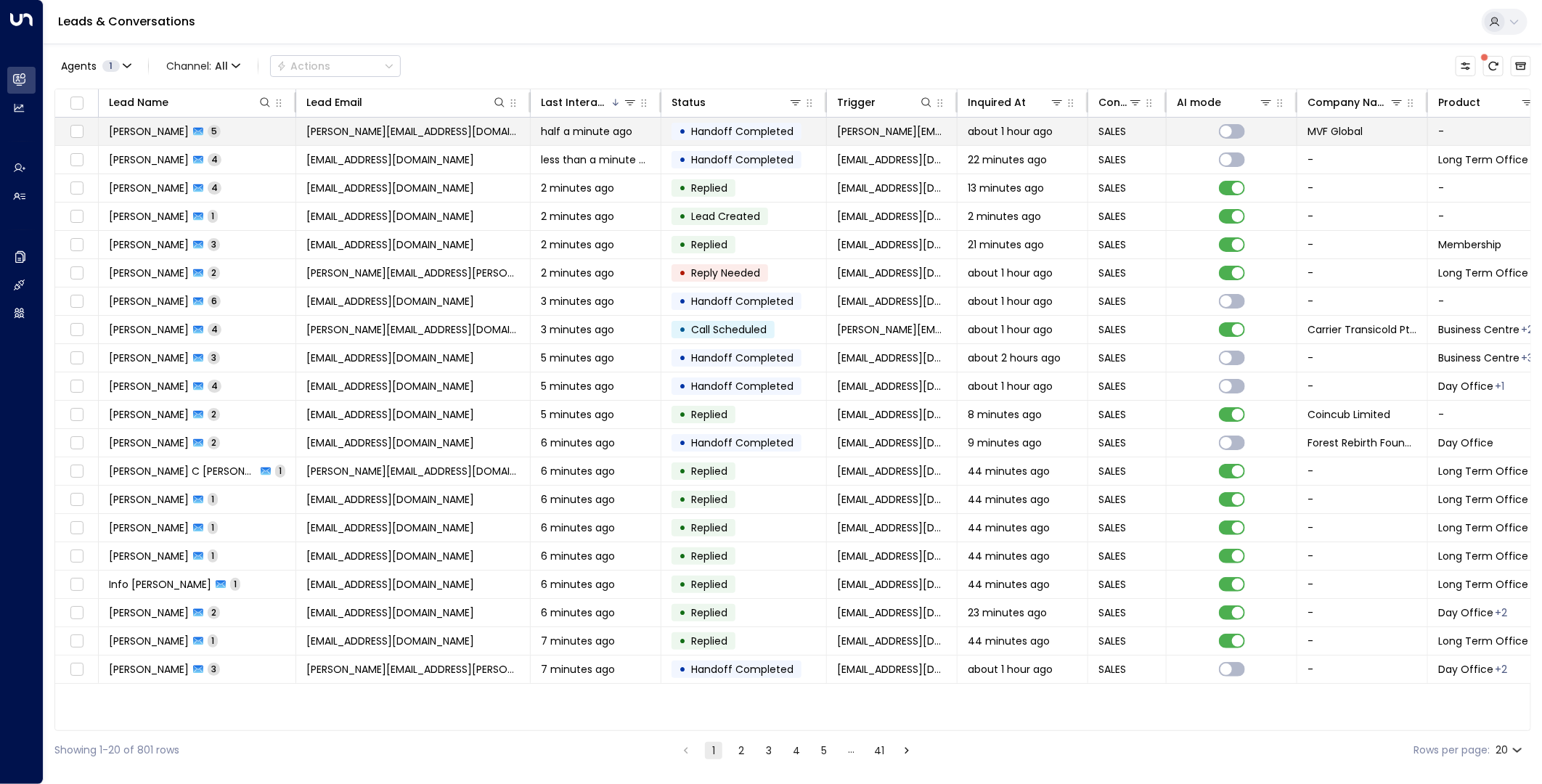
click at [617, 135] on span "half a minute ago" at bounding box center [587, 131] width 91 height 14
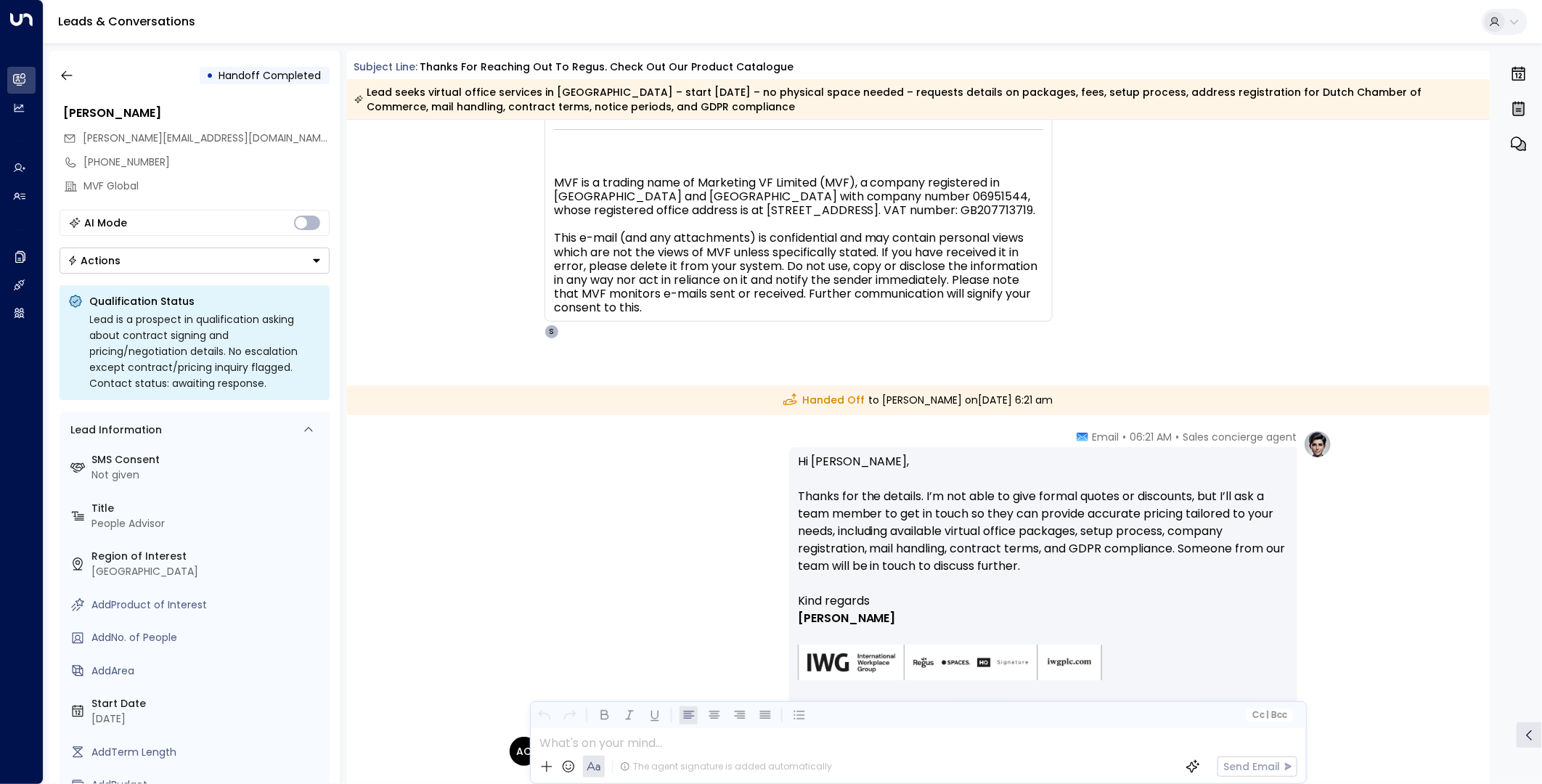
scroll to position [2660, 0]
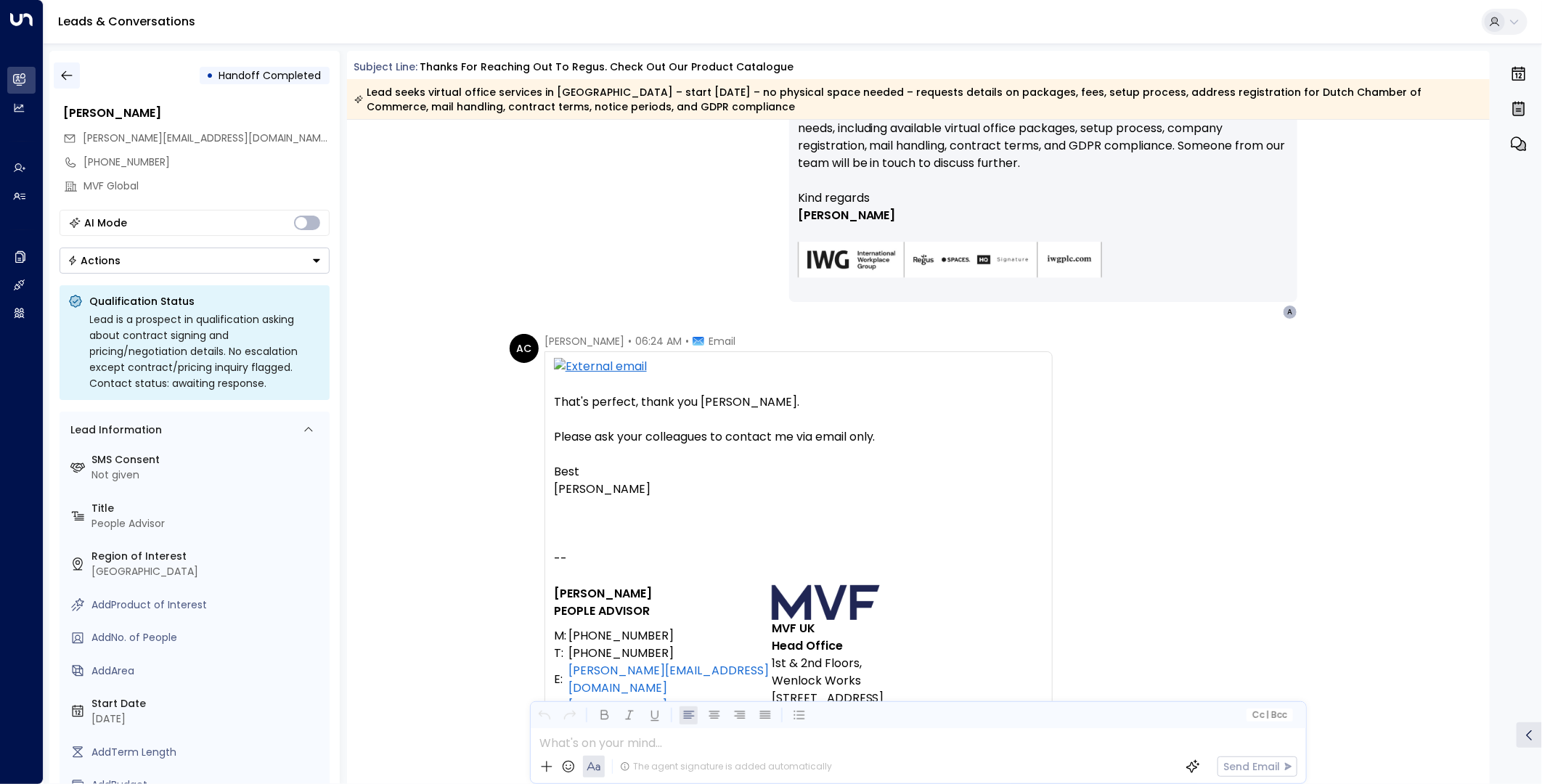
click at [69, 74] on icon "button" at bounding box center [66, 75] width 14 height 14
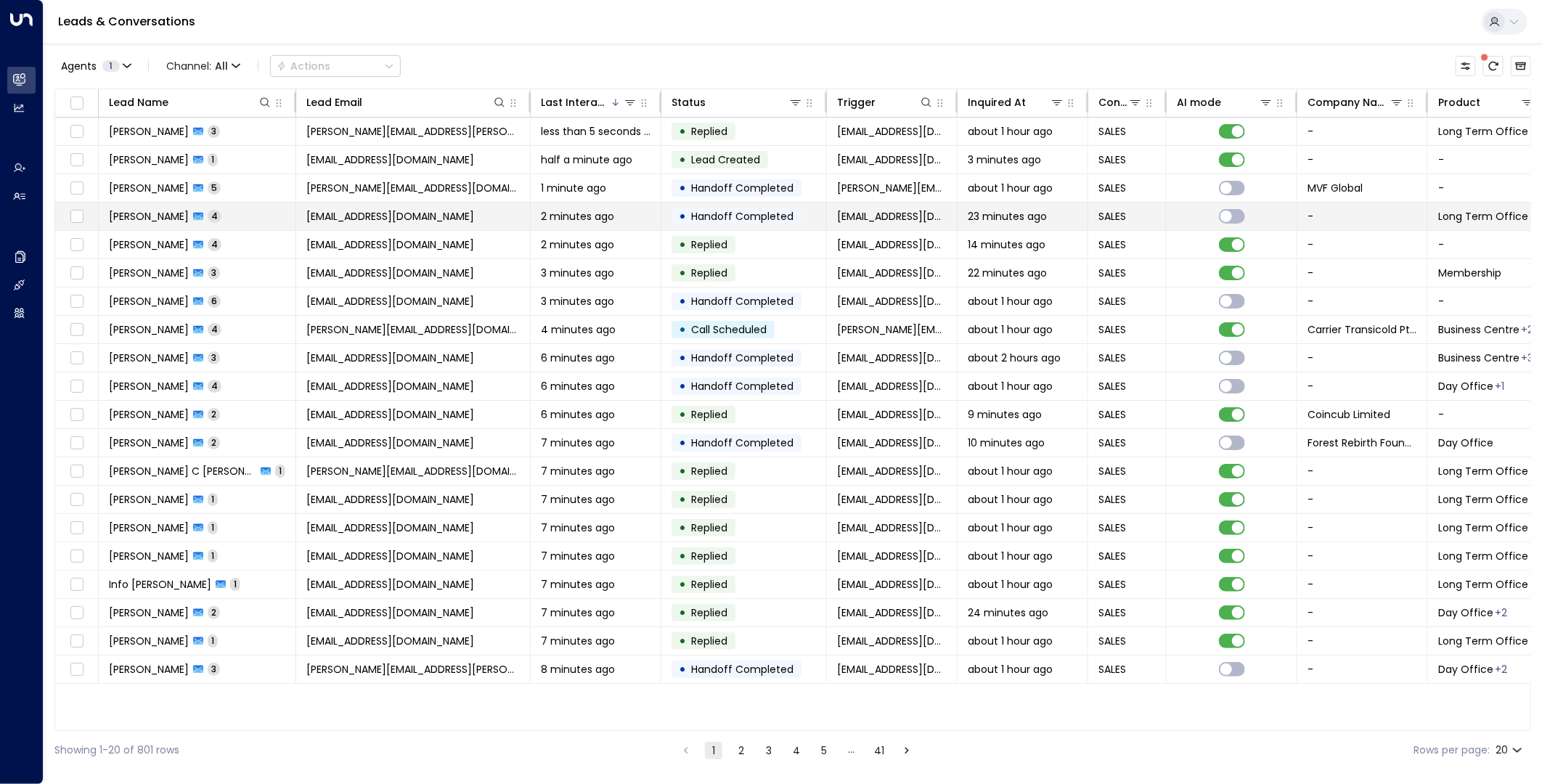
click at [453, 219] on td "neillmac@gmail.com" at bounding box center [414, 216] width 235 height 28
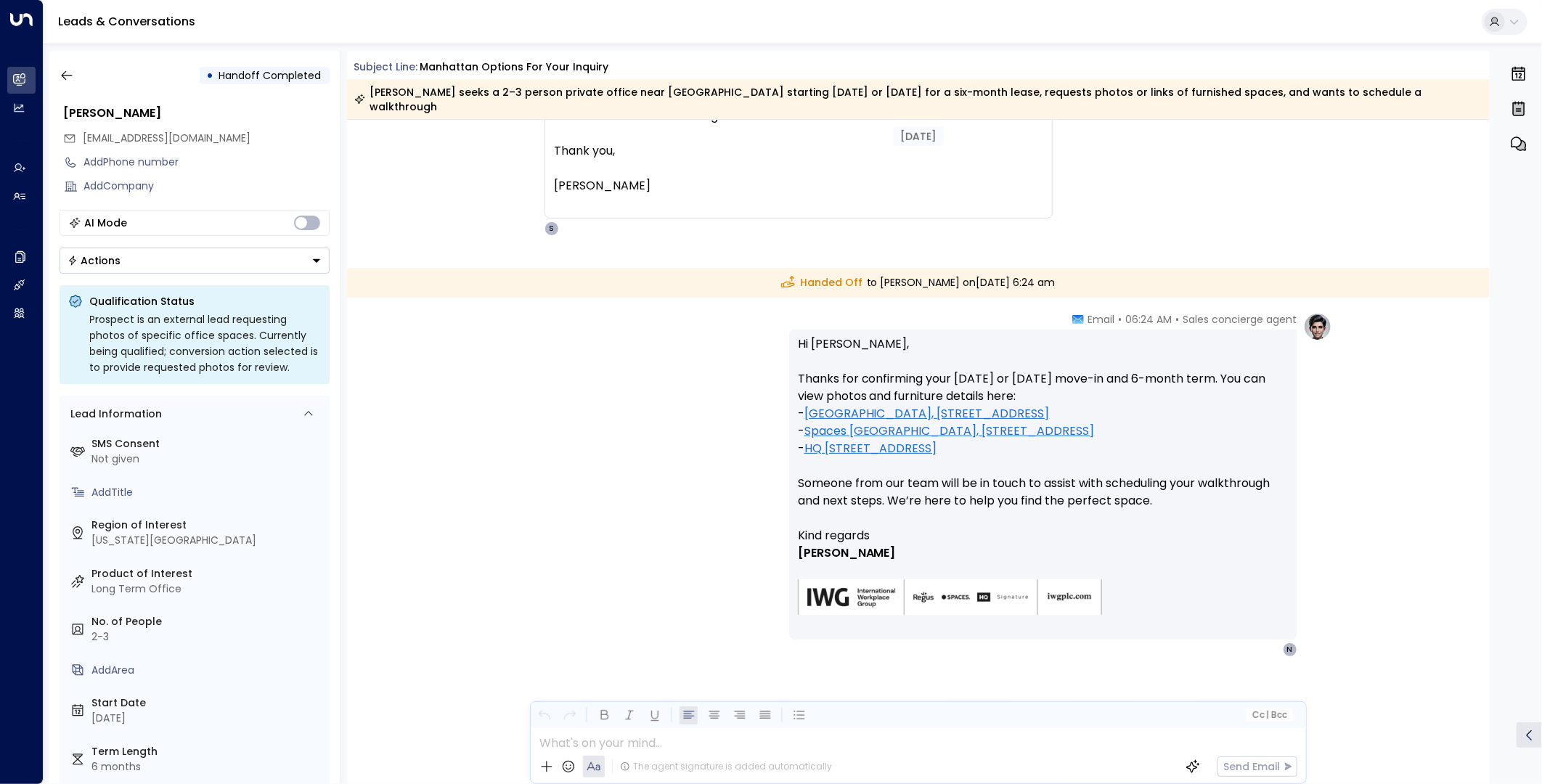
scroll to position [931, 0]
click at [66, 85] on button "button" at bounding box center [66, 75] width 26 height 26
